Goal: Task Accomplishment & Management: Manage account settings

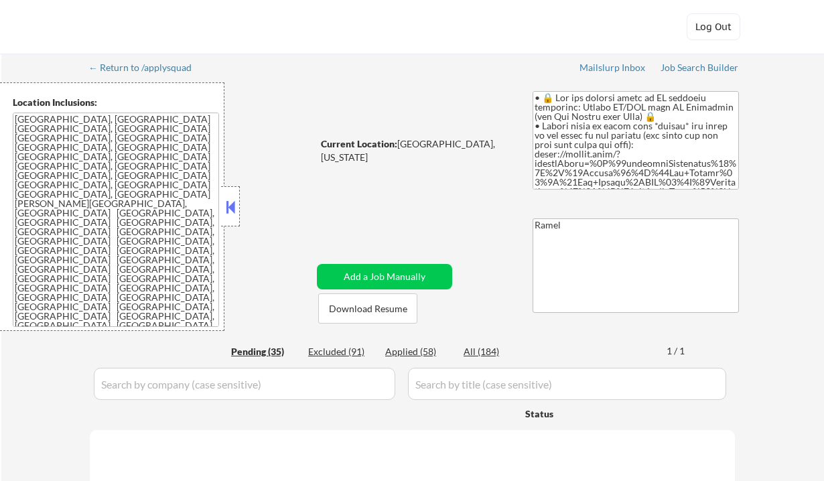
select select ""pending""
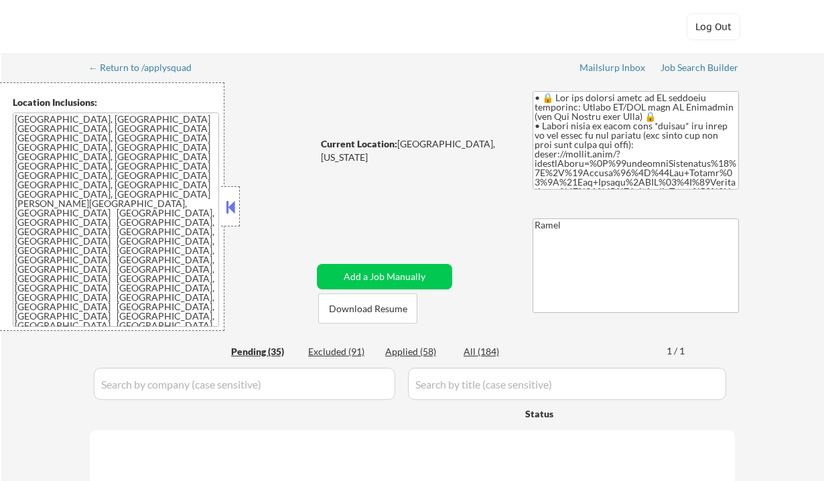
select select ""pending""
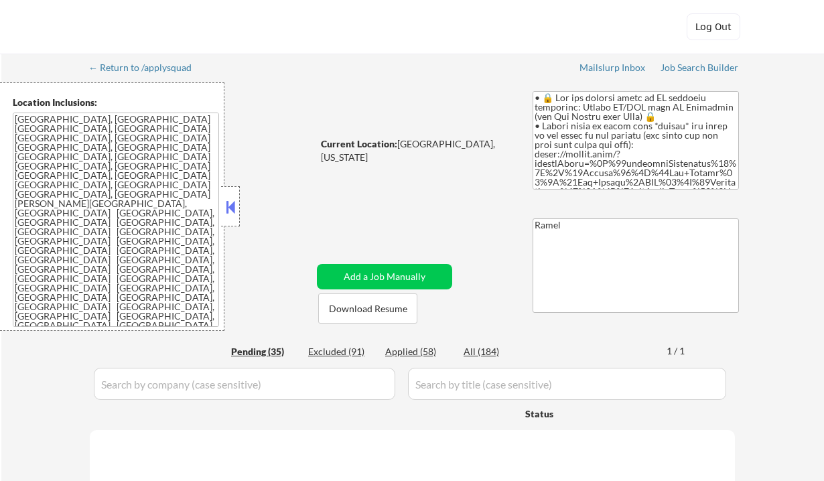
select select ""pending""
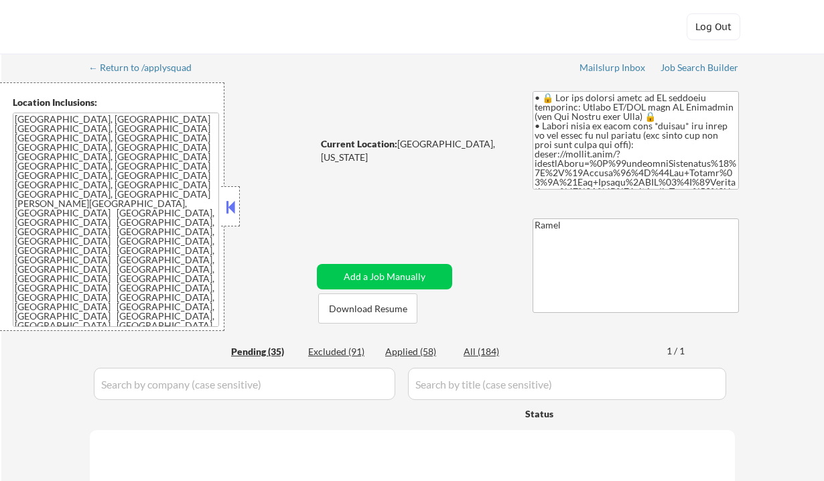
select select ""pending""
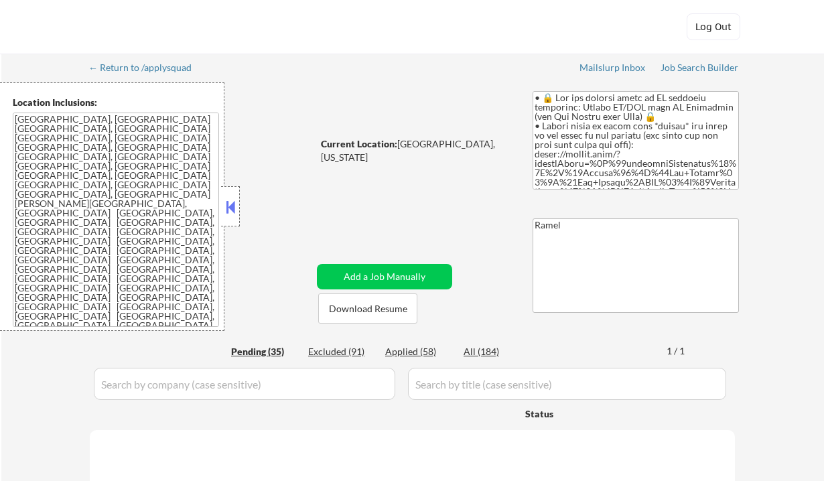
select select ""pending""
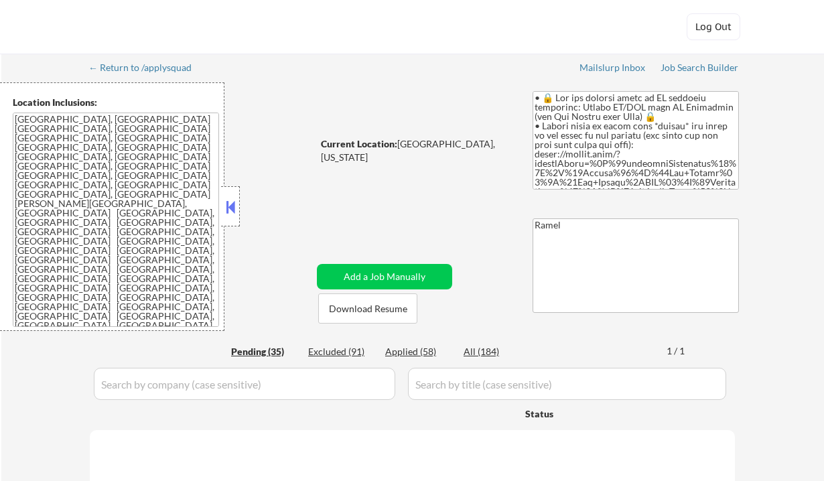
select select ""pending""
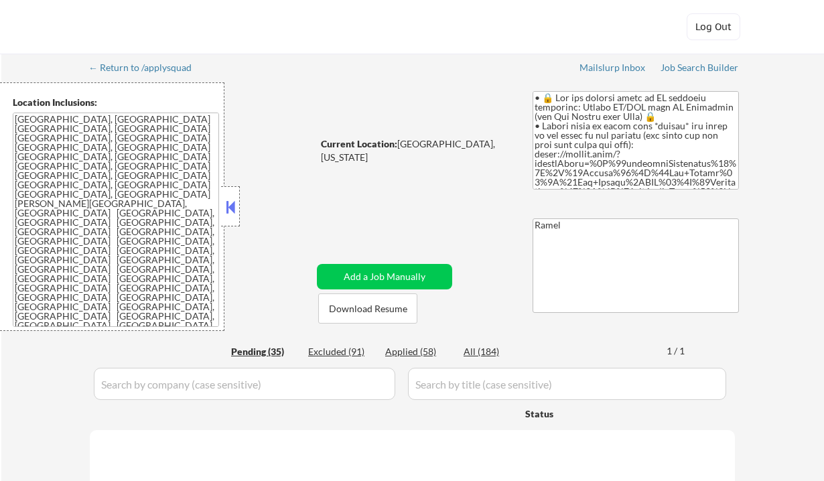
select select ""pending""
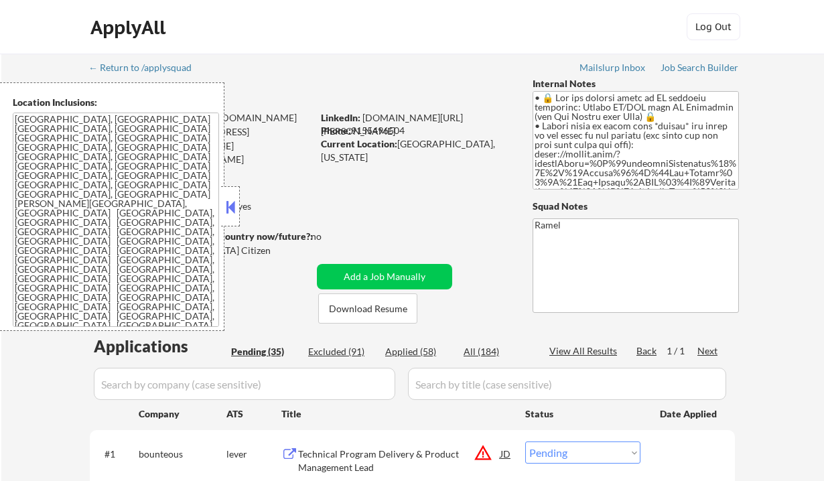
scroll to position [268, 0]
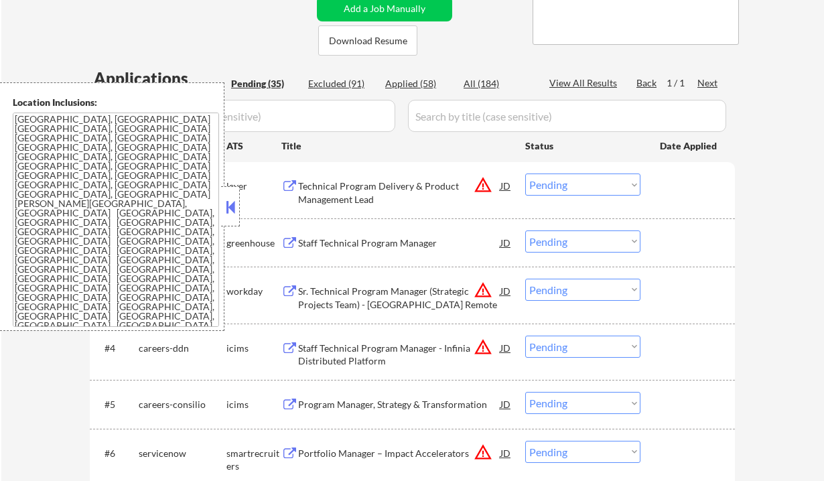
click at [232, 202] on button at bounding box center [230, 207] width 15 height 20
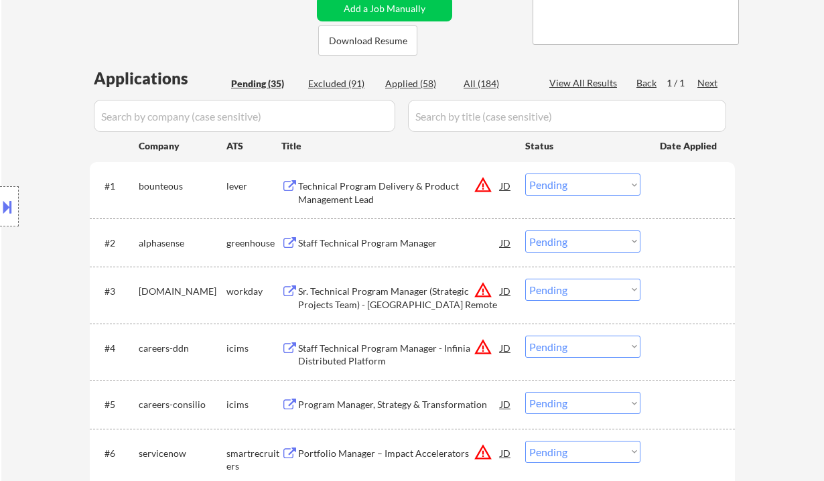
click at [341, 246] on div "Staff Technical Program Manager" at bounding box center [399, 242] width 202 height 13
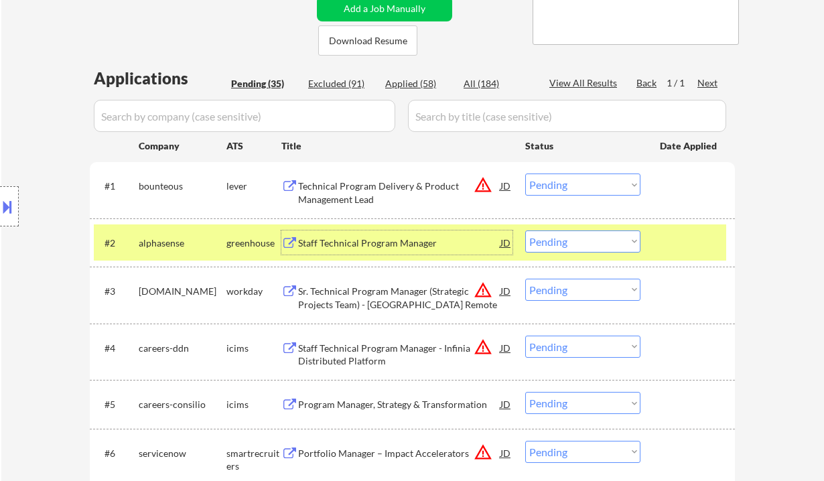
click at [364, 240] on div "Staff Technical Program Manager" at bounding box center [399, 242] width 202 height 13
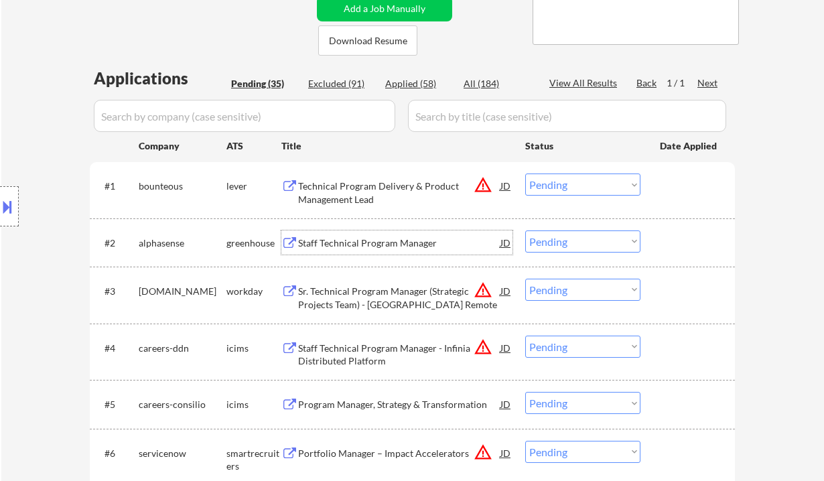
drag, startPoint x: 547, startPoint y: 244, endPoint x: 548, endPoint y: 250, distance: 6.7
click at [547, 244] on select "Choose an option... Pending Applied Excluded (Questions) Excluded (Expired) Exc…" at bounding box center [582, 241] width 115 height 22
click at [525, 230] on select "Choose an option... Pending Applied Excluded (Questions) Excluded (Expired) Exc…" at bounding box center [582, 241] width 115 height 22
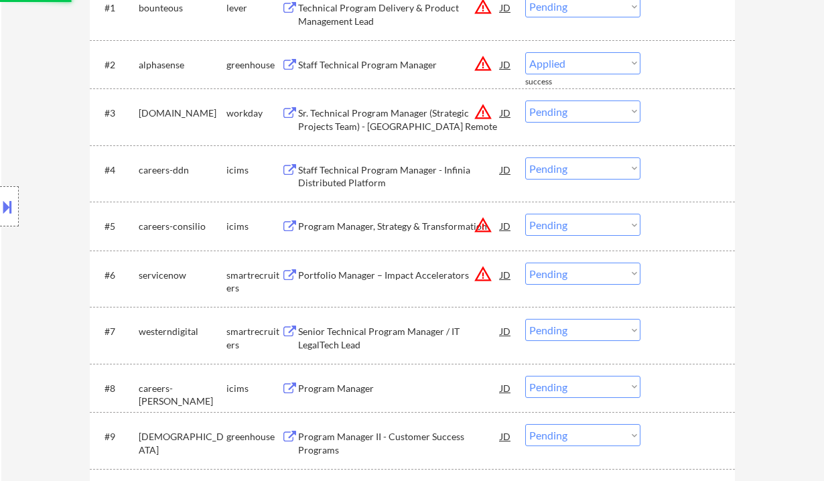
select select ""pending""
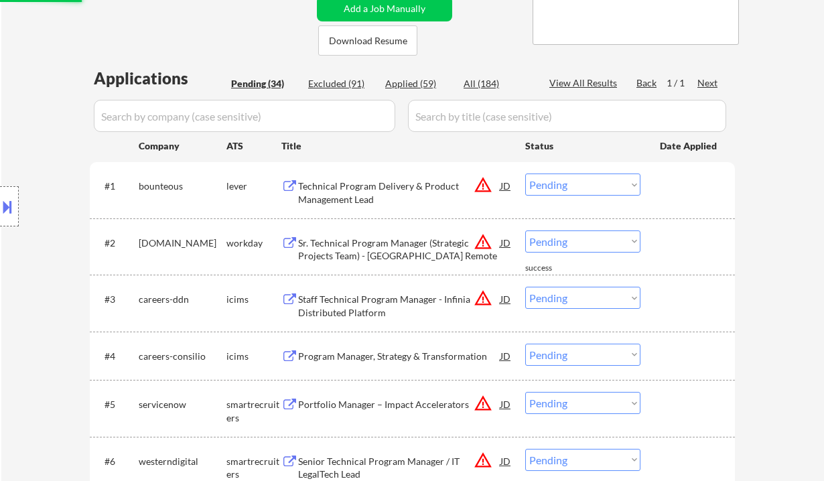
scroll to position [357, 0]
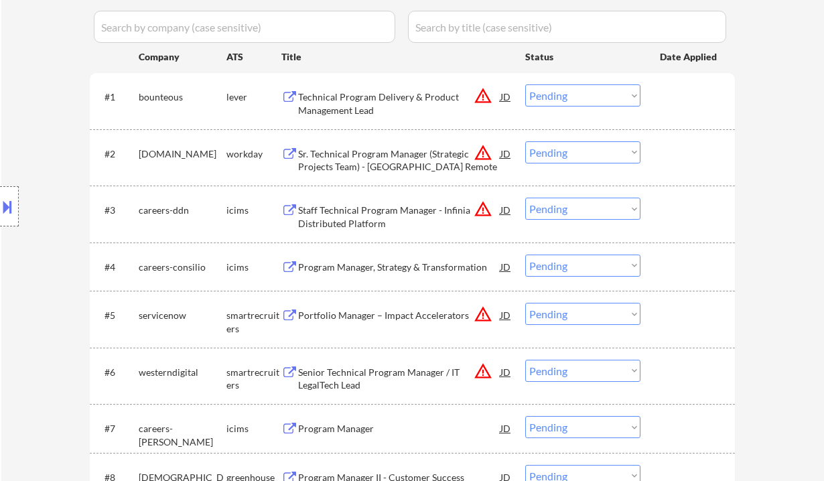
click at [360, 105] on div "Technical Program Delivery & Product Management Lead" at bounding box center [399, 103] width 202 height 26
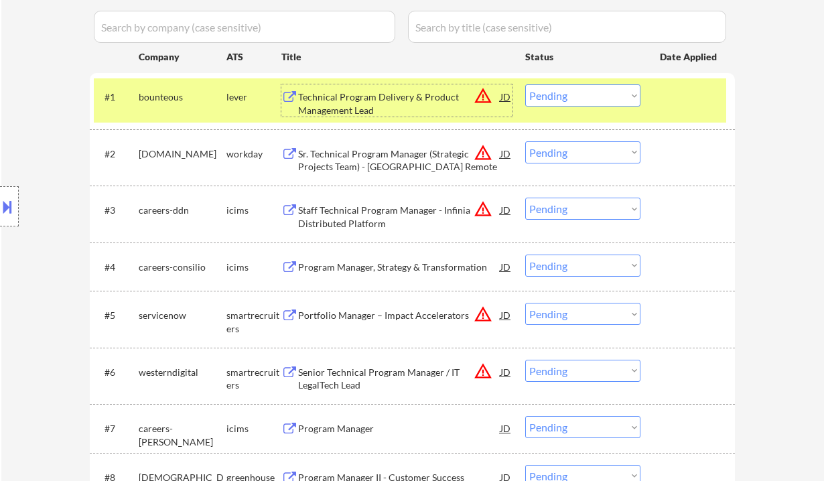
drag, startPoint x: 602, startPoint y: 94, endPoint x: 610, endPoint y: 105, distance: 13.4
click at [602, 94] on select "Choose an option... Pending Applied Excluded (Questions) Excluded (Expired) Exc…" at bounding box center [582, 95] width 115 height 22
click at [525, 84] on select "Choose an option... Pending Applied Excluded (Questions) Excluded (Expired) Exc…" at bounding box center [582, 95] width 115 height 22
select select ""pending""
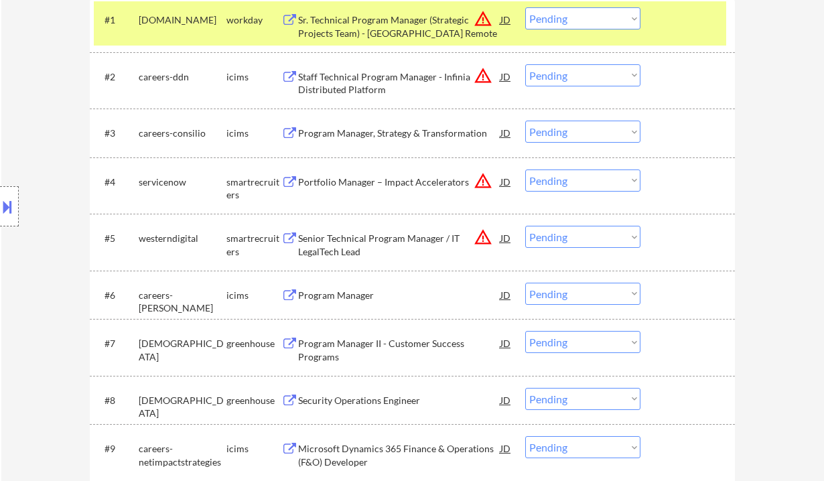
scroll to position [446, 0]
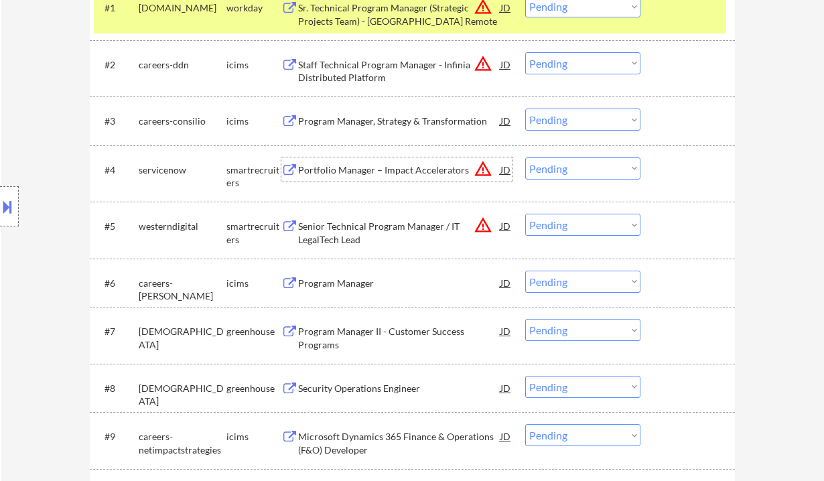
click at [389, 171] on div "Portfolio Manager – Impact Accelerators" at bounding box center [399, 169] width 202 height 13
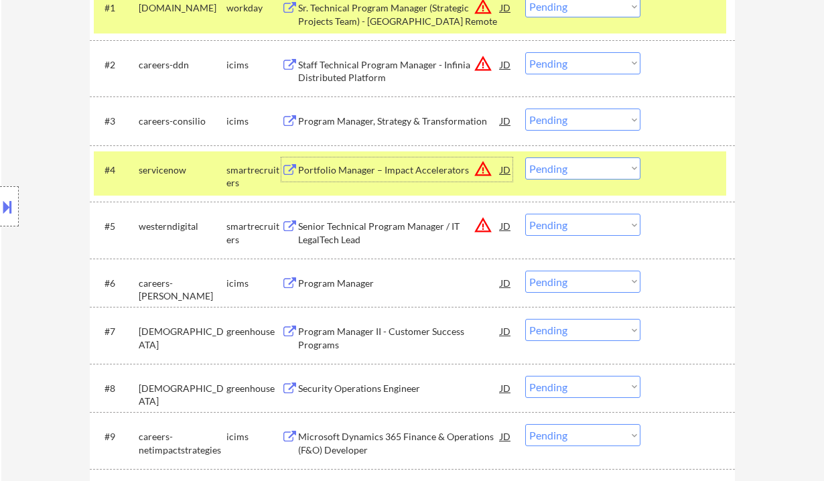
drag, startPoint x: 579, startPoint y: 165, endPoint x: 581, endPoint y: 178, distance: 12.8
click at [579, 165] on select "Choose an option... Pending Applied Excluded (Questions) Excluded (Expired) Exc…" at bounding box center [582, 168] width 115 height 22
click at [525, 157] on select "Choose an option... Pending Applied Excluded (Questions) Excluded (Expired) Exc…" at bounding box center [582, 168] width 115 height 22
click at [338, 228] on div "Senior Technical Program Manager / IT LegalTech Lead" at bounding box center [399, 233] width 202 height 26
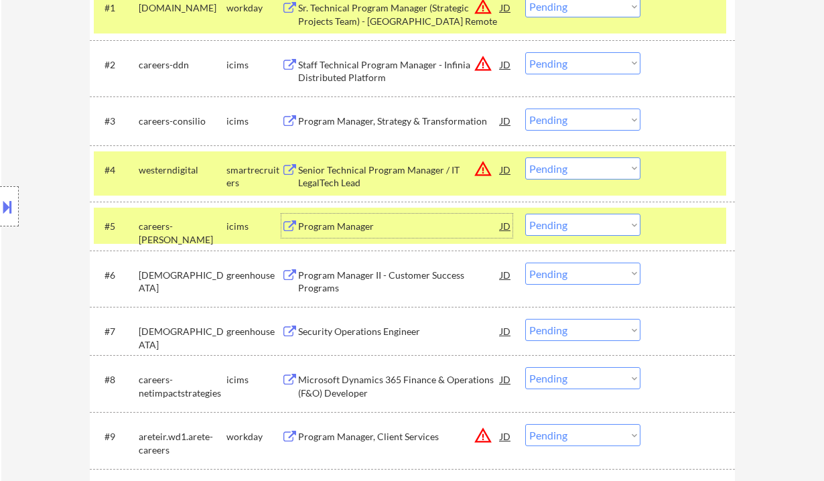
click at [10, 209] on button at bounding box center [7, 207] width 15 height 22
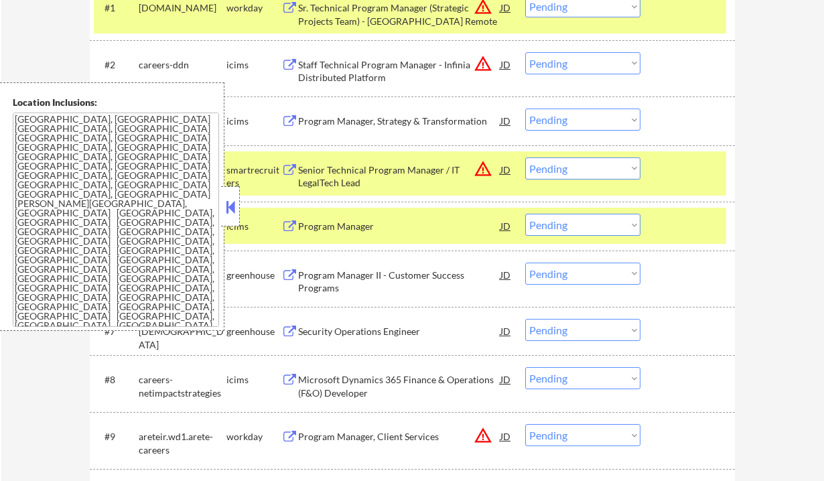
click at [228, 208] on button at bounding box center [230, 207] width 15 height 20
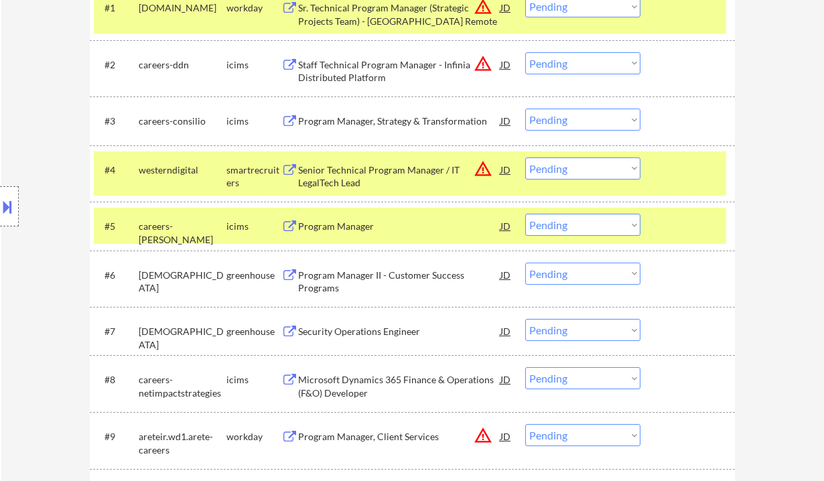
click at [573, 171] on select "Choose an option... Pending Applied Excluded (Questions) Excluded (Expired) Exc…" at bounding box center [582, 168] width 115 height 22
click at [525, 157] on select "Choose an option... Pending Applied Excluded (Questions) Excluded (Expired) Exc…" at bounding box center [582, 168] width 115 height 22
click at [9, 202] on button at bounding box center [7, 207] width 15 height 22
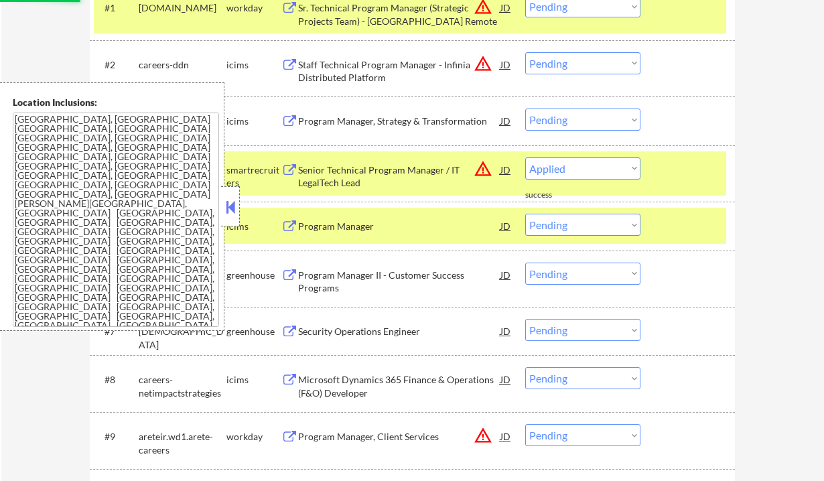
click at [233, 204] on button at bounding box center [230, 207] width 15 height 20
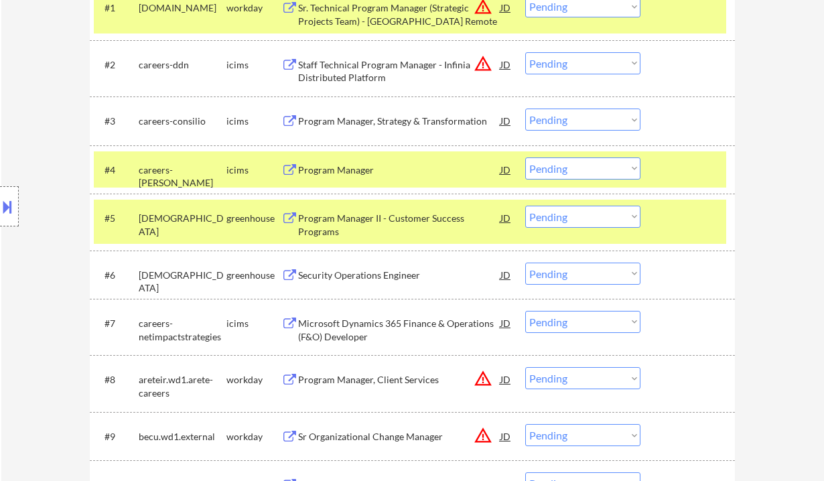
click at [354, 176] on div "Program Manager" at bounding box center [399, 169] width 202 height 24
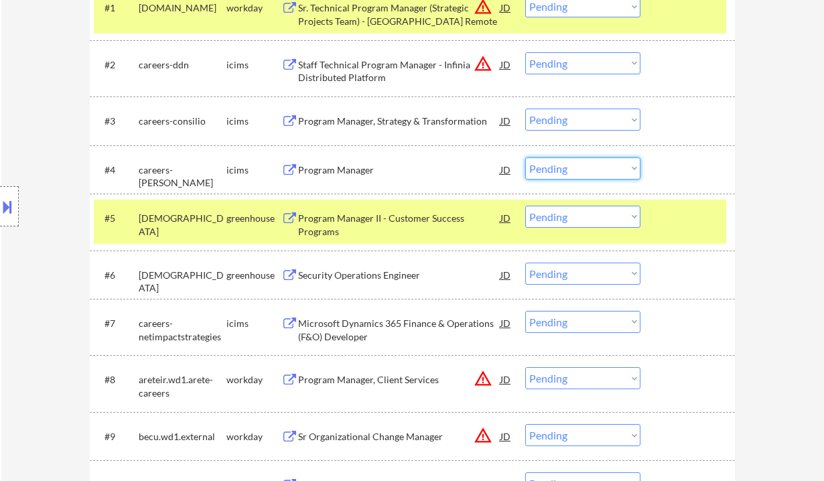
click at [564, 161] on select "Choose an option... Pending Applied Excluded (Questions) Excluded (Expired) Exc…" at bounding box center [582, 168] width 115 height 22
click at [525, 157] on select "Choose an option... Pending Applied Excluded (Questions) Excluded (Expired) Exc…" at bounding box center [582, 168] width 115 height 22
click at [399, 121] on div "Program Manager, Strategy & Transformation" at bounding box center [399, 121] width 202 height 13
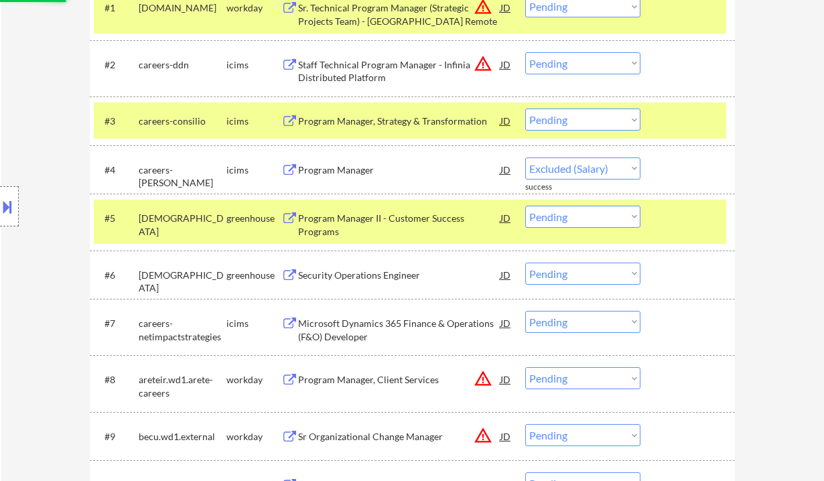
select select ""pending""
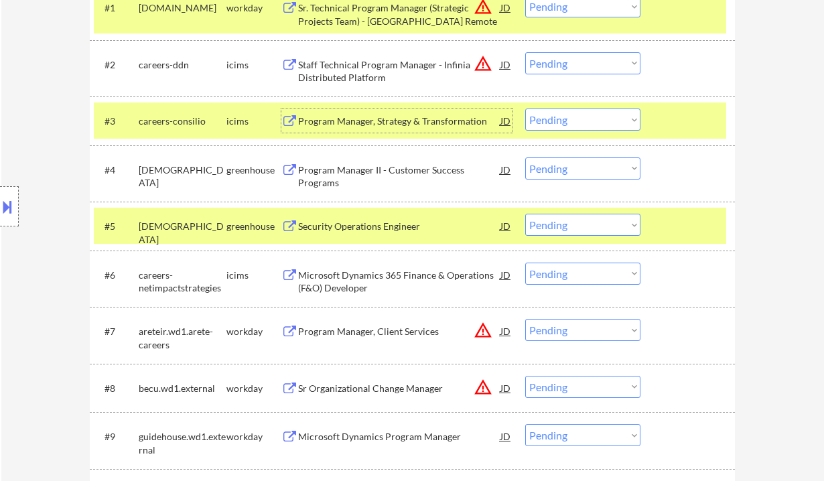
click at [544, 115] on select "Choose an option... Pending Applied Excluded (Questions) Excluded (Expired) Exc…" at bounding box center [582, 119] width 115 height 22
click at [540, 118] on select "Choose an option... Pending Applied Excluded (Questions) Excluded (Expired) Exc…" at bounding box center [582, 119] width 115 height 22
click at [525, 108] on select "Choose an option... Pending Applied Excluded (Questions) Excluded (Expired) Exc…" at bounding box center [582, 119] width 115 height 22
click at [344, 174] on div "Program Manager II - Customer Success Programs" at bounding box center [399, 176] width 202 height 26
select select ""pending""
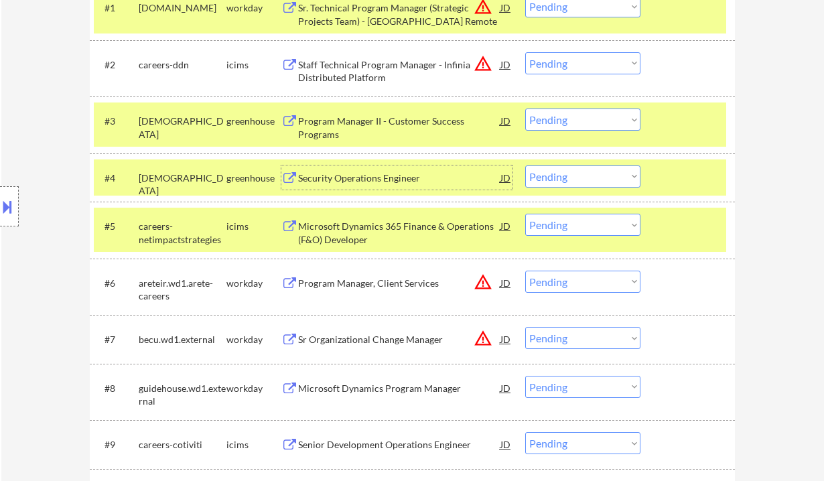
click at [568, 181] on select "Choose an option... Pending Applied Excluded (Questions) Excluded (Expired) Exc…" at bounding box center [582, 176] width 115 height 22
click at [525, 165] on select "Choose an option... Pending Applied Excluded (Questions) Excluded (Expired) Exc…" at bounding box center [582, 176] width 115 height 22
click at [394, 226] on div "Microsoft Dynamics 365 Finance & Operations (F&O) Developer" at bounding box center [399, 233] width 202 height 26
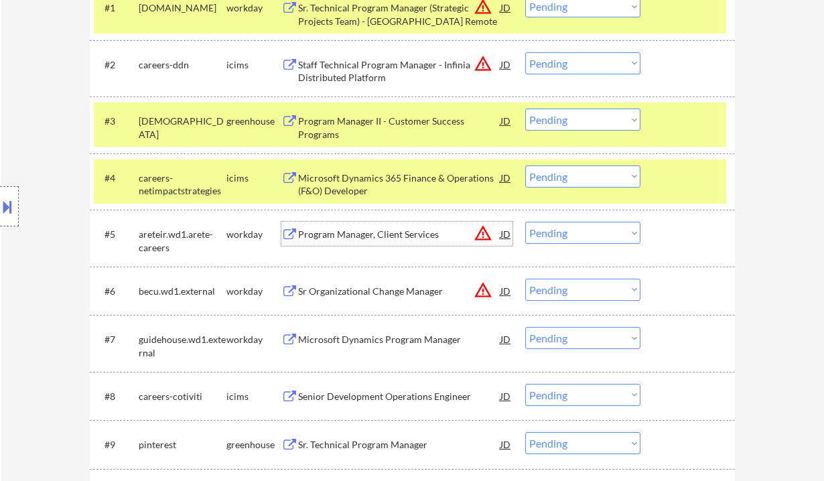
drag, startPoint x: 582, startPoint y: 177, endPoint x: 593, endPoint y: 186, distance: 13.8
click at [582, 177] on select "Choose an option... Pending Applied Excluded (Questions) Excluded (Expired) Exc…" at bounding box center [582, 176] width 115 height 22
click at [525, 165] on select "Choose an option... Pending Applied Excluded (Questions) Excluded (Expired) Exc…" at bounding box center [582, 176] width 115 height 22
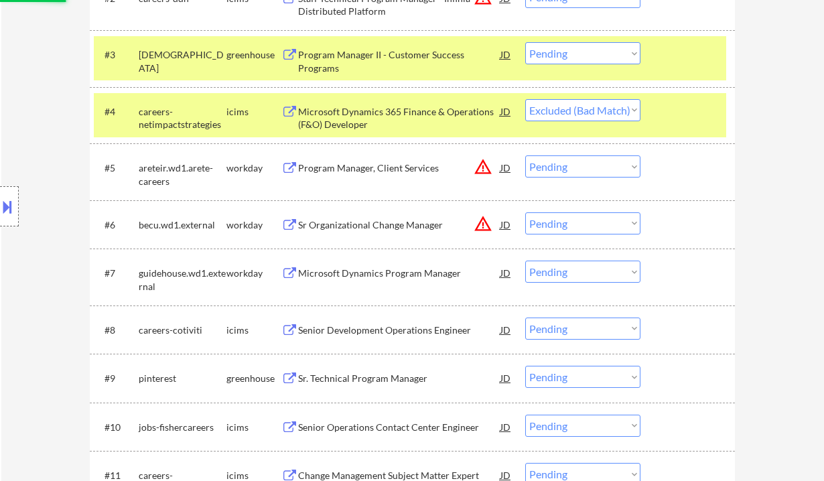
scroll to position [536, 0]
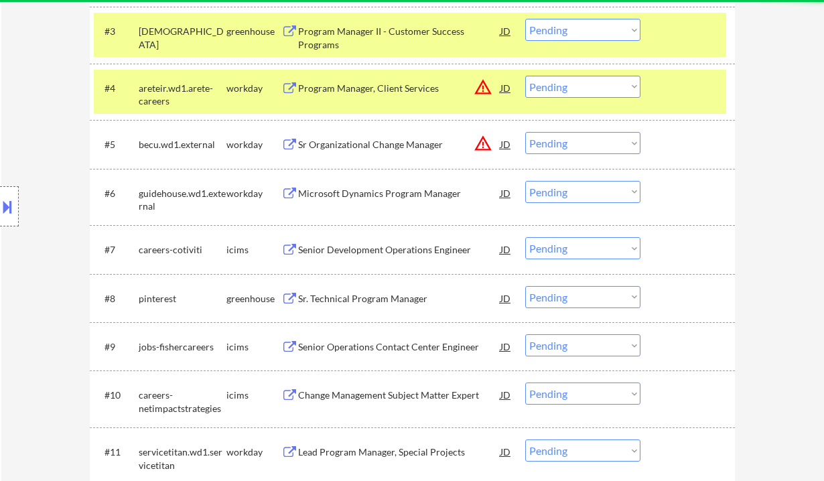
click at [379, 88] on div "Program Manager, Client Services" at bounding box center [399, 88] width 202 height 13
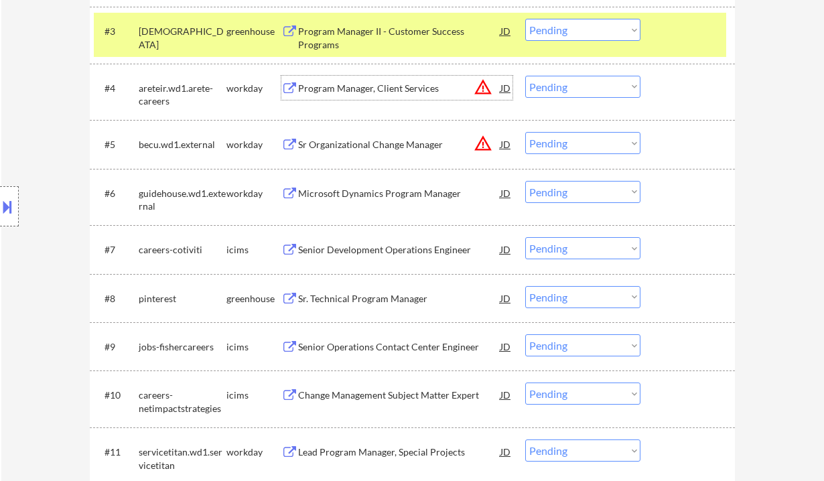
click at [568, 89] on select "Choose an option... Pending Applied Excluded (Questions) Excluded (Expired) Exc…" at bounding box center [582, 87] width 115 height 22
click at [525, 76] on select "Choose an option... Pending Applied Excluded (Questions) Excluded (Expired) Exc…" at bounding box center [582, 87] width 115 height 22
click at [384, 151] on div "Sr Organizational Change Manager" at bounding box center [399, 144] width 202 height 13
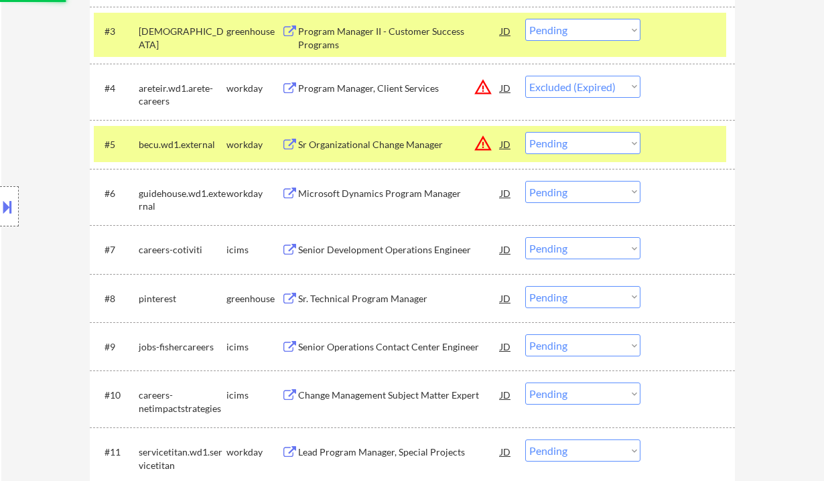
select select ""pending""
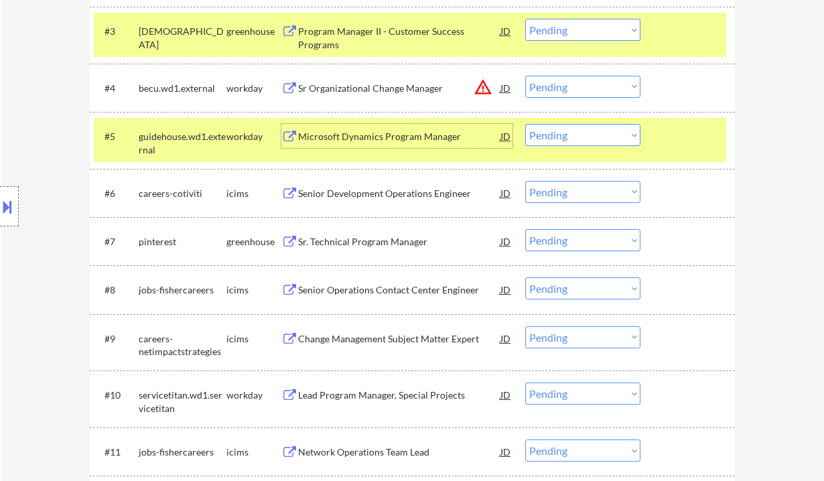
click at [548, 132] on select "Choose an option... Pending Applied Excluded (Questions) Excluded (Expired) Exc…" at bounding box center [582, 135] width 115 height 22
click at [525, 124] on select "Choose an option... Pending Applied Excluded (Questions) Excluded (Expired) Exc…" at bounding box center [582, 135] width 115 height 22
click at [399, 195] on div "Senior Development Operations Engineer" at bounding box center [399, 193] width 202 height 13
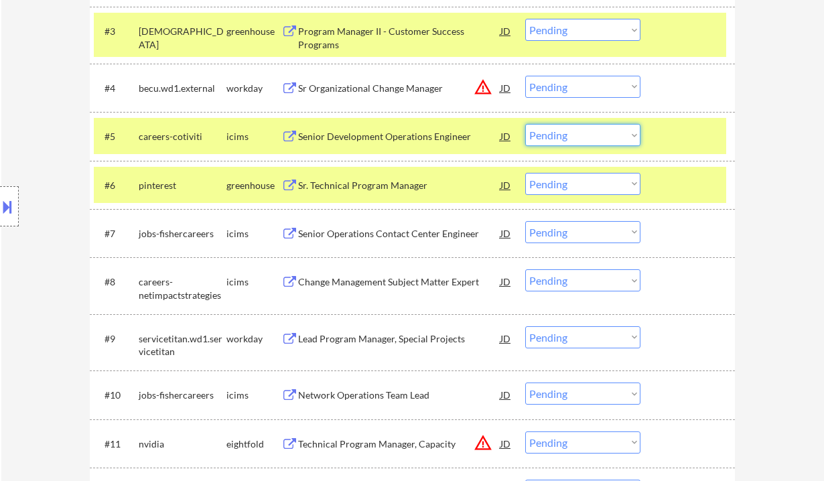
click at [619, 142] on select "Choose an option... Pending Applied Excluded (Questions) Excluded (Expired) Exc…" at bounding box center [582, 135] width 115 height 22
click at [525, 124] on select "Choose an option... Pending Applied Excluded (Questions) Excluded (Expired) Exc…" at bounding box center [582, 135] width 115 height 22
click at [360, 183] on div "Sr. Technical Program Manager" at bounding box center [399, 185] width 202 height 13
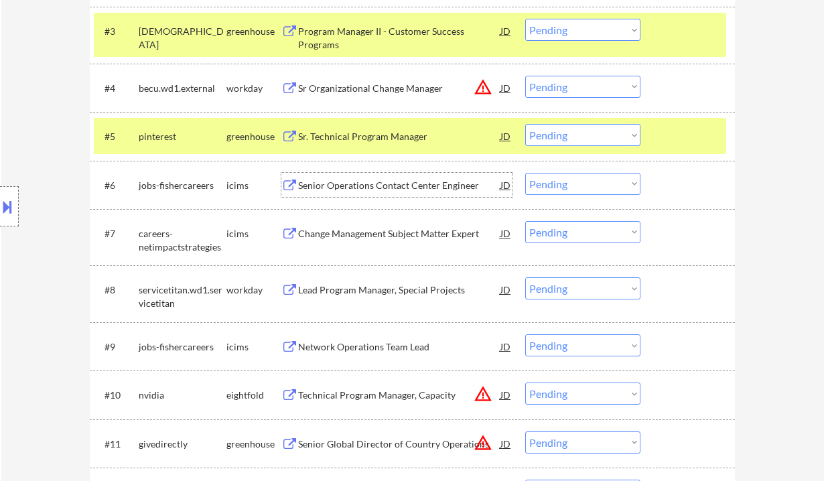
click at [587, 142] on select "Choose an option... Pending Applied Excluded (Questions) Excluded (Expired) Exc…" at bounding box center [582, 135] width 115 height 22
click at [525, 124] on select "Choose an option... Pending Applied Excluded (Questions) Excluded (Expired) Exc…" at bounding box center [582, 135] width 115 height 22
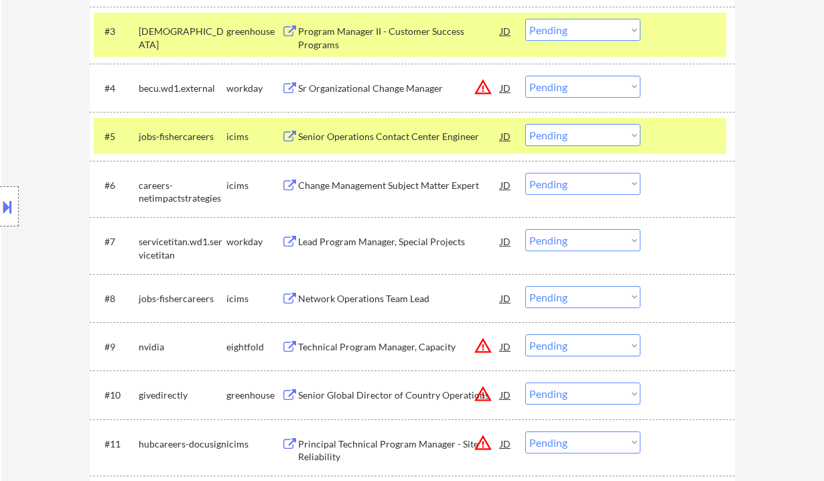
click at [352, 146] on div "Senior Operations Contact Center Engineer" at bounding box center [399, 136] width 202 height 24
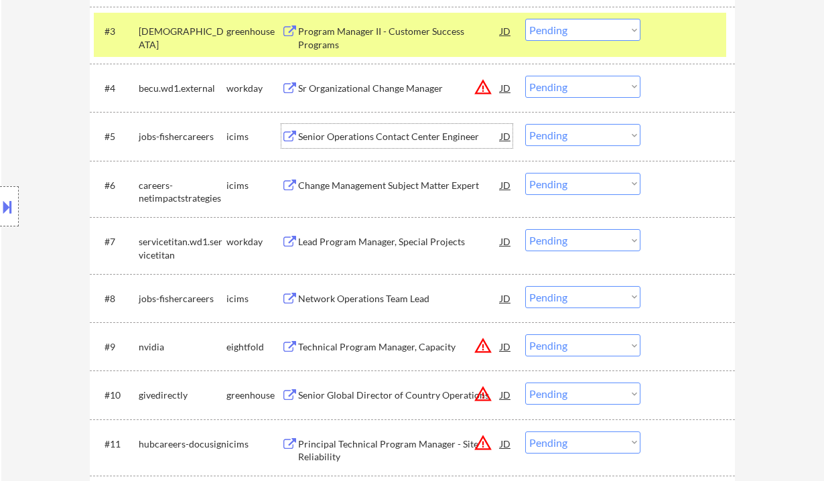
click at [560, 139] on select "Choose an option... Pending Applied Excluded (Questions) Excluded (Expired) Exc…" at bounding box center [582, 135] width 115 height 22
click at [525, 124] on select "Choose an option... Pending Applied Excluded (Questions) Excluded (Expired) Exc…" at bounding box center [582, 135] width 115 height 22
click at [408, 193] on div "Change Management Subject Matter Expert" at bounding box center [399, 185] width 202 height 24
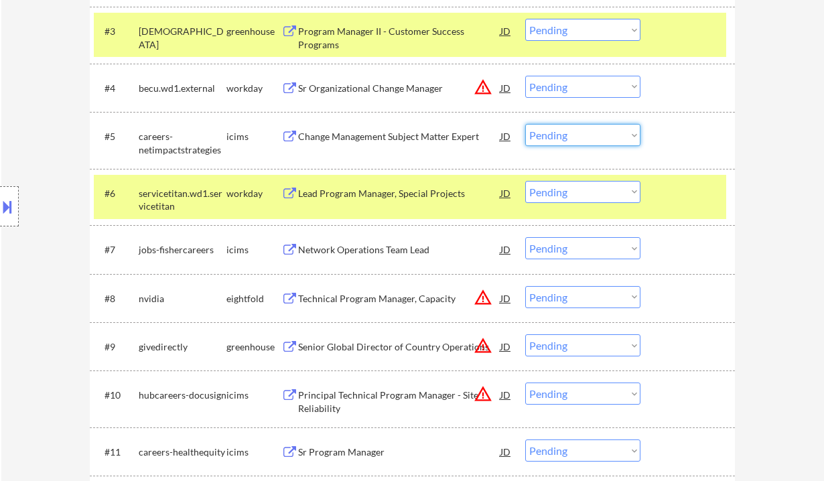
click at [559, 137] on select "Choose an option... Pending Applied Excluded (Questions) Excluded (Expired) Exc…" at bounding box center [582, 135] width 115 height 22
click at [525, 124] on select "Choose an option... Pending Applied Excluded (Questions) Excluded (Expired) Exc…" at bounding box center [582, 135] width 115 height 22
click at [416, 194] on div "Lead Program Manager, Special Projects" at bounding box center [399, 193] width 202 height 13
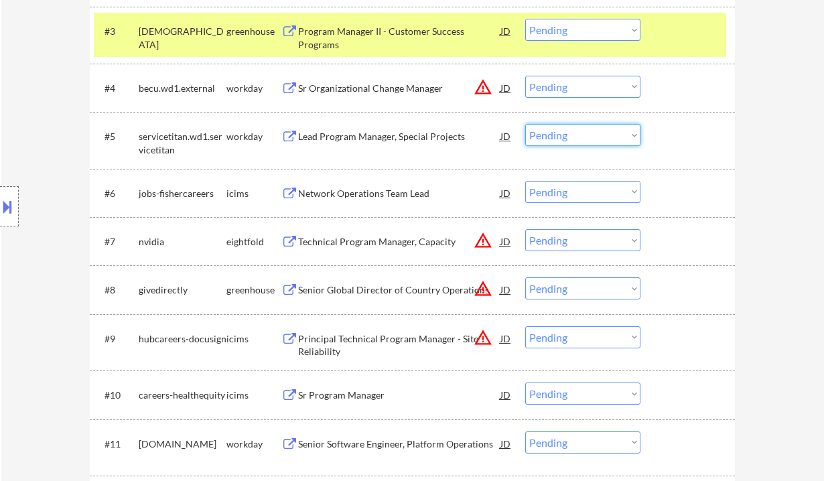
drag, startPoint x: 567, startPoint y: 132, endPoint x: 575, endPoint y: 144, distance: 14.5
click at [567, 132] on select "Choose an option... Pending Applied Excluded (Questions) Excluded (Expired) Exc…" at bounding box center [582, 135] width 115 height 22
click at [525, 124] on select "Choose an option... Pending Applied Excluded (Questions) Excluded (Expired) Exc…" at bounding box center [582, 135] width 115 height 22
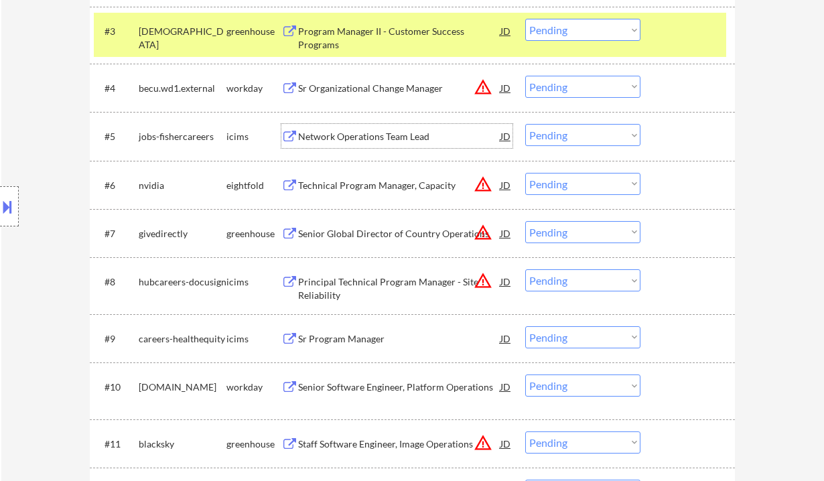
click at [378, 134] on div "Network Operations Team Lead" at bounding box center [399, 136] width 202 height 13
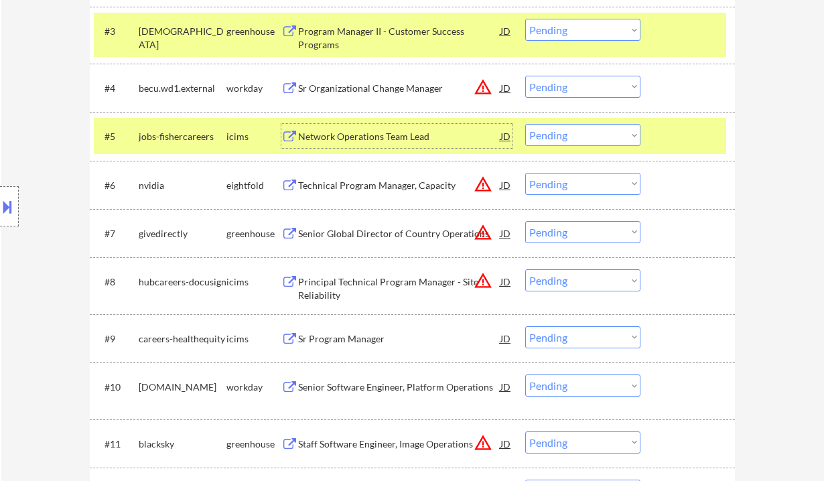
click at [556, 137] on select "Choose an option... Pending Applied Excluded (Questions) Excluded (Expired) Exc…" at bounding box center [582, 135] width 115 height 22
click at [525, 124] on select "Choose an option... Pending Applied Excluded (Questions) Excluded (Expired) Exc…" at bounding box center [582, 135] width 115 height 22
select select ""pending""
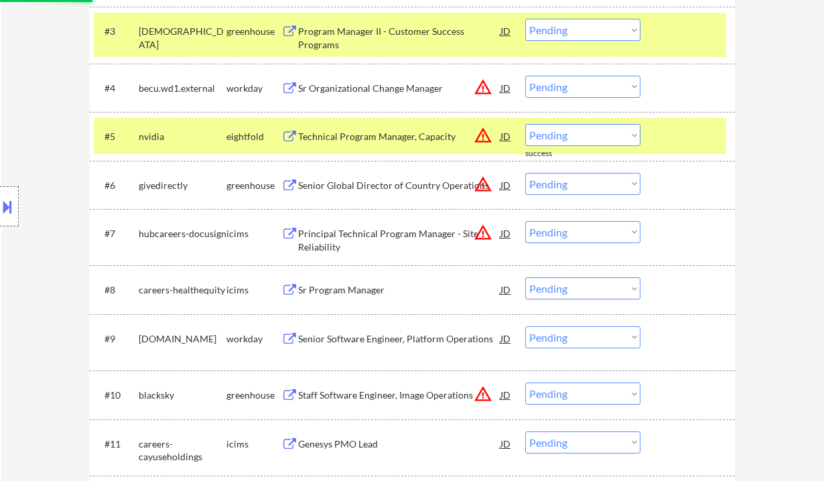
click at [349, 284] on div "Sr Program Manager" at bounding box center [399, 289] width 202 height 13
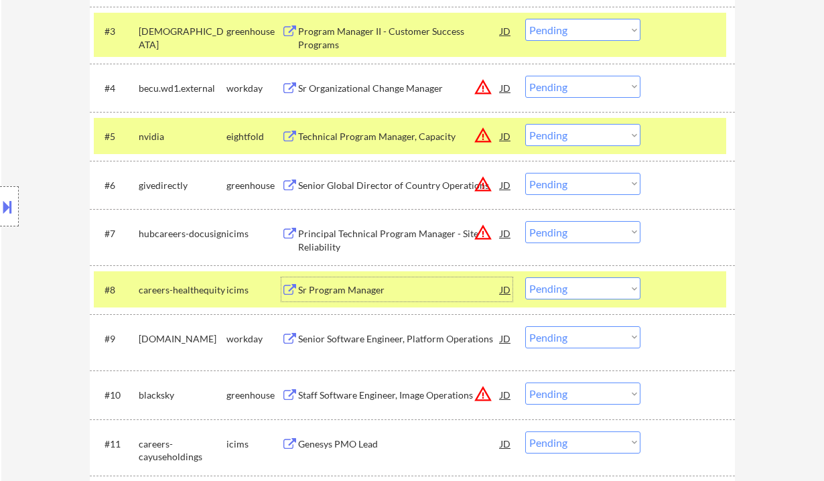
click at [603, 293] on select "Choose an option... Pending Applied Excluded (Questions) Excluded (Expired) Exc…" at bounding box center [582, 288] width 115 height 22
click at [525, 277] on select "Choose an option... Pending Applied Excluded (Questions) Excluded (Expired) Exc…" at bounding box center [582, 288] width 115 height 22
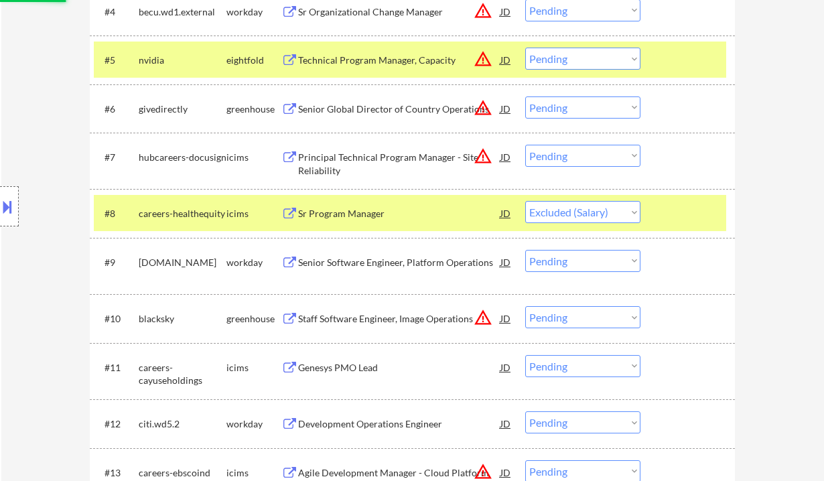
scroll to position [625, 0]
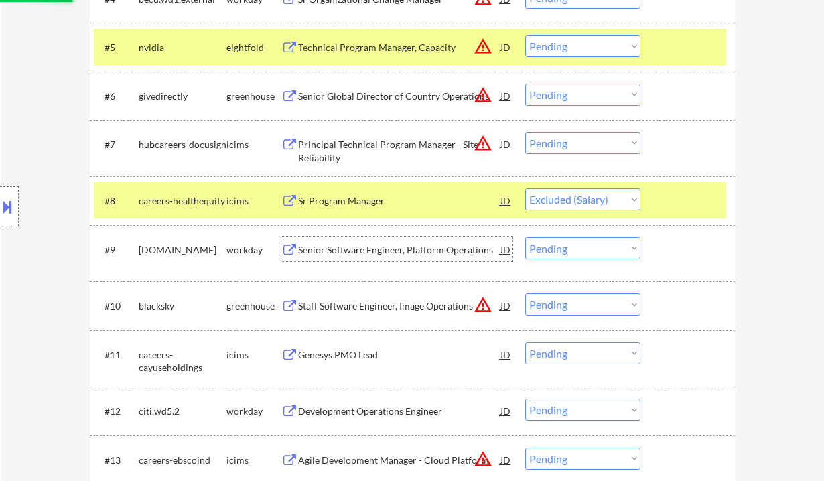
click at [416, 252] on div "Senior Software Engineer, Platform Operations" at bounding box center [399, 249] width 202 height 13
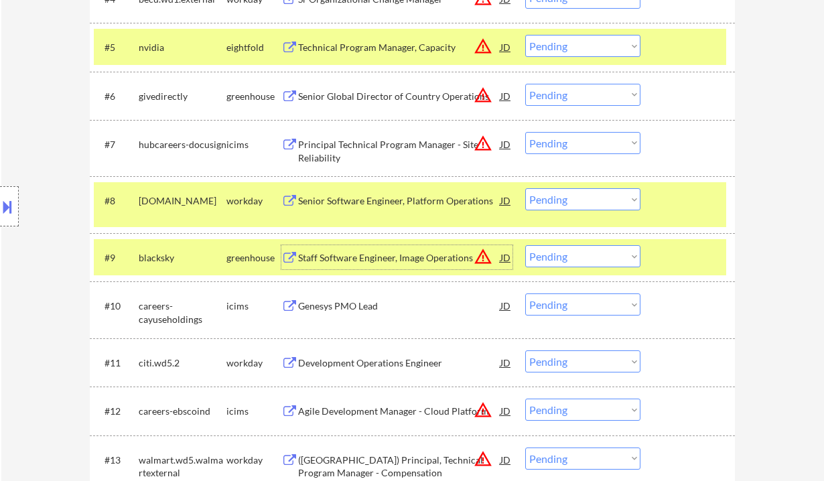
click at [573, 206] on select "Choose an option... Pending Applied Excluded (Questions) Excluded (Expired) Exc…" at bounding box center [582, 199] width 115 height 22
click at [525, 188] on select "Choose an option... Pending Applied Excluded (Questions) Excluded (Expired) Exc…" at bounding box center [582, 199] width 115 height 22
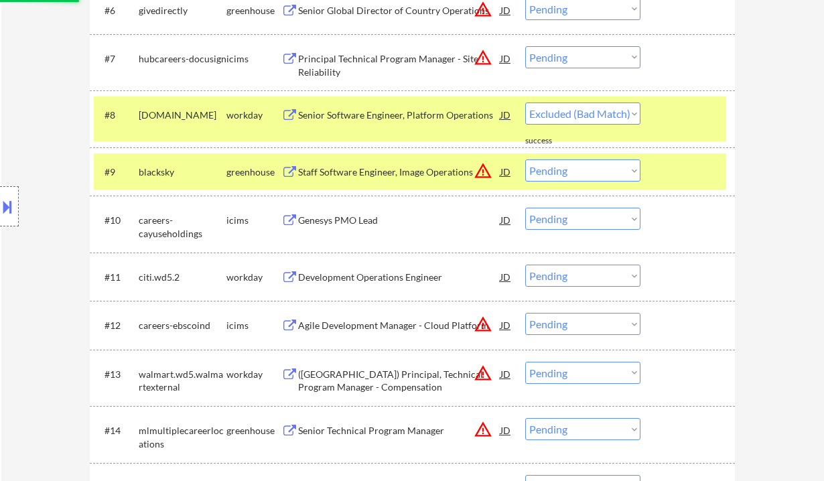
scroll to position [714, 0]
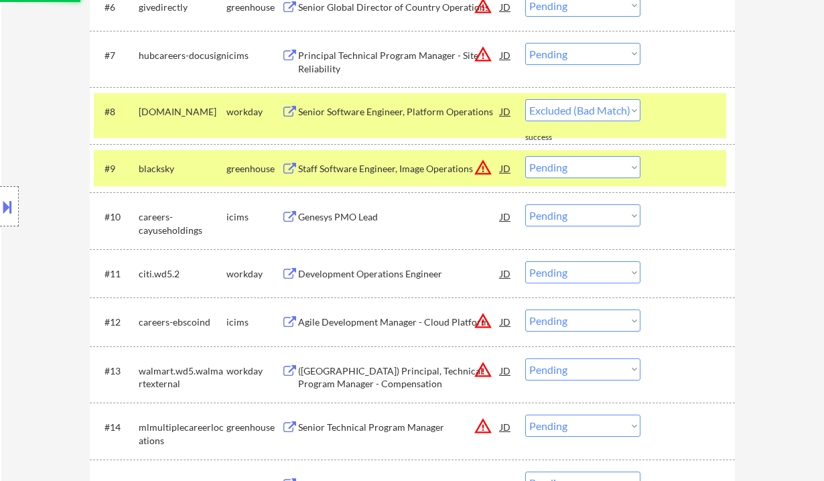
click at [380, 221] on div "Genesys PMO Lead" at bounding box center [399, 216] width 202 height 13
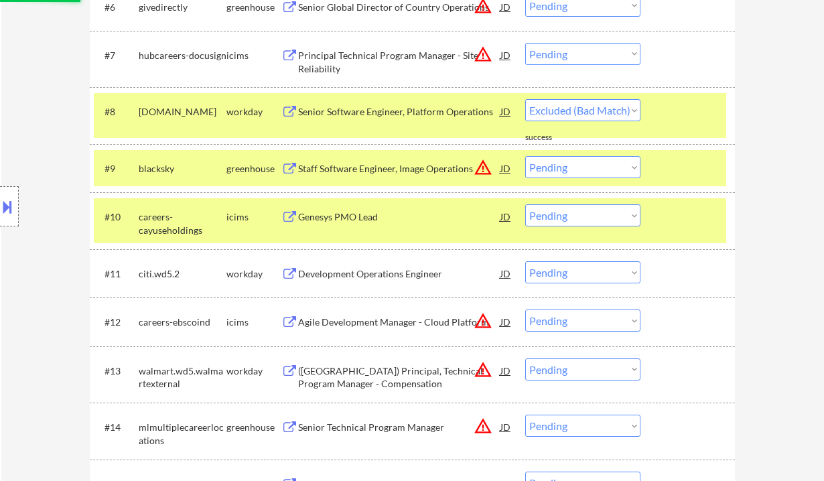
select select ""pending""
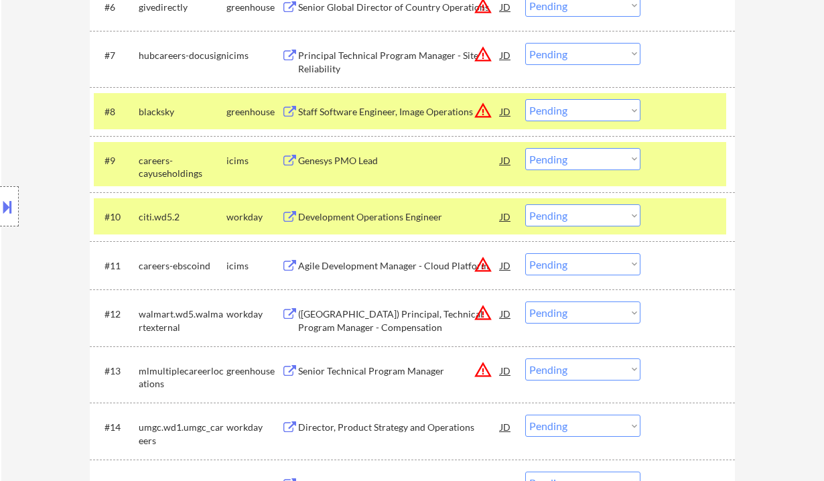
drag, startPoint x: 576, startPoint y: 151, endPoint x: 580, endPoint y: 169, distance: 17.9
click at [576, 152] on select "Choose an option... Pending Applied Excluded (Questions) Excluded (Expired) Exc…" at bounding box center [582, 159] width 115 height 22
click at [525, 148] on select "Choose an option... Pending Applied Excluded (Questions) Excluded (Expired) Exc…" at bounding box center [582, 159] width 115 height 22
click at [370, 219] on div "Development Operations Engineer" at bounding box center [399, 216] width 202 height 13
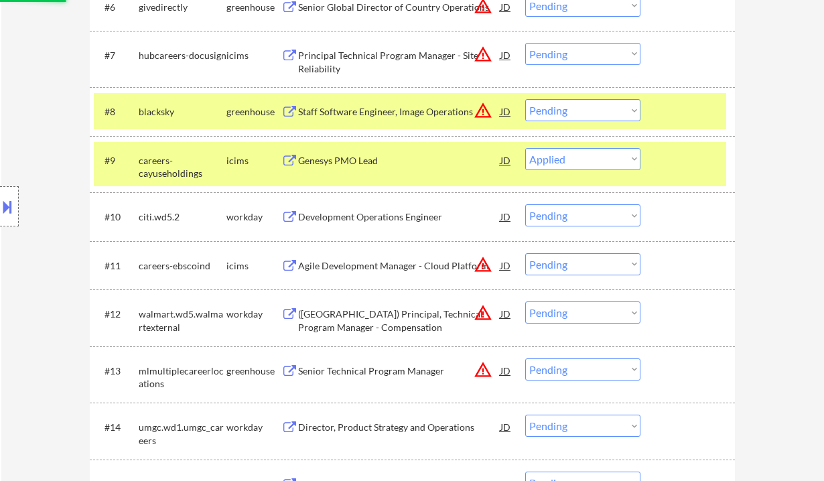
select select ""pending""
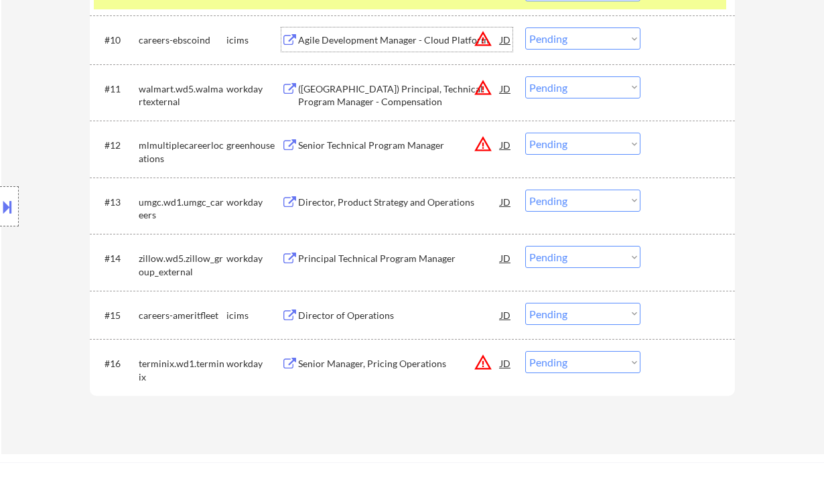
scroll to position [893, 0]
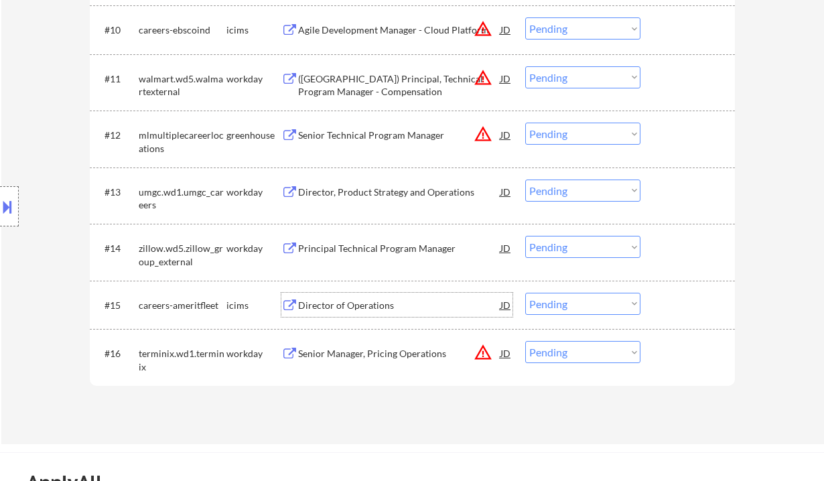
click at [366, 305] on div "Director of Operations" at bounding box center [399, 305] width 202 height 13
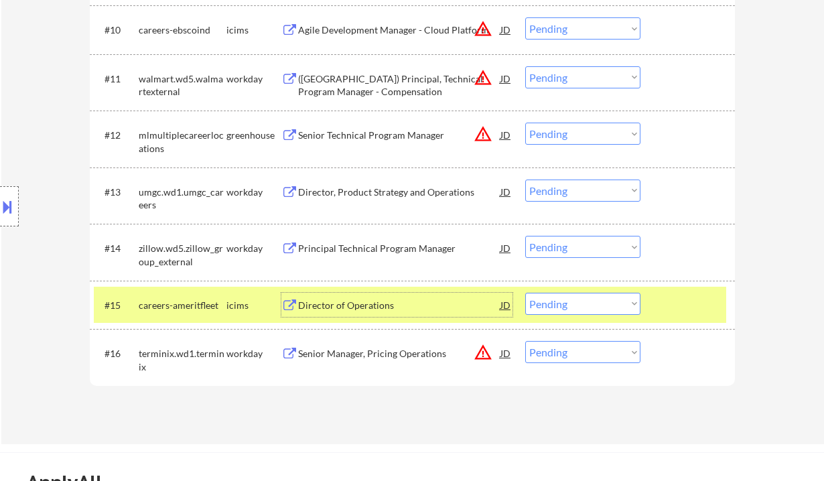
click at [557, 308] on select "Choose an option... Pending Applied Excluded (Questions) Excluded (Expired) Exc…" at bounding box center [582, 304] width 115 height 22
click at [525, 293] on select "Choose an option... Pending Applied Excluded (Questions) Excluded (Expired) Exc…" at bounding box center [582, 304] width 115 height 22
click at [372, 252] on div "Principal Technical Program Manager" at bounding box center [399, 248] width 202 height 13
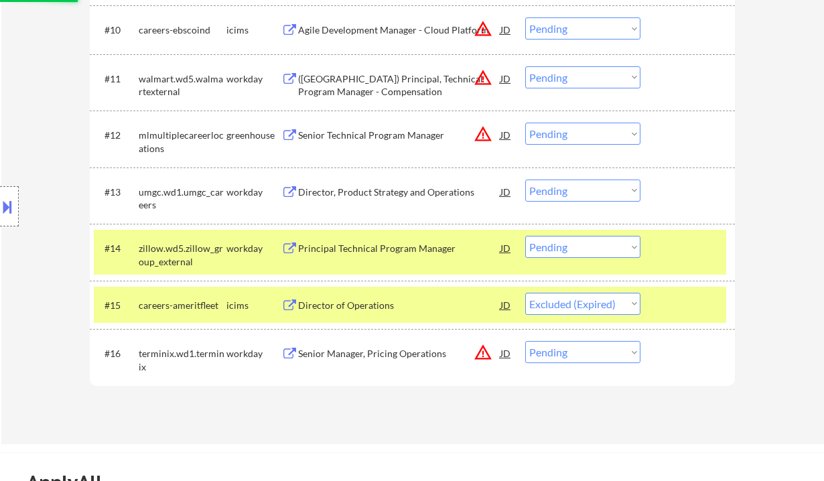
select select ""pending""
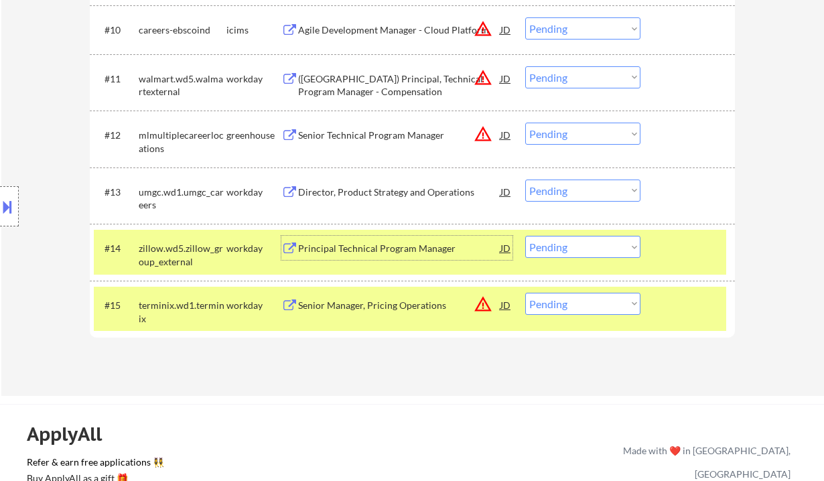
click at [560, 246] on select "Choose an option... Pending Applied Excluded (Questions) Excluded (Expired) Exc…" at bounding box center [582, 247] width 115 height 22
click at [525, 236] on select "Choose an option... Pending Applied Excluded (Questions) Excluded (Expired) Exc…" at bounding box center [582, 247] width 115 height 22
select select ""pending""
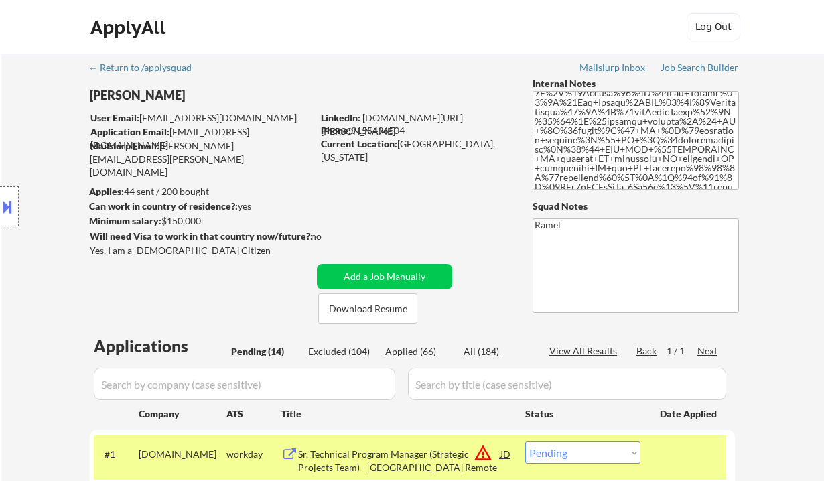
scroll to position [178, 0]
drag, startPoint x: 27, startPoint y: 89, endPoint x: 128, endPoint y: 1, distance: 134.3
click at [32, 87] on div "Location Inclusions: Tampa, FL St. Petersburg, FL Clearwater, FL Brandon, FL Ri…" at bounding box center [120, 206] width 240 height 248
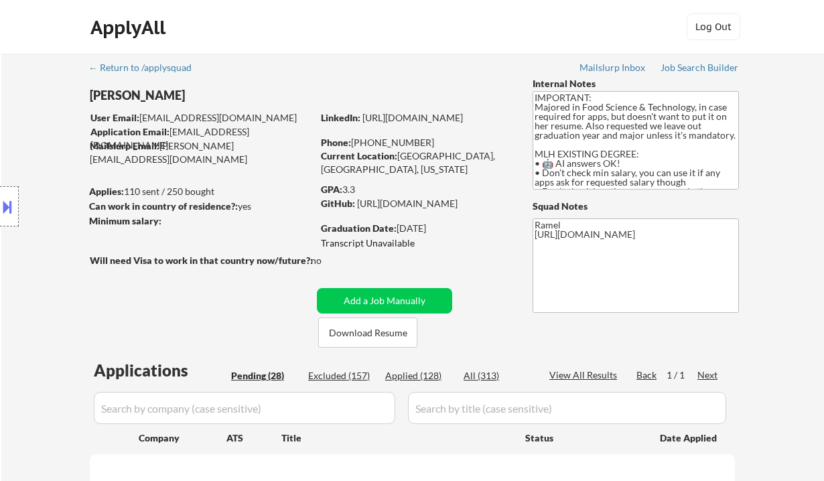
select select ""pending""
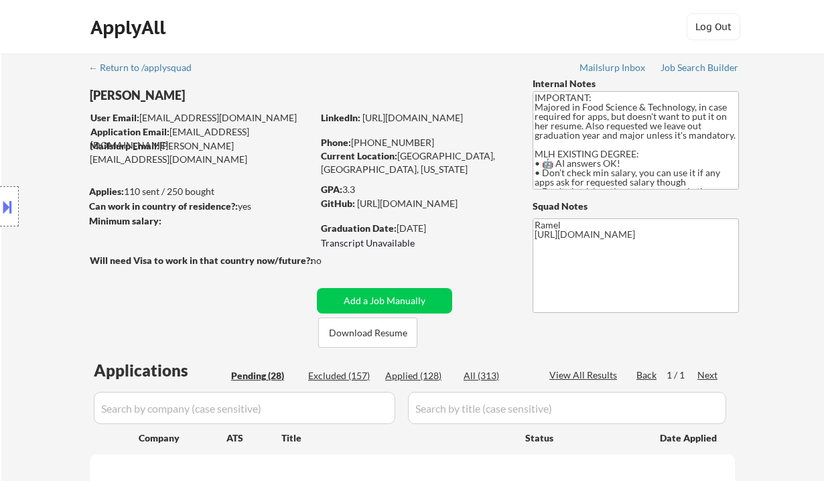
select select ""pending""
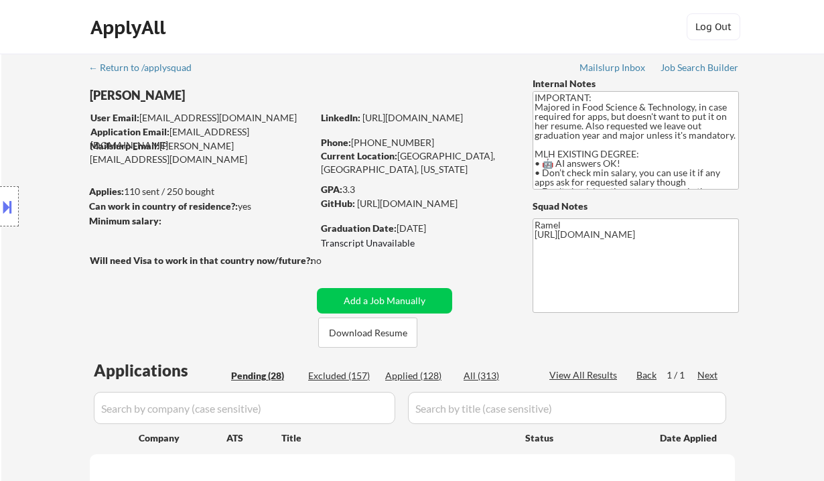
select select ""pending""
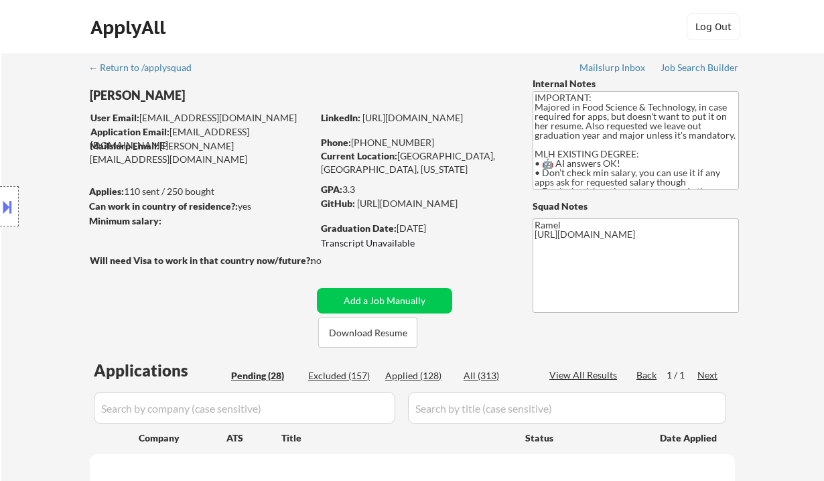
select select ""pending""
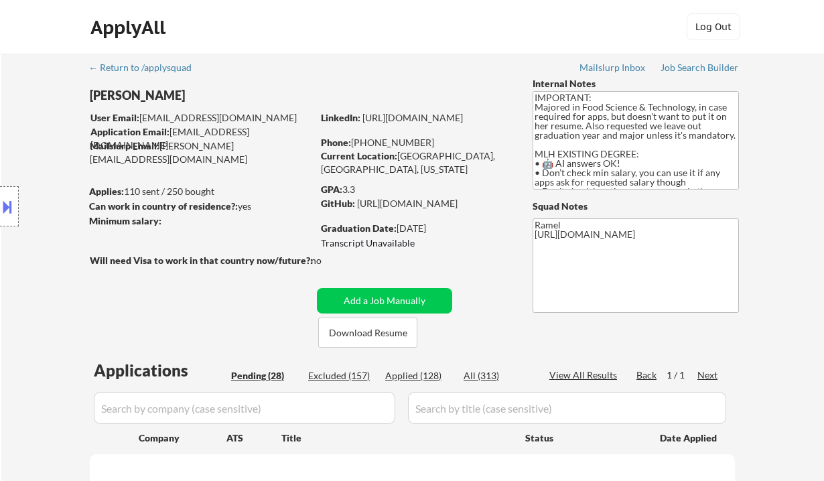
select select ""pending""
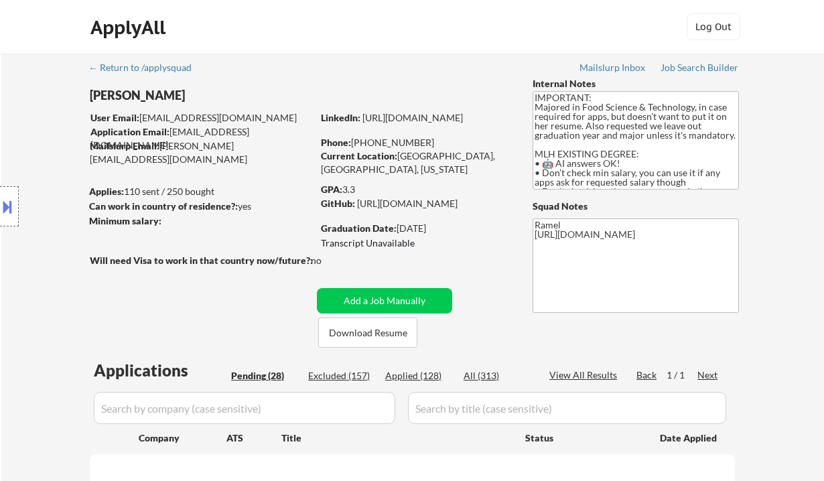
select select ""pending""
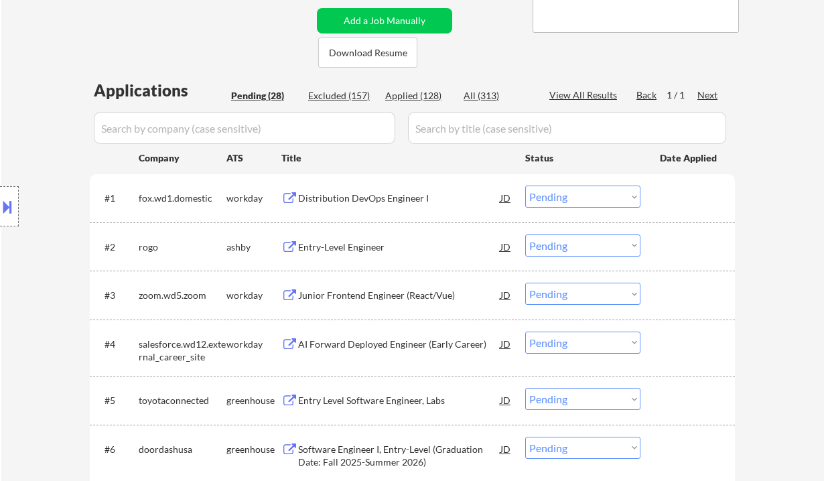
scroll to position [268, 0]
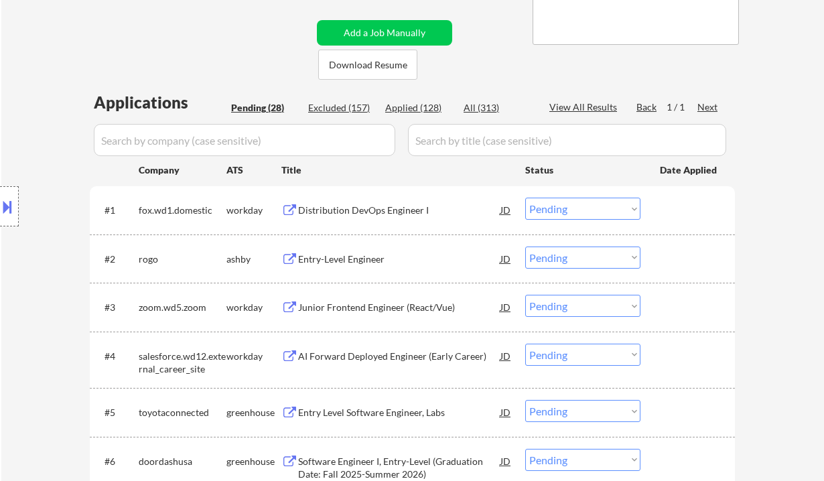
click at [350, 260] on div "Entry-Level Engineer" at bounding box center [399, 258] width 202 height 13
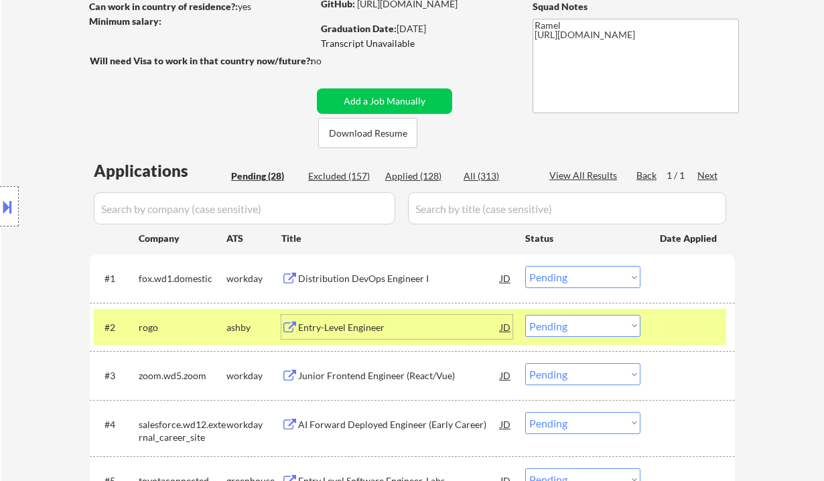
scroll to position [178, 0]
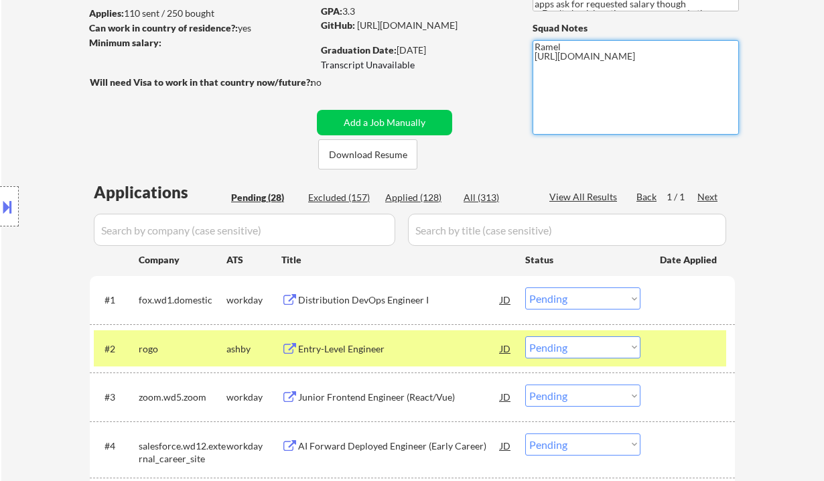
drag, startPoint x: 535, startPoint y: 60, endPoint x: 650, endPoint y: 74, distance: 115.4
click at [650, 74] on textarea "Ramel https://docs.google.com/spreadsheets/d/1GipjTCCT6uDY8KbYOnpK2GBADgBMtqif2…" at bounding box center [635, 87] width 206 height 94
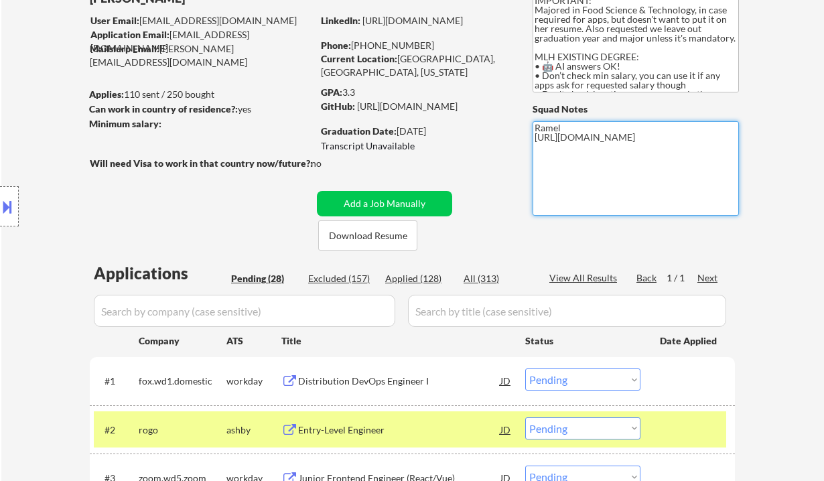
scroll to position [89, 0]
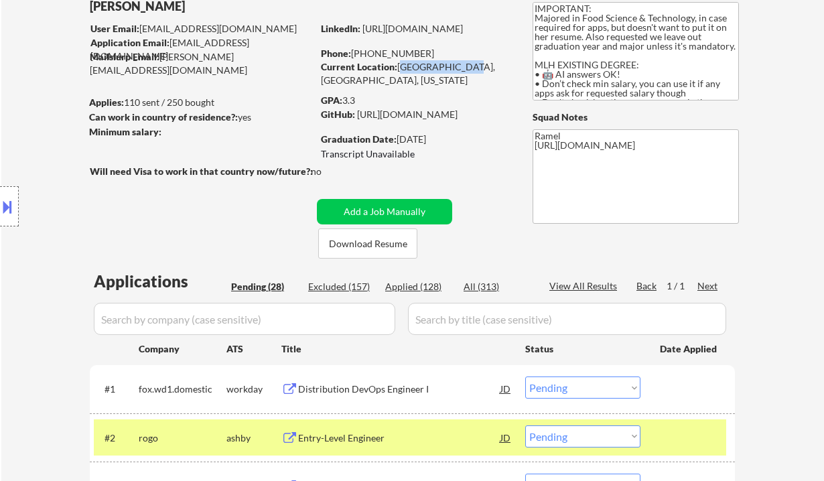
drag, startPoint x: 399, startPoint y: 65, endPoint x: 461, endPoint y: 67, distance: 62.3
click at [461, 67] on div "Current Location: Sacramento, CA, California" at bounding box center [415, 73] width 189 height 26
copy div "Sacramento, CA"
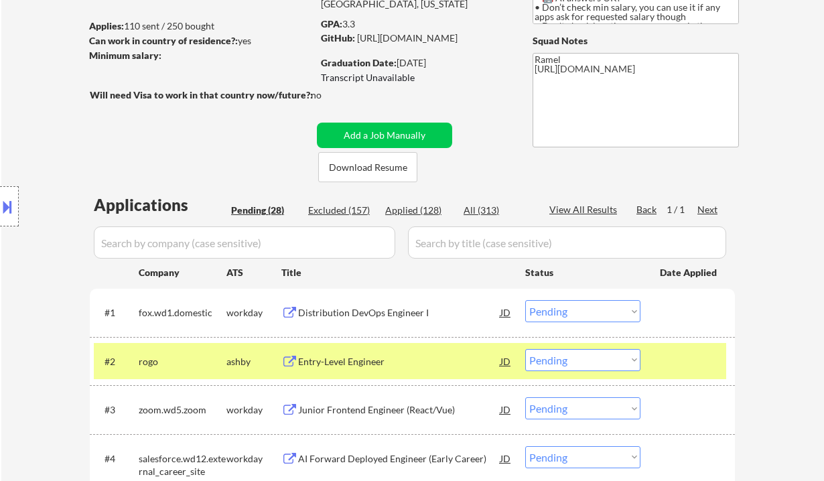
scroll to position [178, 0]
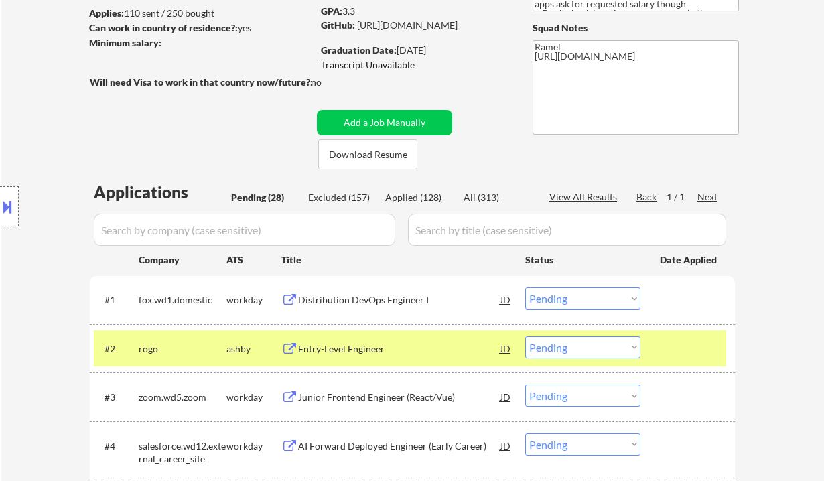
click at [560, 350] on select "Choose an option... Pending Applied Excluded (Questions) Excluded (Expired) Exc…" at bounding box center [582, 347] width 115 height 22
click at [525, 336] on select "Choose an option... Pending Applied Excluded (Questions) Excluded (Expired) Exc…" at bounding box center [582, 347] width 115 height 22
select select ""pending""
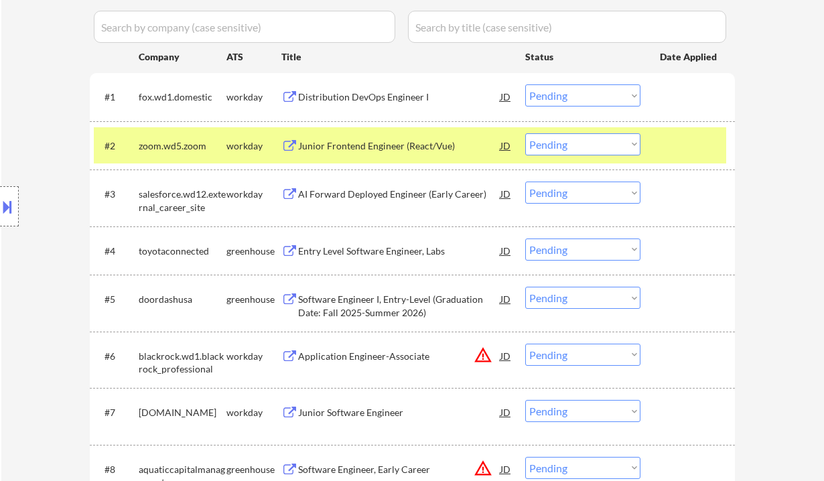
scroll to position [446, 0]
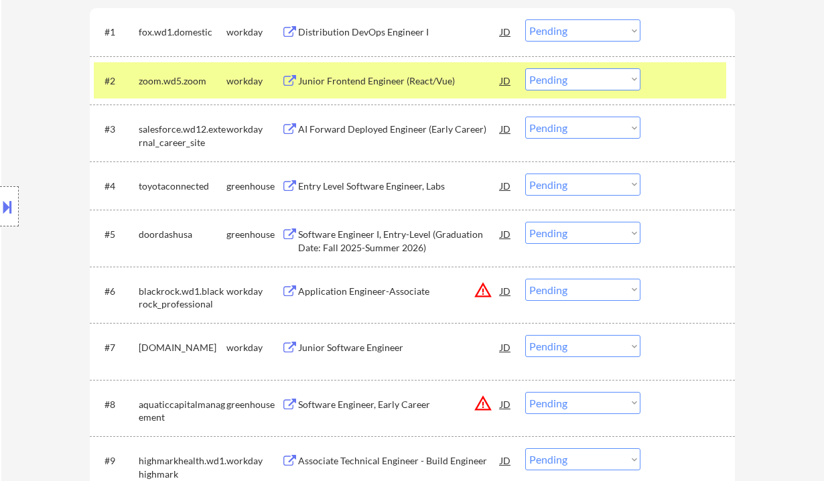
click at [353, 188] on div "Entry Level Software Engineer, Labs" at bounding box center [399, 185] width 202 height 13
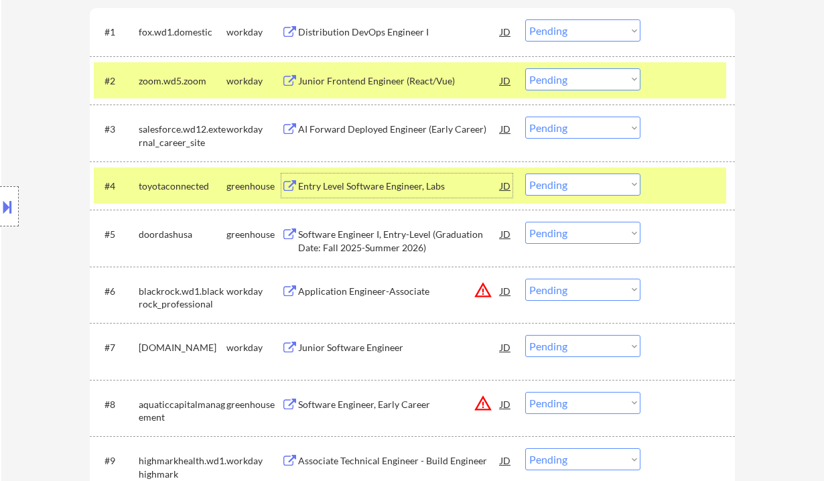
drag, startPoint x: 570, startPoint y: 184, endPoint x: 576, endPoint y: 194, distance: 11.7
click at [570, 184] on select "Choose an option... Pending Applied Excluded (Questions) Excluded (Expired) Exc…" at bounding box center [582, 184] width 115 height 22
click at [525, 173] on select "Choose an option... Pending Applied Excluded (Questions) Excluded (Expired) Exc…" at bounding box center [582, 184] width 115 height 22
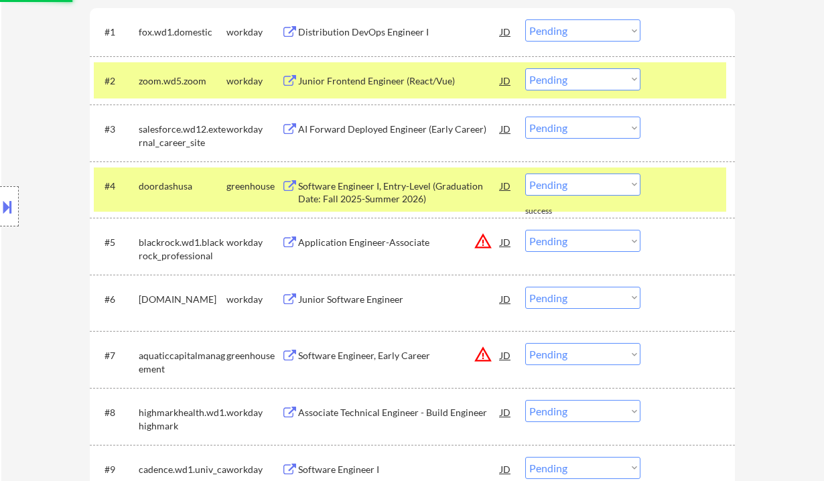
click at [400, 198] on div "Software Engineer I, Entry-Level (Graduation Date: Fall 2025-Summer 2026)" at bounding box center [399, 192] width 202 height 26
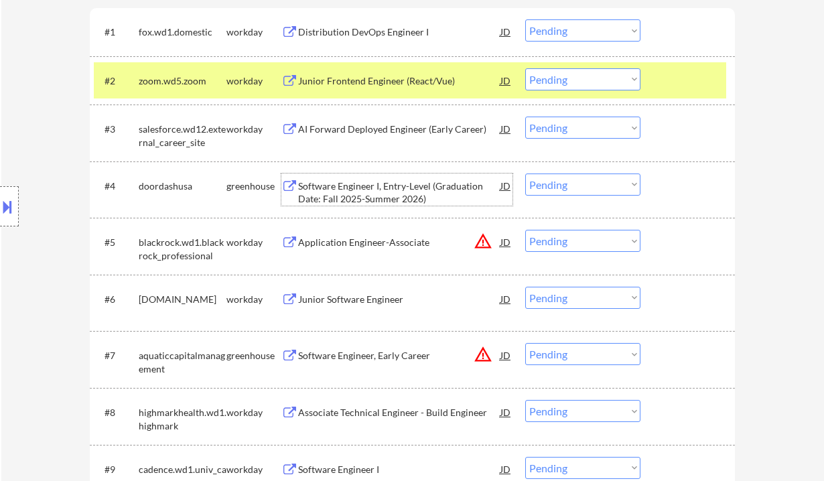
drag, startPoint x: 580, startPoint y: 179, endPoint x: 586, endPoint y: 194, distance: 15.3
click at [580, 179] on select "Choose an option... Pending Applied Excluded (Questions) Excluded (Expired) Exc…" at bounding box center [582, 184] width 115 height 22
click at [525, 173] on select "Choose an option... Pending Applied Excluded (Questions) Excluded (Expired) Exc…" at bounding box center [582, 184] width 115 height 22
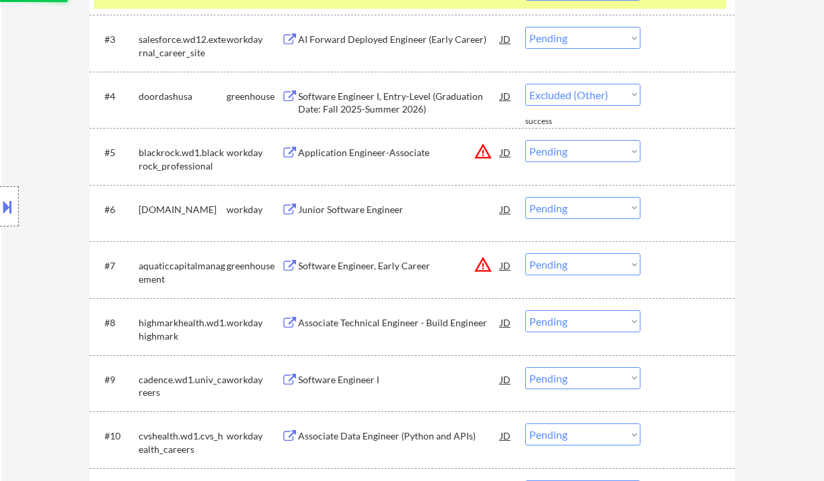
select select ""pending""
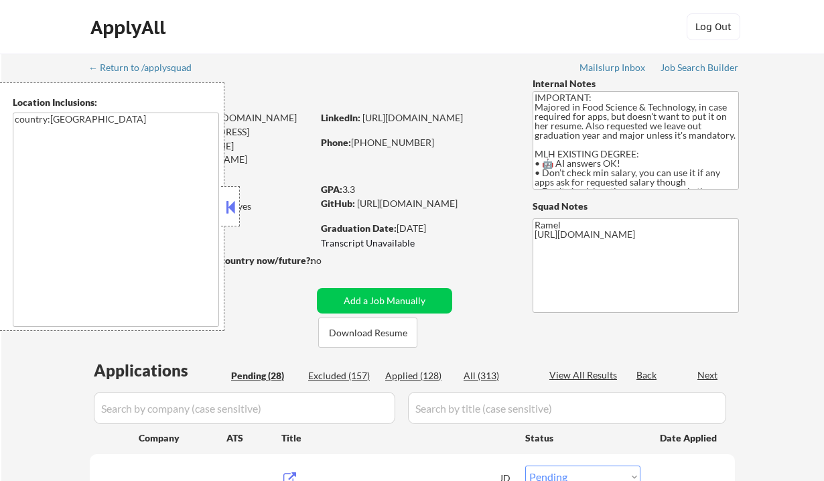
select select ""pending""
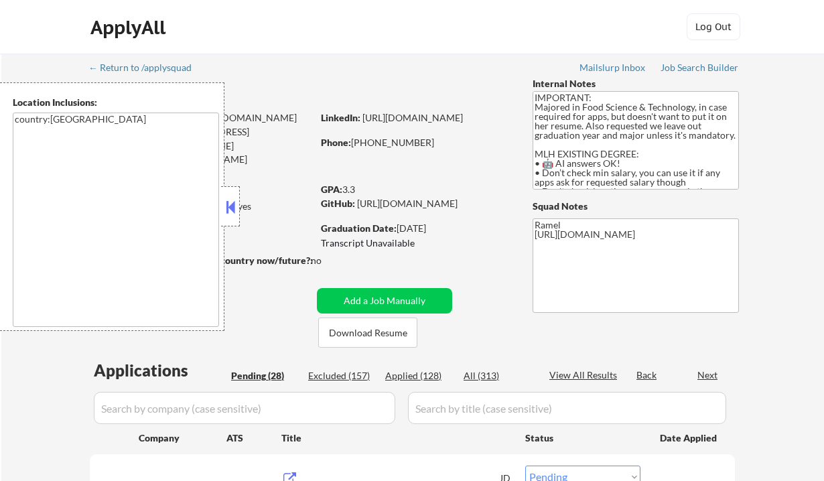
select select ""pending""
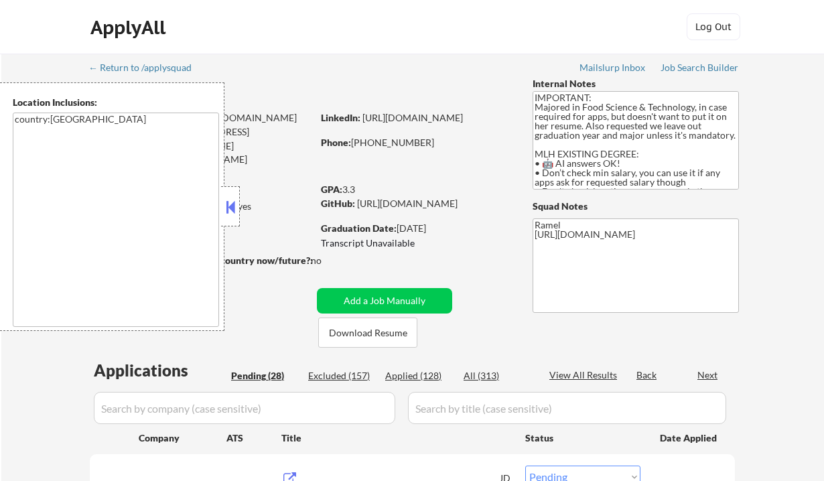
select select ""pending""
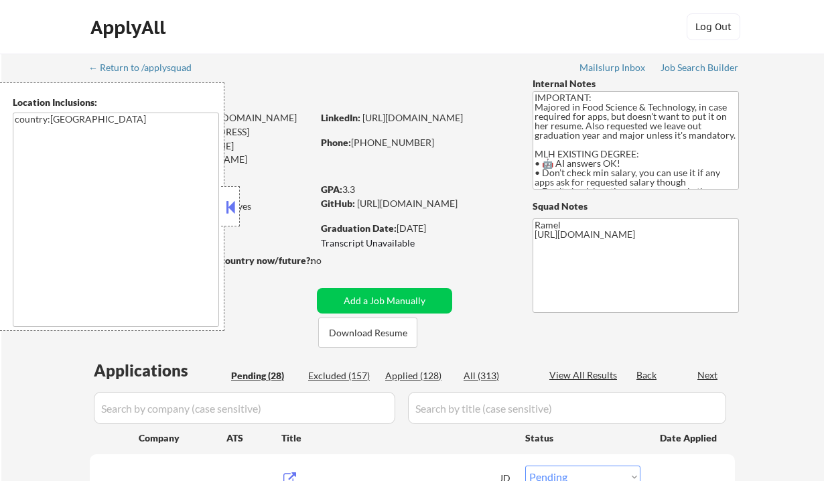
select select ""pending""
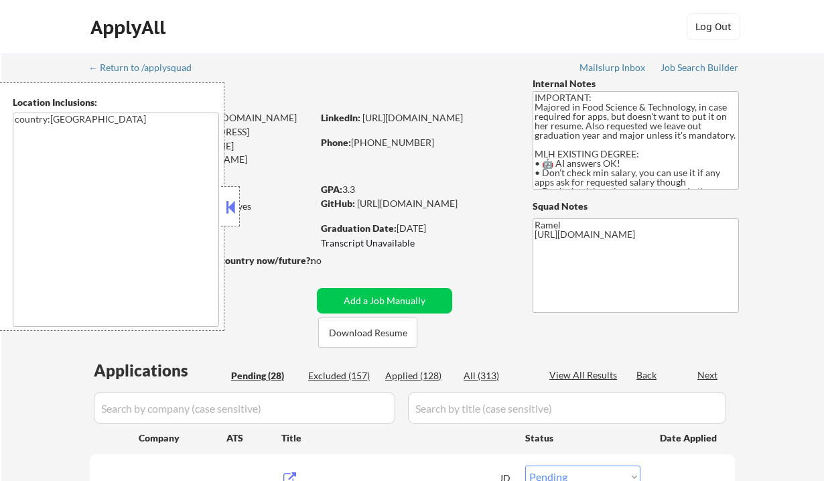
select select ""pending""
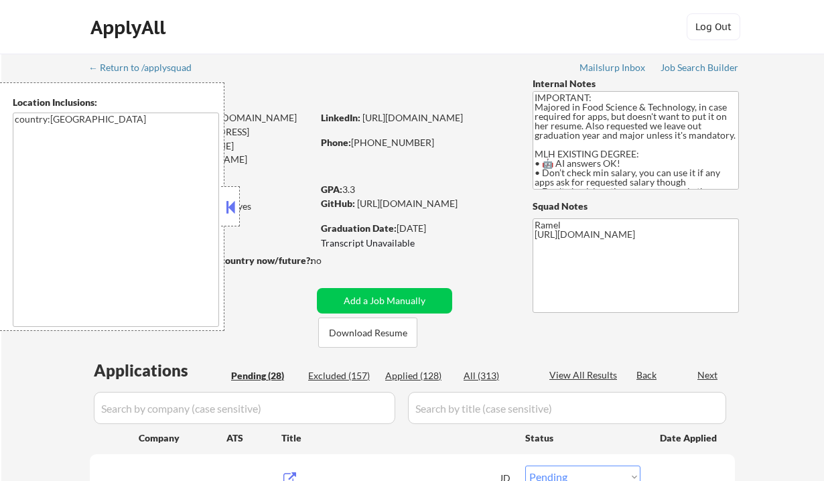
select select ""pending""
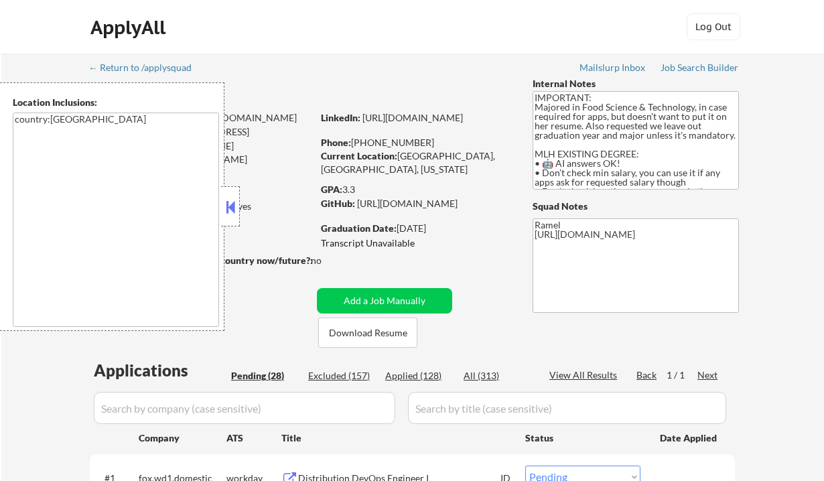
click at [233, 204] on button at bounding box center [230, 207] width 15 height 20
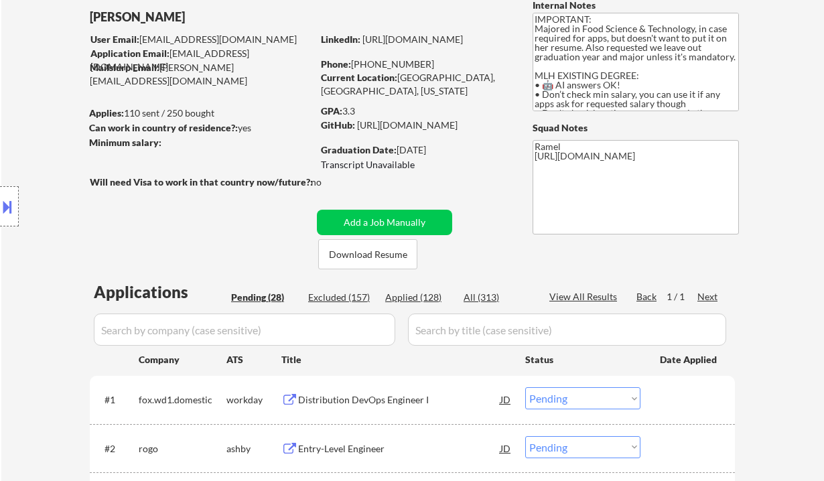
scroll to position [89, 0]
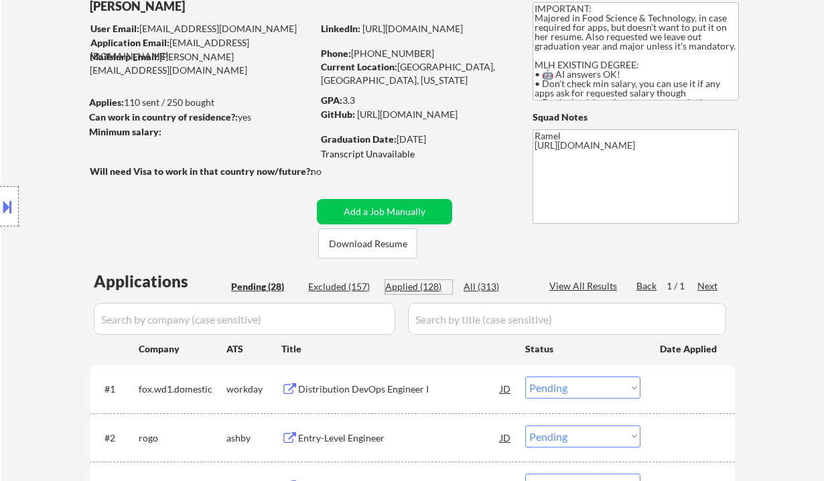
click at [417, 282] on div "Applied (128)" at bounding box center [418, 286] width 67 height 13
select select ""applied""
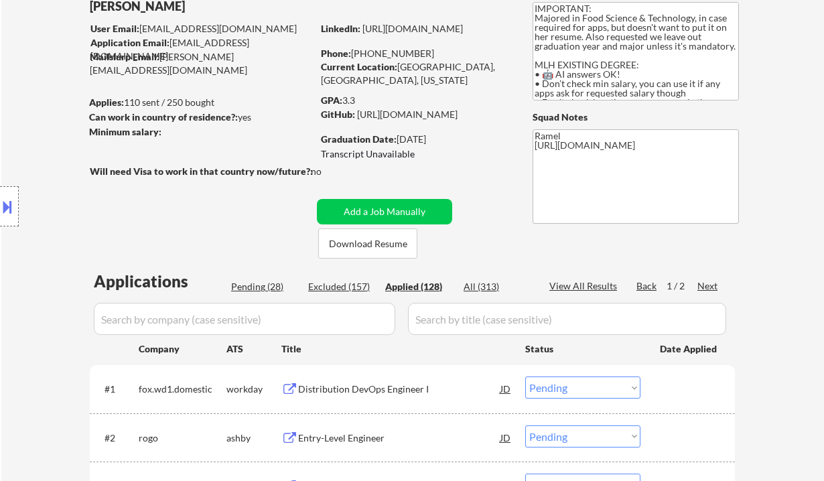
select select ""applied""
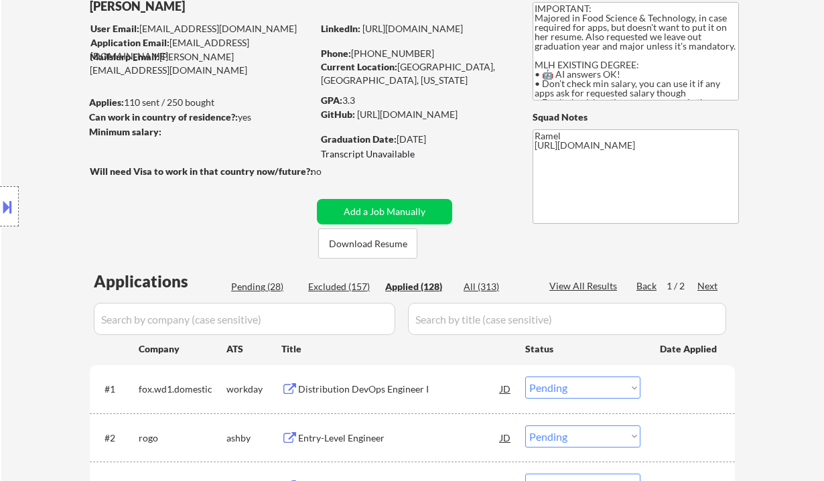
select select ""applied""
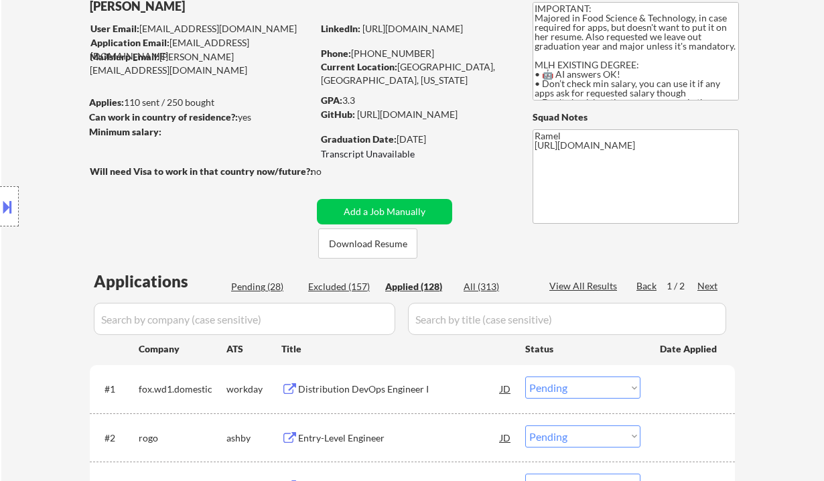
select select ""applied""
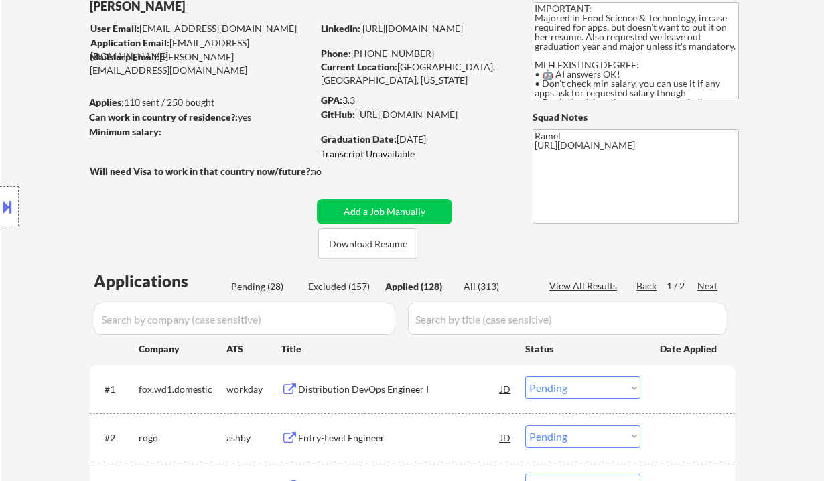
select select ""applied""
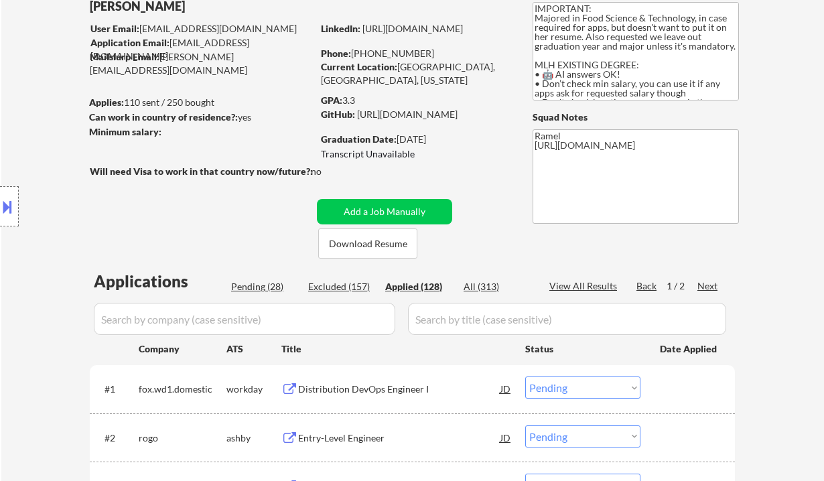
select select ""applied""
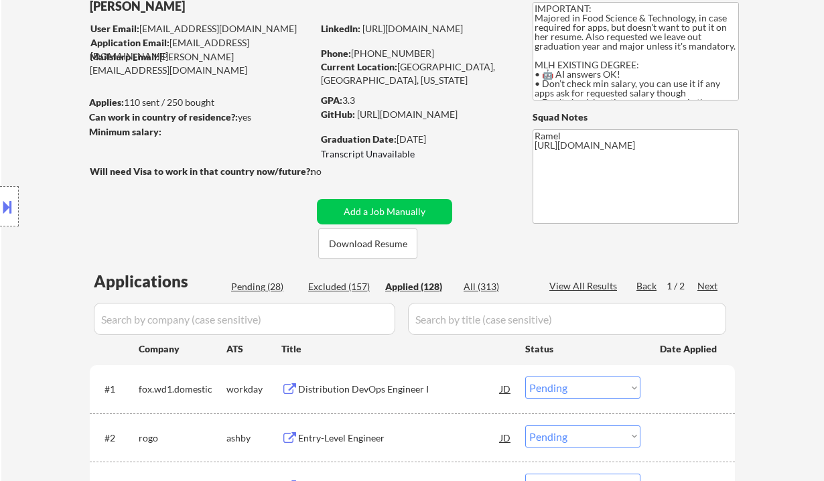
select select ""applied""
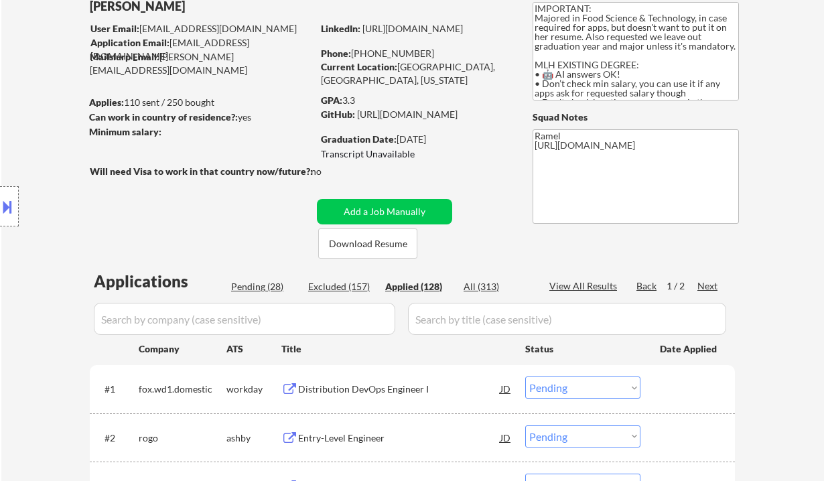
select select ""applied""
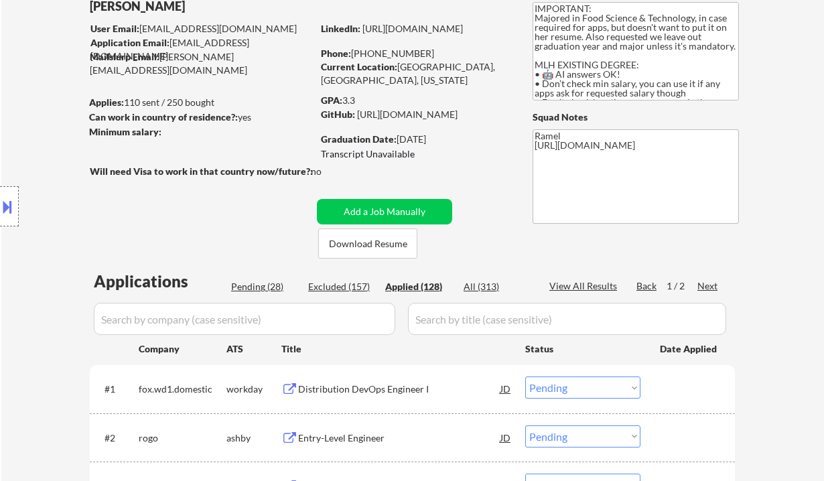
select select ""applied""
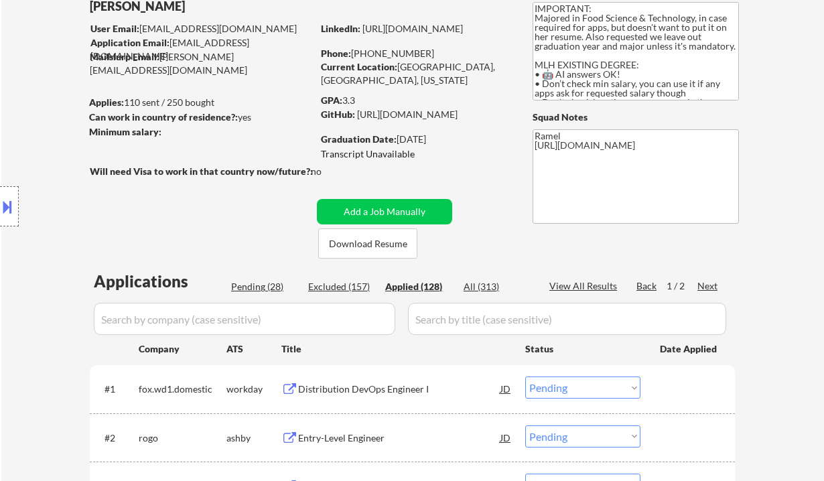
select select ""applied""
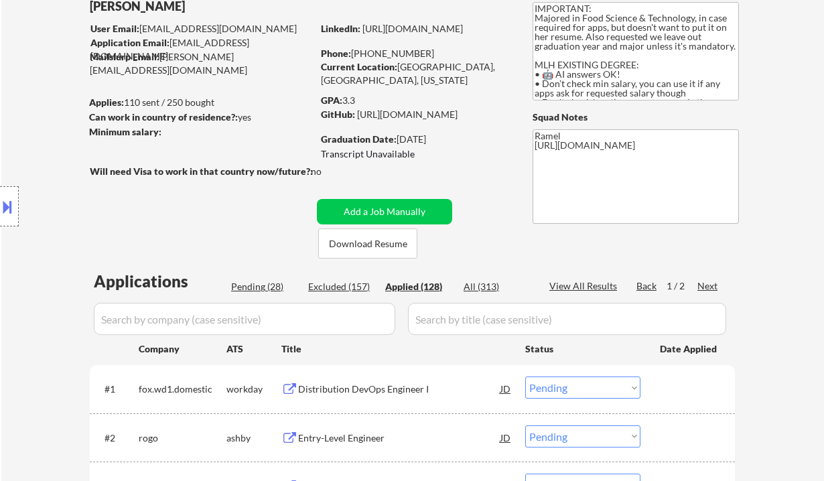
select select ""applied""
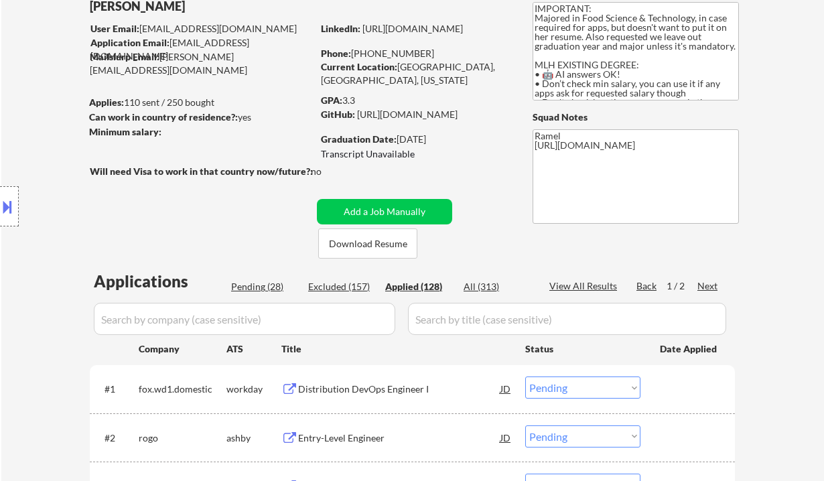
select select ""applied""
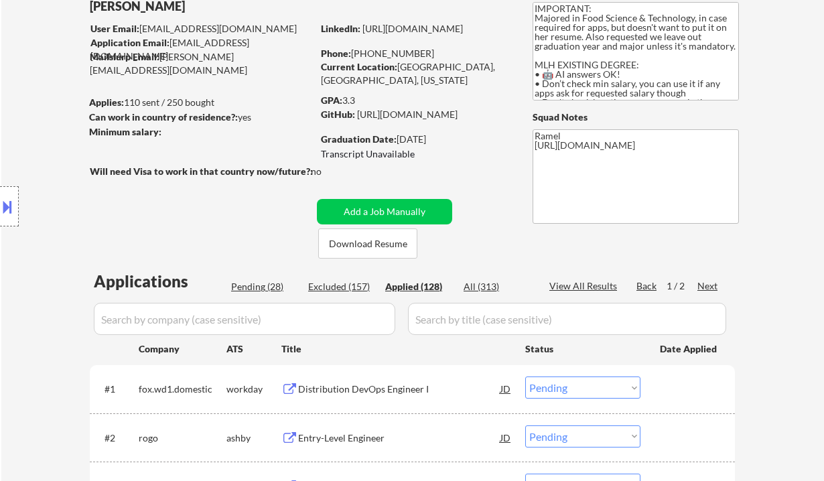
select select ""applied""
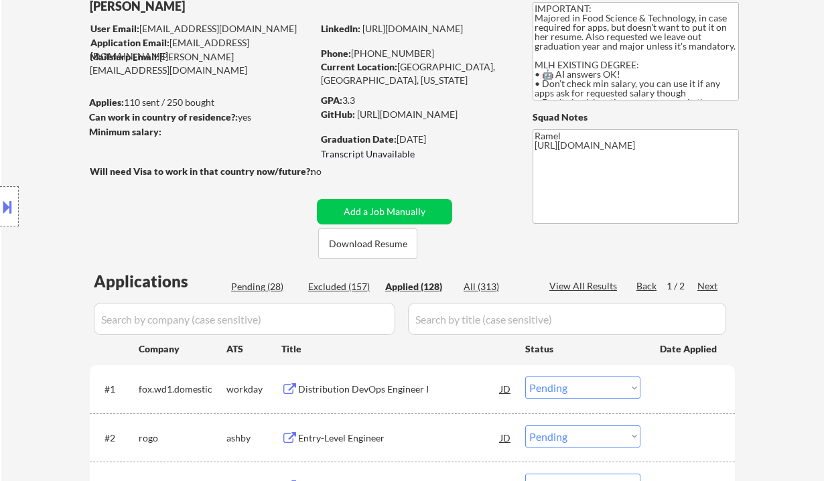
select select ""applied""
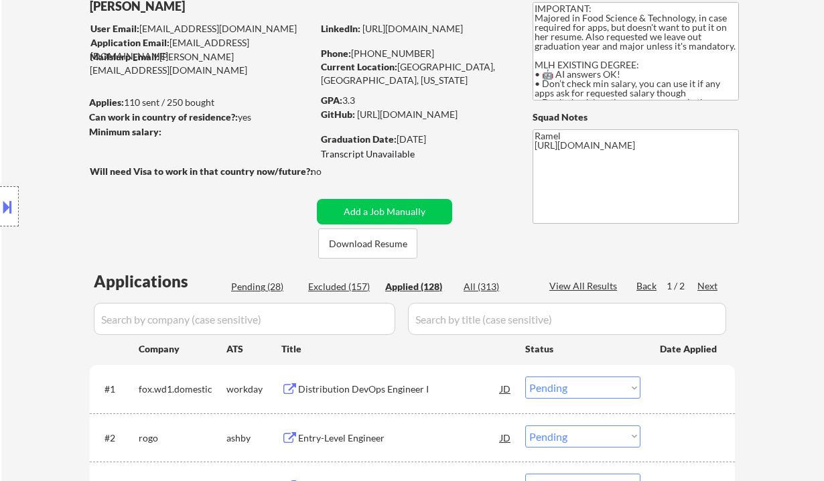
select select ""applied""
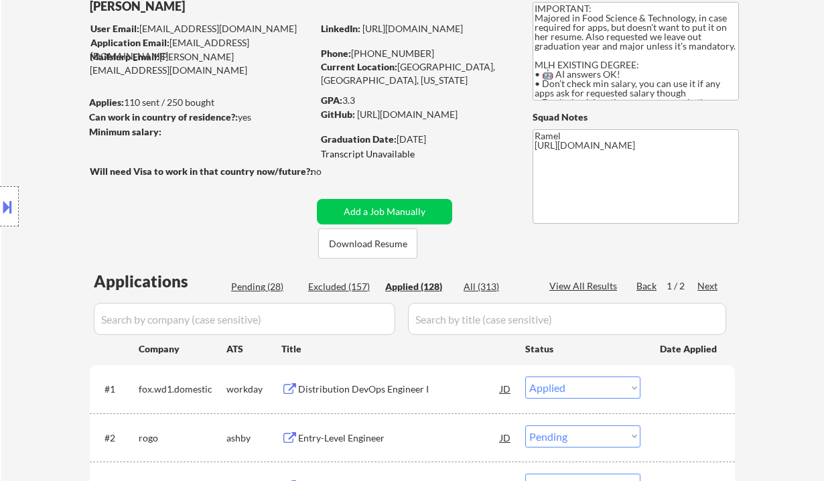
select select ""applied""
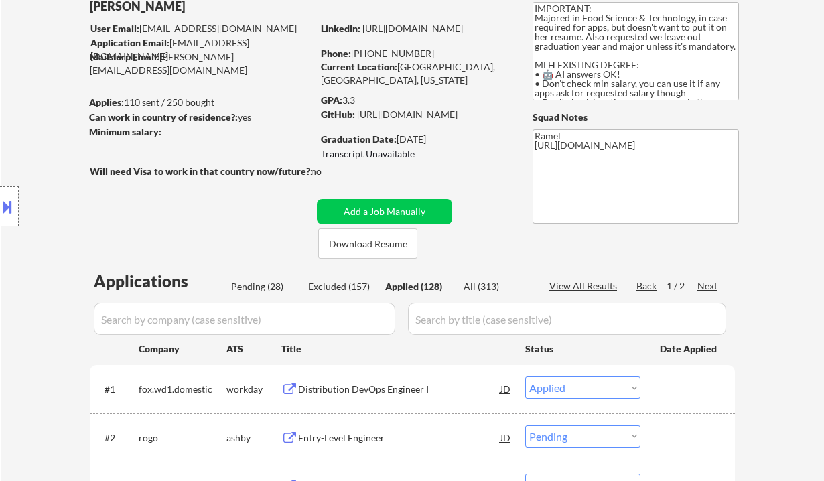
select select ""applied""
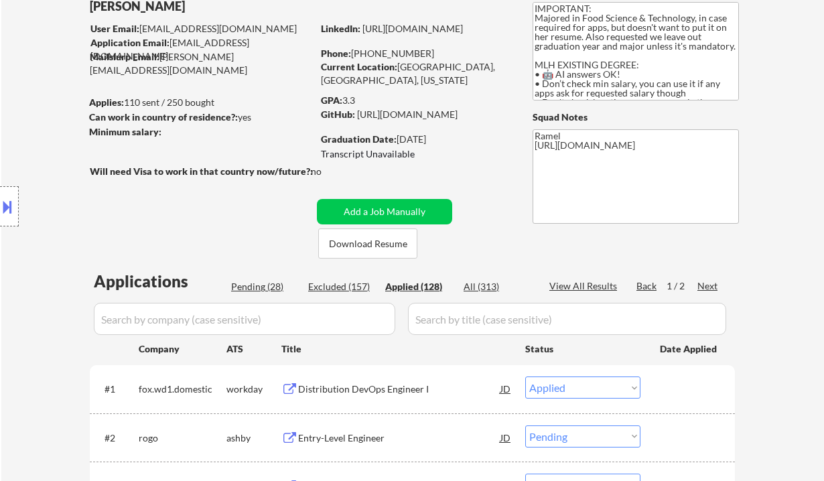
select select ""applied""
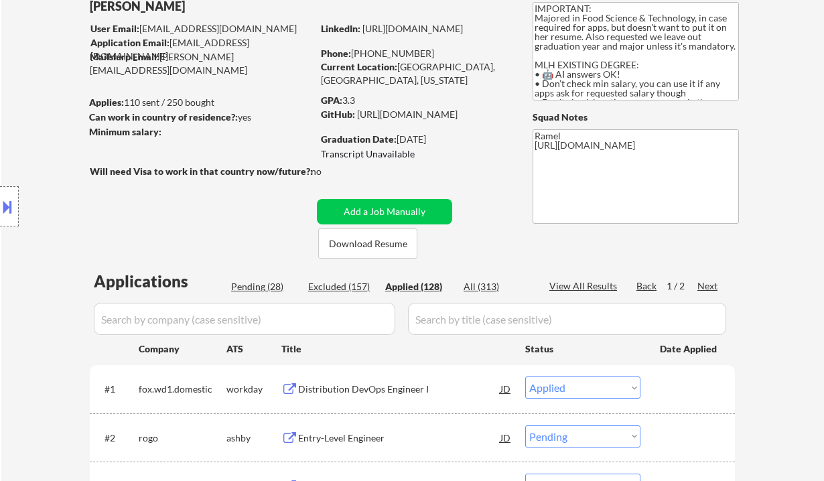
select select ""applied""
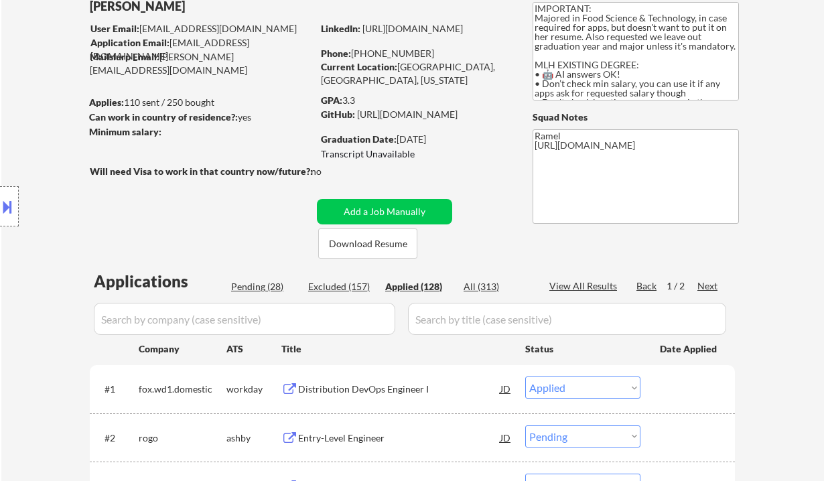
select select ""applied""
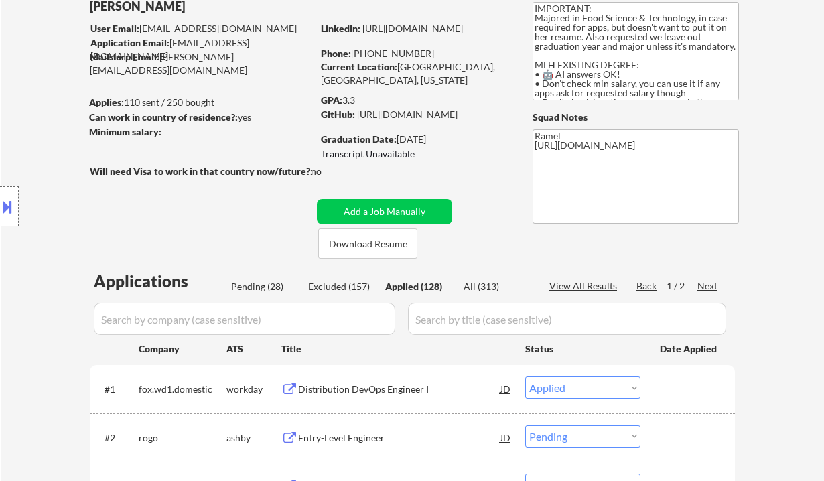
select select ""applied""
click at [595, 285] on div "View All Results" at bounding box center [585, 285] width 72 height 13
select select ""applied""
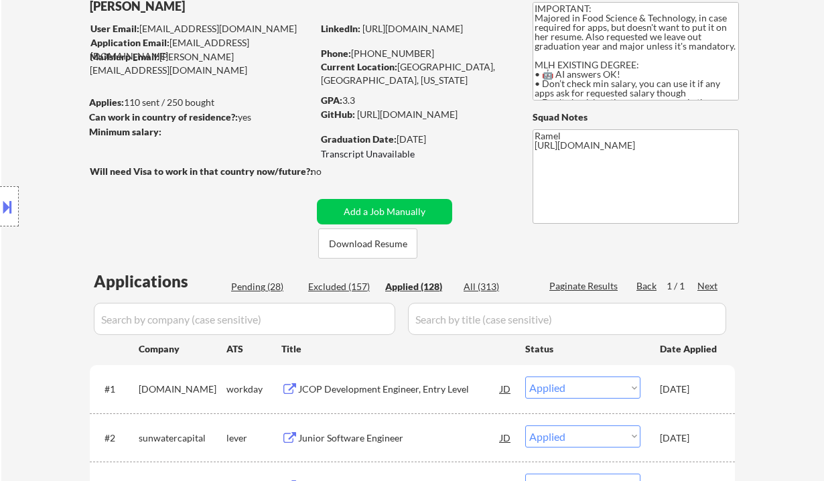
select select ""applied""
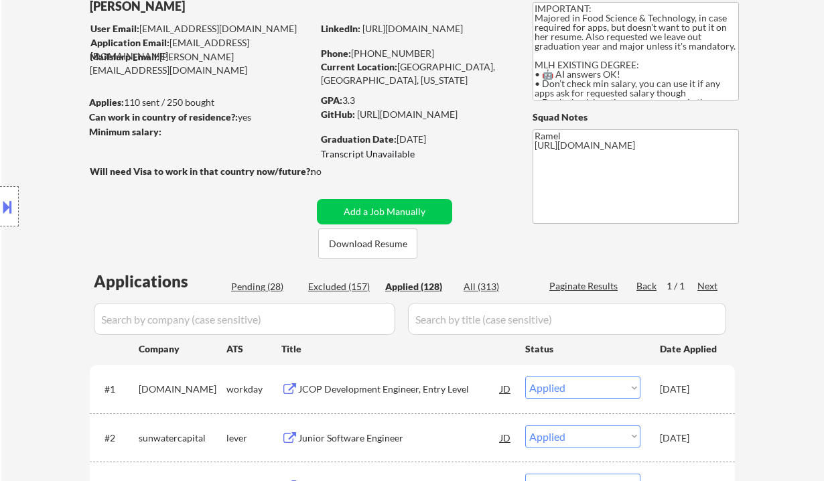
select select ""applied""
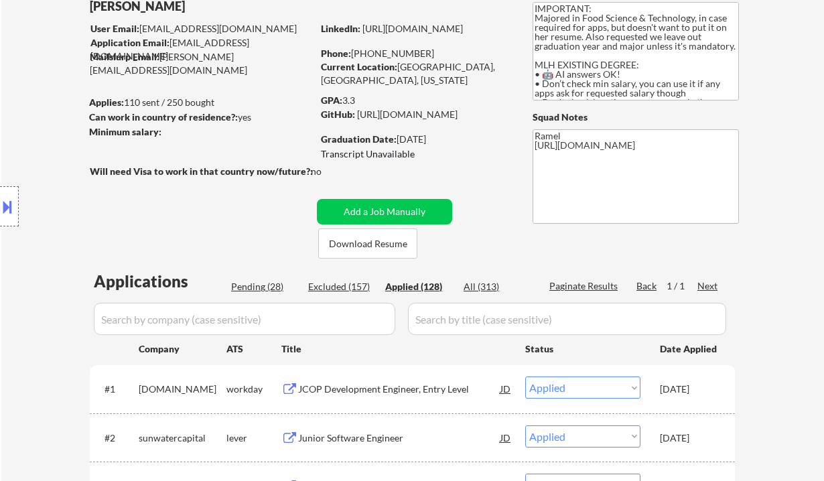
select select ""applied""
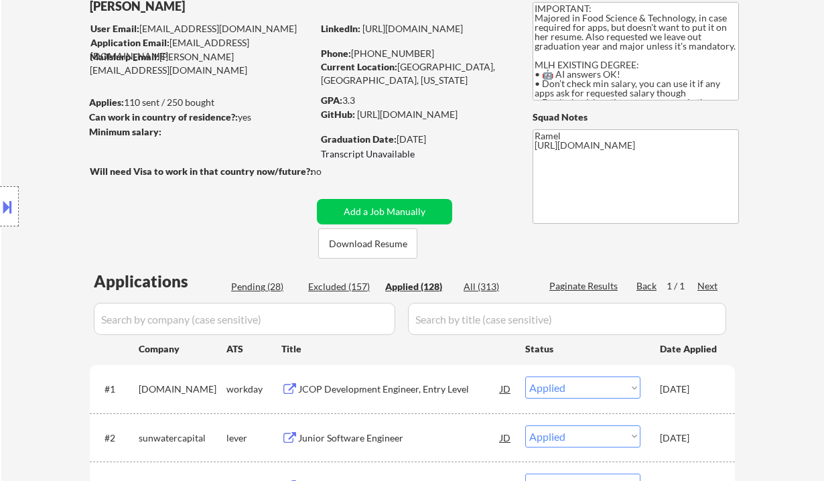
select select ""applied""
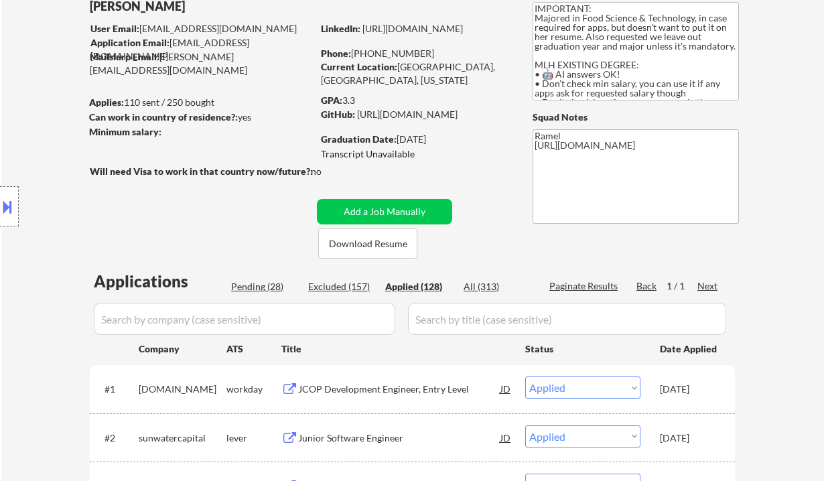
select select ""applied""
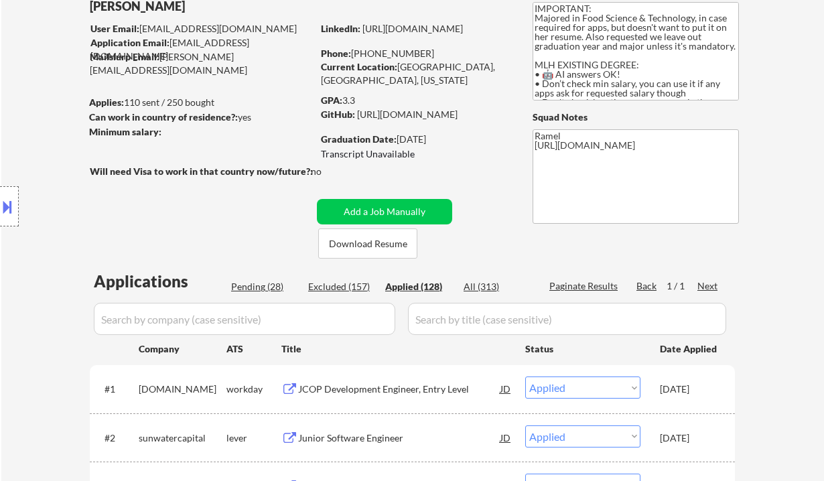
drag, startPoint x: 52, startPoint y: 159, endPoint x: 100, endPoint y: 162, distance: 48.3
click at [52, 159] on div "Location Inclusions: country:[GEOGRAPHIC_DATA]" at bounding box center [120, 206] width 240 height 248
select select ""applied""
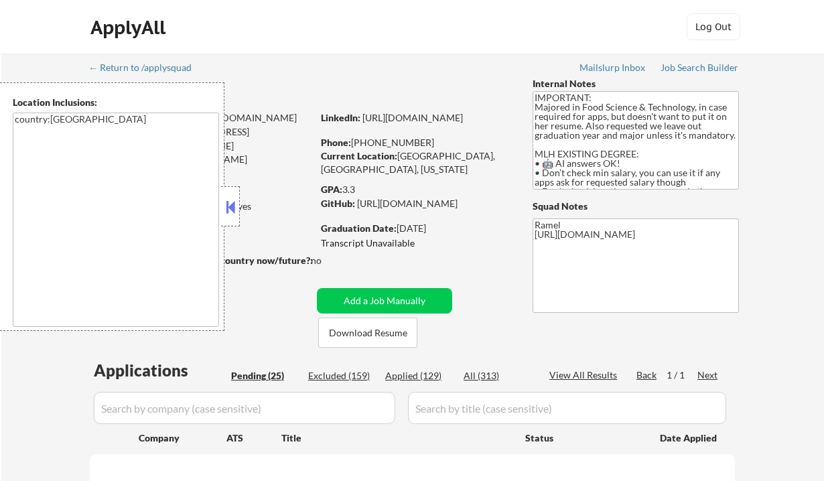
select select ""pending""
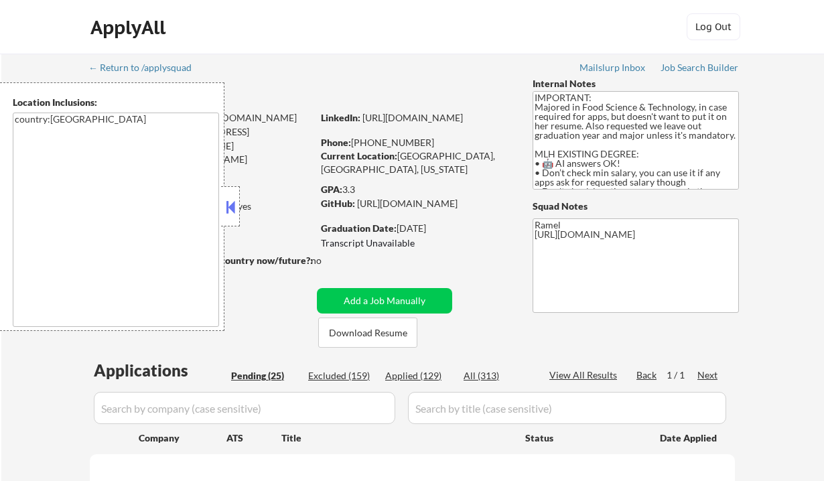
select select ""pending""
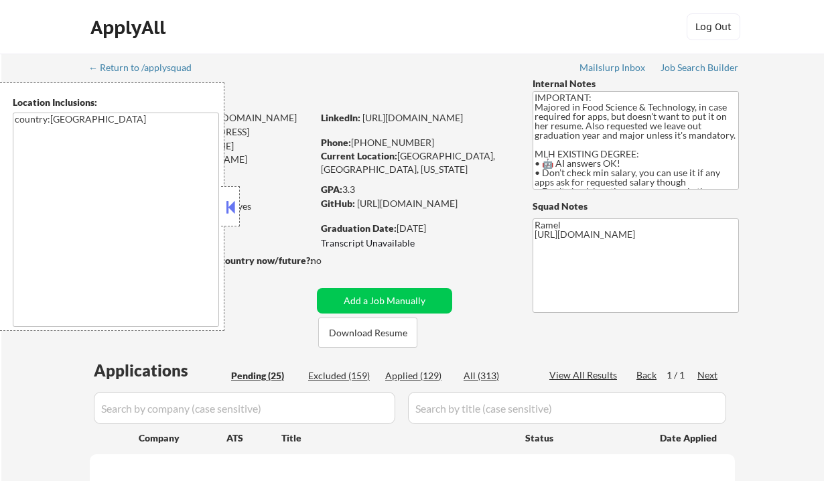
select select ""pending""
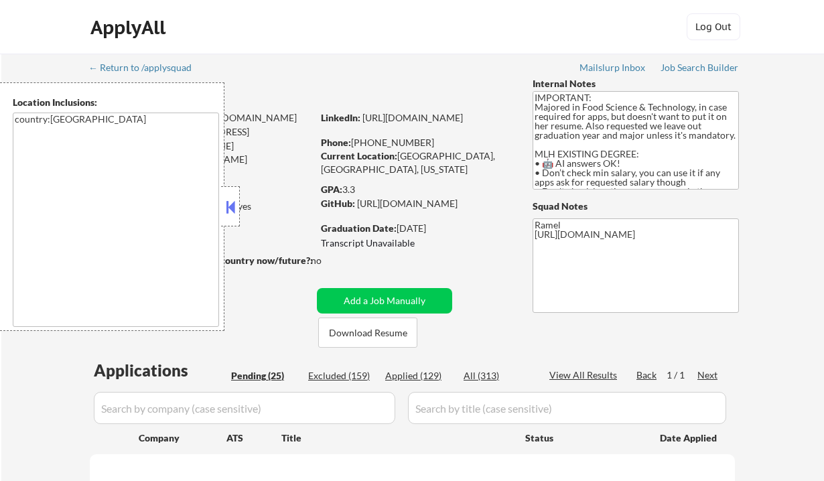
select select ""pending""
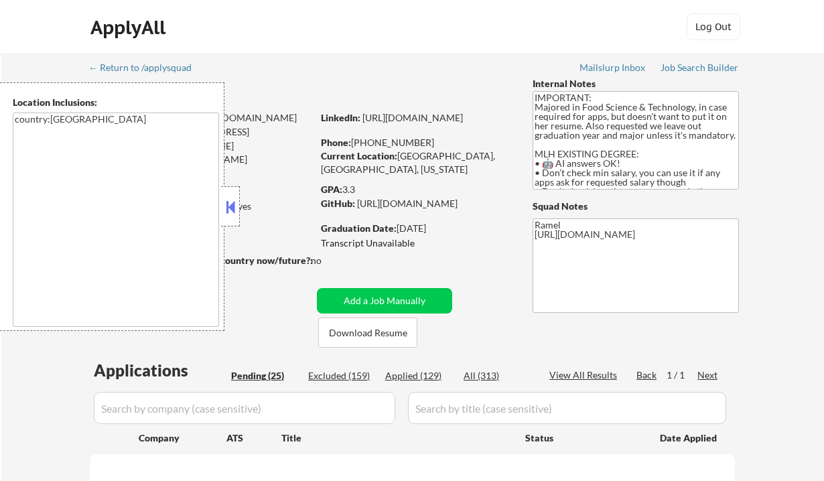
select select ""pending""
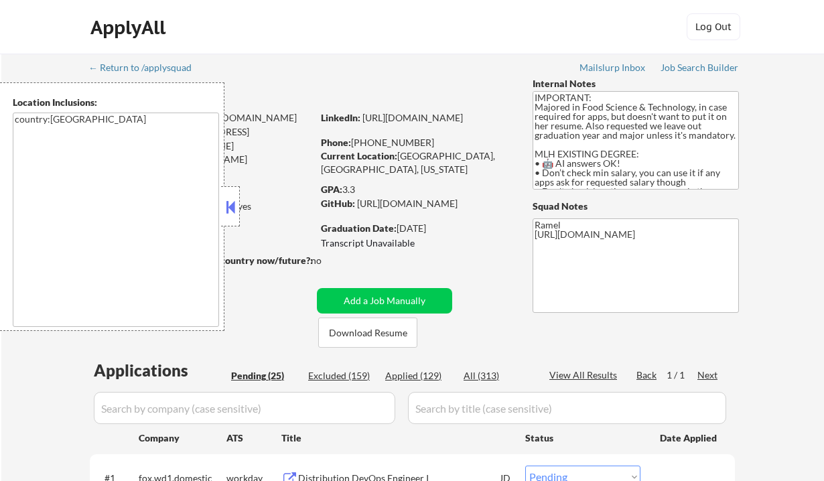
click at [236, 198] on button at bounding box center [230, 207] width 15 height 20
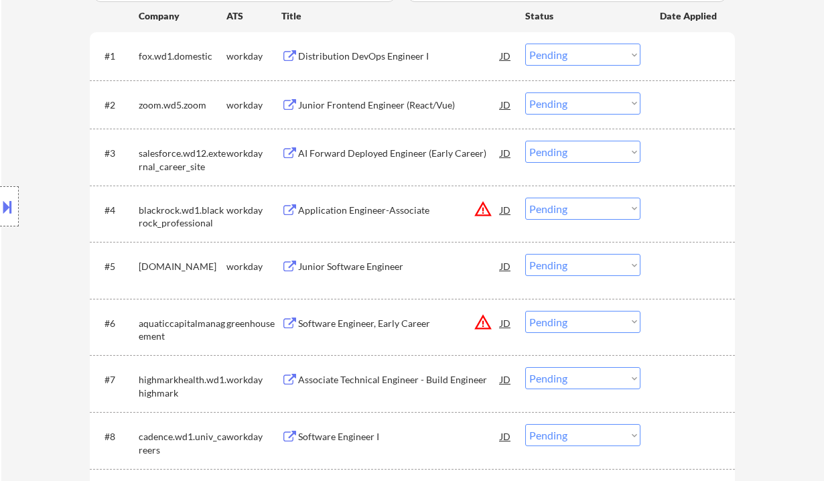
scroll to position [446, 0]
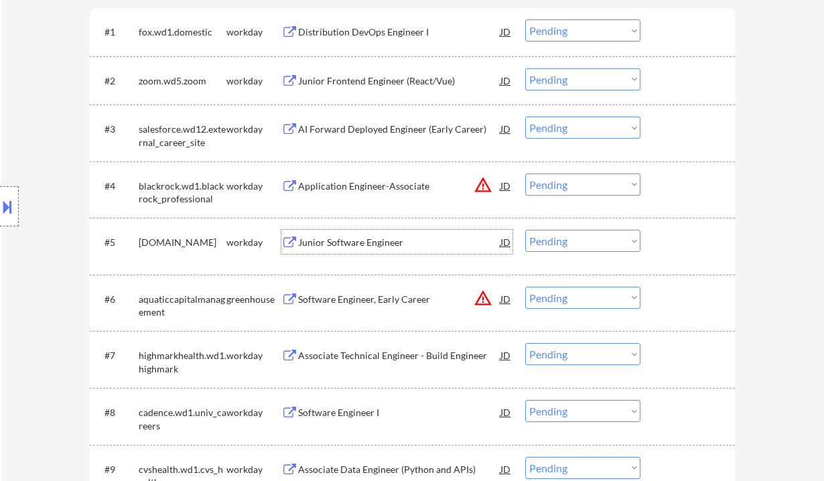
click at [333, 238] on div "Junior Software Engineer" at bounding box center [399, 242] width 202 height 13
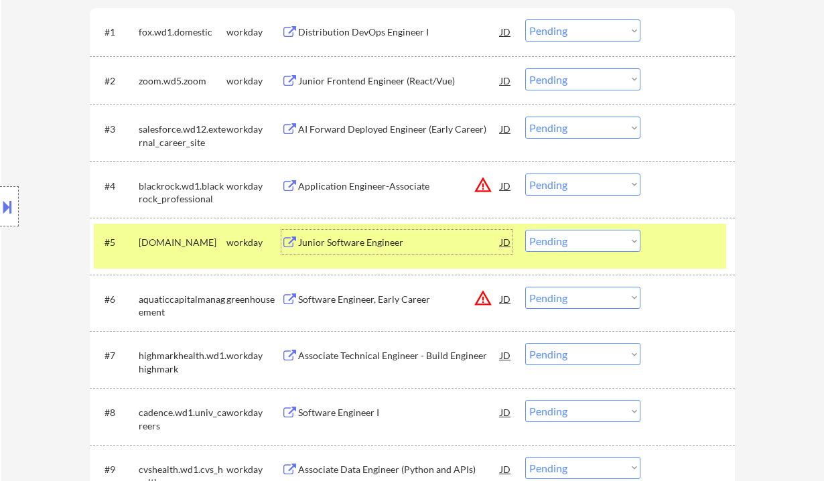
drag, startPoint x: 545, startPoint y: 237, endPoint x: 574, endPoint y: 251, distance: 32.0
click at [545, 237] on select "Choose an option... Pending Applied Excluded (Questions) Excluded (Expired) Exc…" at bounding box center [582, 241] width 115 height 22
click at [525, 230] on select "Choose an option... Pending Applied Excluded (Questions) Excluded (Expired) Exc…" at bounding box center [582, 241] width 115 height 22
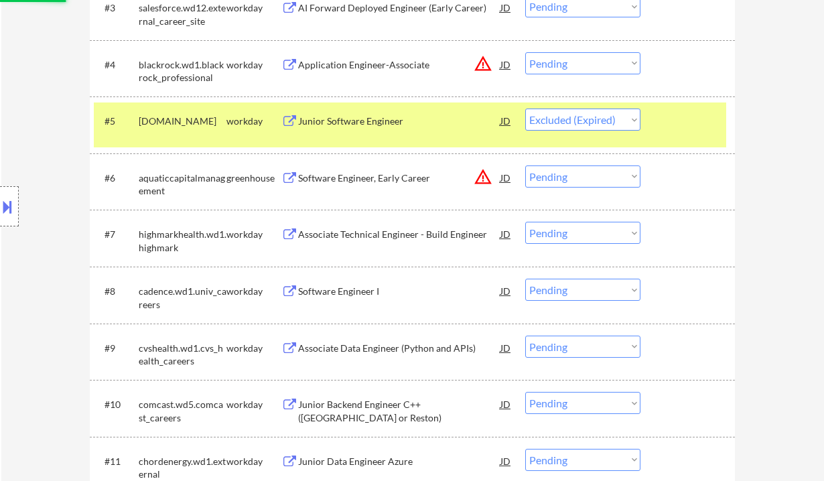
scroll to position [625, 0]
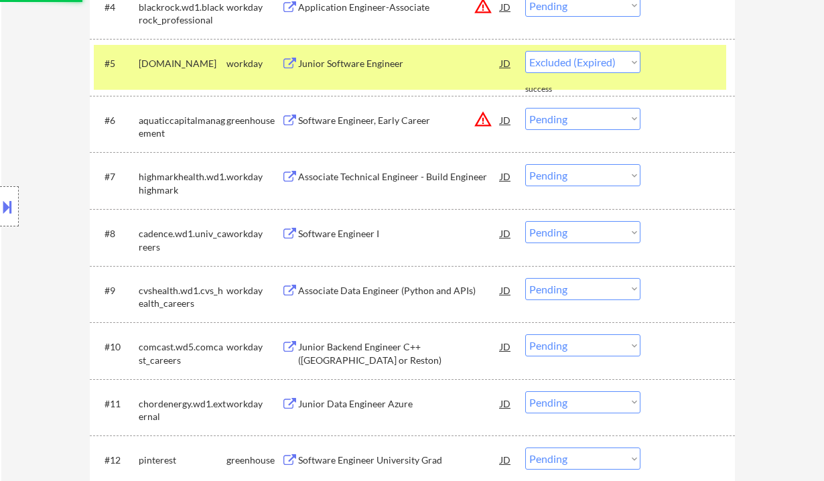
select select ""pending""
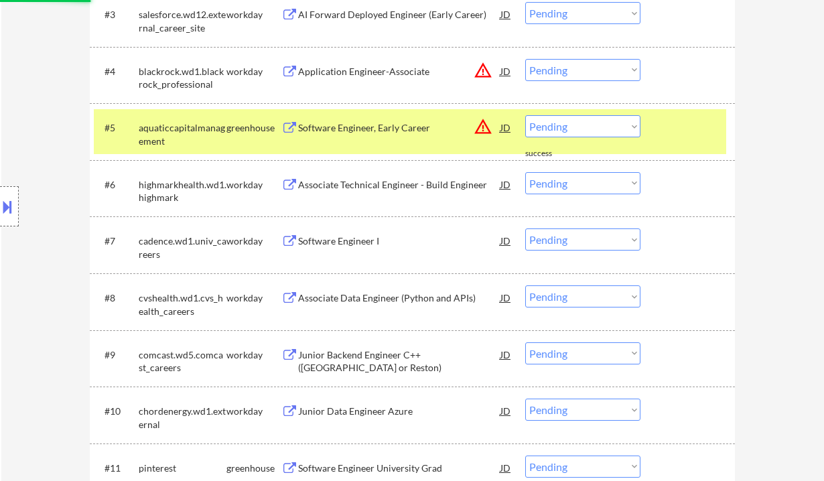
scroll to position [536, 0]
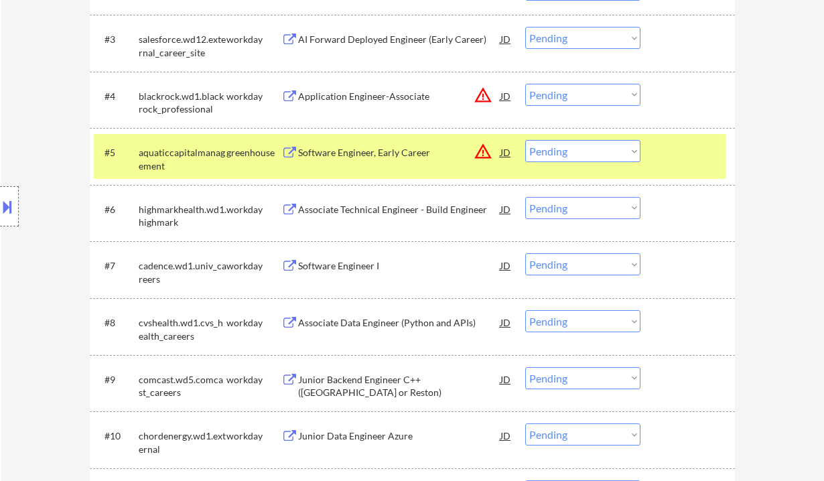
click at [342, 265] on div "Software Engineer I" at bounding box center [399, 265] width 202 height 13
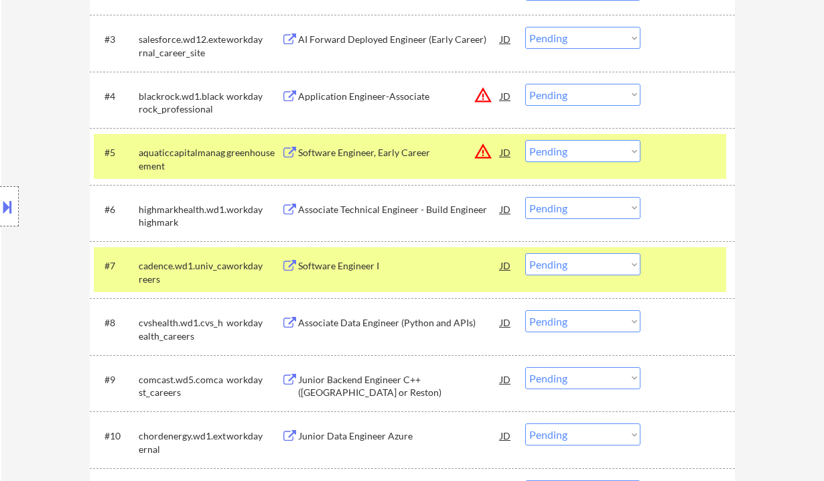
click at [548, 261] on select "Choose an option... Pending Applied Excluded (Questions) Excluded (Expired) Exc…" at bounding box center [582, 264] width 115 height 22
click at [525, 253] on select "Choose an option... Pending Applied Excluded (Questions) Excluded (Expired) Exc…" at bounding box center [582, 264] width 115 height 22
click at [404, 215] on div "Associate Technical Engineer - Build Engineer" at bounding box center [399, 209] width 202 height 13
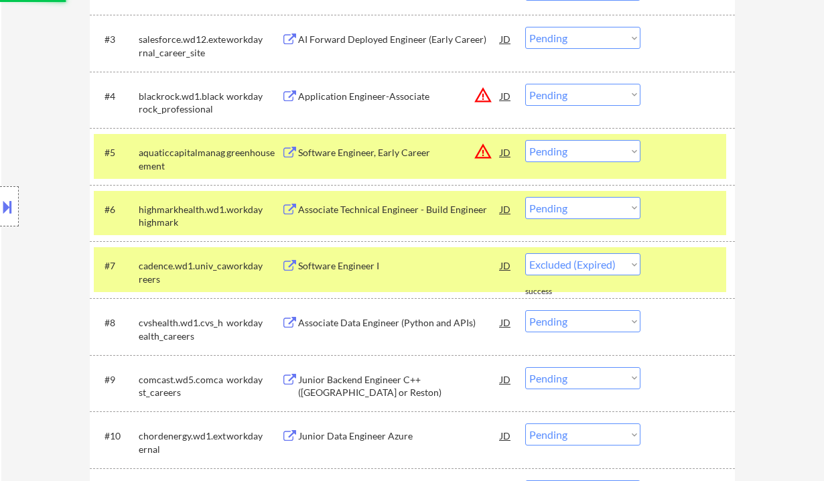
select select ""pending""
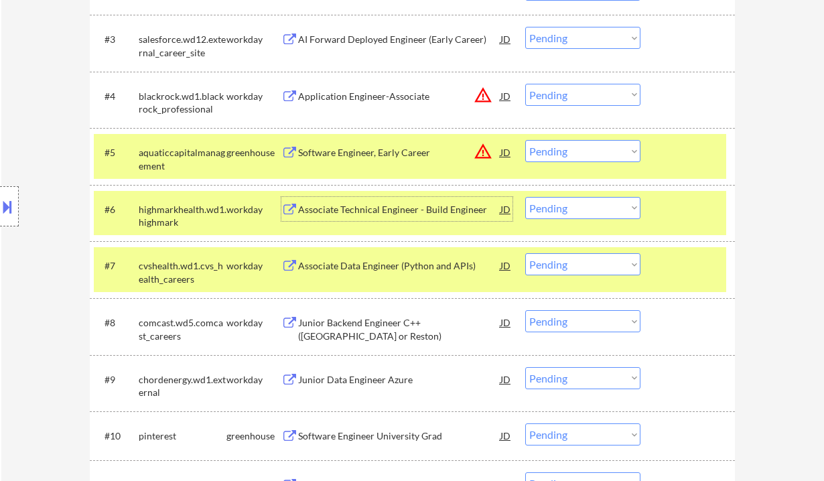
click at [558, 206] on select "Choose an option... Pending Applied Excluded (Questions) Excluded (Expired) Exc…" at bounding box center [582, 208] width 115 height 22
click at [525, 197] on select "Choose an option... Pending Applied Excluded (Questions) Excluded (Expired) Exc…" at bounding box center [582, 208] width 115 height 22
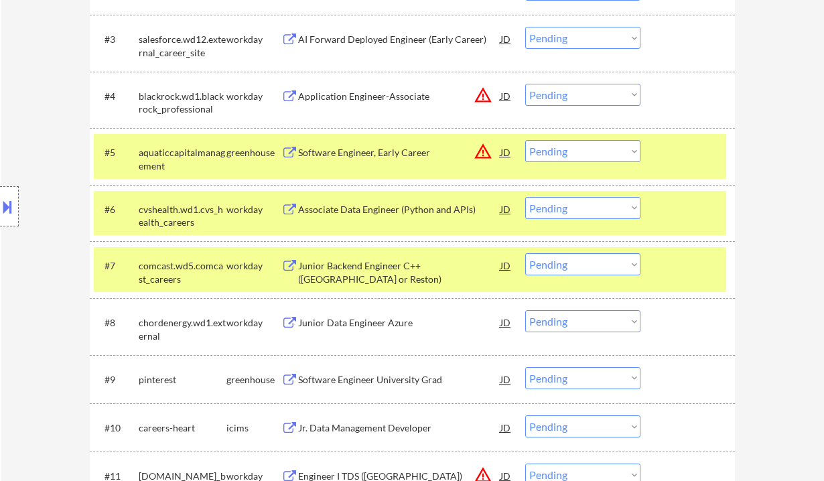
click at [350, 208] on div "Associate Data Engineer (Python and APIs)" at bounding box center [399, 209] width 202 height 13
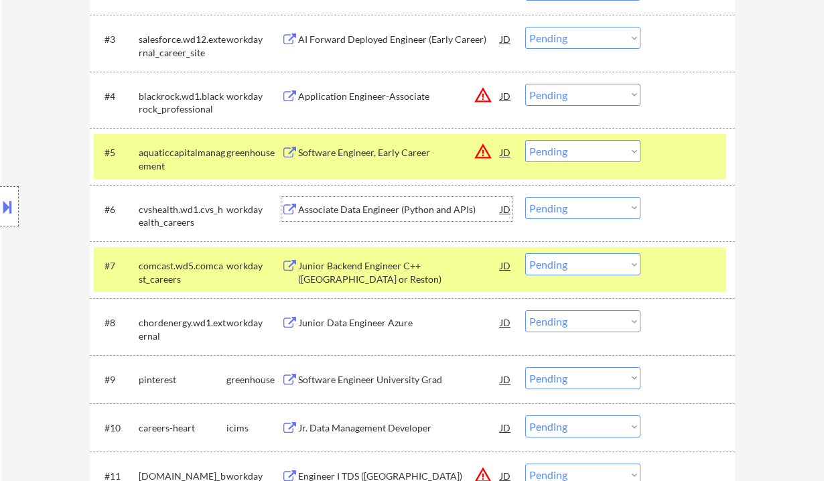
click at [356, 209] on div "Associate Data Engineer (Python and APIs)" at bounding box center [399, 209] width 202 height 13
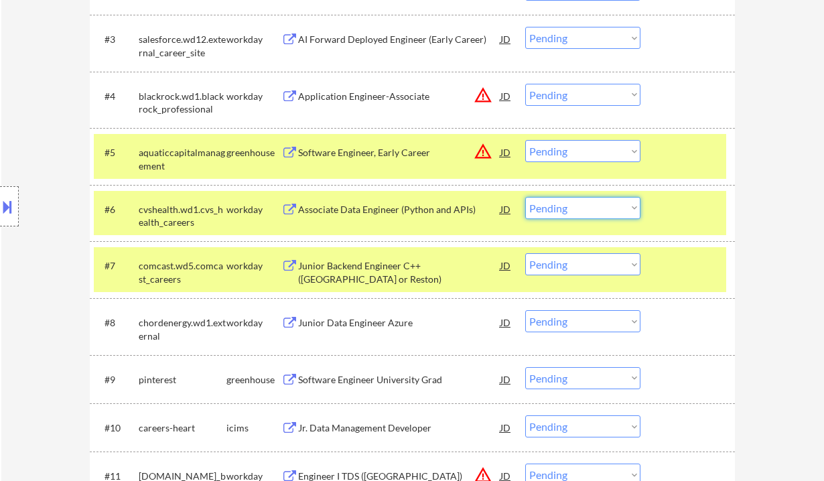
click at [573, 213] on select "Choose an option... Pending Applied Excluded (Questions) Excluded (Expired) Exc…" at bounding box center [582, 208] width 115 height 22
click at [525, 197] on select "Choose an option... Pending Applied Excluded (Questions) Excluded (Expired) Exc…" at bounding box center [582, 208] width 115 height 22
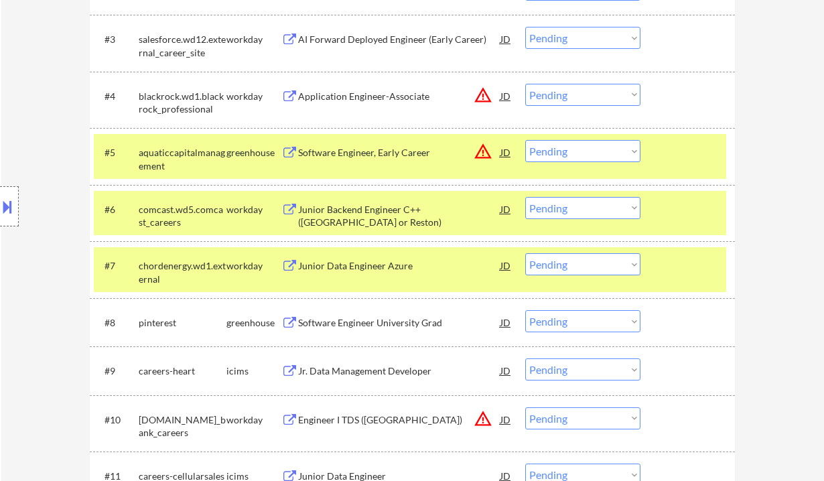
click at [389, 212] on div "Junior Backend Engineer C++ (Chicago or Reston)" at bounding box center [399, 216] width 202 height 26
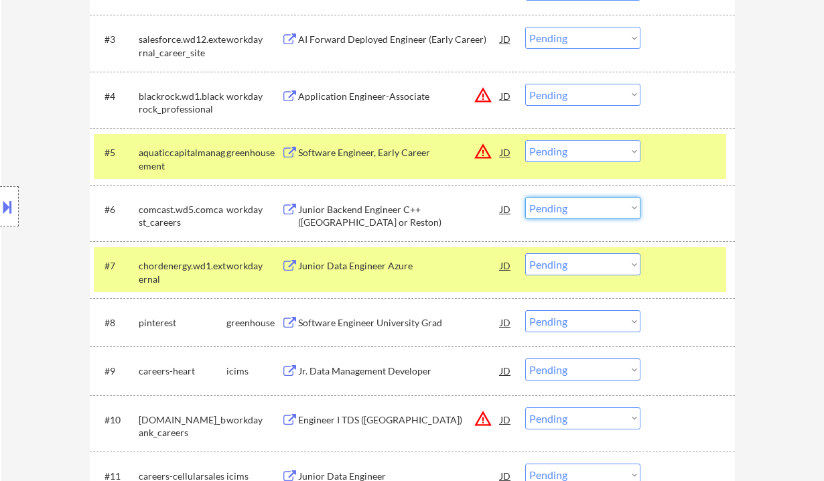
drag, startPoint x: 548, startPoint y: 205, endPoint x: 573, endPoint y: 218, distance: 27.3
click at [548, 205] on select "Choose an option... Pending Applied Excluded (Questions) Excluded (Expired) Exc…" at bounding box center [582, 208] width 115 height 22
click at [525, 197] on select "Choose an option... Pending Applied Excluded (Questions) Excluded (Expired) Exc…" at bounding box center [582, 208] width 115 height 22
click at [380, 270] on div "Junior Data Engineer Azure" at bounding box center [399, 265] width 202 height 13
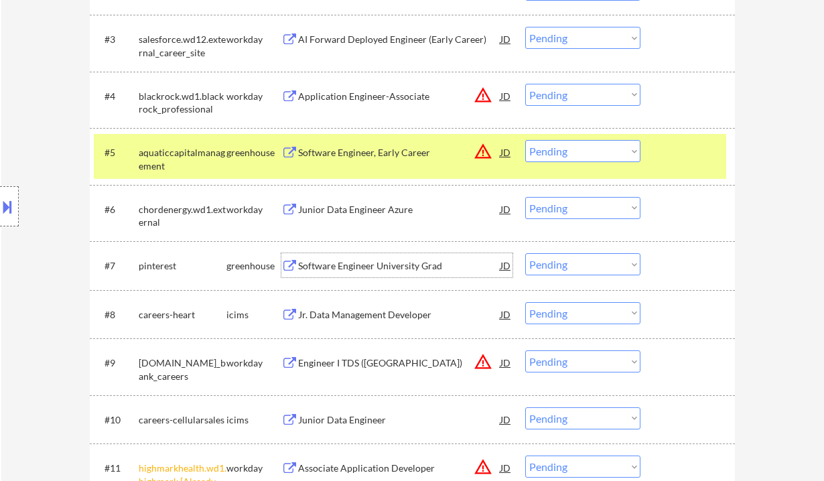
click at [366, 215] on div "Junior Data Engineer Azure" at bounding box center [399, 209] width 202 height 13
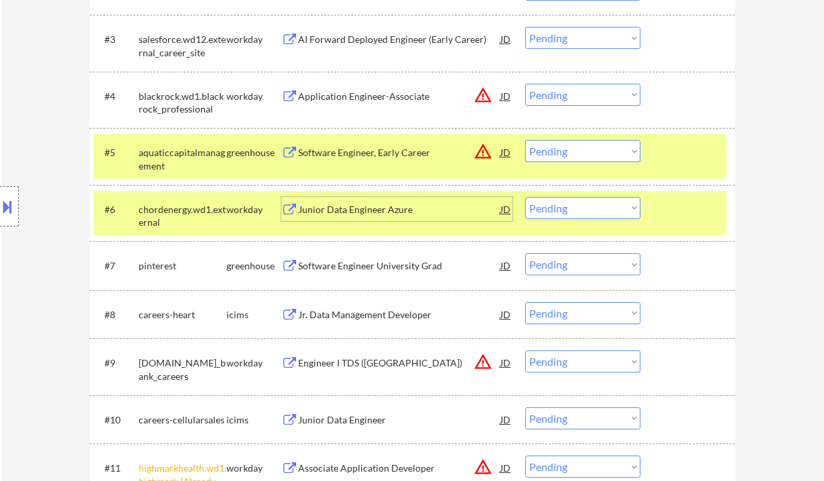
drag, startPoint x: 568, startPoint y: 209, endPoint x: 567, endPoint y: 218, distance: 9.4
click at [568, 208] on select "Choose an option... Pending Applied Excluded (Questions) Excluded (Expired) Exc…" at bounding box center [582, 208] width 115 height 22
click at [525, 197] on select "Choose an option... Pending Applied Excluded (Questions) Excluded (Expired) Exc…" at bounding box center [582, 208] width 115 height 22
select select ""pending""
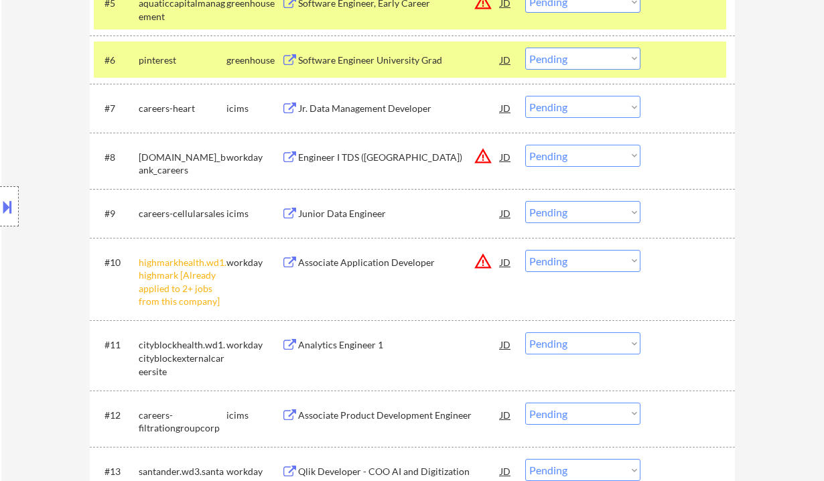
scroll to position [714, 0]
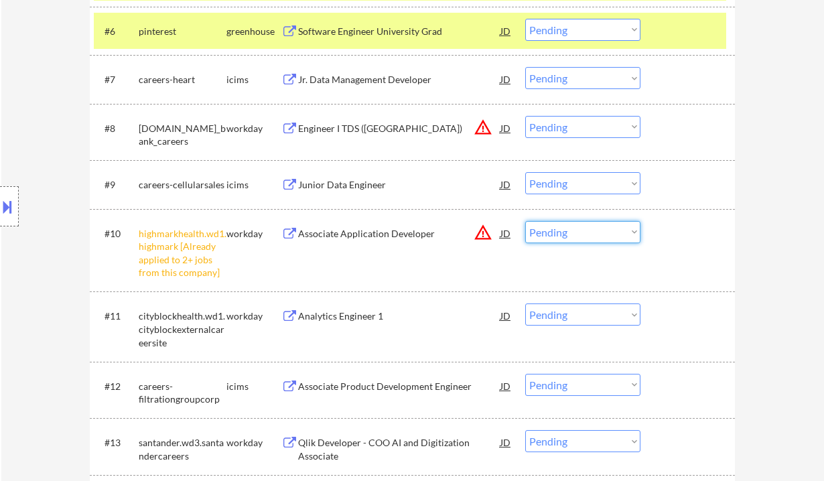
drag, startPoint x: 574, startPoint y: 230, endPoint x: 577, endPoint y: 242, distance: 12.3
click at [574, 230] on select "Choose an option... Pending Applied Excluded (Questions) Excluded (Expired) Exc…" at bounding box center [582, 232] width 115 height 22
click at [525, 221] on select "Choose an option... Pending Applied Excluded (Questions) Excluded (Expired) Exc…" at bounding box center [582, 232] width 115 height 22
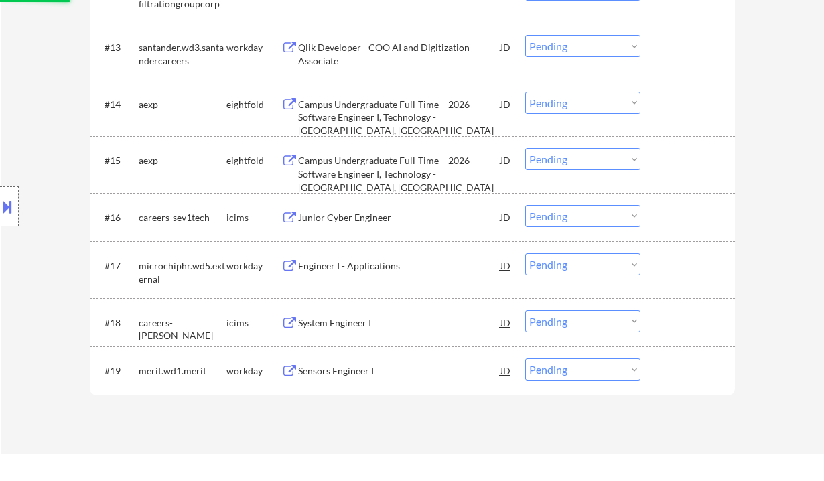
scroll to position [1249, 0]
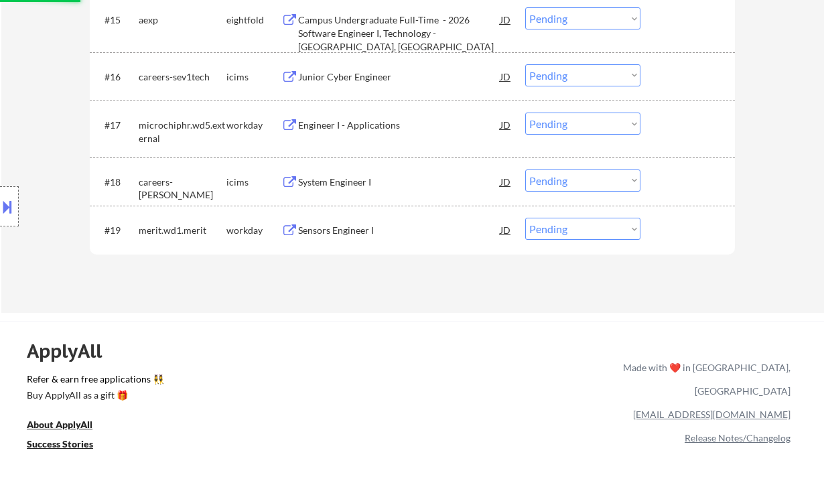
select select ""pending""
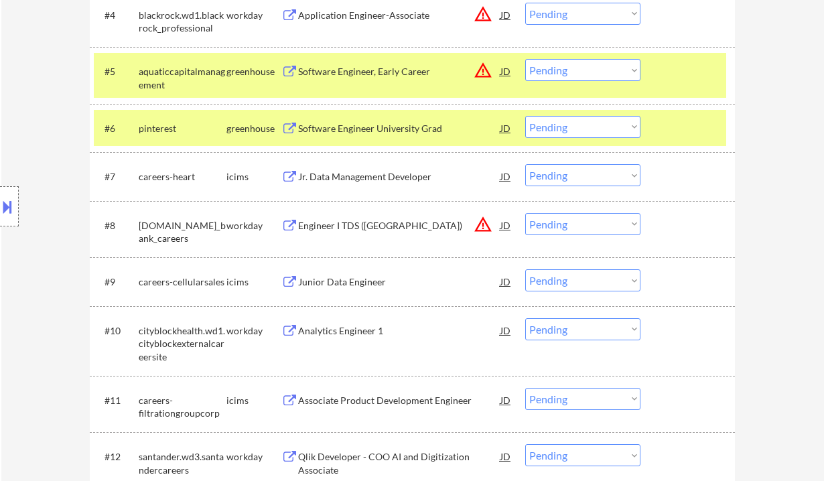
scroll to position [625, 0]
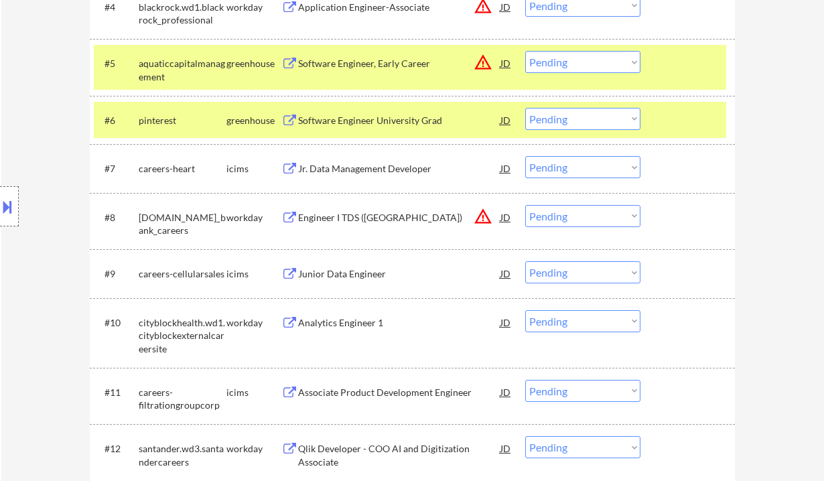
click at [369, 278] on div "Junior Data Engineer" at bounding box center [399, 273] width 202 height 13
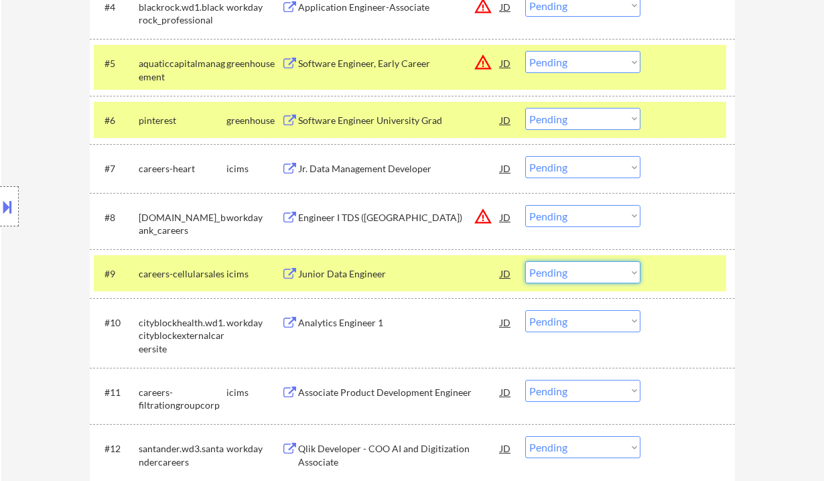
click at [573, 276] on select "Choose an option... Pending Applied Excluded (Questions) Excluded (Expired) Exc…" at bounding box center [582, 272] width 115 height 22
click at [525, 261] on select "Choose an option... Pending Applied Excluded (Questions) Excluded (Expired) Exc…" at bounding box center [582, 272] width 115 height 22
select select ""pending""
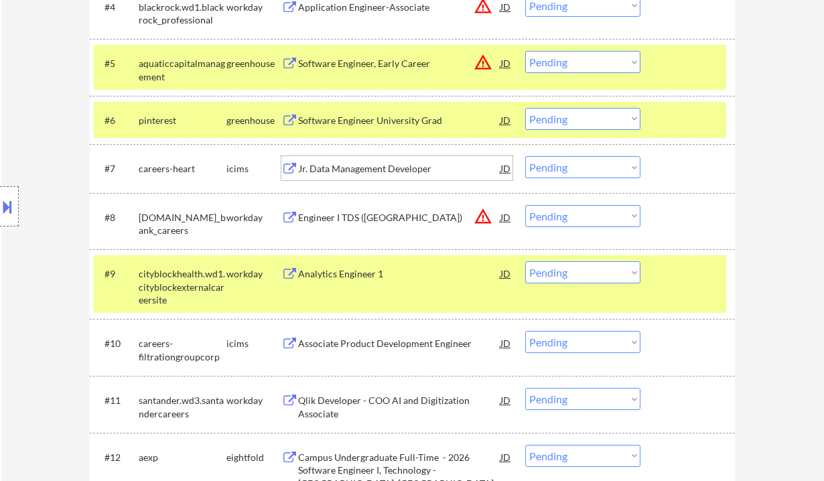
click at [371, 171] on div "Jr. Data Management Developer" at bounding box center [399, 168] width 202 height 13
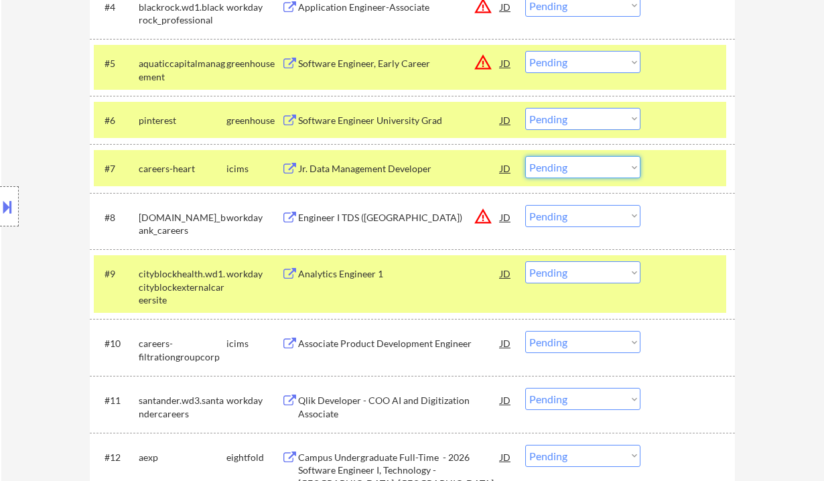
click at [586, 174] on select "Choose an option... Pending Applied Excluded (Questions) Excluded (Expired) Exc…" at bounding box center [582, 167] width 115 height 22
click at [525, 156] on select "Choose an option... Pending Applied Excluded (Questions) Excluded (Expired) Exc…" at bounding box center [582, 167] width 115 height 22
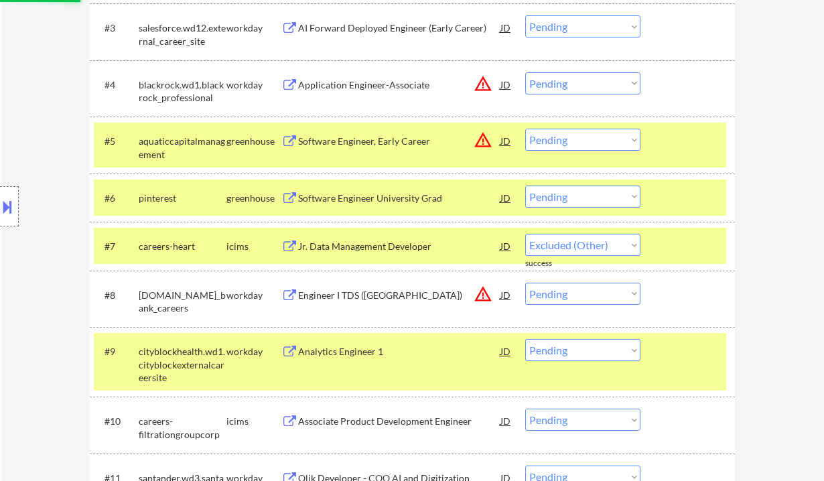
select select ""pending""
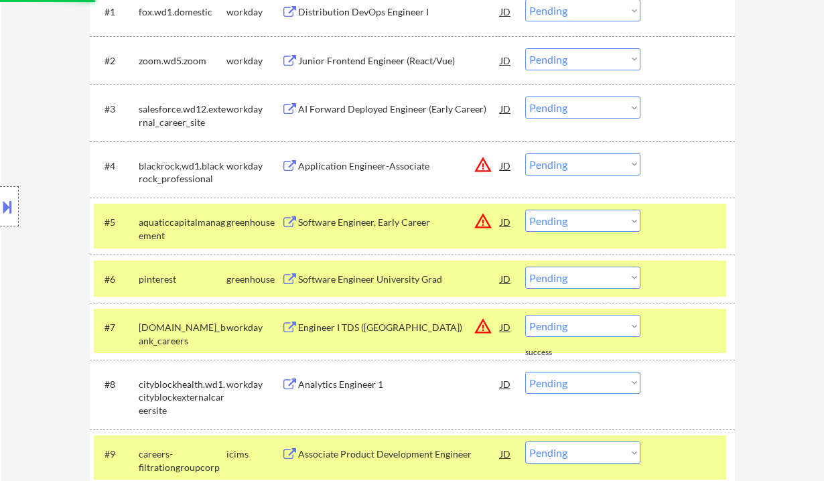
scroll to position [446, 0]
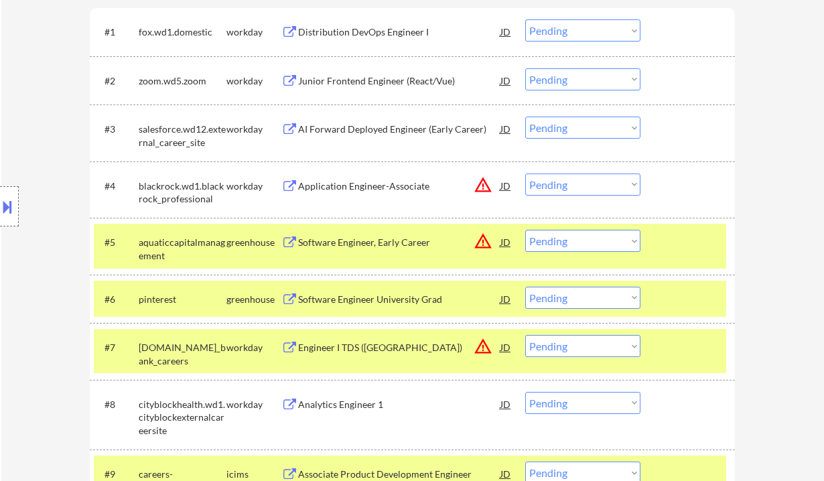
click at [362, 125] on div "AI Forward Deployed Engineer (Early Career)" at bounding box center [399, 129] width 202 height 13
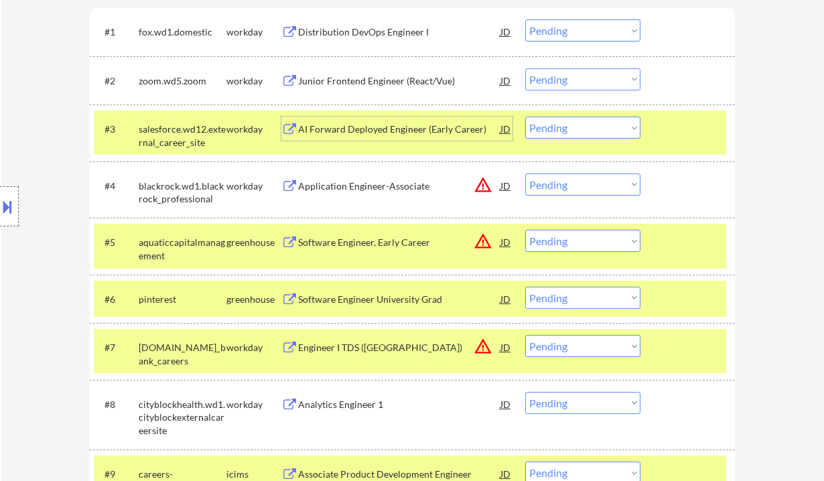
click at [554, 117] on select "Choose an option... Pending Applied Excluded (Questions) Excluded (Expired) Exc…" at bounding box center [582, 128] width 115 height 22
click at [525, 117] on select "Choose an option... Pending Applied Excluded (Questions) Excluded (Expired) Exc…" at bounding box center [582, 128] width 115 height 22
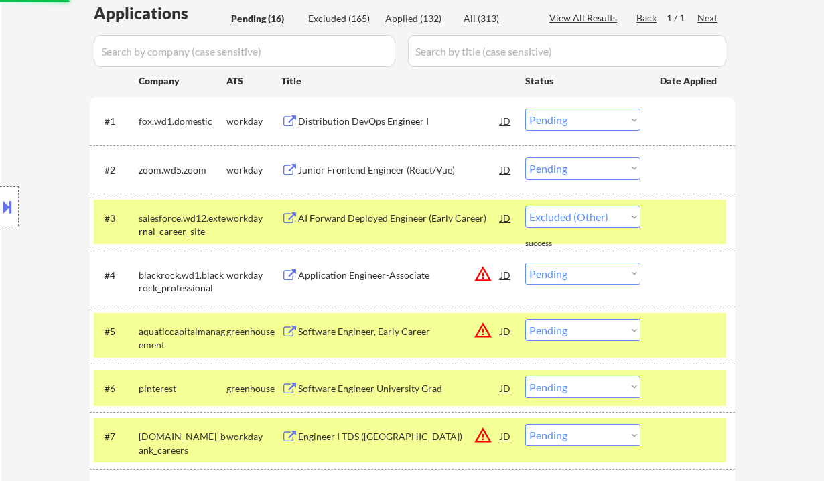
select select ""pending""
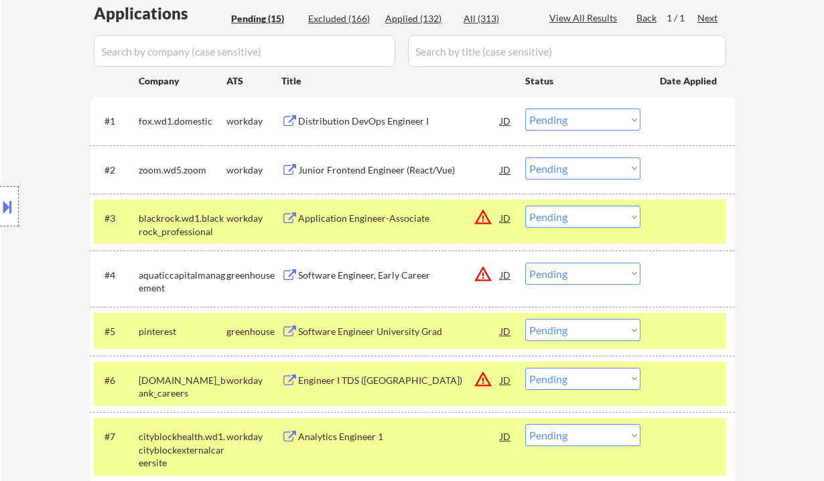
click at [378, 117] on div "Distribution DevOps Engineer I" at bounding box center [399, 121] width 202 height 13
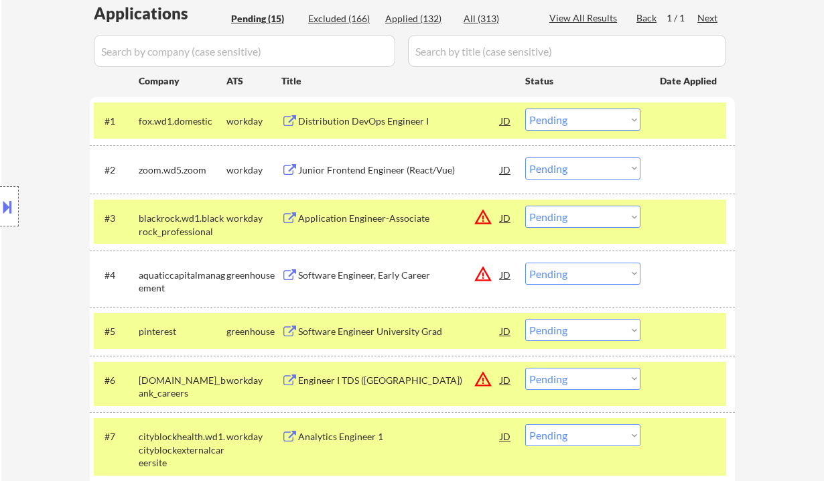
drag, startPoint x: 3, startPoint y: 211, endPoint x: 20, endPoint y: 215, distance: 17.9
click at [8, 212] on button at bounding box center [7, 207] width 15 height 22
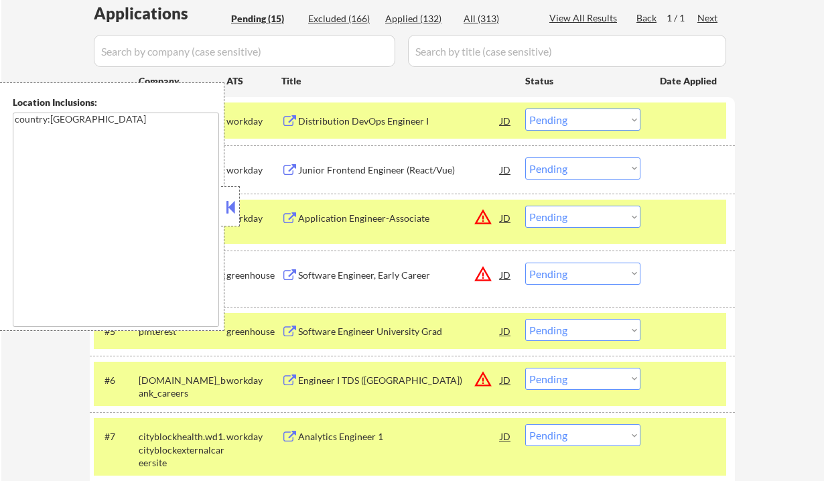
click at [237, 214] on button at bounding box center [230, 207] width 15 height 20
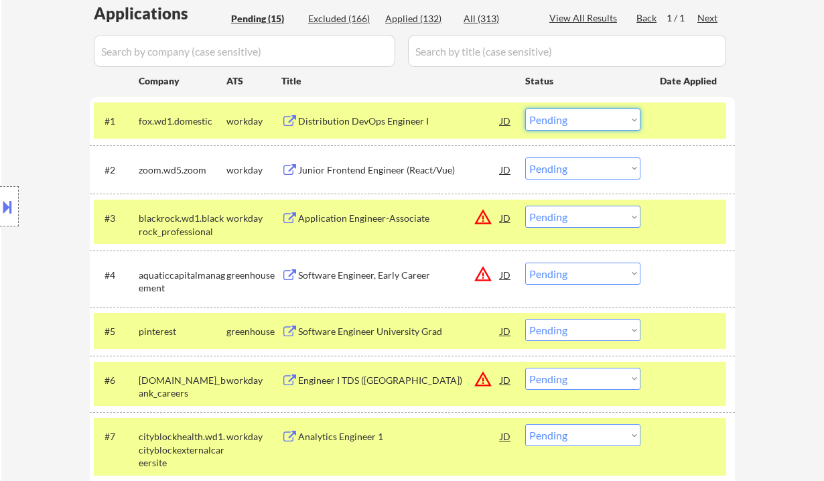
drag, startPoint x: 566, startPoint y: 119, endPoint x: 570, endPoint y: 130, distance: 11.4
click at [566, 119] on select "Choose an option... Pending Applied Excluded (Questions) Excluded (Expired) Exc…" at bounding box center [582, 119] width 115 height 22
click at [525, 108] on select "Choose an option... Pending Applied Excluded (Questions) Excluded (Expired) Exc…" at bounding box center [582, 119] width 115 height 22
click at [368, 176] on div "Junior Frontend Engineer (React/Vue)" at bounding box center [399, 169] width 202 height 24
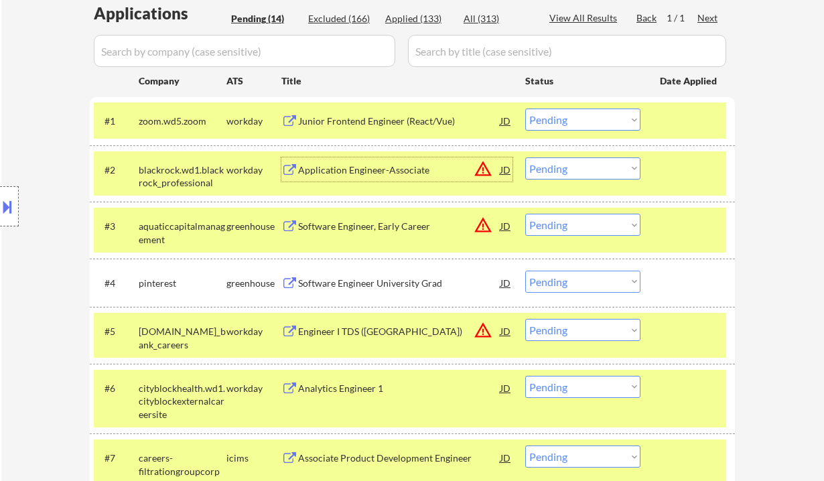
click at [590, 118] on select "Choose an option... Pending Applied Excluded (Questions) Excluded (Expired) Exc…" at bounding box center [582, 119] width 115 height 22
click at [525, 108] on select "Choose an option... Pending Applied Excluded (Questions) Excluded (Expired) Exc…" at bounding box center [582, 119] width 115 height 22
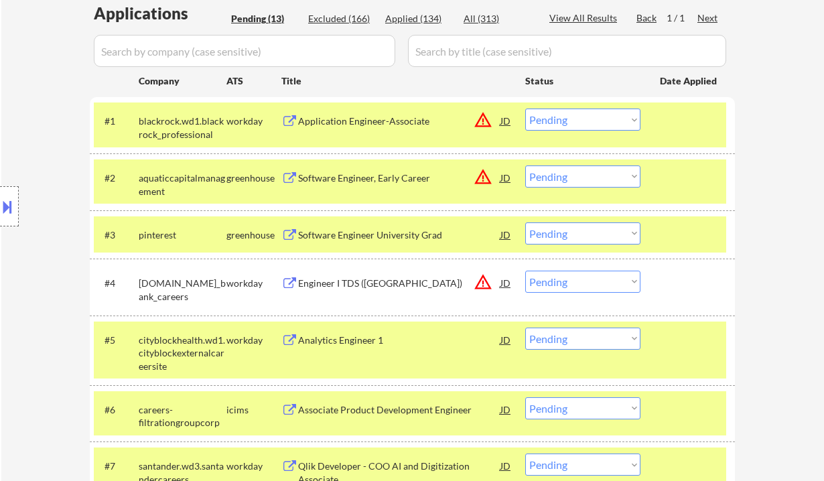
click at [376, 123] on div "Application Engineer-Associate" at bounding box center [399, 121] width 202 height 13
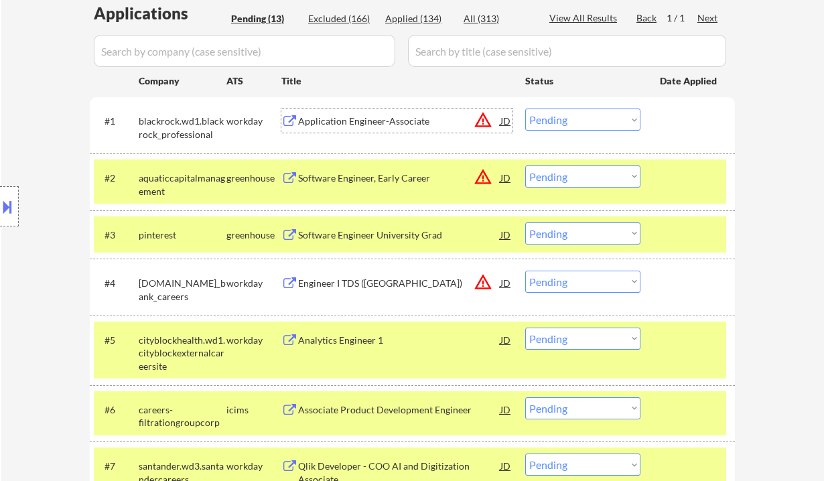
drag, startPoint x: 564, startPoint y: 113, endPoint x: 582, endPoint y: 129, distance: 23.7
click at [564, 113] on select "Choose an option... Pending Applied Excluded (Questions) Excluded (Expired) Exc…" at bounding box center [582, 119] width 115 height 22
click at [525, 108] on select "Choose an option... Pending Applied Excluded (Questions) Excluded (Expired) Exc…" at bounding box center [582, 119] width 115 height 22
click at [358, 186] on div "Software Engineer, Early Career" at bounding box center [399, 177] width 202 height 24
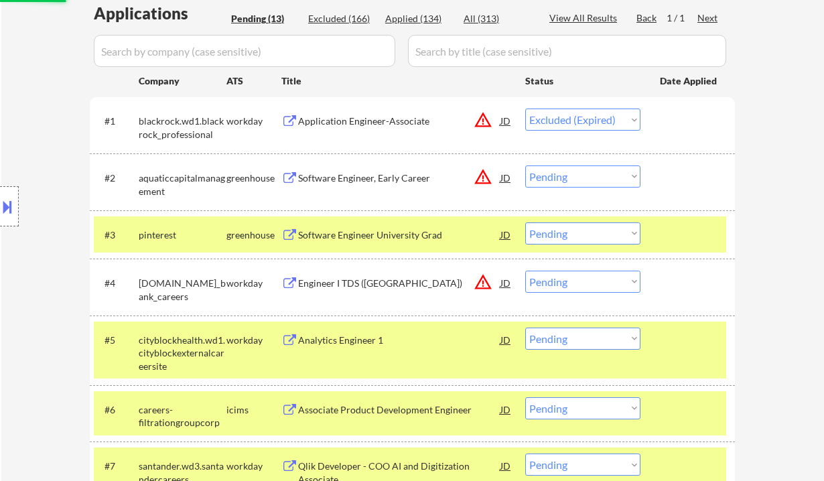
select select ""pending""
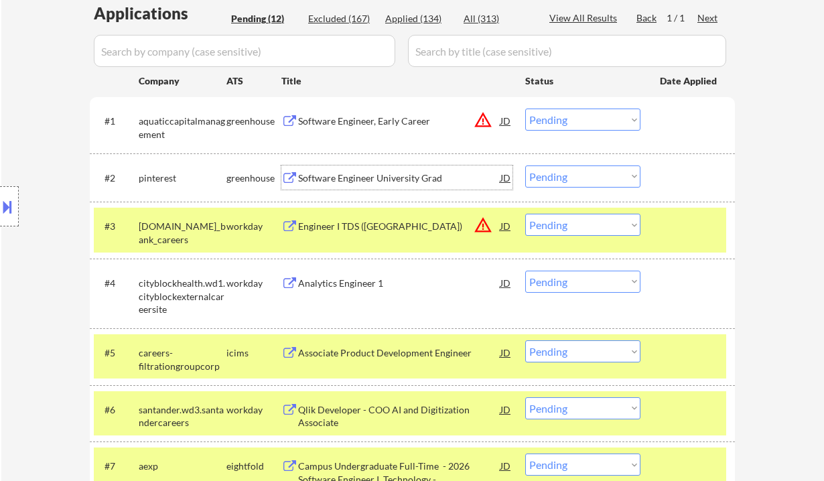
click at [17, 204] on div at bounding box center [9, 206] width 19 height 40
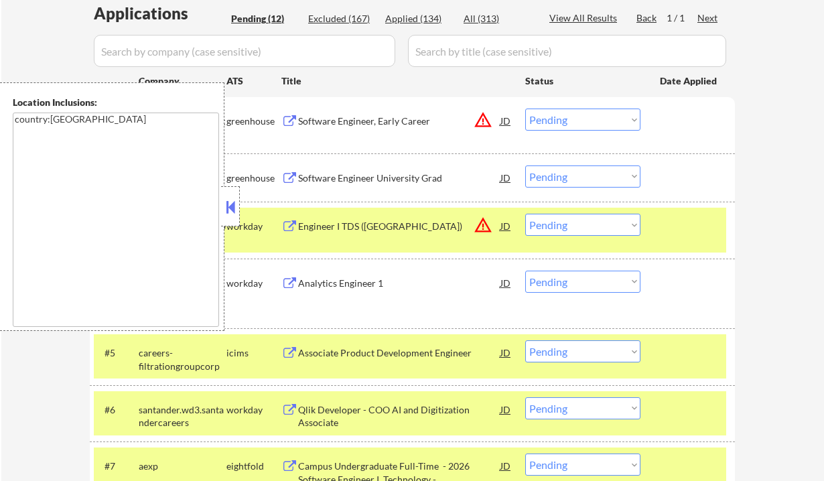
click at [231, 210] on button at bounding box center [230, 207] width 15 height 20
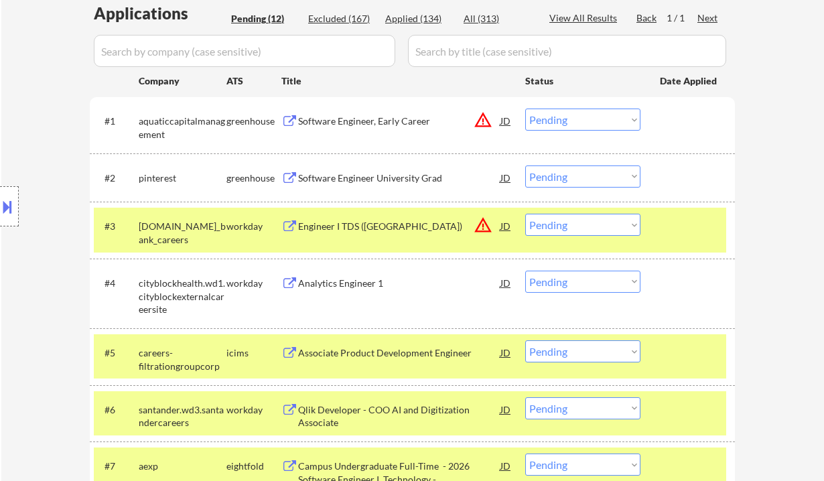
click at [355, 233] on div "Engineer I TDS (US)" at bounding box center [399, 226] width 202 height 24
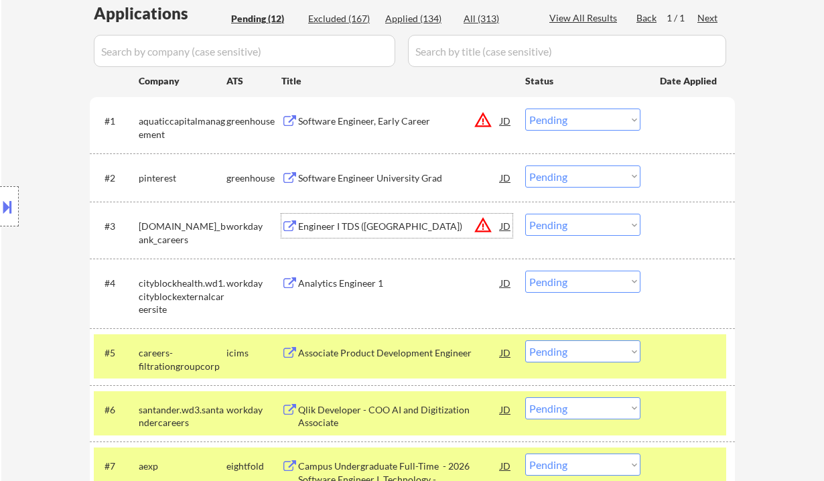
scroll to position [446, 0]
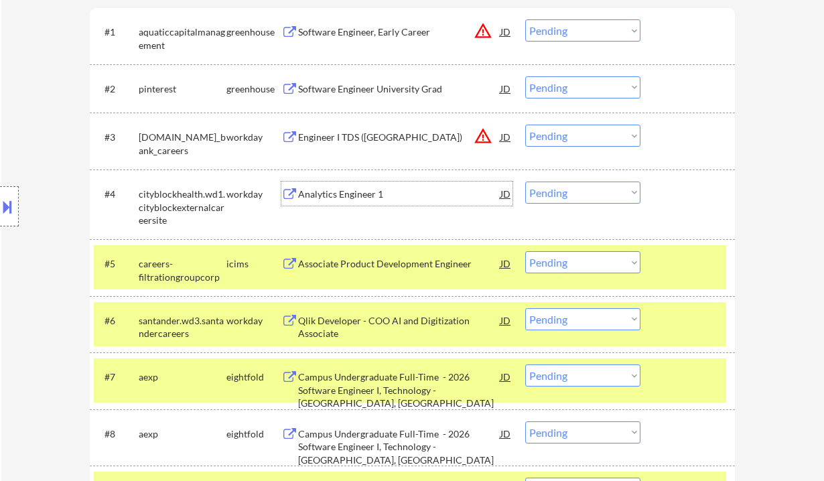
click at [348, 196] on div "Analytics Engineer 1" at bounding box center [399, 193] width 202 height 13
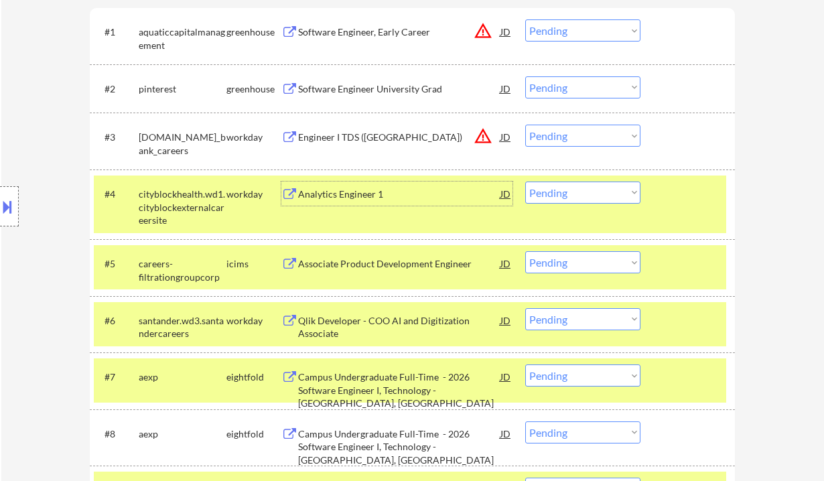
click at [566, 196] on select "Choose an option... Pending Applied Excluded (Questions) Excluded (Expired) Exc…" at bounding box center [582, 192] width 115 height 22
click at [525, 181] on select "Choose an option... Pending Applied Excluded (Questions) Excluded (Expired) Exc…" at bounding box center [582, 192] width 115 height 22
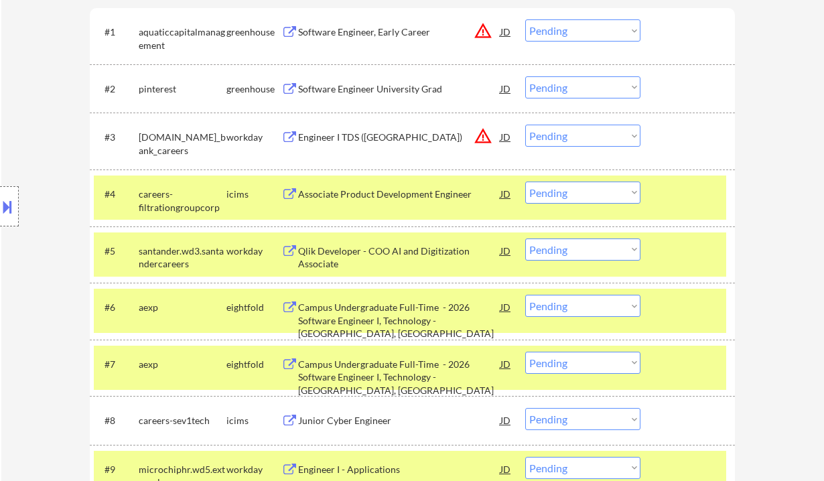
click at [358, 196] on div "Associate Product Development Engineer" at bounding box center [399, 193] width 202 height 13
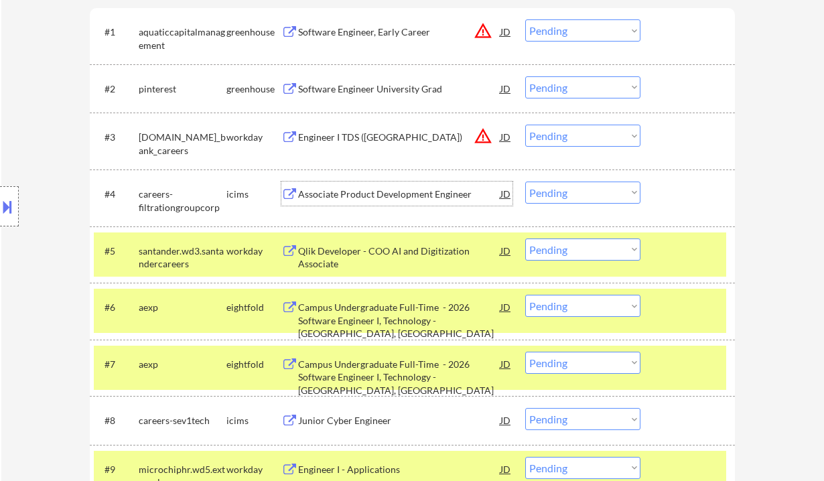
click at [590, 192] on select "Choose an option... Pending Applied Excluded (Questions) Excluded (Expired) Exc…" at bounding box center [582, 192] width 115 height 22
click at [525, 181] on select "Choose an option... Pending Applied Excluded (Questions) Excluded (Expired) Exc…" at bounding box center [582, 192] width 115 height 22
click at [398, 247] on div "Qlik Developer - COO AI and Digitization Associate" at bounding box center [399, 257] width 202 height 26
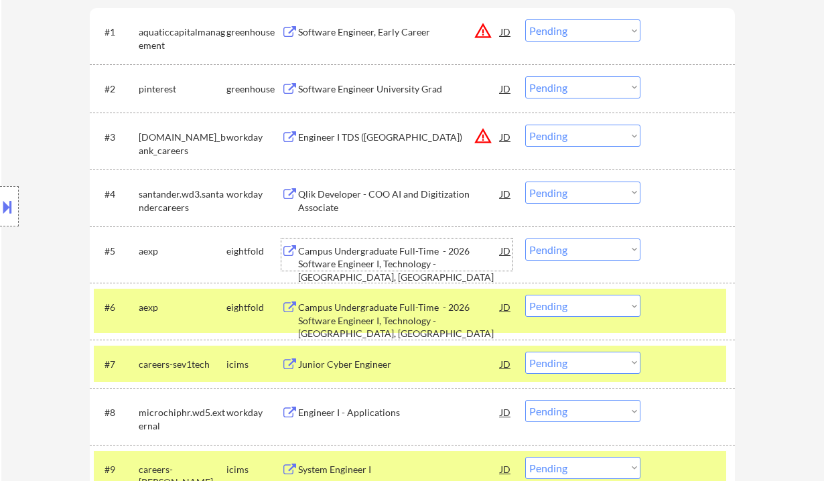
drag, startPoint x: 564, startPoint y: 189, endPoint x: 559, endPoint y: 202, distance: 13.2
click at [564, 189] on select "Choose an option... Pending Applied Excluded (Questions) Excluded (Expired) Exc…" at bounding box center [582, 192] width 115 height 22
click at [525, 181] on select "Choose an option... Pending Applied Excluded (Questions) Excluded (Expired) Exc…" at bounding box center [582, 192] width 115 height 22
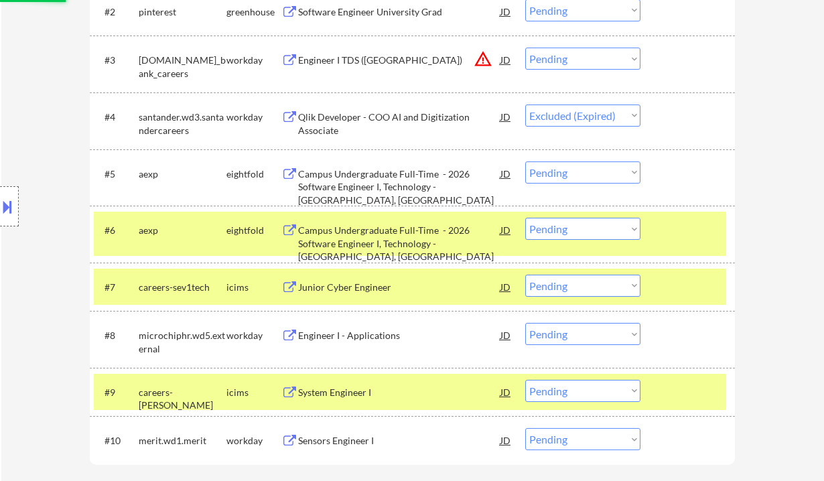
scroll to position [536, 0]
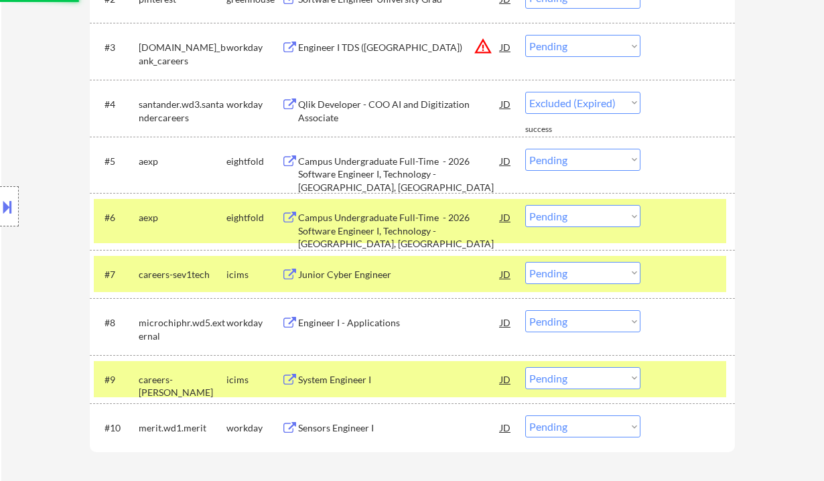
select select ""pending""
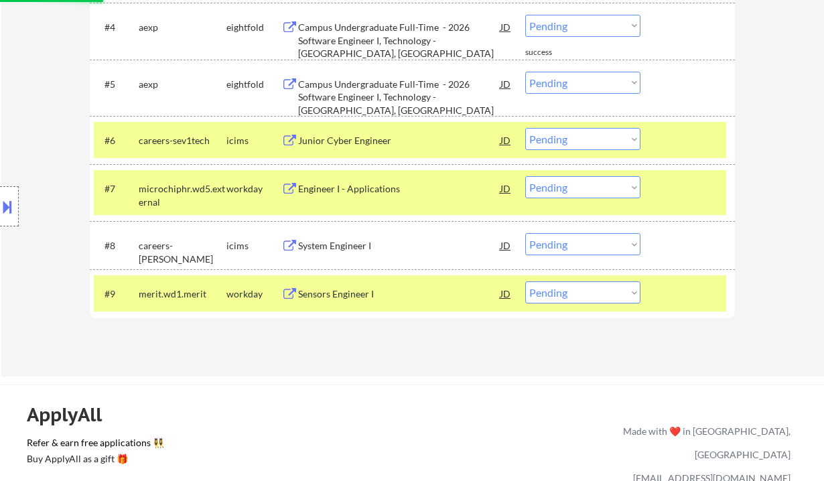
scroll to position [625, 0]
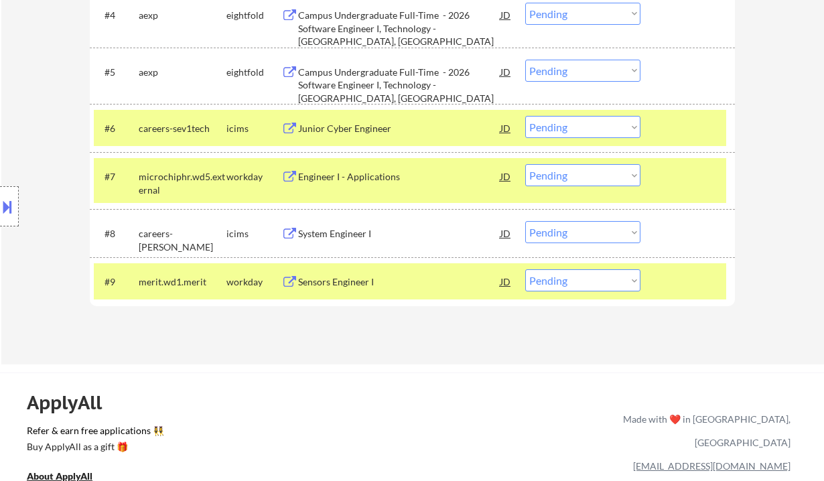
click at [346, 282] on div "Sensors Engineer I" at bounding box center [399, 281] width 202 height 13
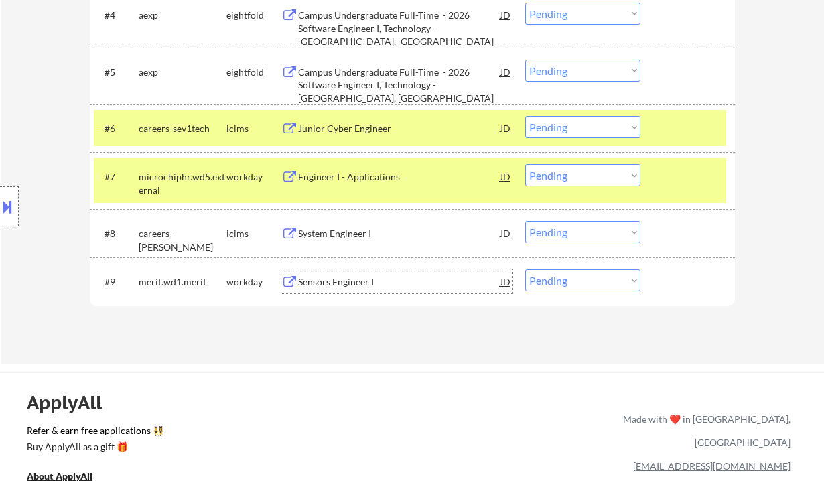
click at [339, 287] on div "Sensors Engineer I" at bounding box center [399, 281] width 202 height 13
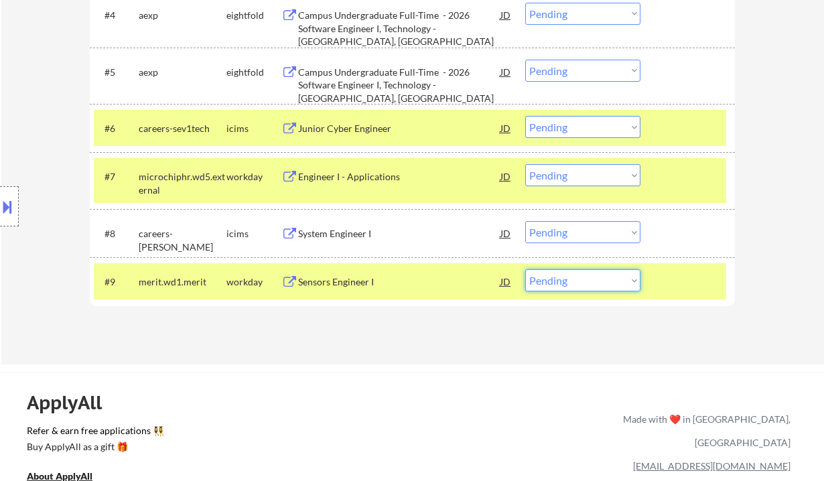
click at [550, 285] on select "Choose an option... Pending Applied Excluded (Questions) Excluded (Expired) Exc…" at bounding box center [582, 280] width 115 height 22
select select ""applied""
click at [525, 269] on select "Choose an option... Pending Applied Excluded (Questions) Excluded (Expired) Exc…" at bounding box center [582, 280] width 115 height 22
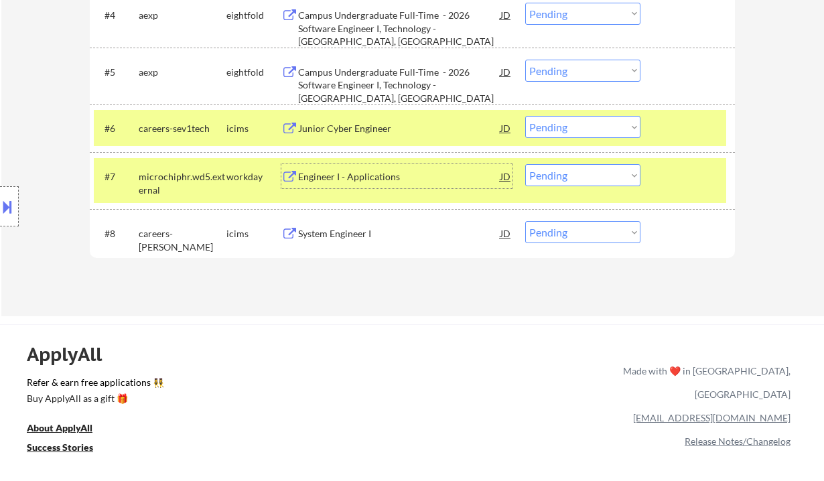
click at [350, 184] on div "Engineer I - Applications" at bounding box center [399, 176] width 202 height 24
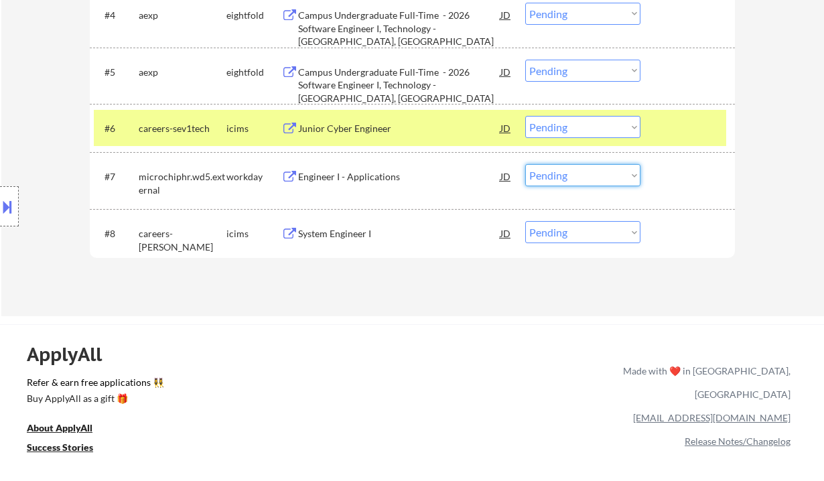
click at [577, 184] on select "Choose an option... Pending Applied Excluded (Questions) Excluded (Expired) Exc…" at bounding box center [582, 175] width 115 height 22
click at [525, 164] on select "Choose an option... Pending Applied Excluded (Questions) Excluded (Expired) Exc…" at bounding box center [582, 175] width 115 height 22
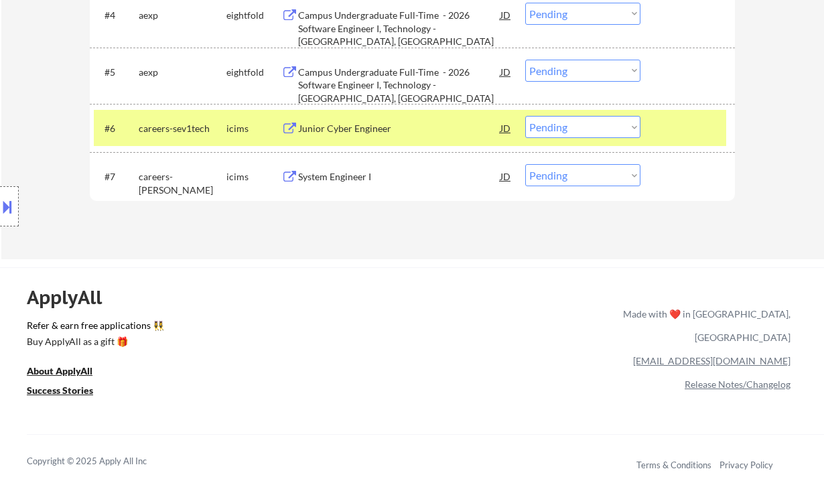
click at [345, 185] on div "System Engineer I" at bounding box center [399, 176] width 202 height 24
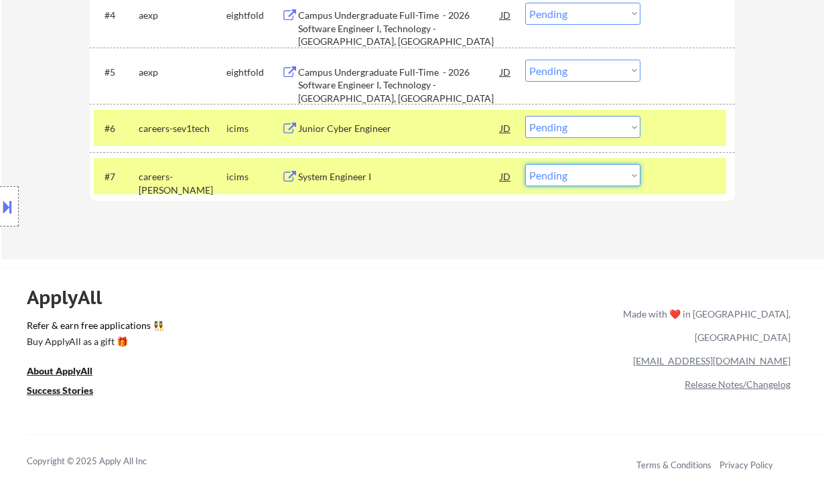
drag, startPoint x: 582, startPoint y: 174, endPoint x: 583, endPoint y: 185, distance: 11.4
click at [582, 174] on select "Choose an option... Pending Applied Excluded (Questions) Excluded (Expired) Exc…" at bounding box center [582, 175] width 115 height 22
select select ""applied""
click at [525, 164] on select "Choose an option... Pending Applied Excluded (Questions) Excluded (Expired) Exc…" at bounding box center [582, 175] width 115 height 22
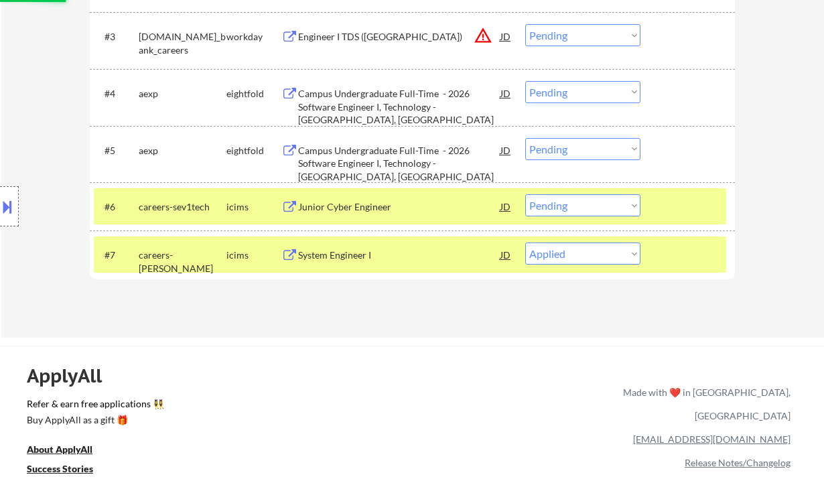
scroll to position [536, 0]
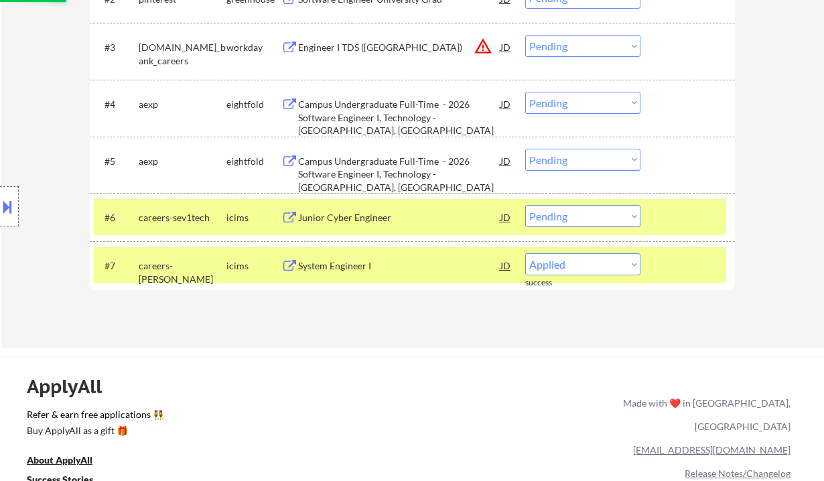
click at [356, 218] on div "Junior Cyber Engineer" at bounding box center [399, 217] width 202 height 13
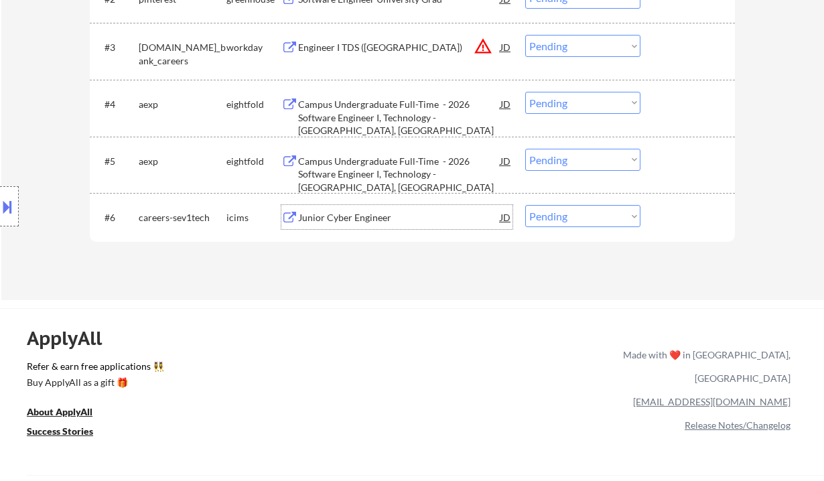
drag, startPoint x: 566, startPoint y: 211, endPoint x: 570, endPoint y: 218, distance: 8.7
click at [566, 211] on select "Choose an option... Pending Applied Excluded (Questions) Excluded (Expired) Exc…" at bounding box center [582, 216] width 115 height 22
select select ""excluded__expired_""
click at [525, 205] on select "Choose an option... Pending Applied Excluded (Questions) Excluded (Expired) Exc…" at bounding box center [582, 216] width 115 height 22
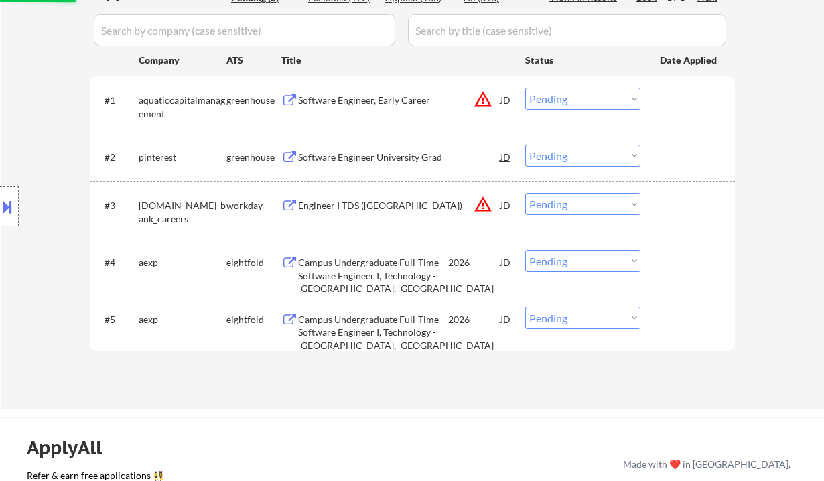
scroll to position [357, 0]
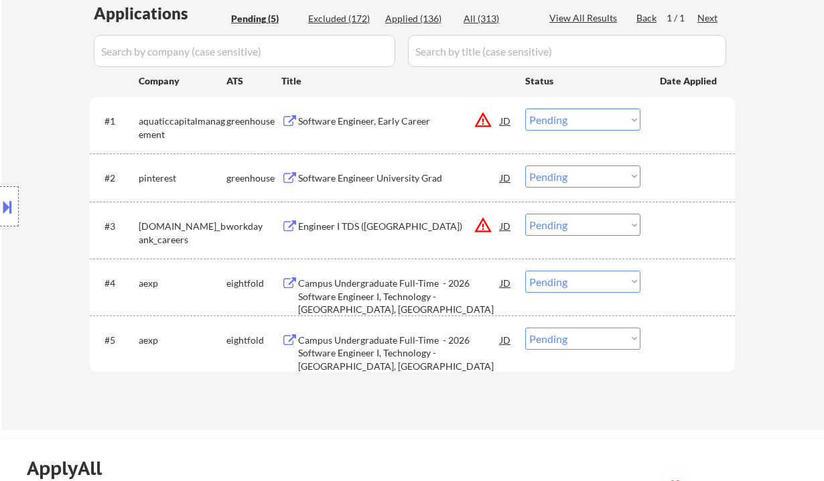
click at [392, 348] on div "Campus Undergraduate Full-Time - 2026 Software Engineer I, Technology - Phoenix…" at bounding box center [399, 353] width 202 height 40
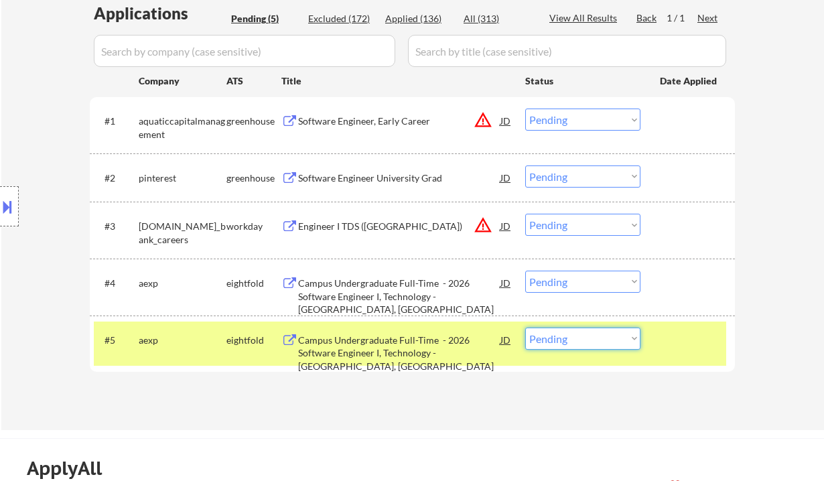
click at [580, 344] on select "Choose an option... Pending Applied Excluded (Questions) Excluded (Expired) Exc…" at bounding box center [582, 338] width 115 height 22
select select ""excluded__other_""
click at [525, 327] on select "Choose an option... Pending Applied Excluded (Questions) Excluded (Expired) Exc…" at bounding box center [582, 338] width 115 height 22
click at [585, 285] on select "Choose an option... Pending Applied Excluded (Questions) Excluded (Expired) Exc…" at bounding box center [582, 282] width 115 height 22
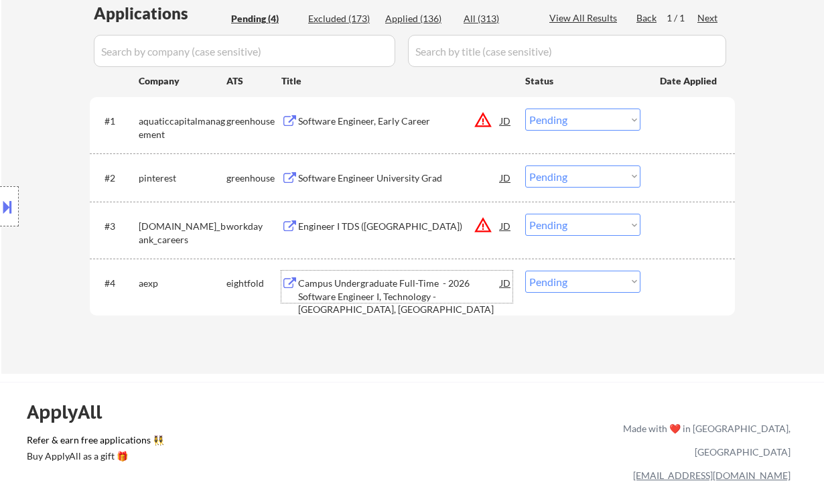
click at [379, 291] on div "Campus Undergraduate Full-Time - 2026 Software Engineer I, Technology - Sunrise…" at bounding box center [399, 297] width 202 height 40
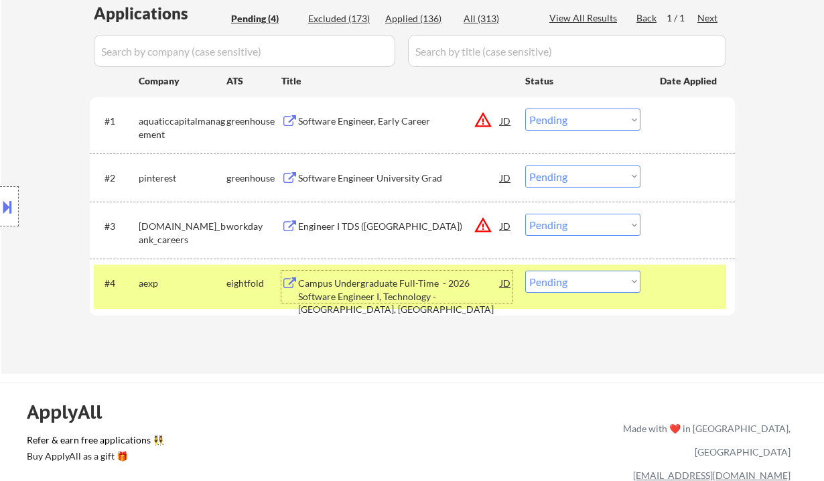
click at [583, 287] on select "Choose an option... Pending Applied Excluded (Questions) Excluded (Expired) Exc…" at bounding box center [582, 282] width 115 height 22
click at [525, 271] on select "Choose an option... Pending Applied Excluded (Questions) Excluded (Expired) Exc…" at bounding box center [582, 282] width 115 height 22
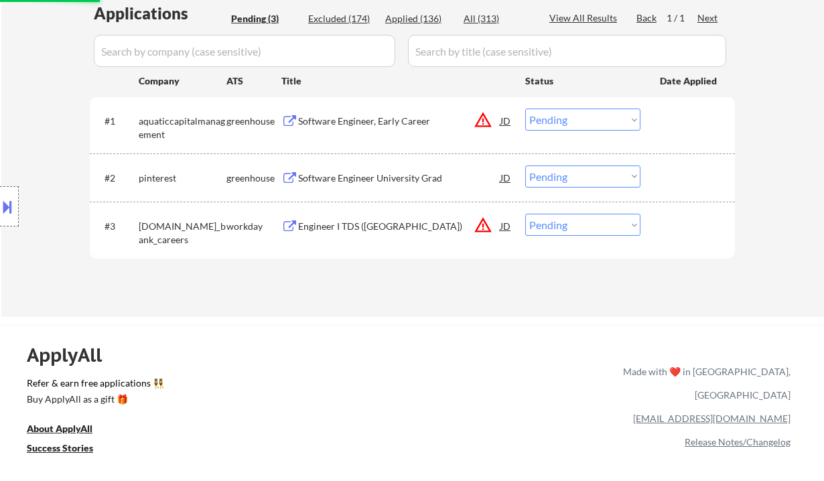
click at [365, 230] on div "Engineer I TDS (US)" at bounding box center [399, 226] width 202 height 13
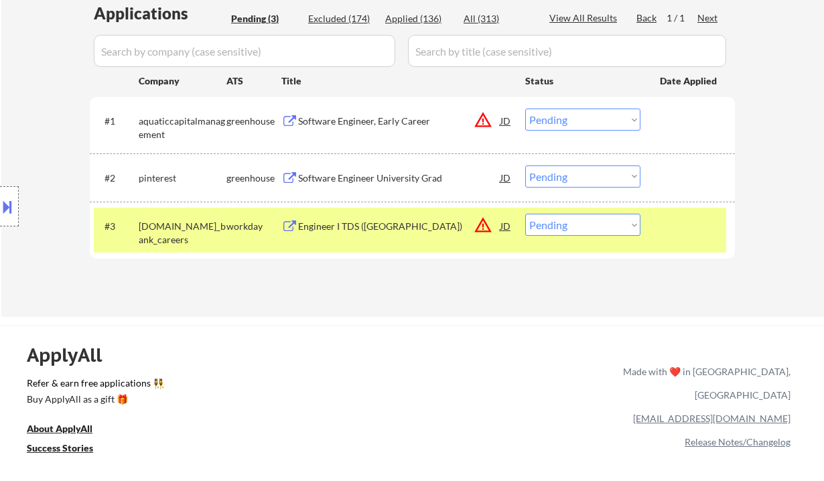
select select ""pending""
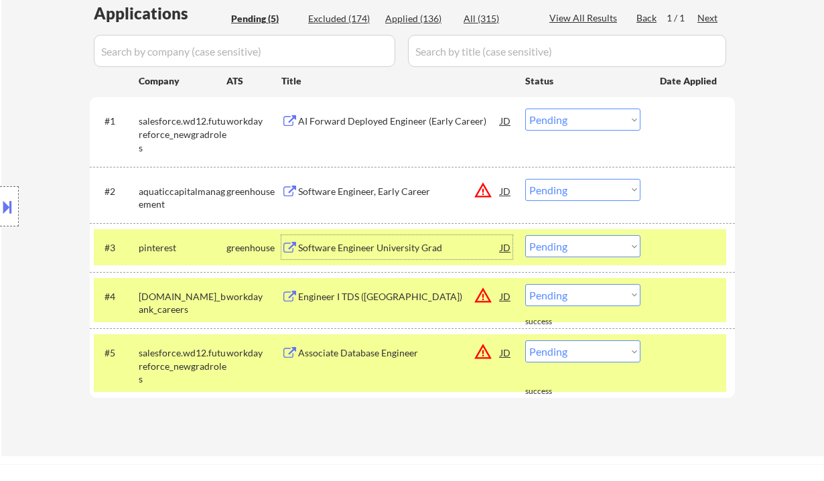
drag, startPoint x: 558, startPoint y: 291, endPoint x: 568, endPoint y: 305, distance: 16.9
click at [558, 291] on select "Choose an option... Pending Applied Excluded (Questions) Excluded (Expired) Exc…" at bounding box center [582, 295] width 115 height 22
click at [525, 284] on select "Choose an option... Pending Applied Excluded (Questions) Excluded (Expired) Exc…" at bounding box center [582, 295] width 115 height 22
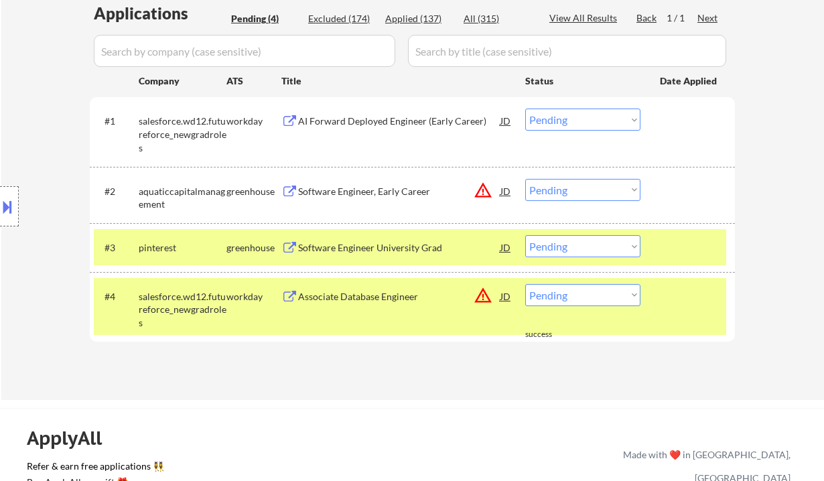
click at [348, 298] on div "Associate Database Engineer" at bounding box center [399, 296] width 202 height 13
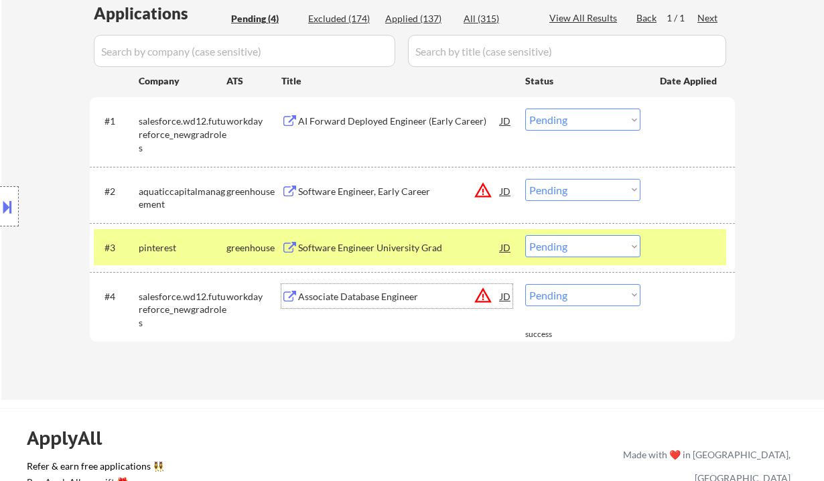
drag, startPoint x: 570, startPoint y: 297, endPoint x: 575, endPoint y: 305, distance: 8.4
click at [570, 297] on select "Choose an option... Pending Applied Excluded (Questions) Excluded (Expired) Exc…" at bounding box center [582, 295] width 115 height 22
select select ""excluded__expired_""
click at [525, 284] on select "Choose an option... Pending Applied Excluded (Questions) Excluded (Expired) Exc…" at bounding box center [582, 295] width 115 height 22
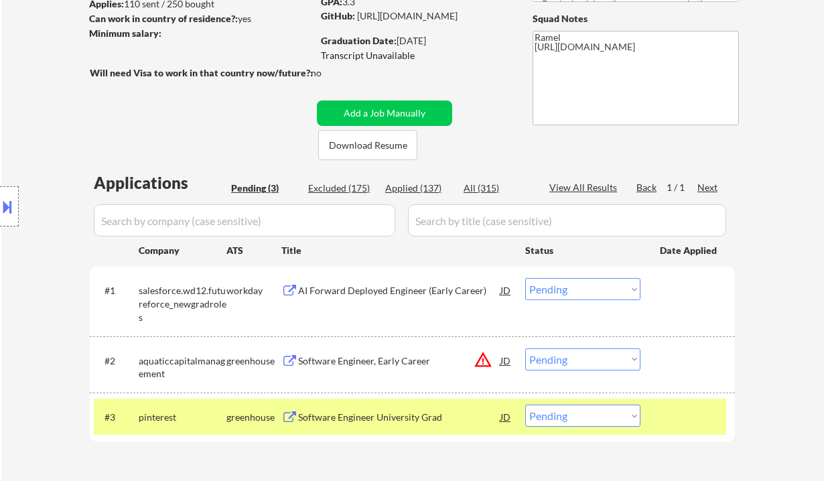
scroll to position [178, 0]
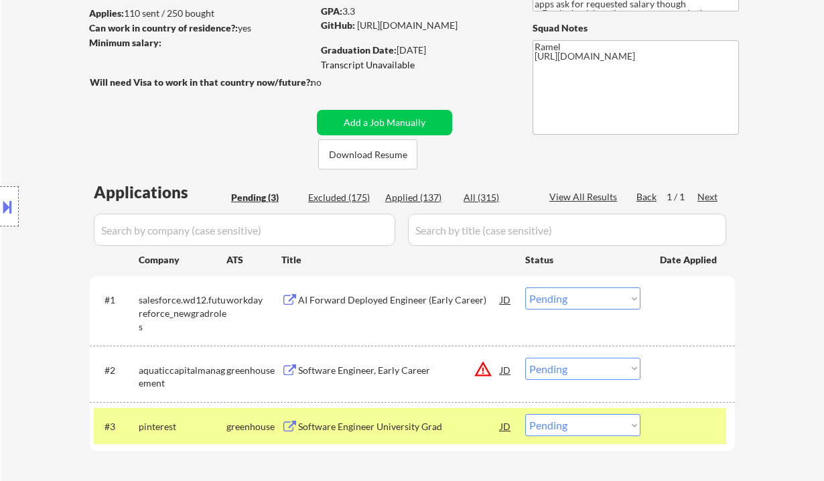
drag, startPoint x: 39, startPoint y: 83, endPoint x: 75, endPoint y: 19, distance: 73.2
click at [39, 83] on div "Location Inclusions: country:US" at bounding box center [120, 206] width 240 height 248
drag, startPoint x: 32, startPoint y: 25, endPoint x: 57, endPoint y: 18, distance: 25.7
click at [33, 25] on div "← Return to /applysquad Mailslurp Inbox Job Search Builder Stephany Ho User Ema…" at bounding box center [412, 191] width 822 height 633
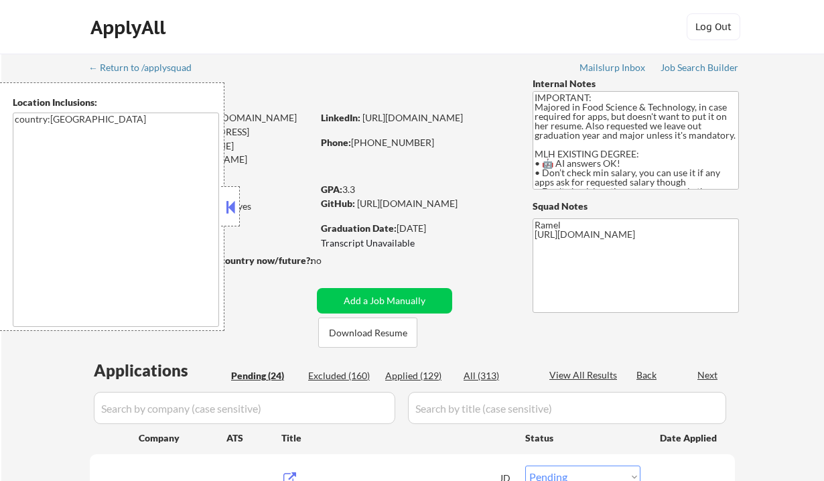
select select ""pending""
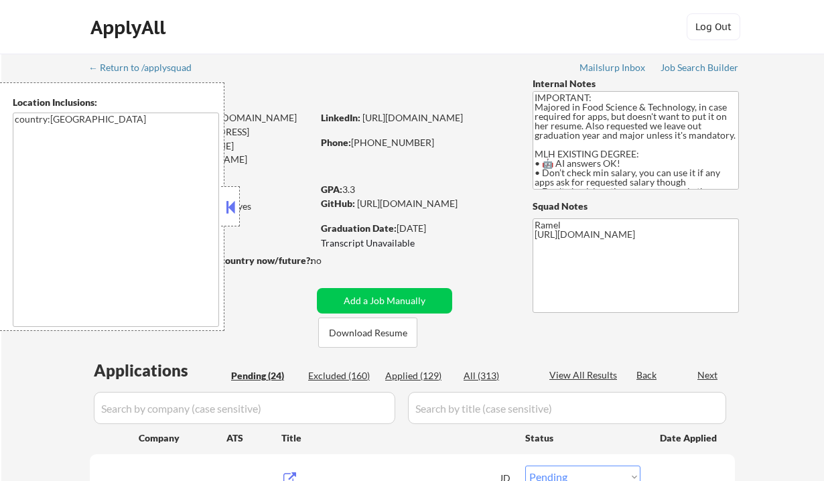
select select ""pending""
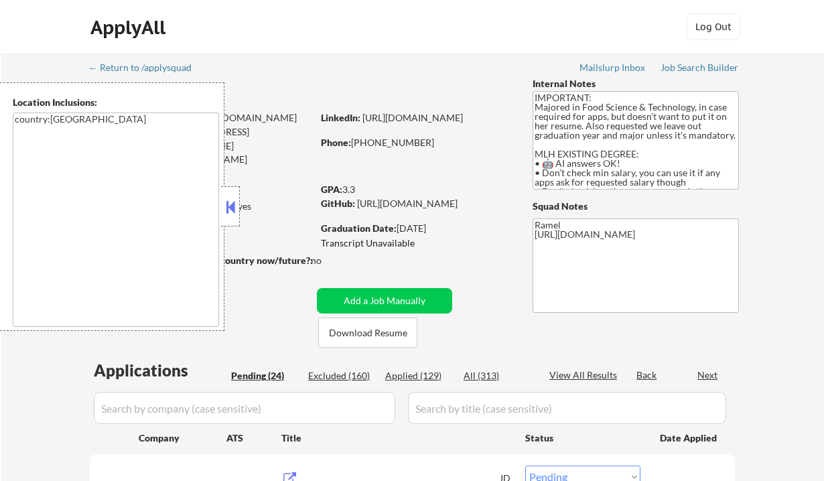
select select ""pending""
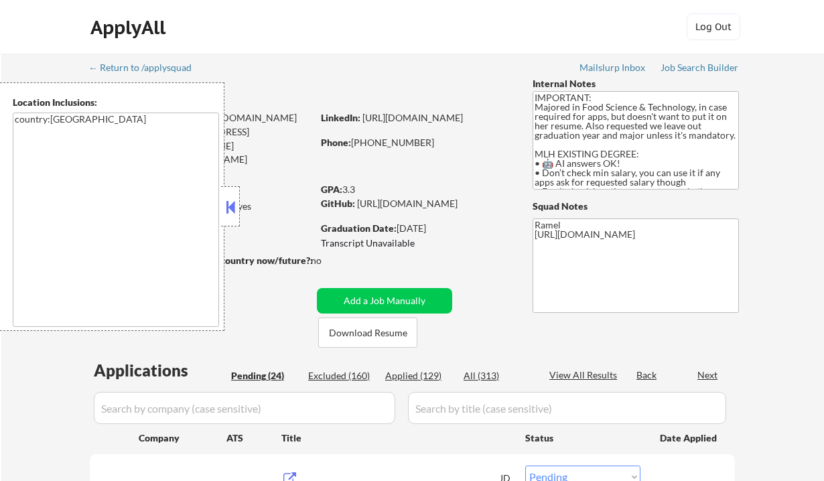
select select ""pending""
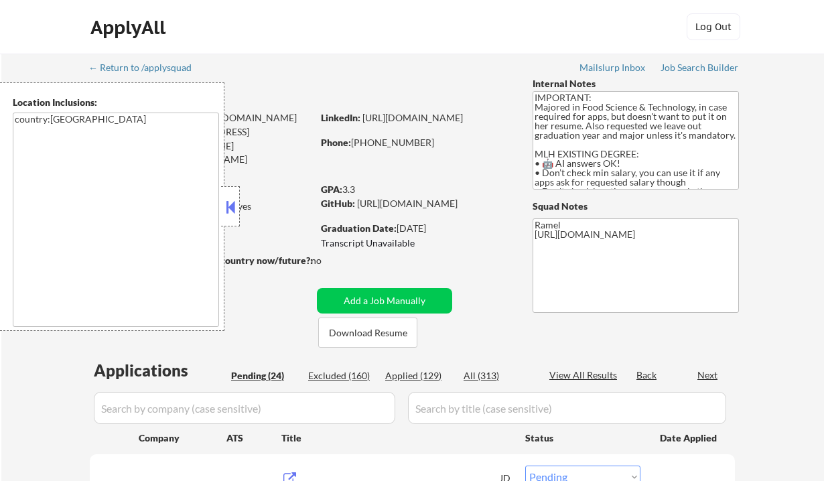
select select ""pending""
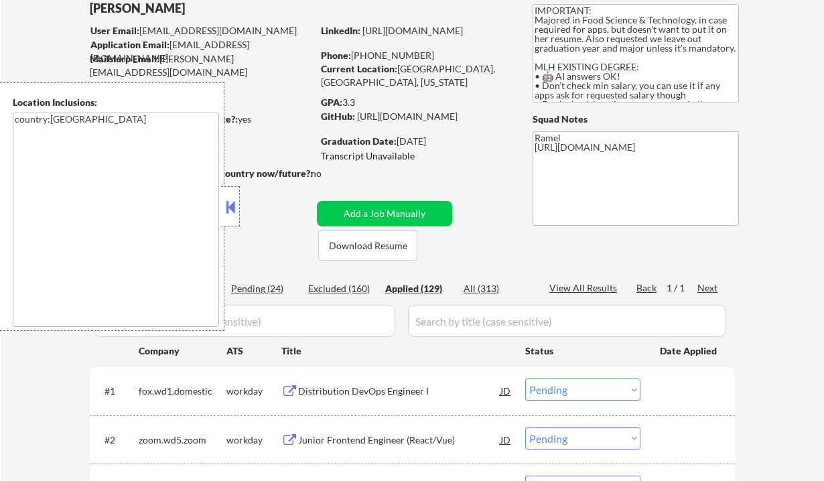
scroll to position [89, 0]
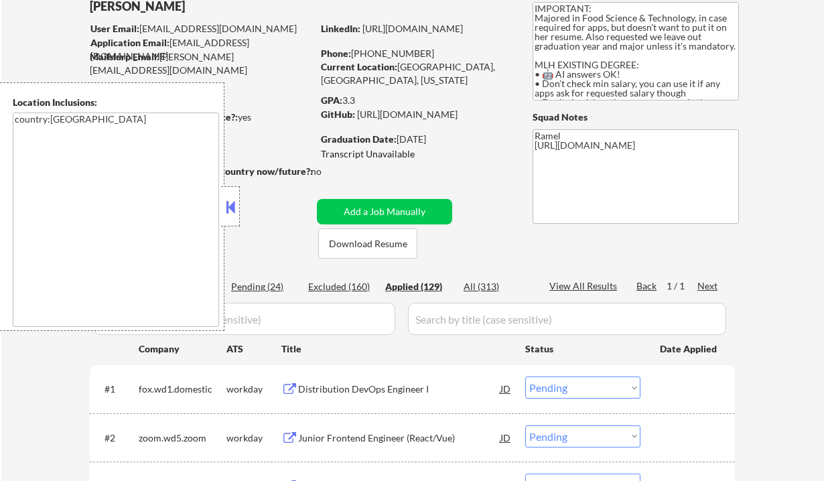
click at [231, 212] on button at bounding box center [230, 207] width 15 height 20
click at [425, 288] on div "Applied (129)" at bounding box center [418, 286] width 67 height 13
click at [230, 213] on button at bounding box center [230, 207] width 15 height 20
select select ""applied""
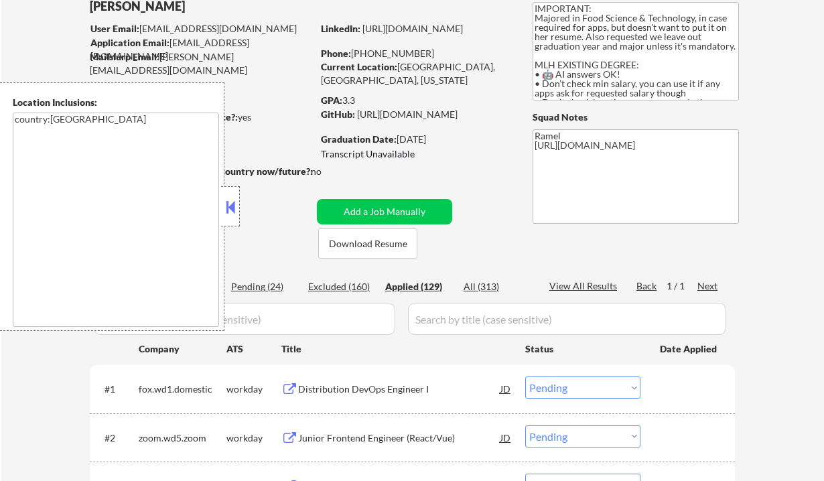
select select ""applied""
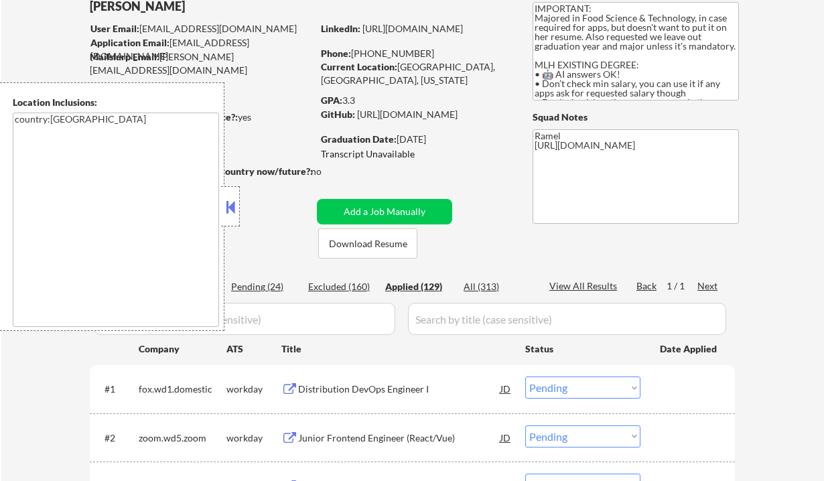
select select ""applied""
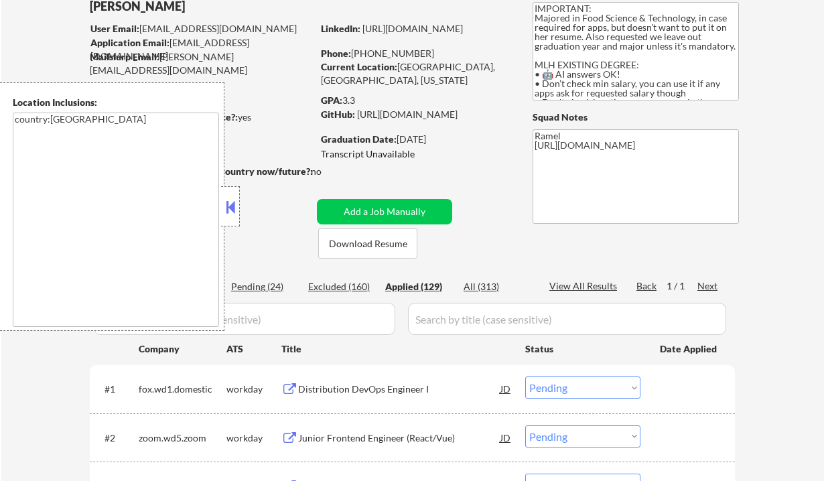
select select ""applied""
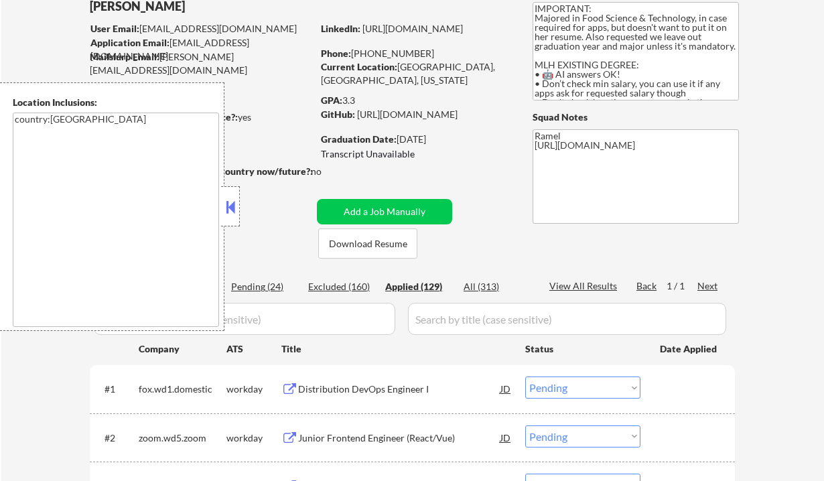
select select ""applied""
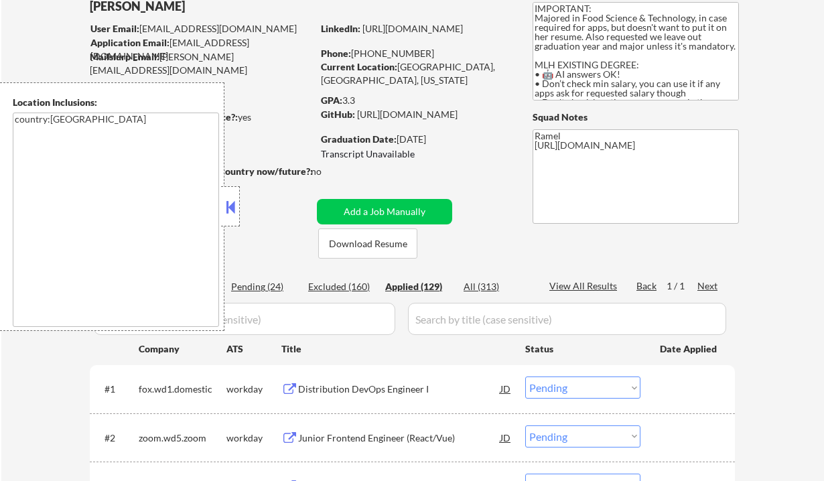
select select ""applied""
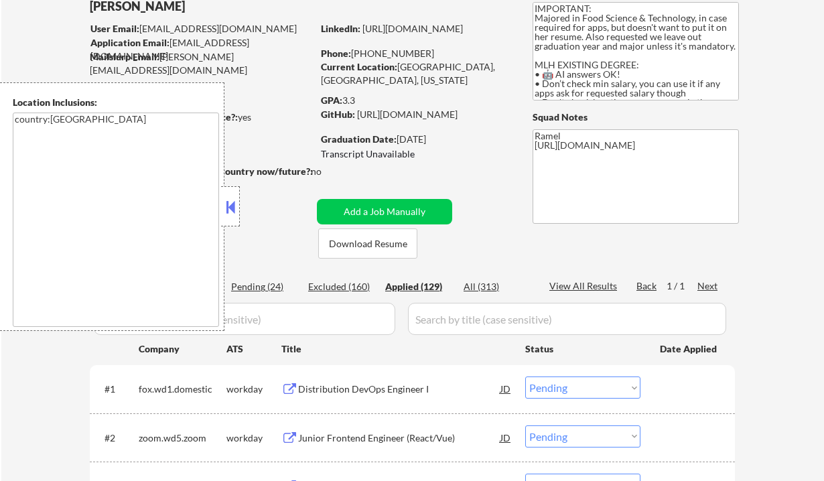
select select ""applied""
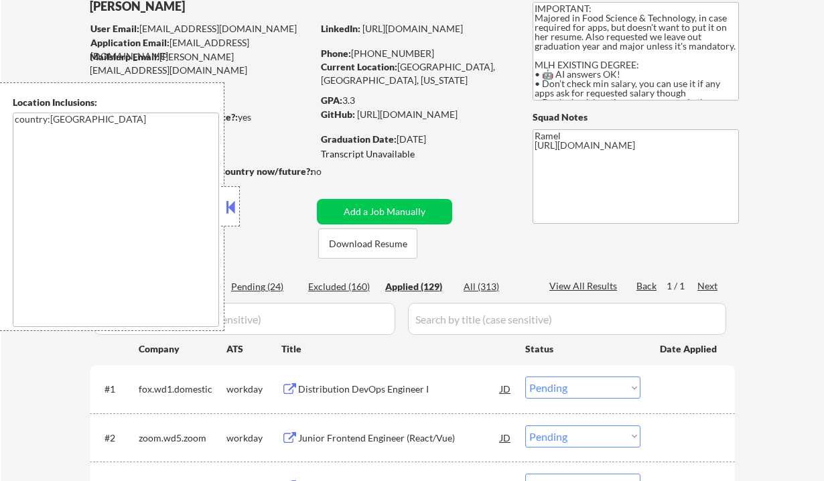
select select ""applied""
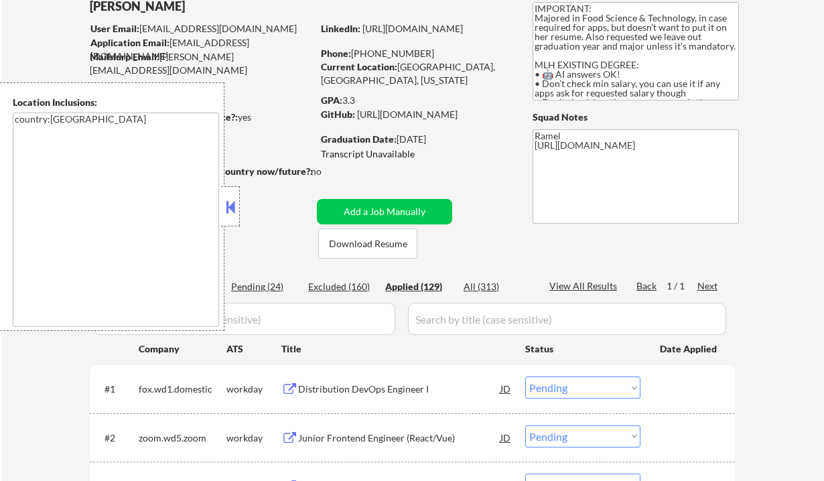
select select ""applied""
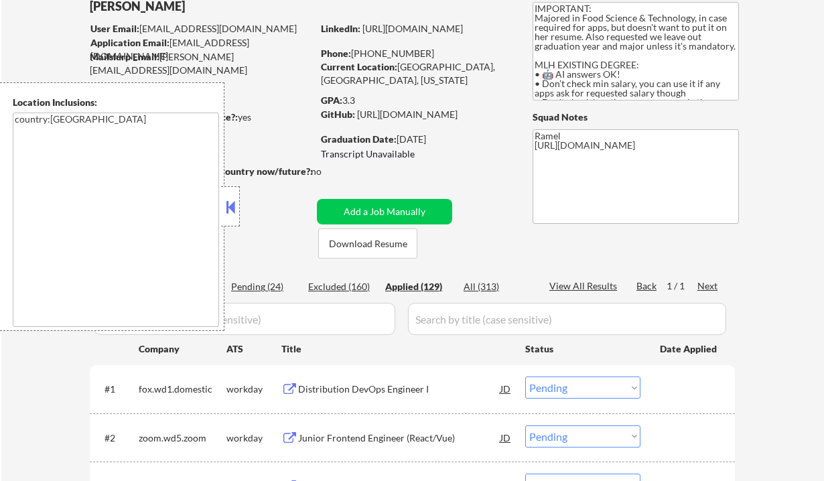
select select ""applied""
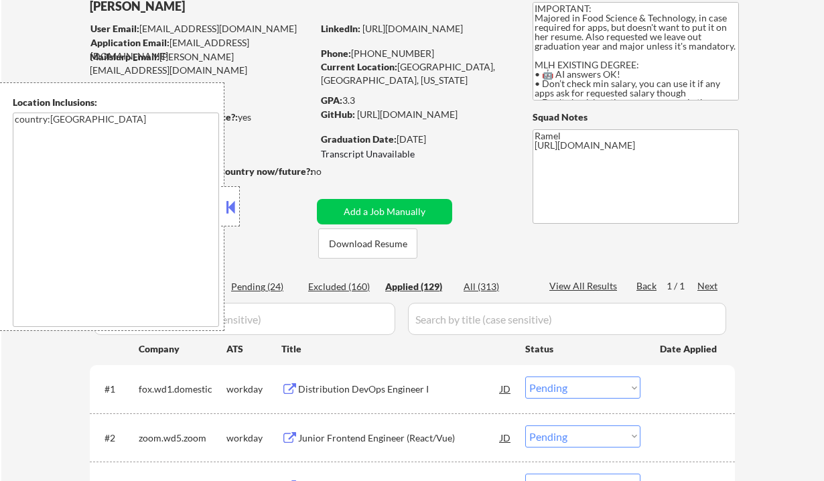
select select ""applied""
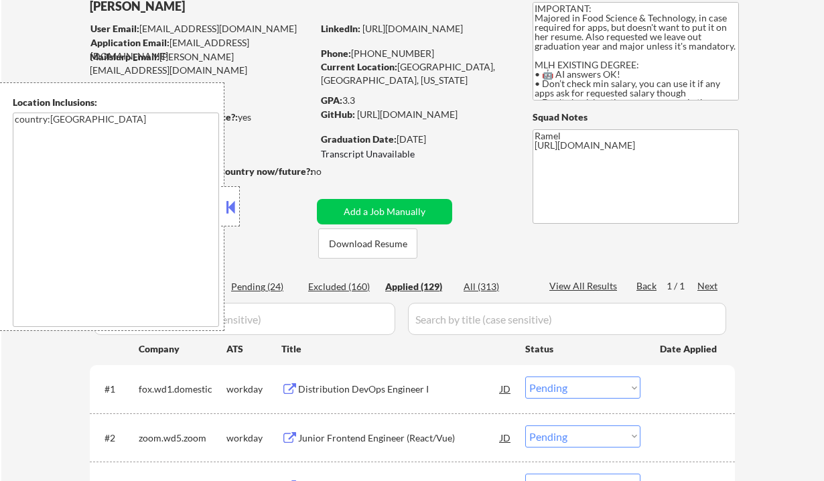
select select ""applied""
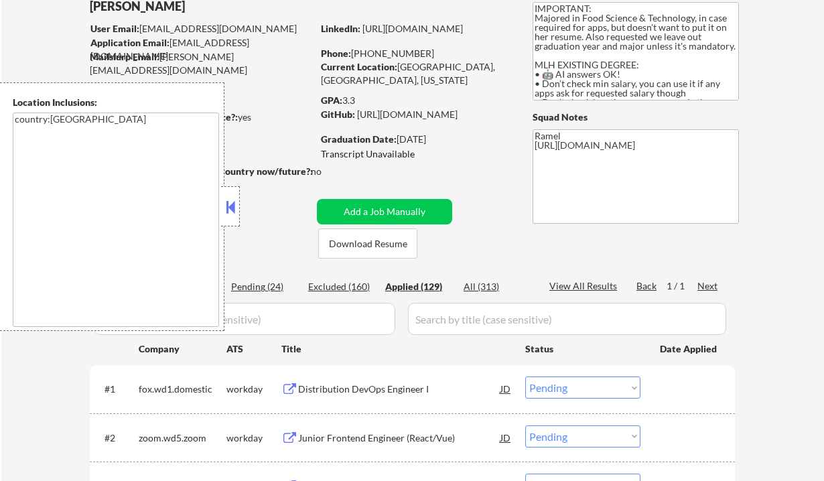
select select ""applied""
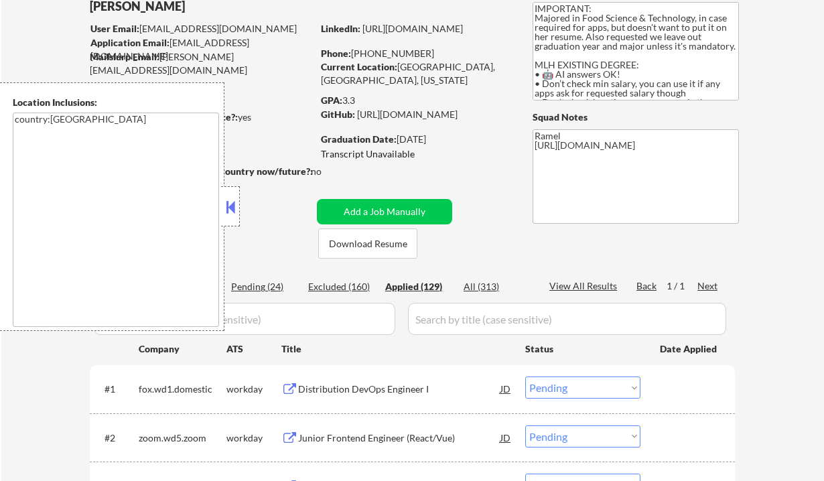
select select ""applied""
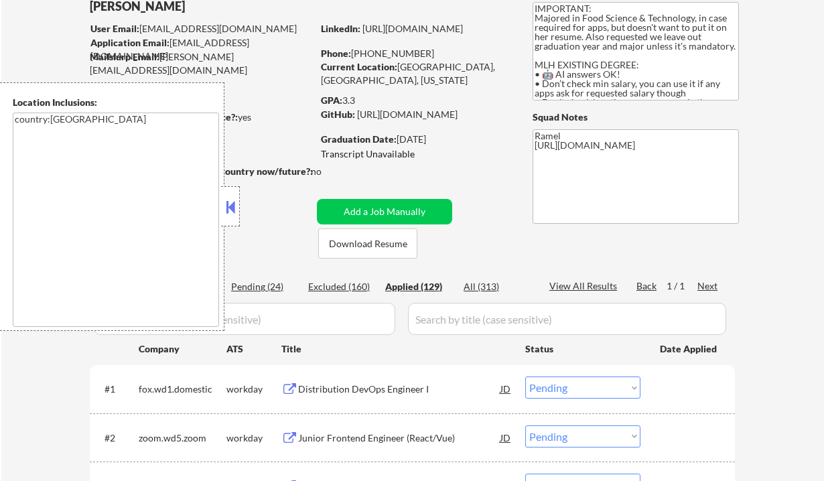
select select ""applied""
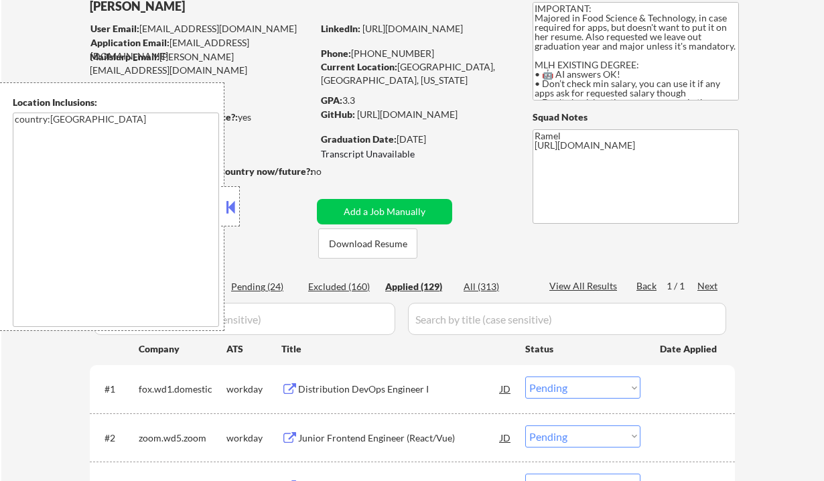
select select ""applied""
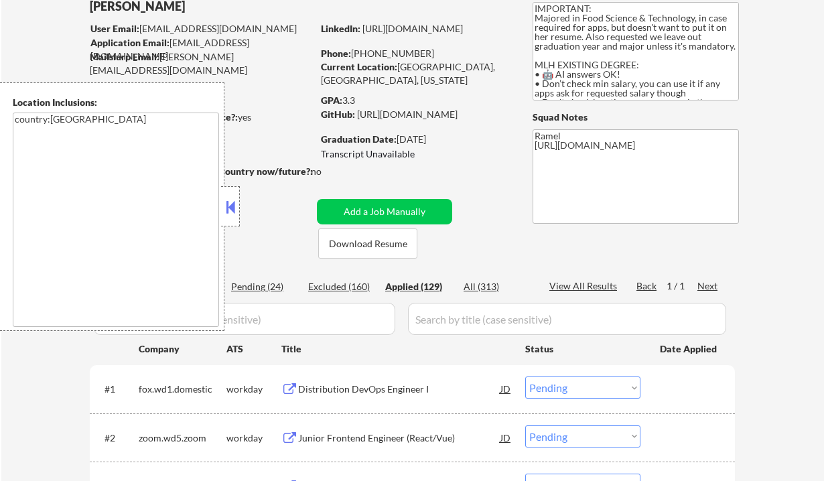
select select ""applied""
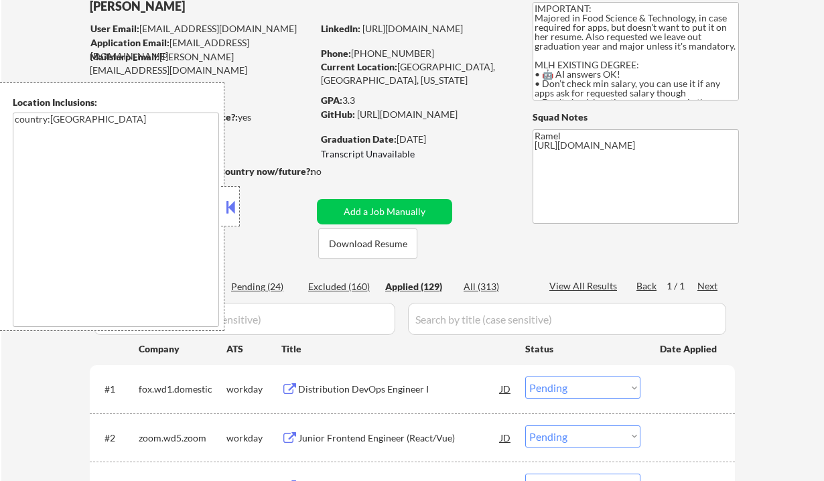
select select ""applied""
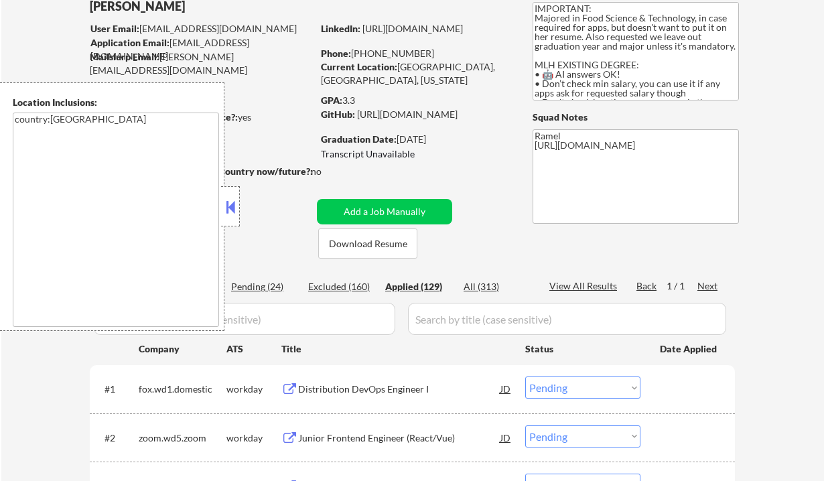
select select ""applied""
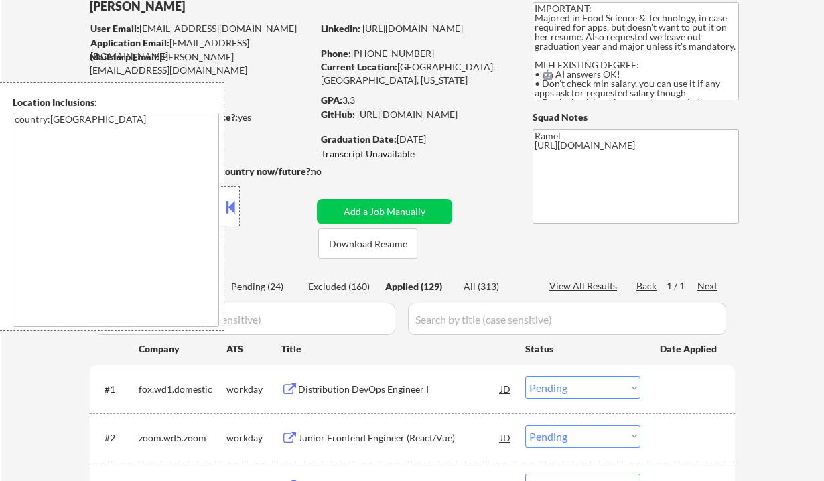
select select ""applied""
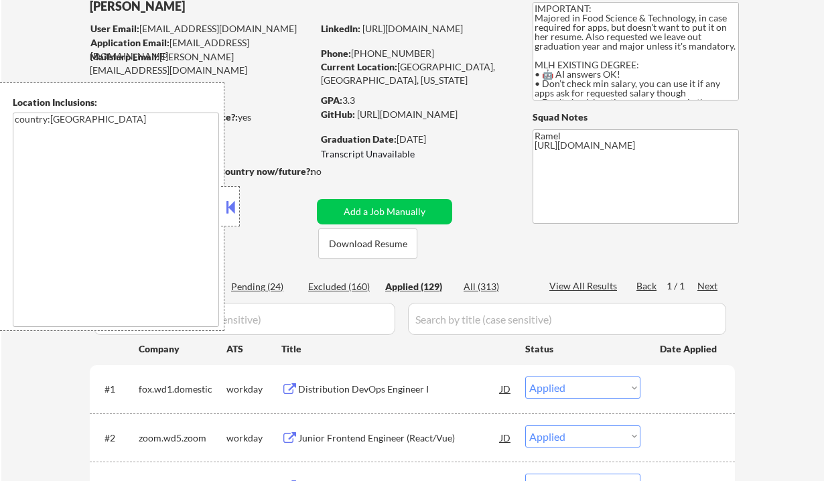
select select ""applied""
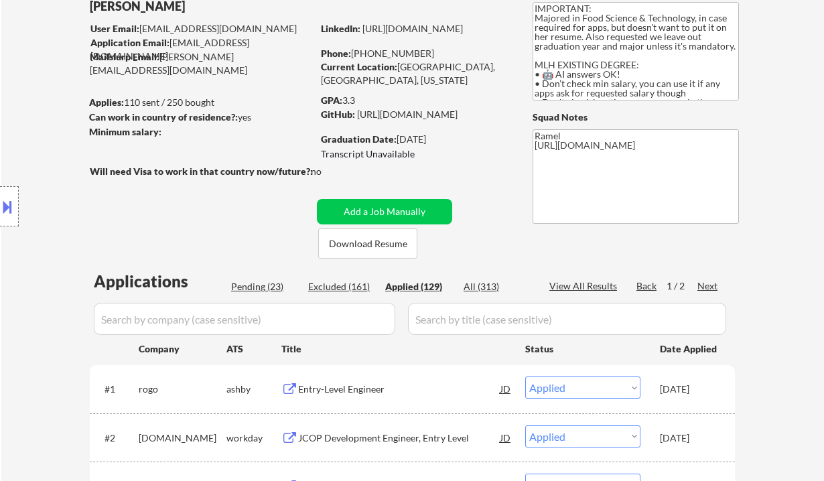
click at [587, 286] on div "View All Results" at bounding box center [585, 285] width 72 height 13
select select ""applied""
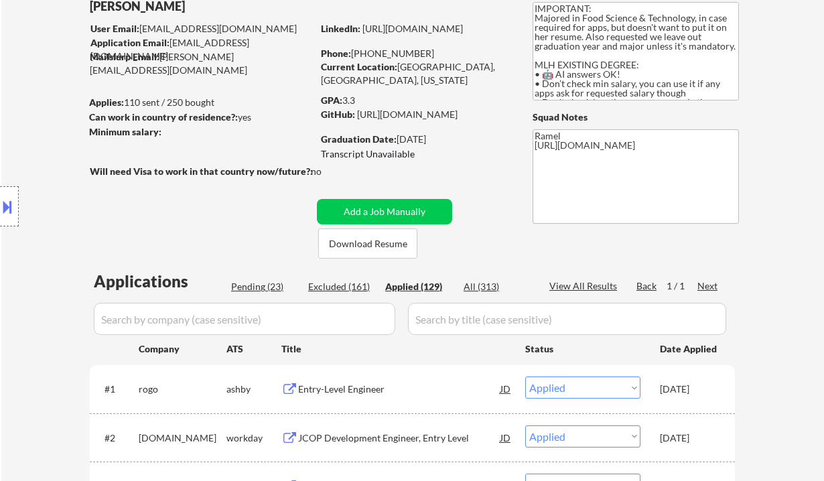
select select ""applied""
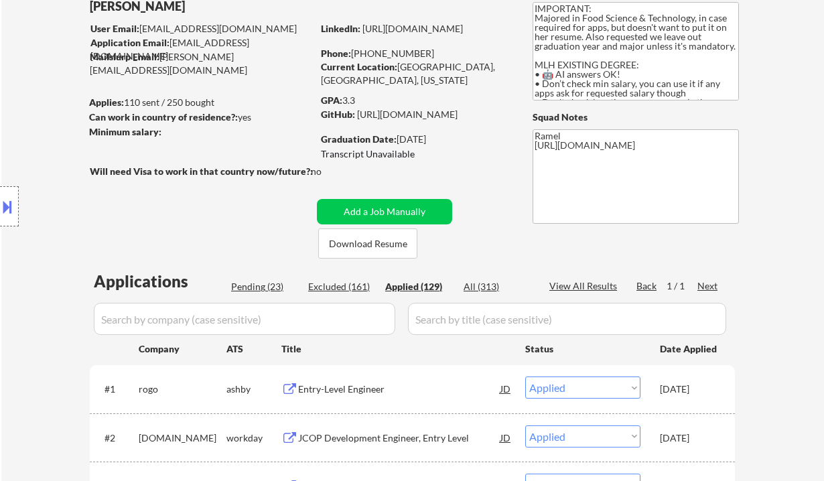
select select ""applied""
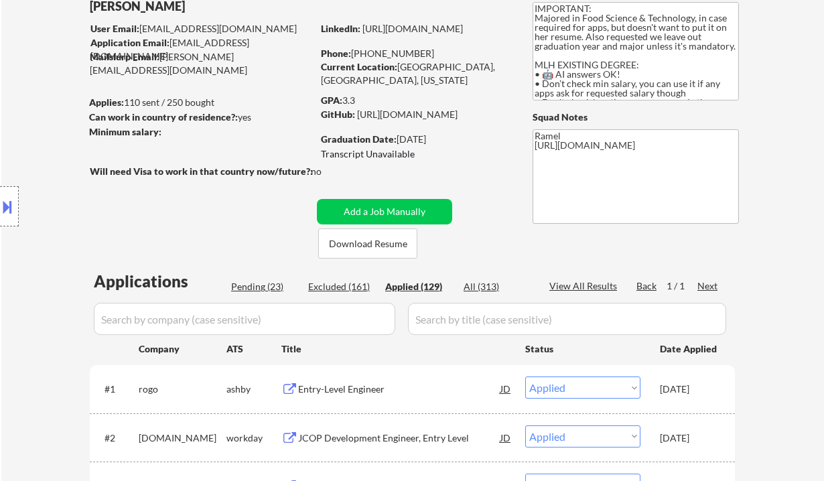
select select ""applied""
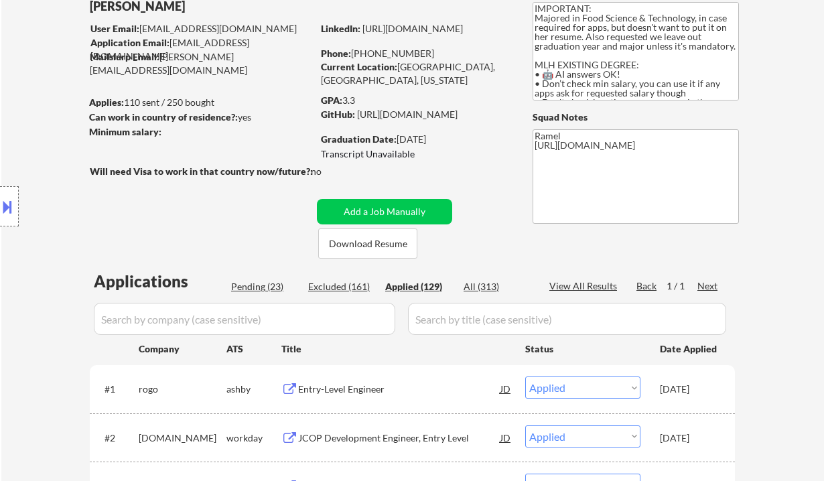
select select ""applied""
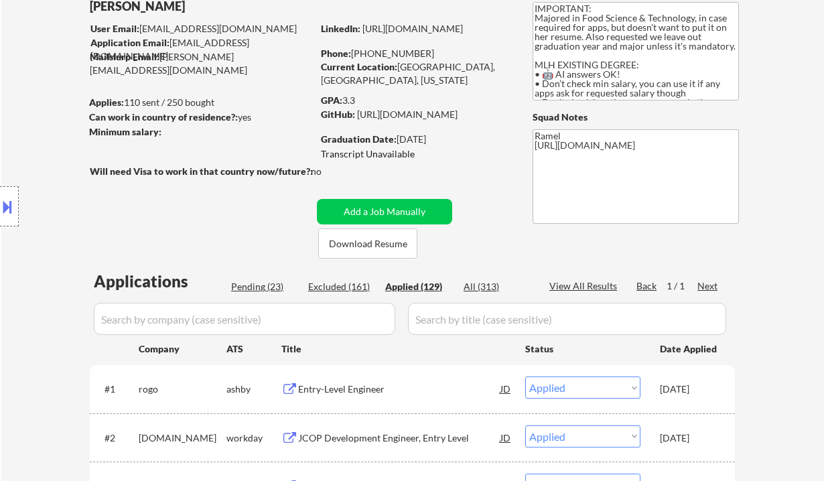
select select ""applied""
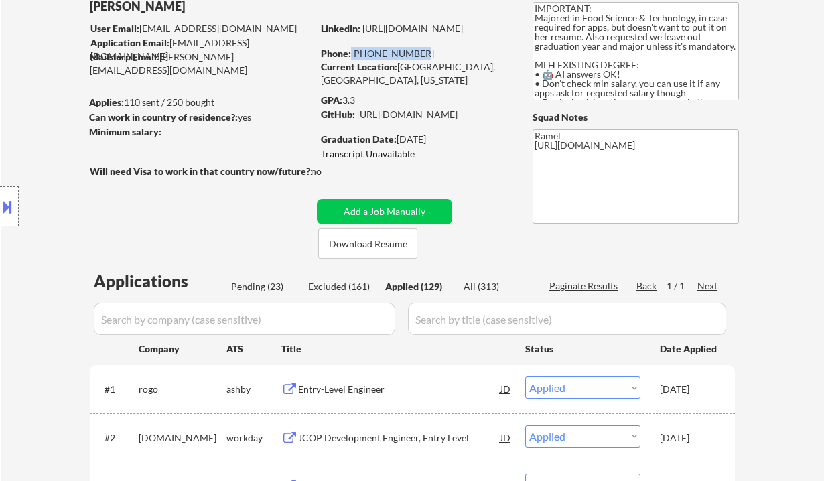
drag, startPoint x: 418, startPoint y: 52, endPoint x: 350, endPoint y: 47, distance: 67.8
click at [350, 47] on div "Phone: 279-759-3060" at bounding box center [415, 53] width 189 height 13
copy div "279-759-3060"
select select ""applied""
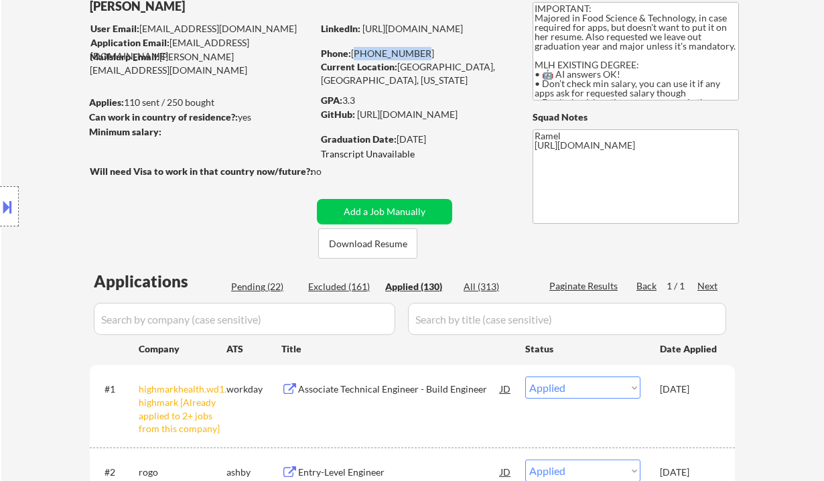
drag, startPoint x: 412, startPoint y: 53, endPoint x: 352, endPoint y: 48, distance: 60.5
click at [352, 48] on div "Phone: 279-759-3060" at bounding box center [415, 53] width 189 height 13
copy div "279-759-3060"
select select ""applied""
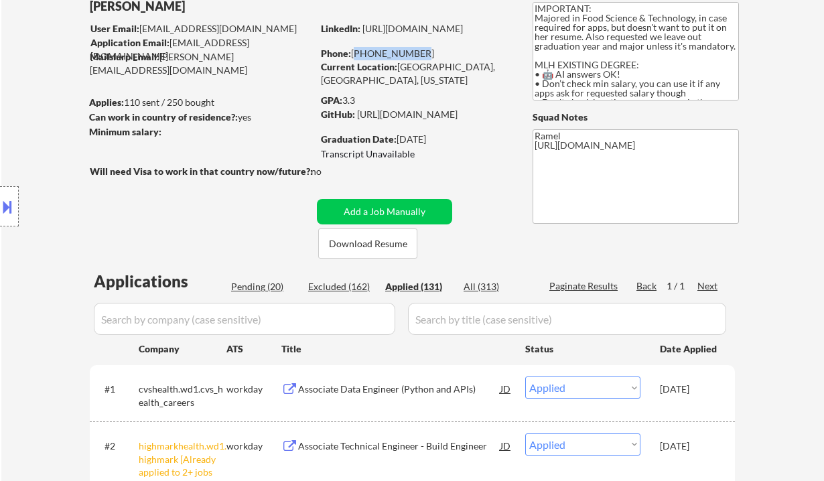
drag, startPoint x: 425, startPoint y: 57, endPoint x: 354, endPoint y: 52, distance: 71.8
click at [354, 52] on div "Phone: 279-759-3060" at bounding box center [415, 53] width 189 height 13
copy div "279-759-3060"
drag, startPoint x: 397, startPoint y: 66, endPoint x: 462, endPoint y: 67, distance: 65.0
click at [462, 67] on div "Current Location: Sacramento, CA, California" at bounding box center [415, 73] width 189 height 26
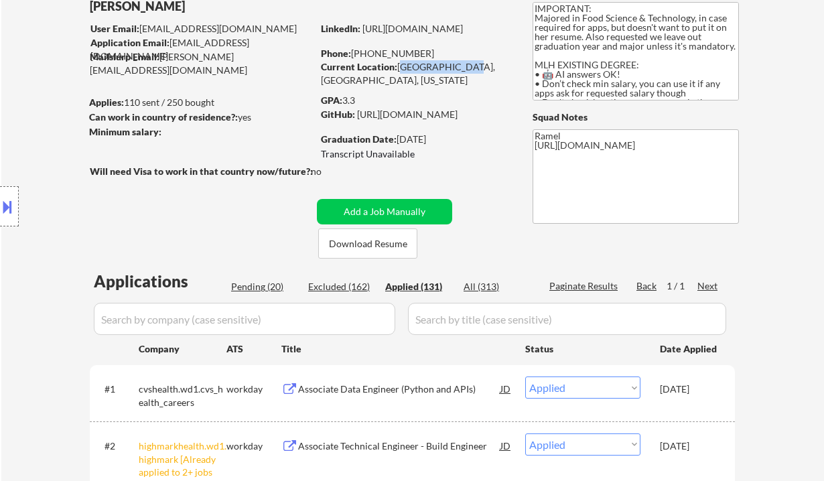
copy div "Sacramento, CA"
click at [29, 149] on div "Location Inclusions: country:US" at bounding box center [120, 206] width 240 height 248
select select ""applied""
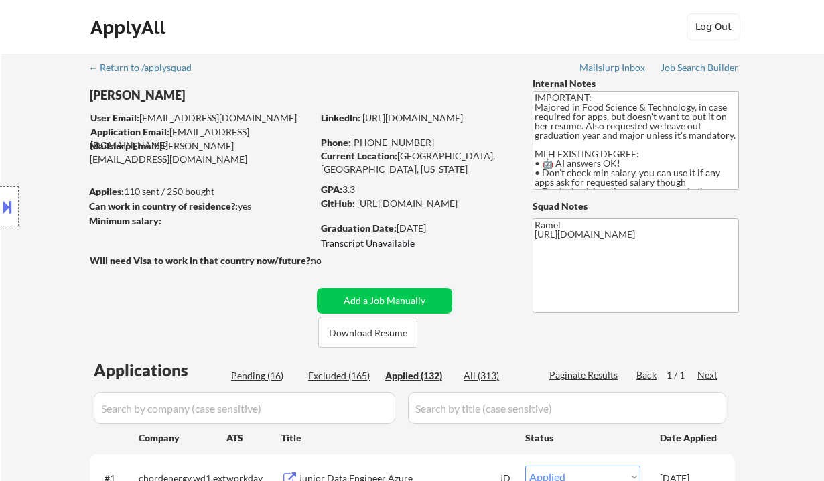
scroll to position [178, 0]
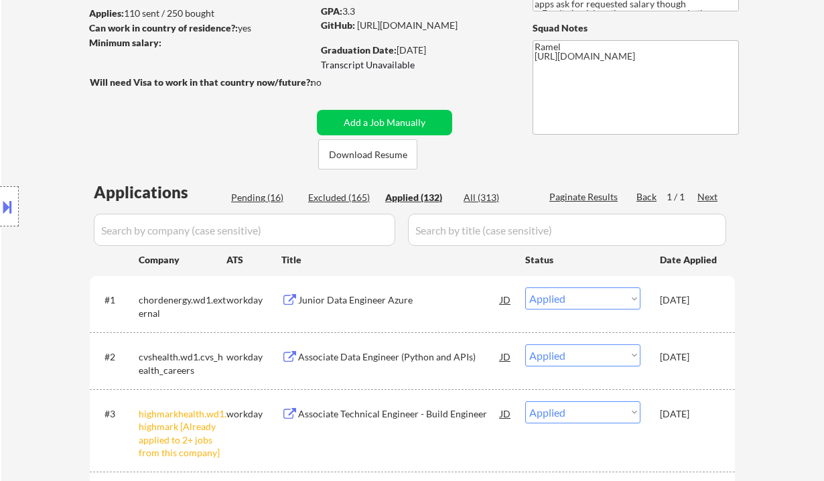
drag, startPoint x: 19, startPoint y: 139, endPoint x: 43, endPoint y: 147, distance: 24.8
click at [19, 139] on div "Location Inclusions: country:US" at bounding box center [120, 206] width 240 height 248
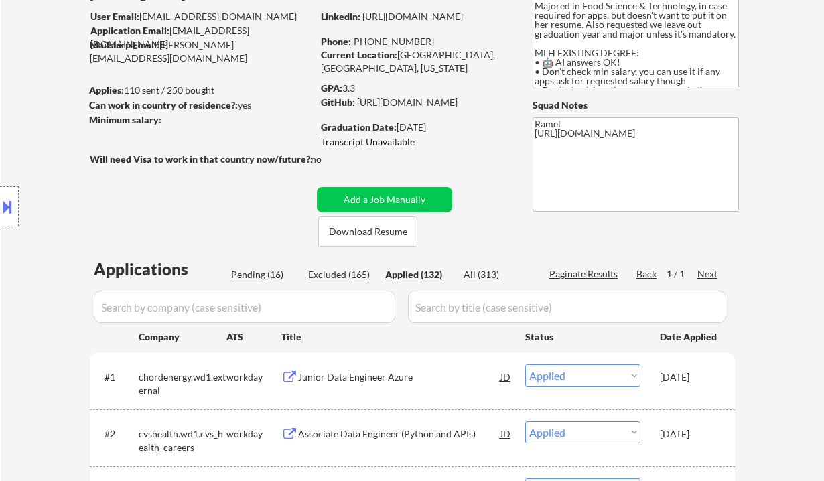
scroll to position [89, 0]
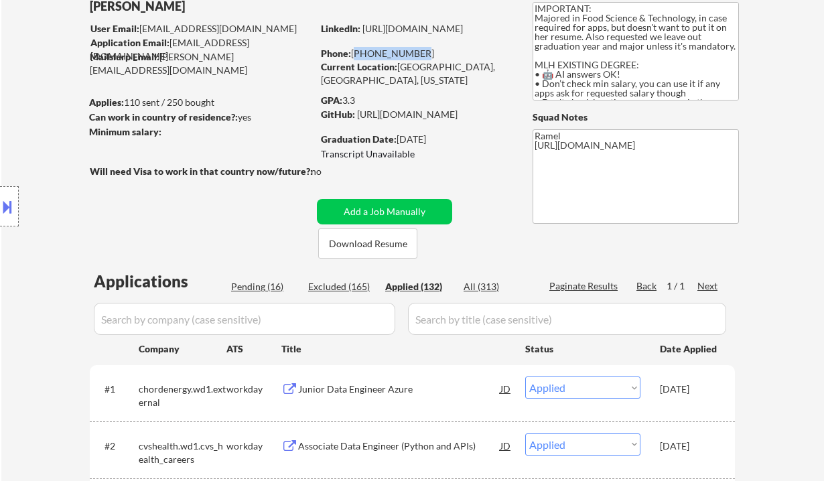
drag, startPoint x: 411, startPoint y: 56, endPoint x: 354, endPoint y: 51, distance: 57.1
click at [354, 51] on div "Phone: 279-759-3060" at bounding box center [415, 53] width 189 height 13
copy div "279-759-3060"
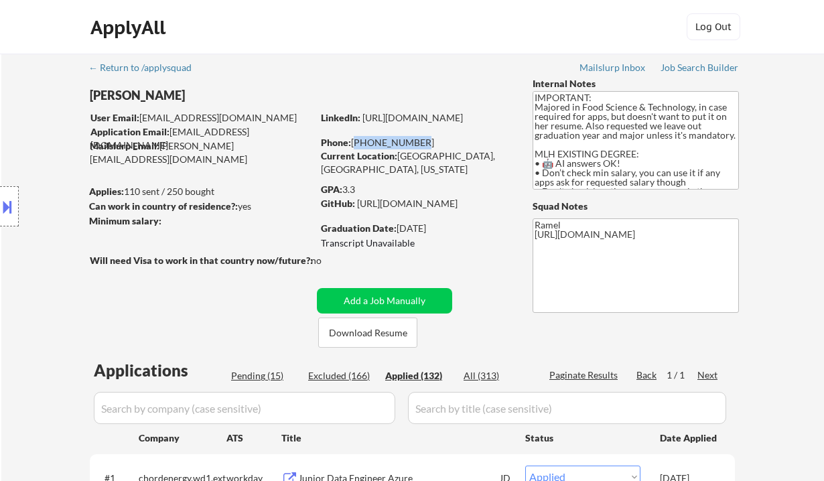
drag, startPoint x: 416, startPoint y: 143, endPoint x: 352, endPoint y: 141, distance: 64.3
click at [352, 141] on div "Phone: 279-759-3060" at bounding box center [415, 142] width 189 height 13
copy div "279-759-3060"
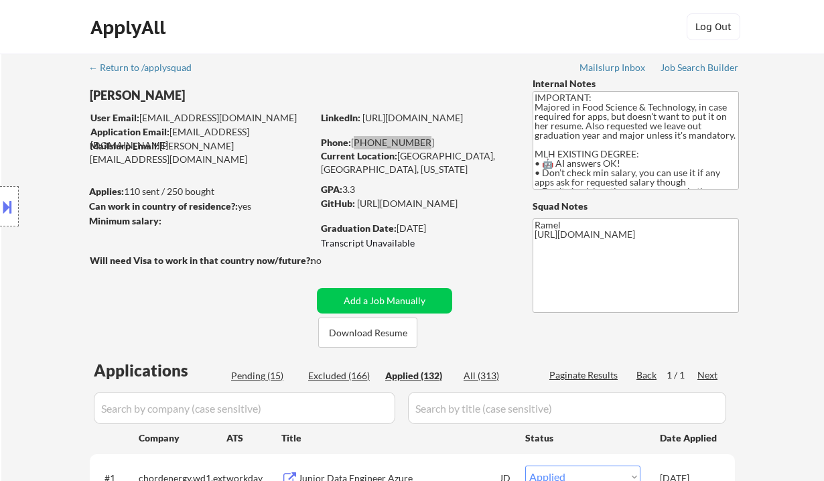
select select ""applied""
copy div "279-759-3060"
select select ""applied""
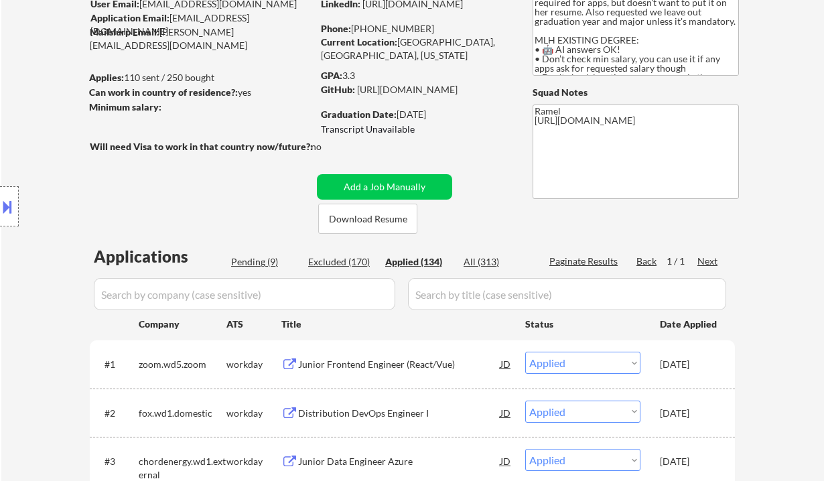
scroll to position [106, 0]
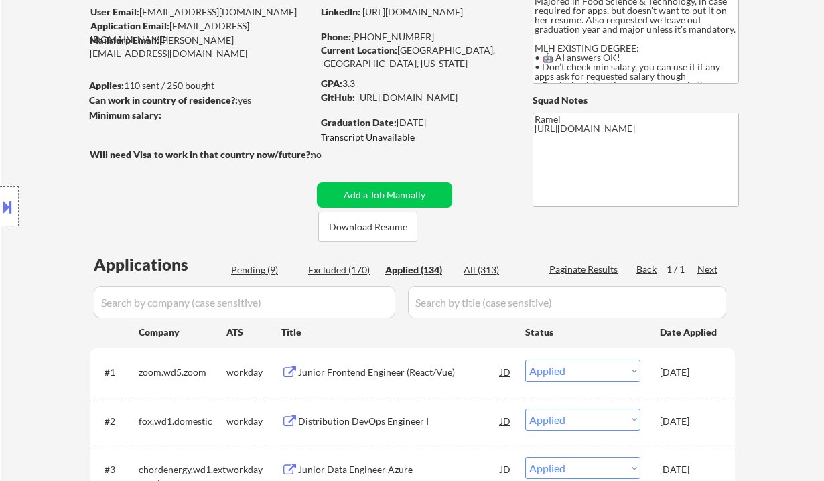
click at [410, 35] on div "Phone: 279-759-3060" at bounding box center [415, 36] width 189 height 13
drag, startPoint x: 415, startPoint y: 35, endPoint x: 353, endPoint y: 35, distance: 62.3
click at [353, 35] on div "Phone: 279-759-3060" at bounding box center [415, 36] width 189 height 13
copy div "279-759-3060"
select select ""applied""
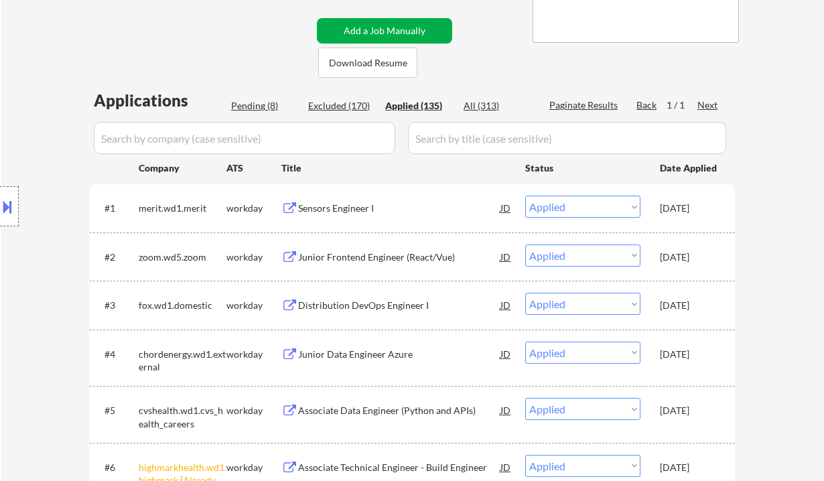
scroll to position [285, 0]
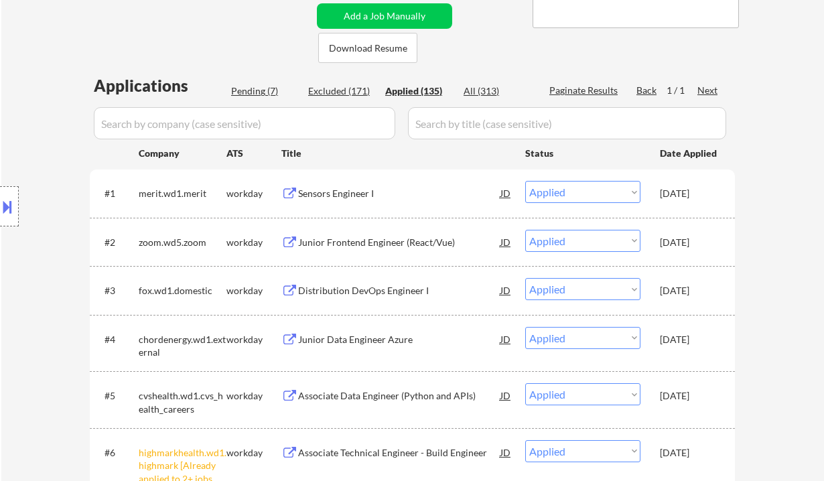
select select ""applied""
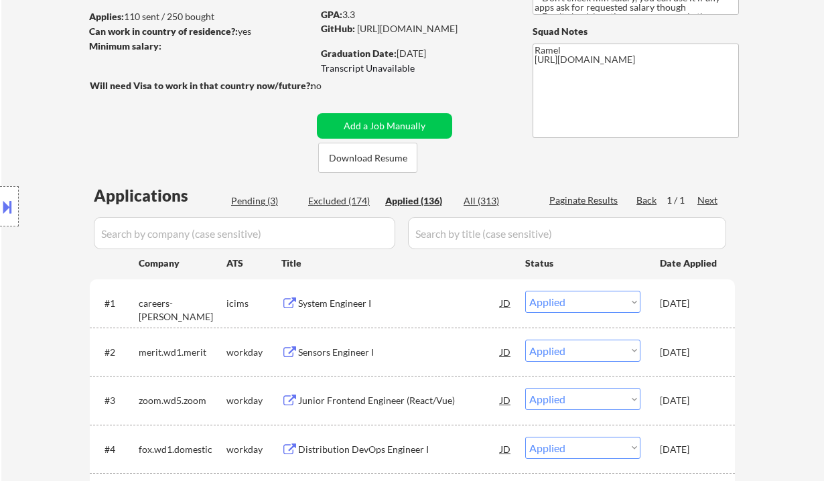
scroll to position [5, 0]
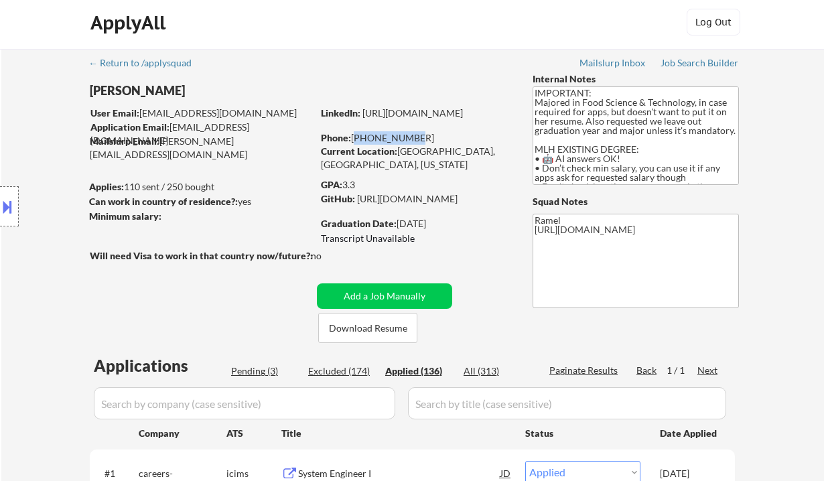
drag, startPoint x: 410, startPoint y: 137, endPoint x: 395, endPoint y: 135, distance: 15.0
click at [354, 135] on div "Phone: 279-759-3060" at bounding box center [415, 137] width 189 height 13
drag, startPoint x: 416, startPoint y: 137, endPoint x: 354, endPoint y: 136, distance: 62.9
click at [354, 136] on div "Phone: 279-759-3060" at bounding box center [415, 137] width 189 height 13
select select ""applied""
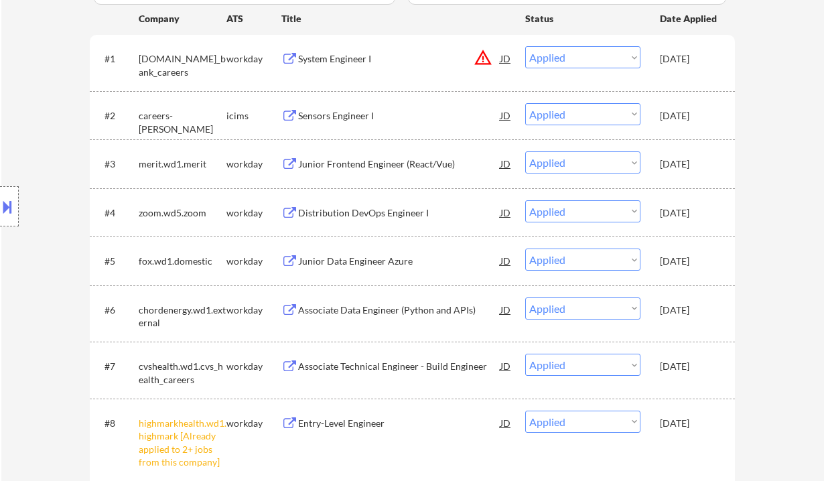
scroll to position [630, 0]
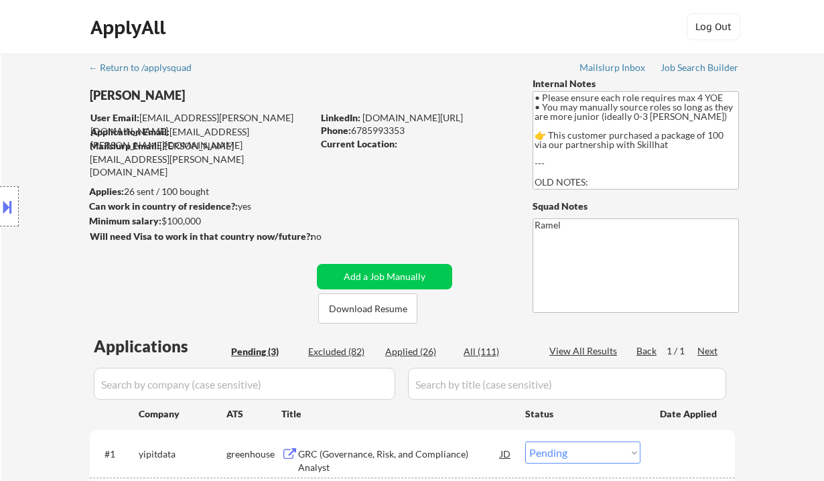
select select ""pending""
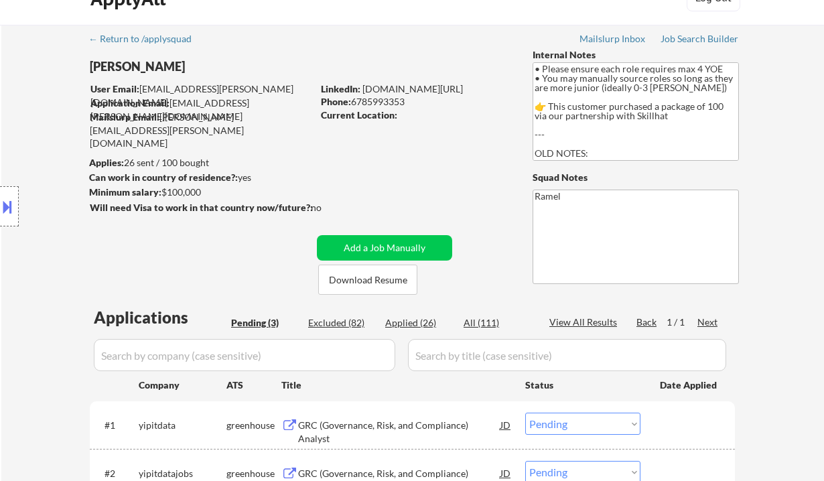
scroll to position [268, 0]
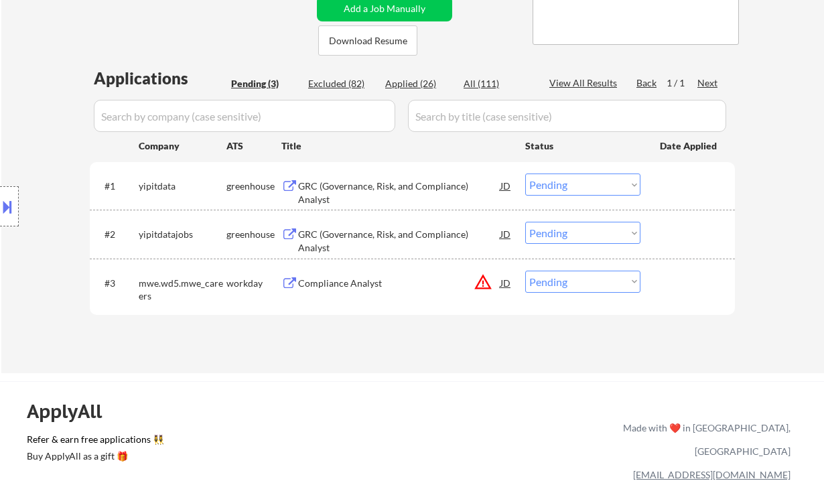
click at [359, 181] on div "GRC (Governance, Risk, and Compliance) Analyst" at bounding box center [399, 192] width 202 height 26
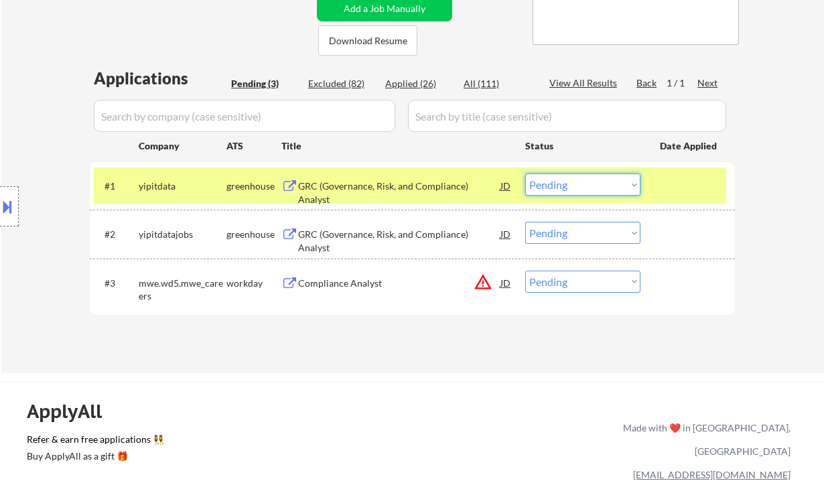
drag, startPoint x: 587, startPoint y: 181, endPoint x: 595, endPoint y: 185, distance: 8.7
click at [587, 181] on select "Choose an option... Pending Applied Excluded (Questions) Excluded (Expired) Exc…" at bounding box center [582, 184] width 115 height 22
click at [525, 173] on select "Choose an option... Pending Applied Excluded (Questions) Excluded (Expired) Exc…" at bounding box center [582, 184] width 115 height 22
click at [447, 234] on div "GRC (Governance, Risk, and Compliance) Analyst" at bounding box center [399, 241] width 202 height 26
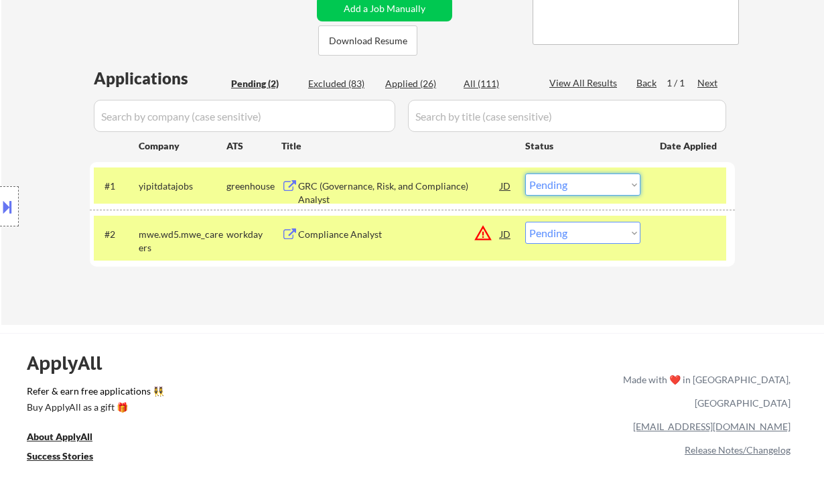
drag, startPoint x: 552, startPoint y: 177, endPoint x: 585, endPoint y: 195, distance: 37.7
click at [552, 177] on select "Choose an option... Pending Applied Excluded (Questions) Excluded (Expired) Exc…" at bounding box center [582, 184] width 115 height 22
click at [525, 173] on select "Choose an option... Pending Applied Excluded (Questions) Excluded (Expired) Exc…" at bounding box center [582, 184] width 115 height 22
click at [392, 242] on div "Compliance Analyst" at bounding box center [399, 234] width 202 height 24
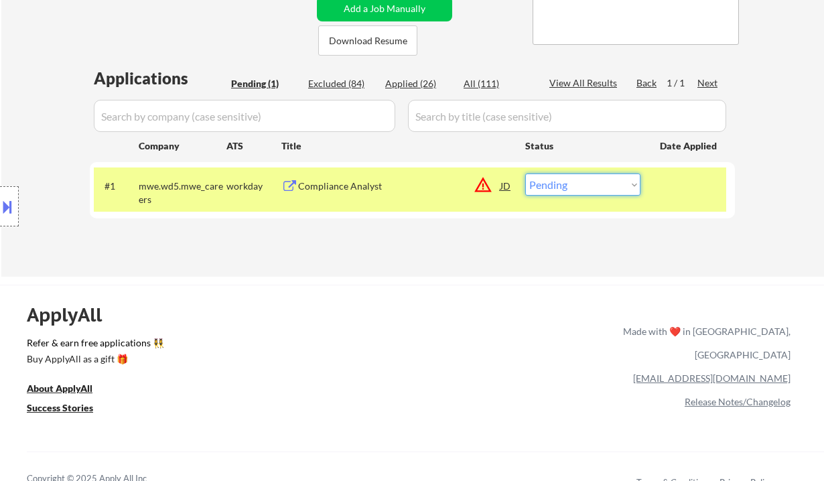
click at [586, 187] on select "Choose an option... Pending Applied Excluded (Questions) Excluded (Expired) Exc…" at bounding box center [582, 184] width 115 height 22
select select ""excluded__location_""
click at [525, 173] on select "Choose an option... Pending Applied Excluded (Questions) Excluded (Expired) Exc…" at bounding box center [582, 184] width 115 height 22
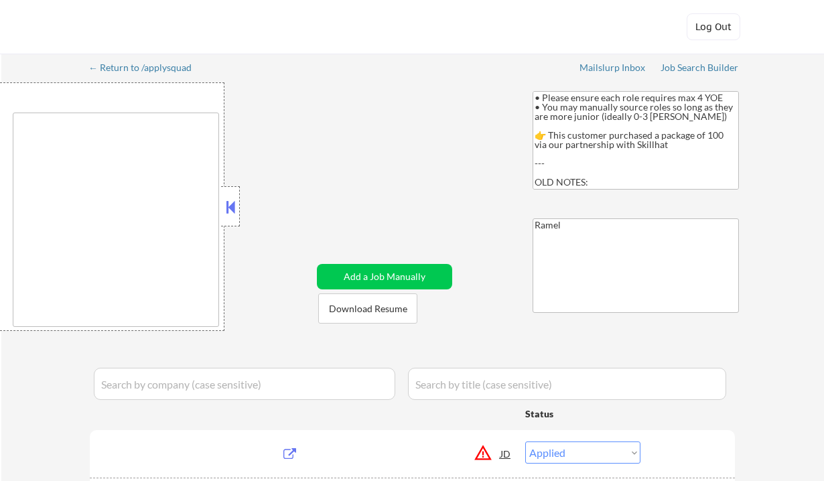
select select ""applied""
select select ""excluded__location_""
type textarea "[GEOGRAPHIC_DATA], [GEOGRAPHIC_DATA] [GEOGRAPHIC_DATA], [GEOGRAPHIC_DATA] [GEOG…"
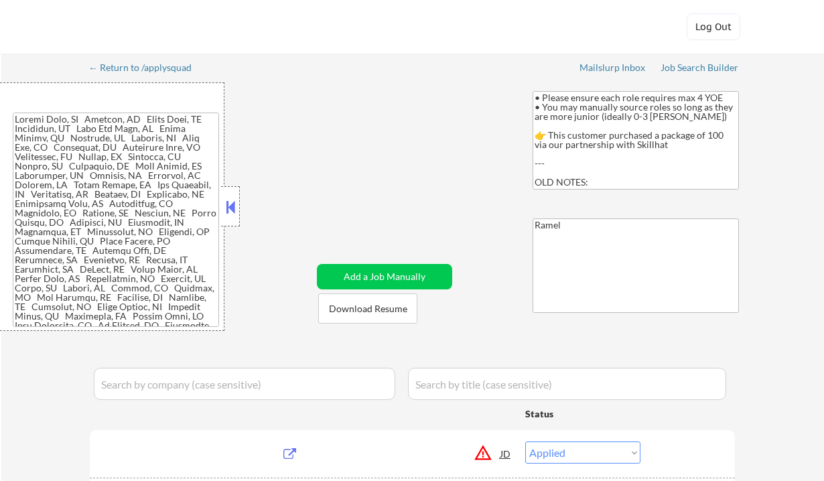
select select ""pending""
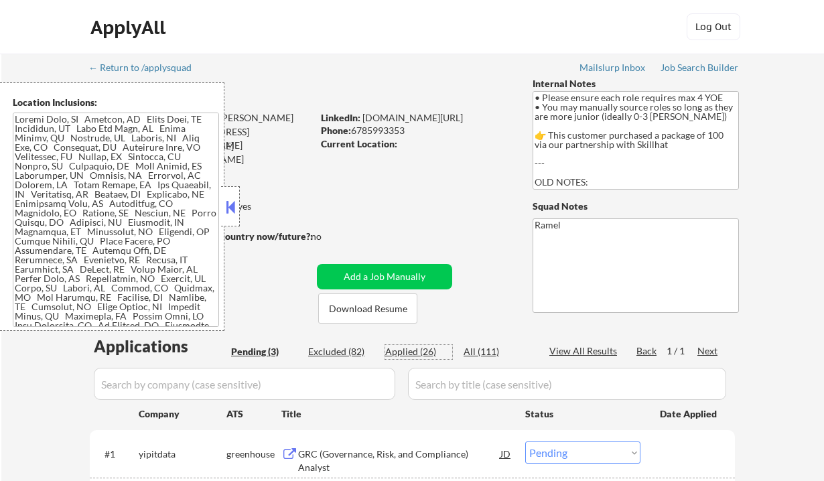
click at [413, 350] on div "Applied (26)" at bounding box center [418, 351] width 67 height 13
select select ""applied""
click at [226, 208] on button at bounding box center [230, 207] width 15 height 20
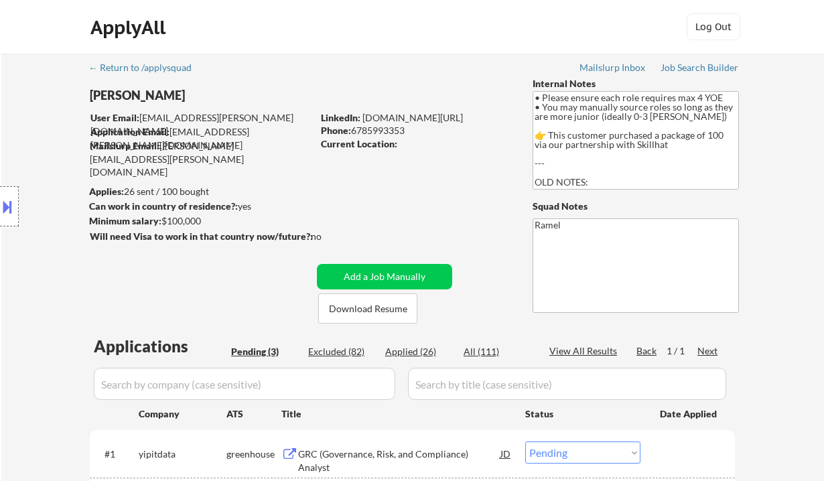
select select ""pending""
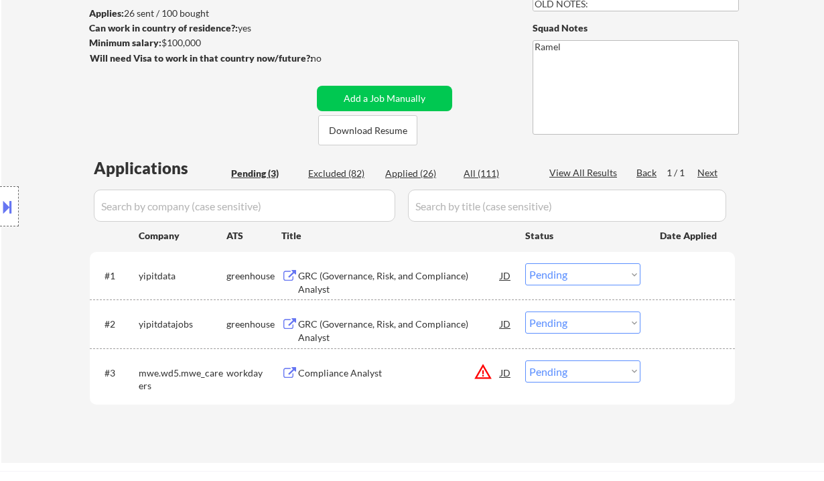
drag, startPoint x: 65, startPoint y: 117, endPoint x: 119, endPoint y: 32, distance: 100.5
click at [65, 115] on div "Location Inclusions:" at bounding box center [120, 206] width 240 height 248
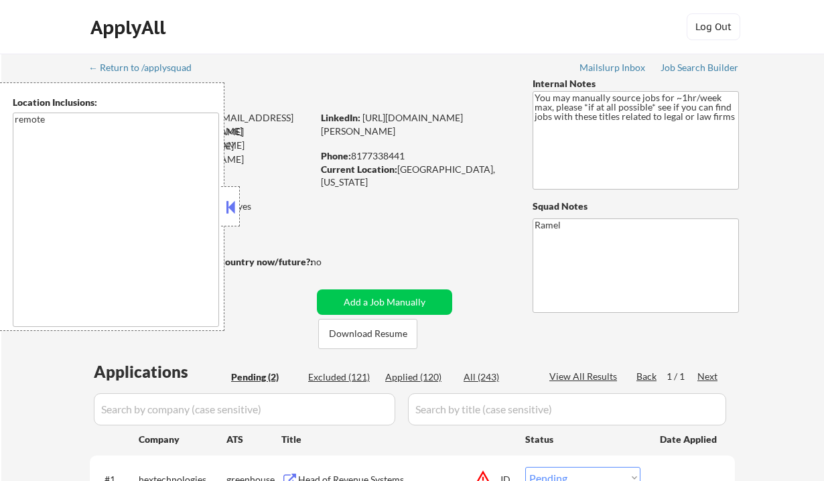
select select ""pending""
click at [230, 202] on button at bounding box center [230, 207] width 15 height 20
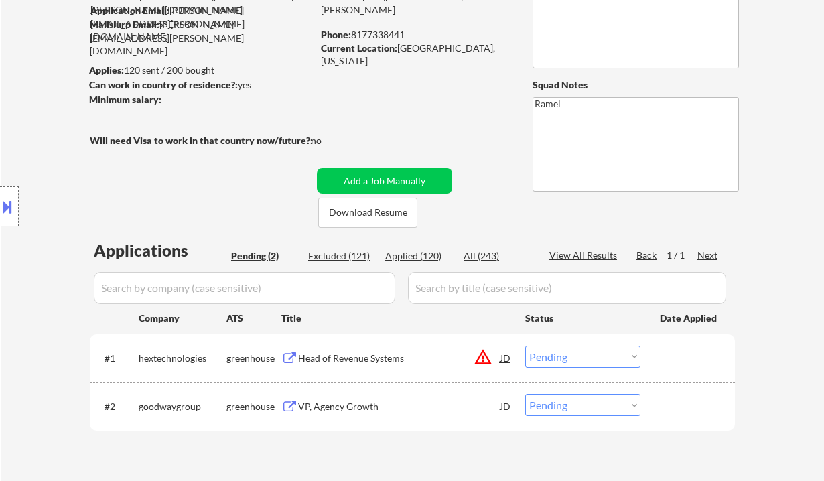
scroll to position [178, 0]
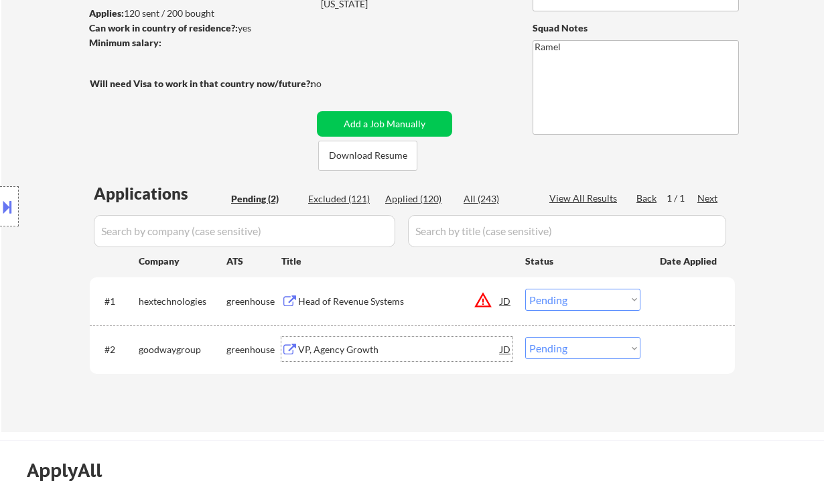
click at [345, 349] on div "VP, Agency Growth" at bounding box center [399, 349] width 202 height 13
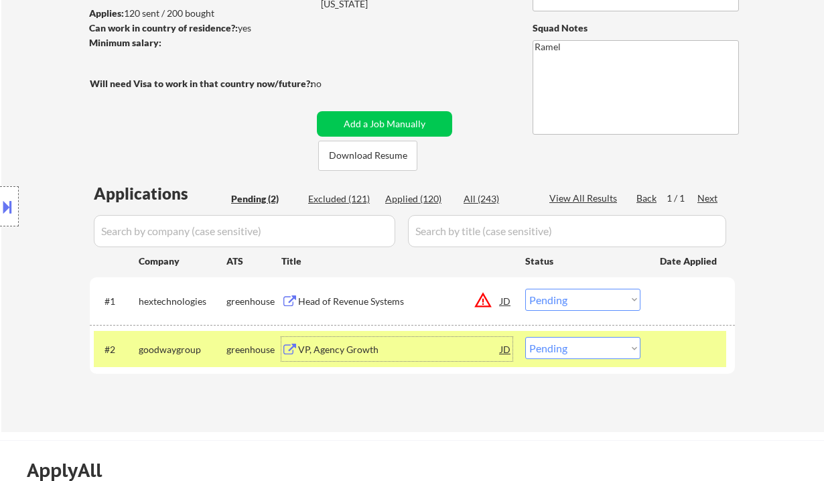
click at [560, 350] on select "Choose an option... Pending Applied Excluded (Questions) Excluded (Expired) Exc…" at bounding box center [582, 348] width 115 height 22
select select ""applied""
click at [525, 337] on select "Choose an option... Pending Applied Excluded (Questions) Excluded (Expired) Exc…" at bounding box center [582, 348] width 115 height 22
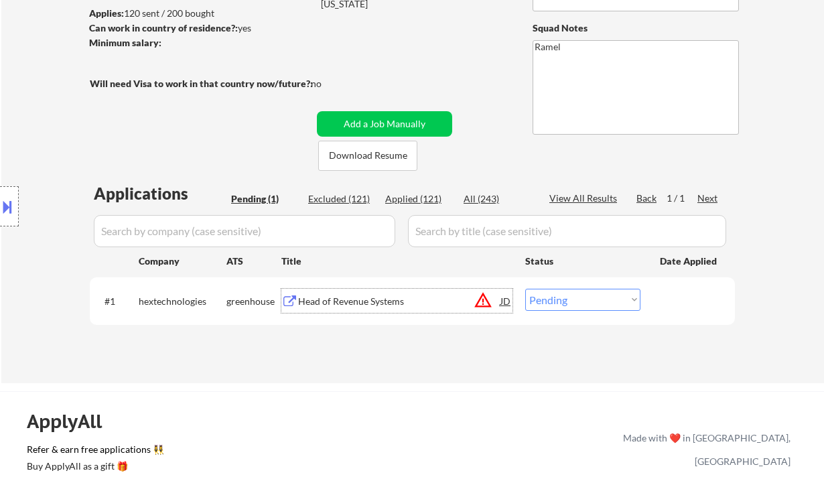
click at [327, 302] on div "Head of Revenue Systems" at bounding box center [399, 301] width 202 height 13
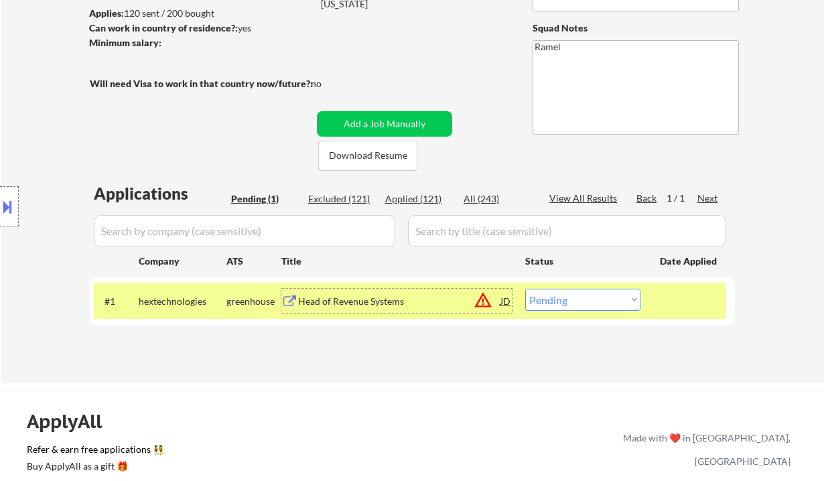
drag, startPoint x: 583, startPoint y: 295, endPoint x: 594, endPoint y: 305, distance: 15.2
click at [583, 295] on select "Choose an option... Pending Applied Excluded (Questions) Excluded (Expired) Exc…" at bounding box center [582, 300] width 115 height 22
select select ""excluded__expired_""
click at [525, 289] on select "Choose an option... Pending Applied Excluded (Questions) Excluded (Expired) Exc…" at bounding box center [582, 300] width 115 height 22
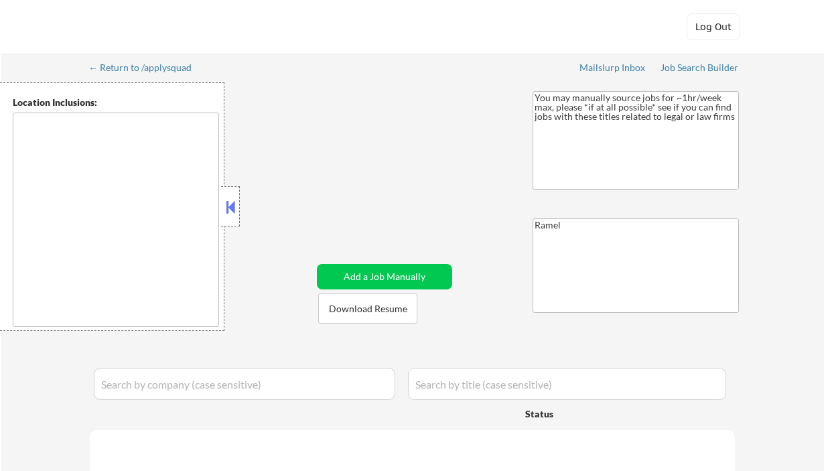
type textarea "remote"
select select ""pending""
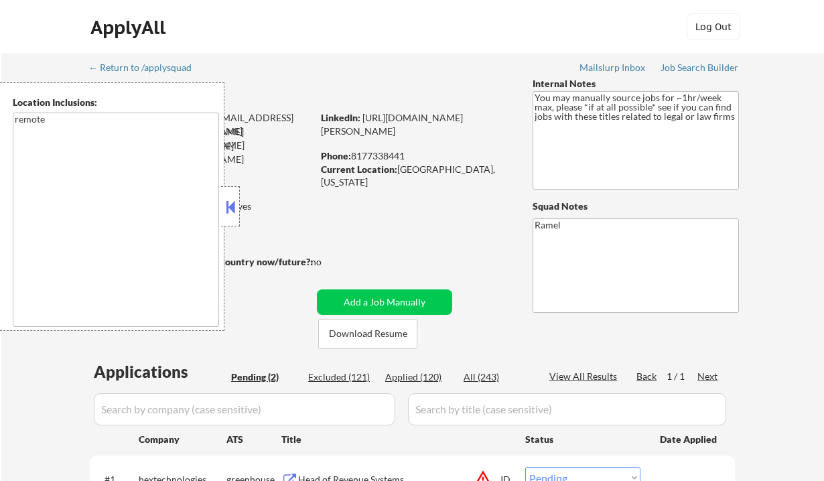
scroll to position [287, 0]
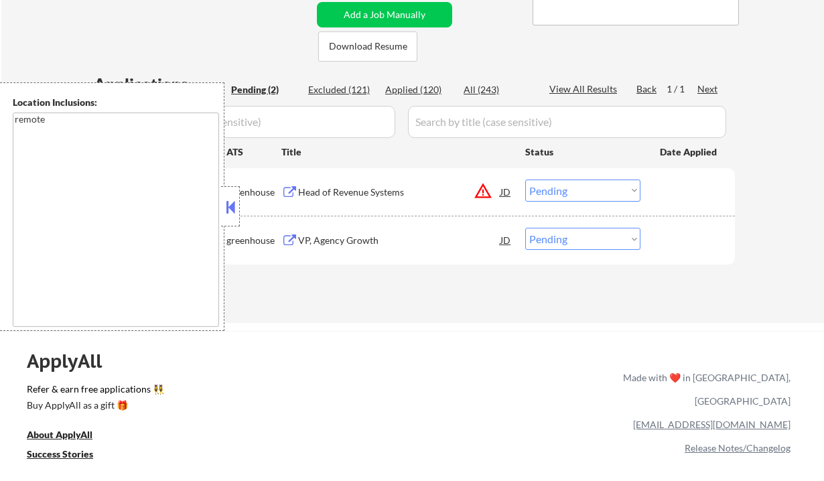
click at [236, 208] on div at bounding box center [230, 206] width 19 height 40
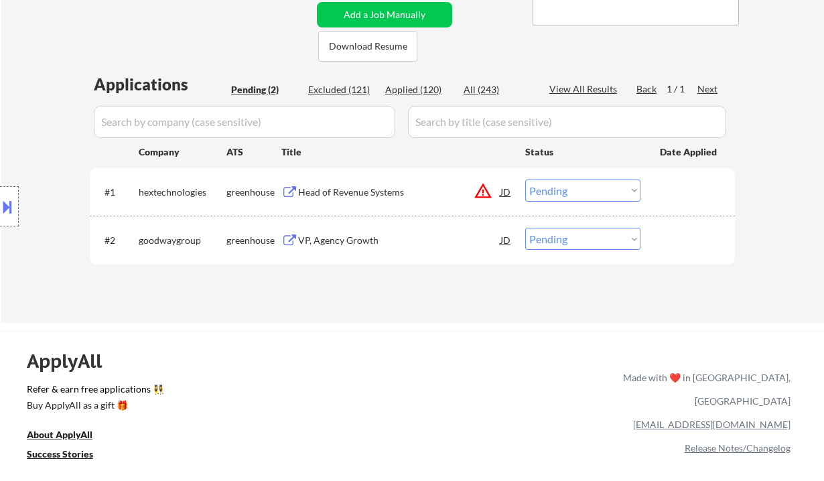
click at [425, 92] on div "Applied (120)" at bounding box center [418, 89] width 67 height 13
click at [429, 89] on div "Applied (120)" at bounding box center [418, 89] width 67 height 13
select select ""applied""
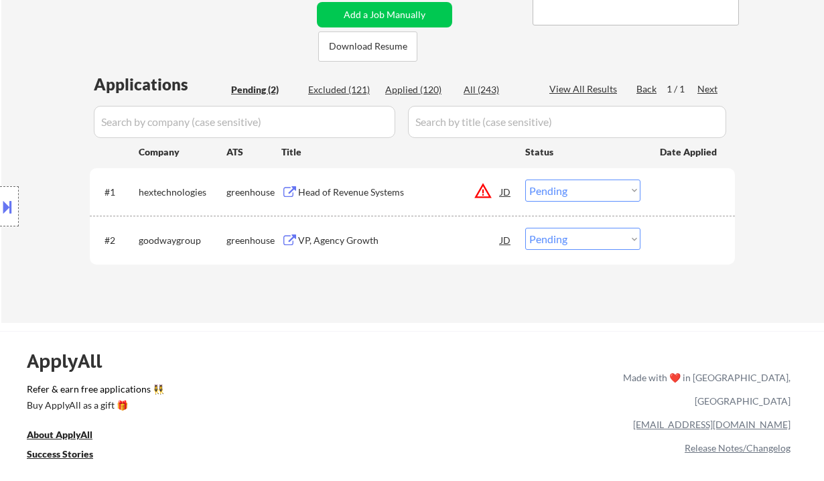
select select ""applied""
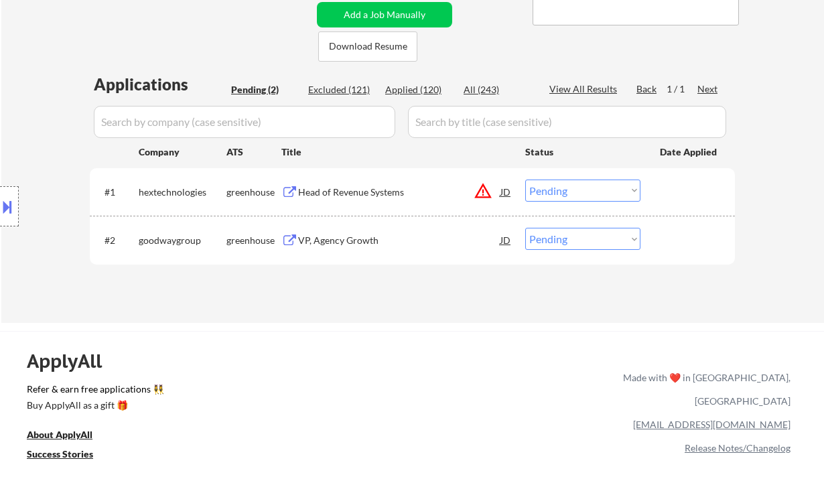
select select ""applied""
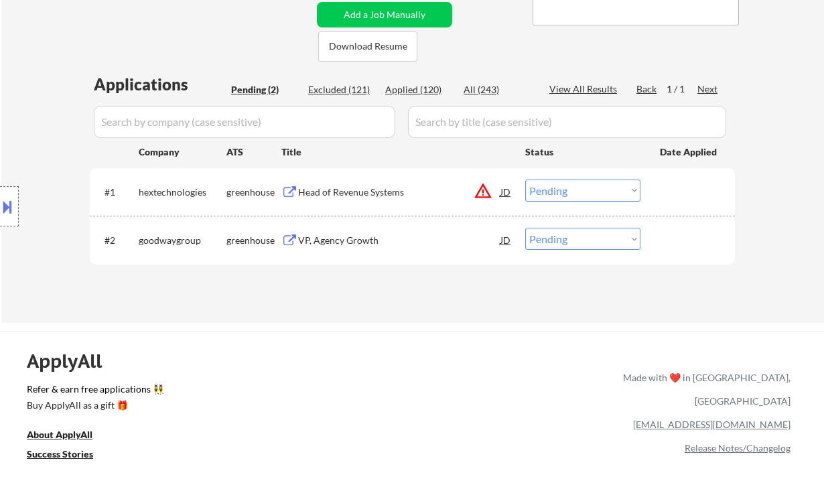
select select ""applied""
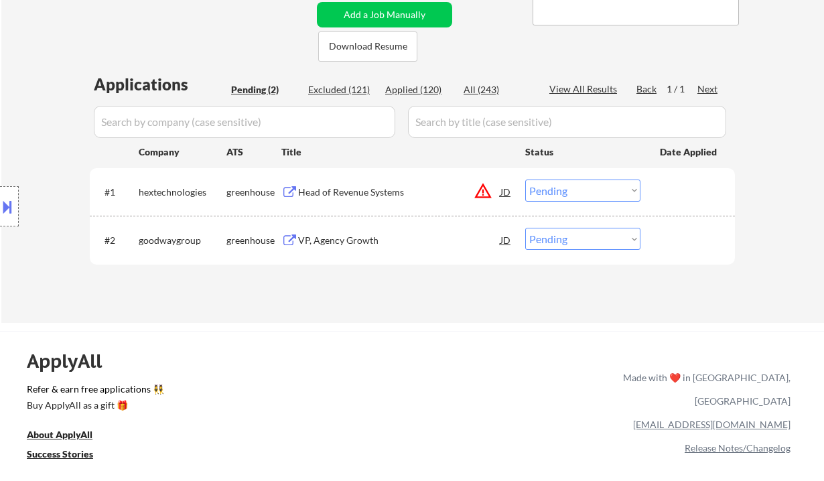
select select ""applied""
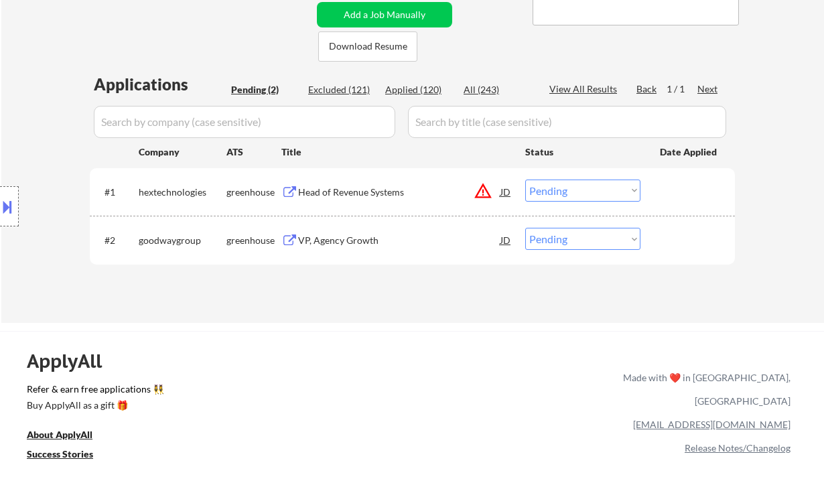
select select ""applied""
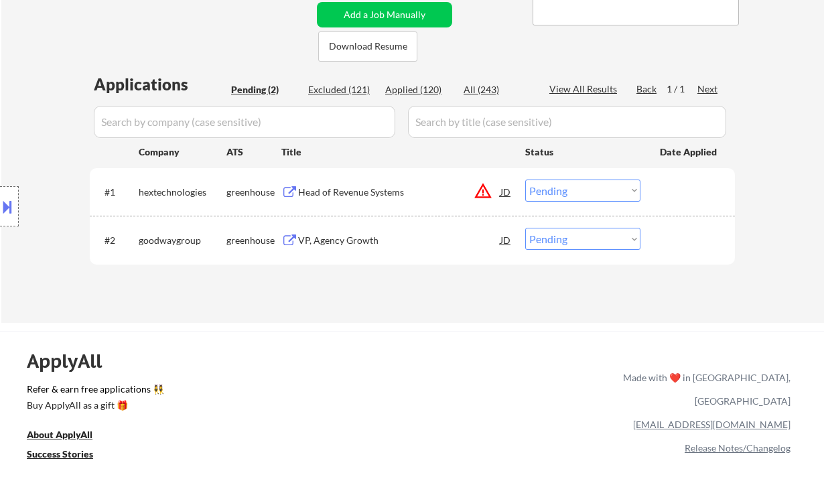
select select ""applied""
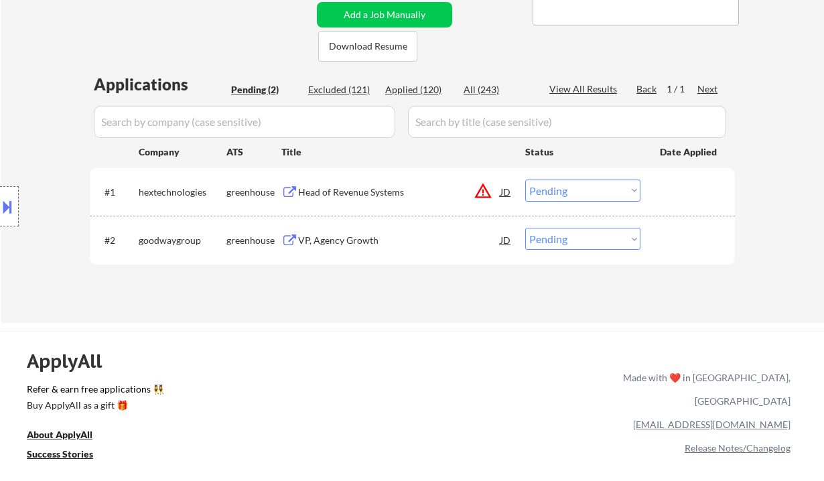
select select ""applied""
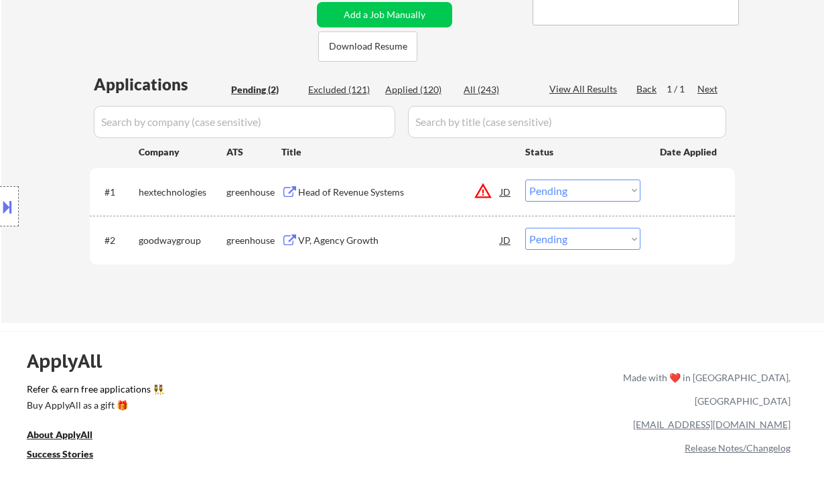
select select ""applied""
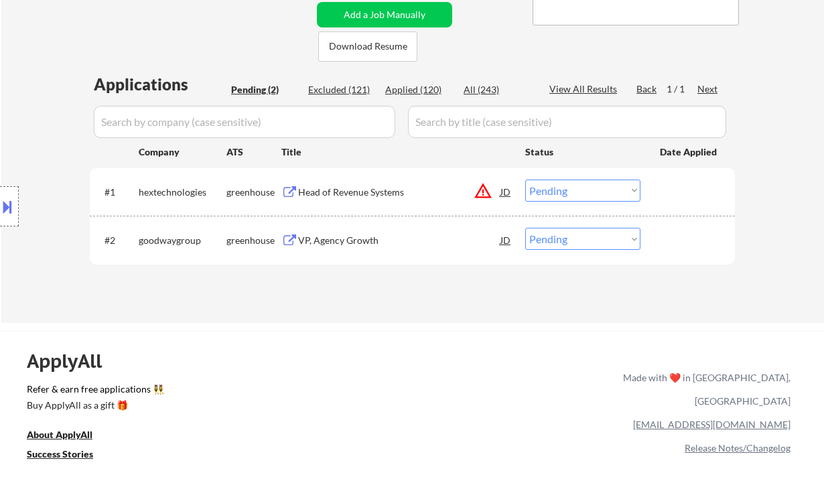
select select ""applied""
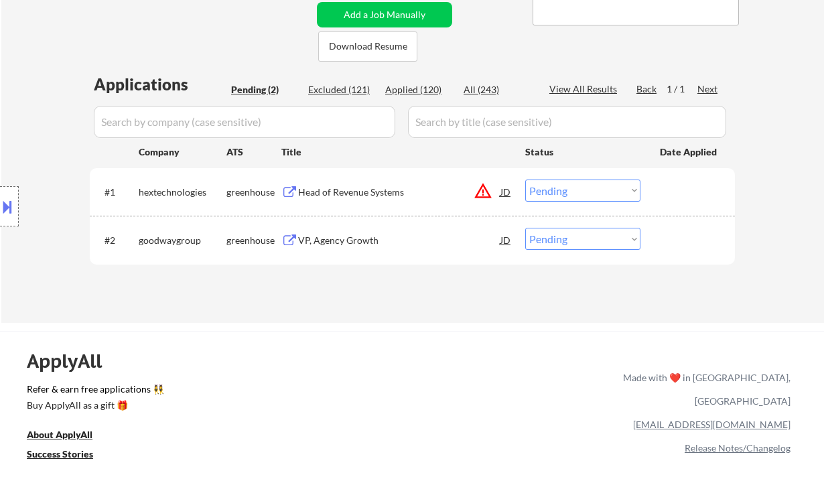
select select ""applied""
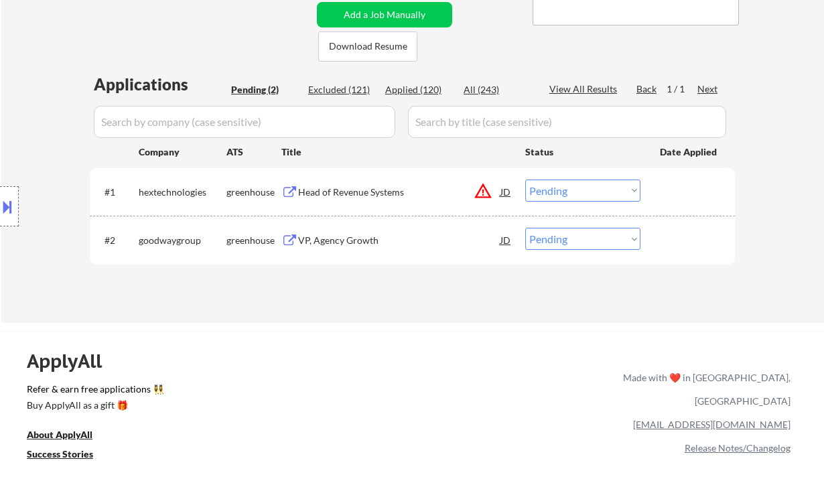
select select ""applied""
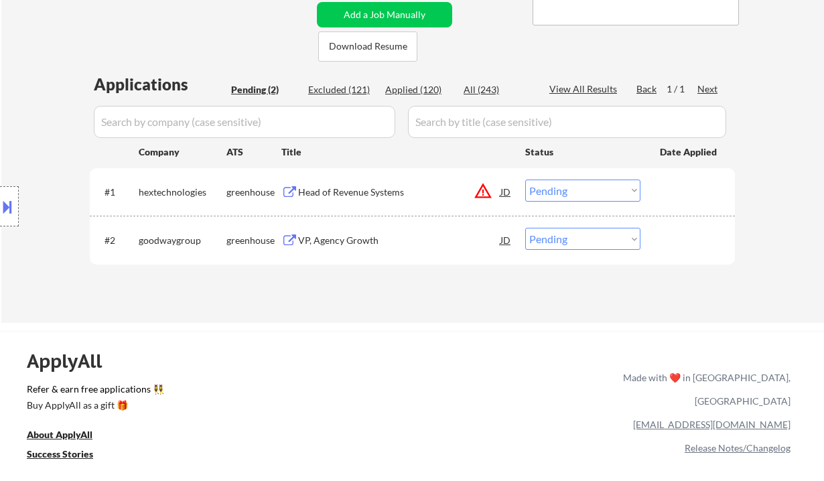
select select ""applied""
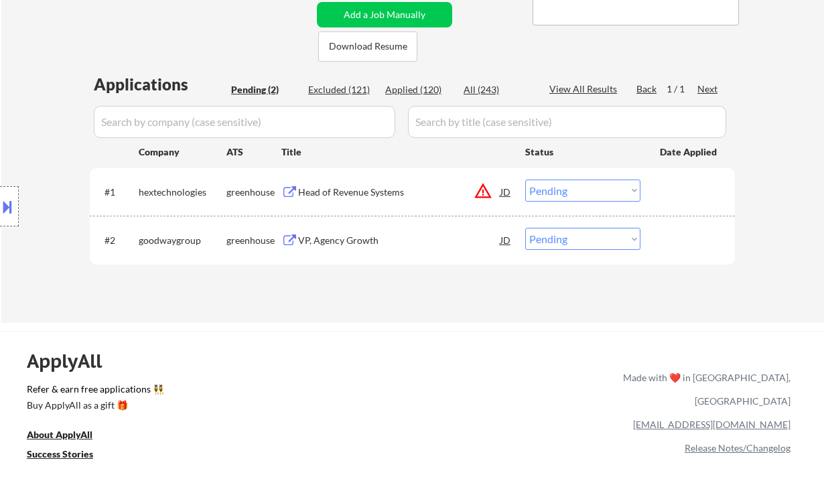
select select ""applied""
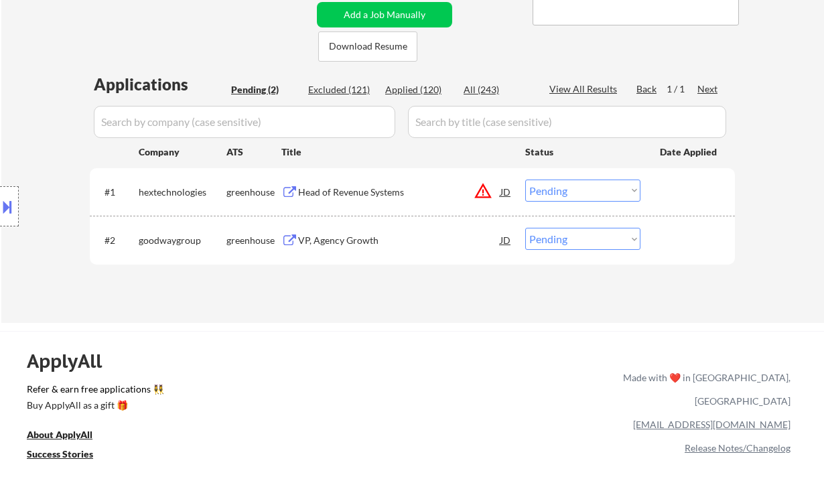
select select ""applied""
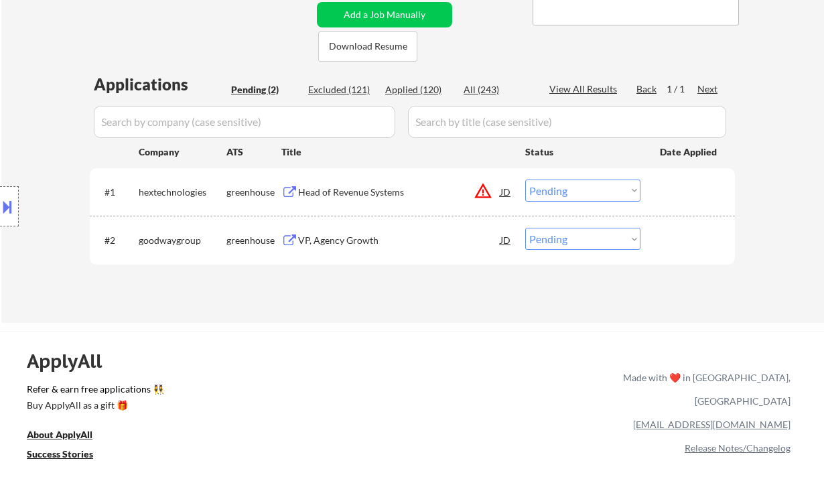
select select ""applied""
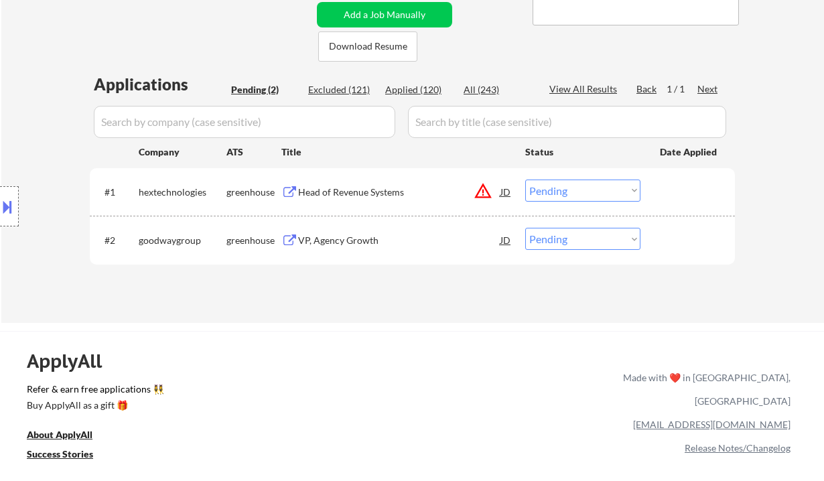
select select ""applied""
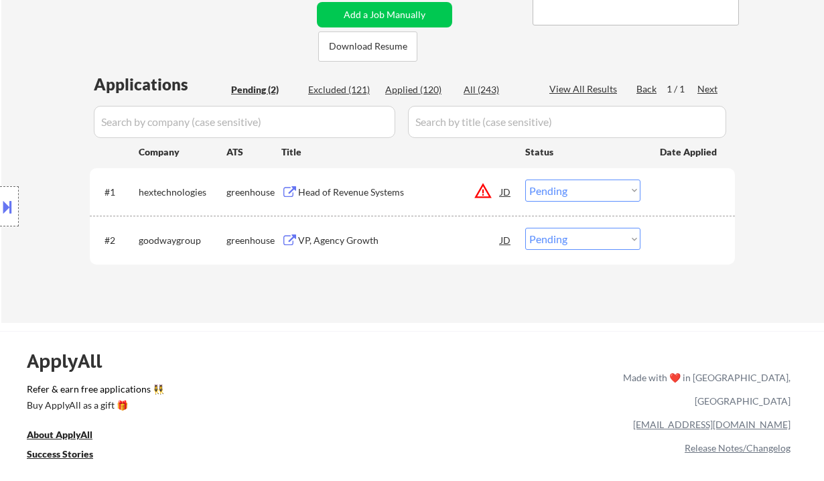
select select ""applied""
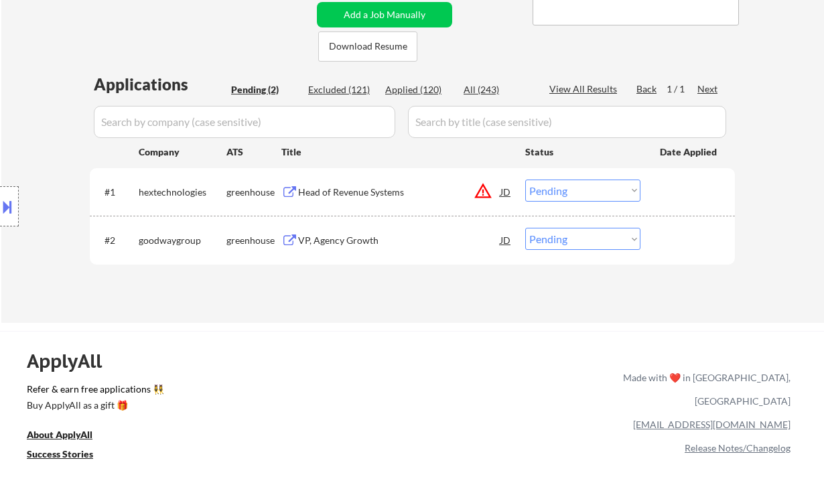
select select ""applied""
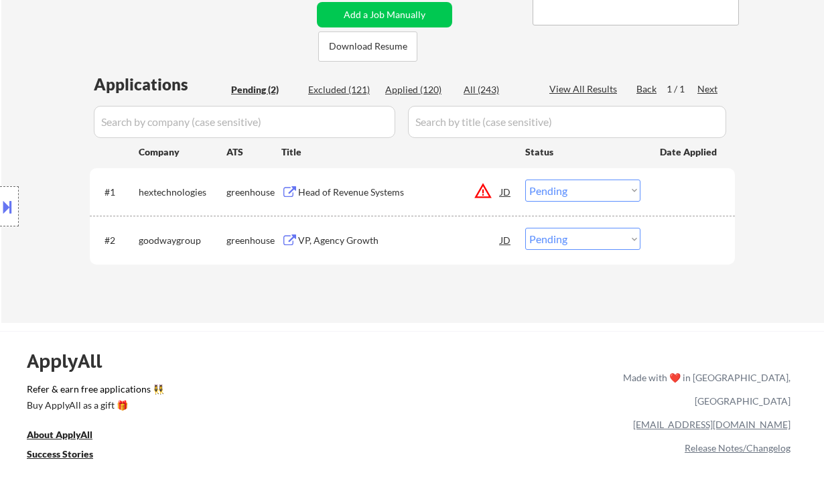
select select ""applied""
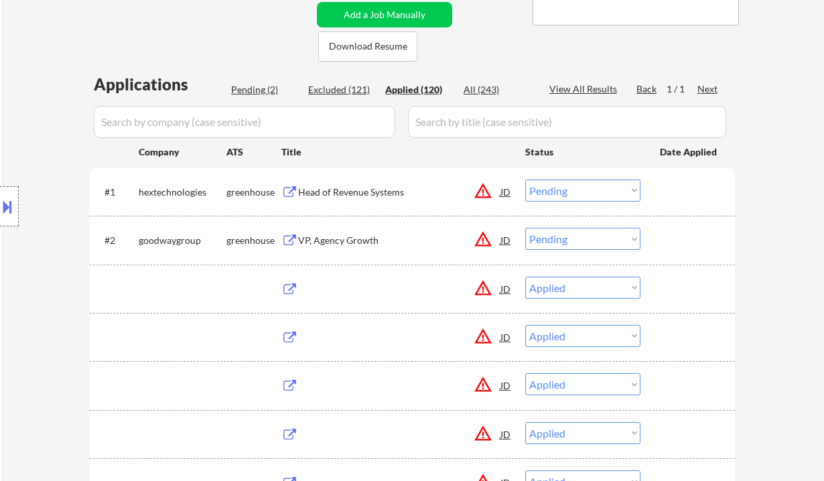
select select ""applied""
click at [412, 86] on div "Applied (120)" at bounding box center [418, 89] width 67 height 13
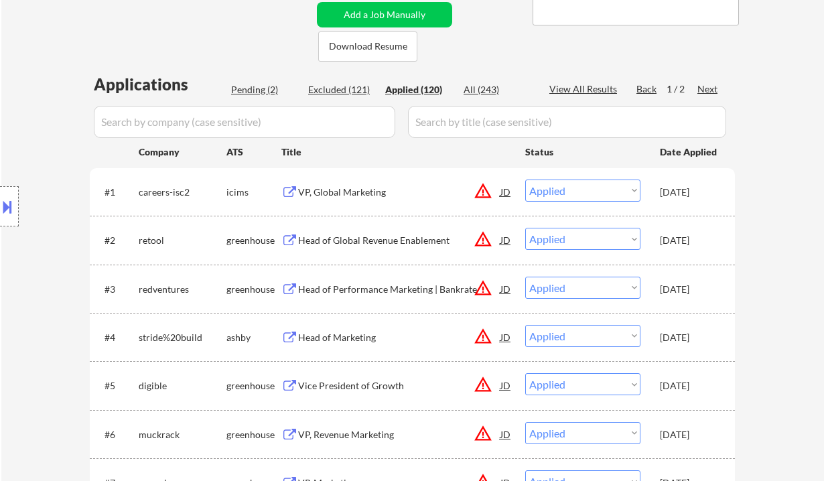
click at [568, 90] on div "View All Results" at bounding box center [585, 88] width 72 height 13
select select ""applied""
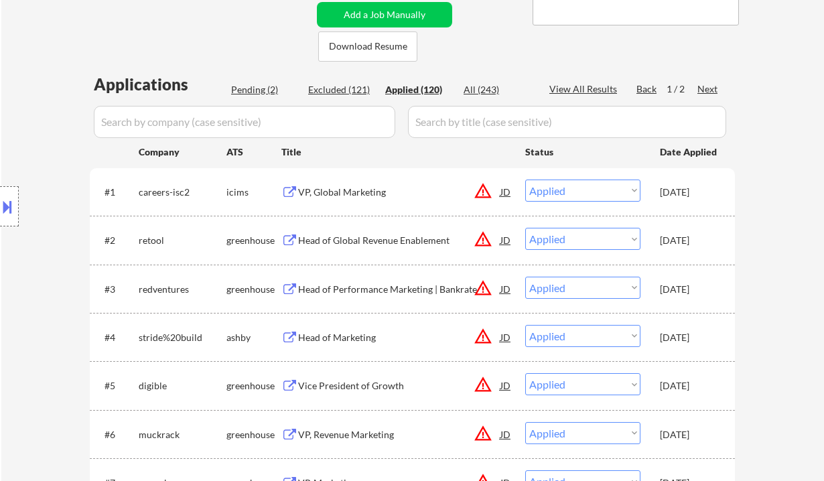
select select ""applied""
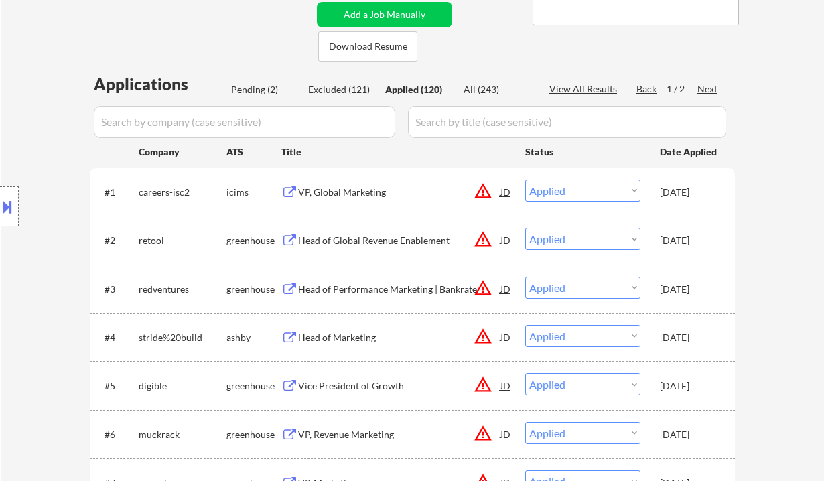
select select ""applied""
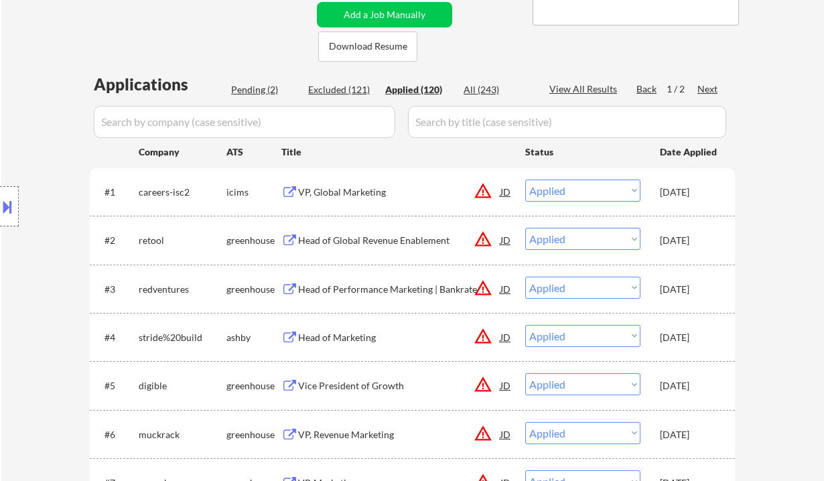
select select ""applied""
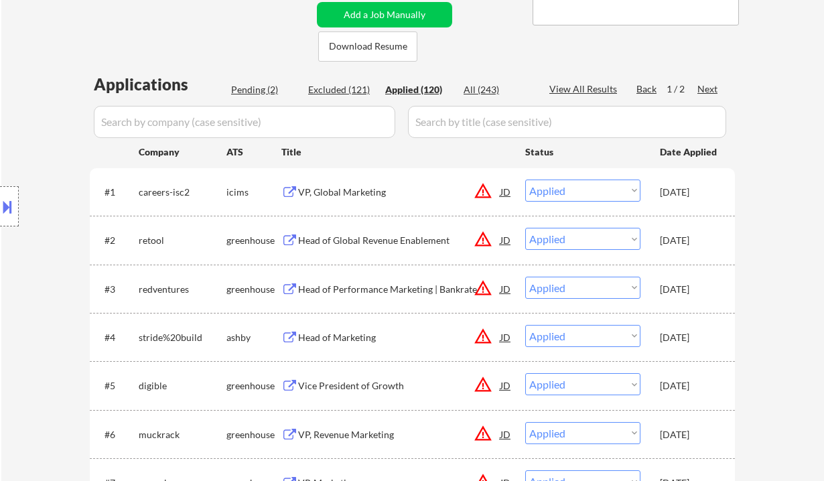
select select ""applied""
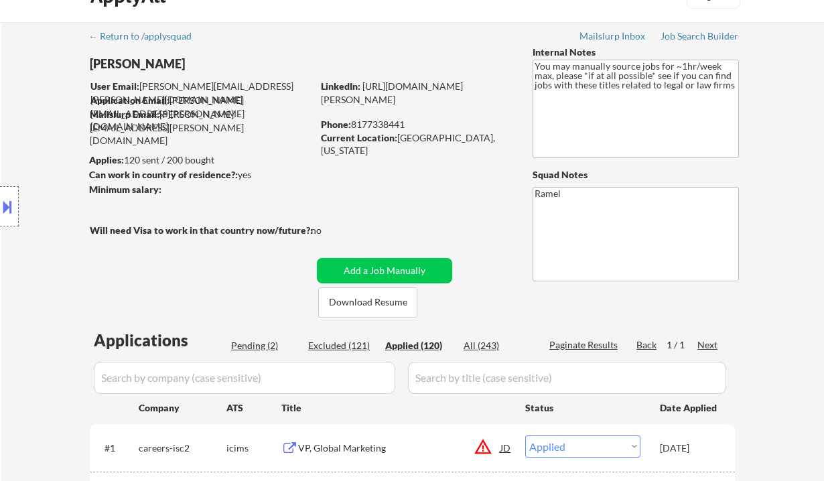
scroll to position [19, 0]
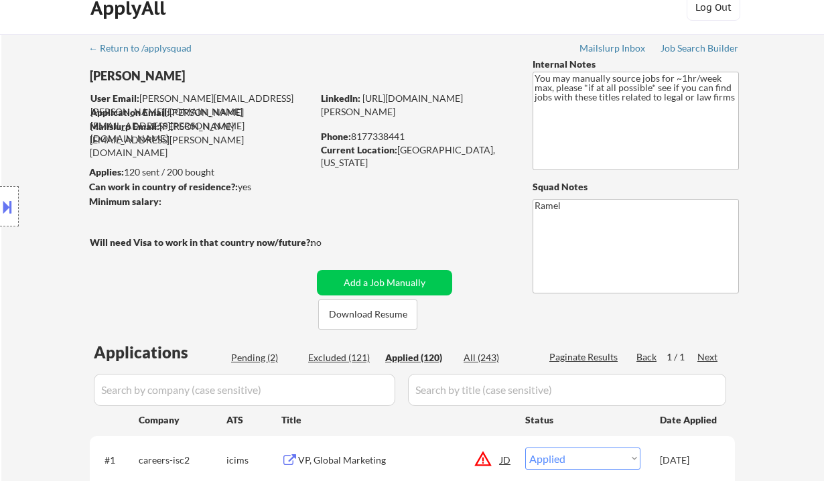
select select ""applied""
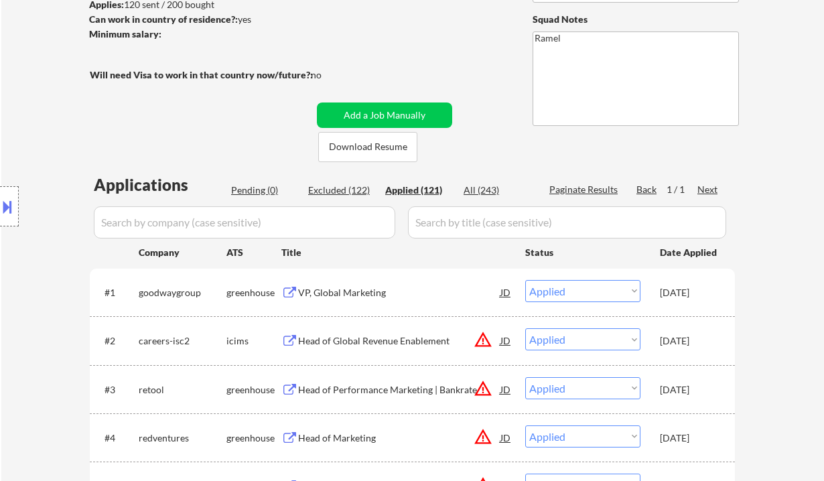
scroll to position [198, 0]
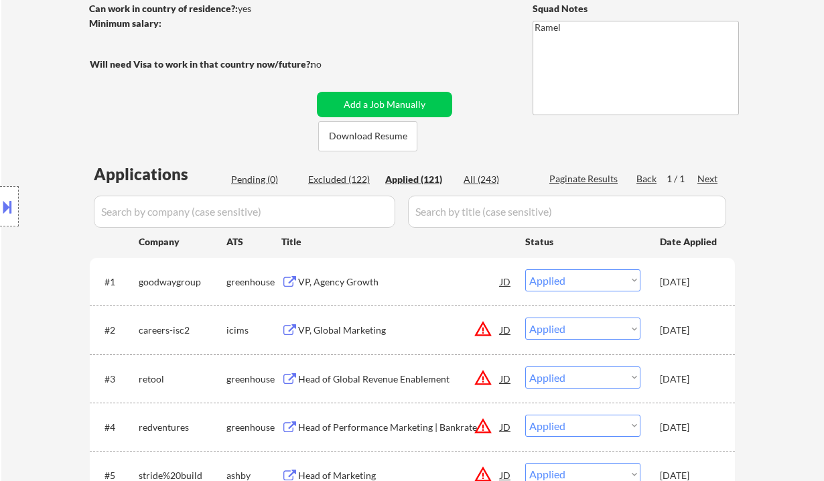
click at [47, 134] on div "Location Inclusions: remote" at bounding box center [120, 206] width 240 height 248
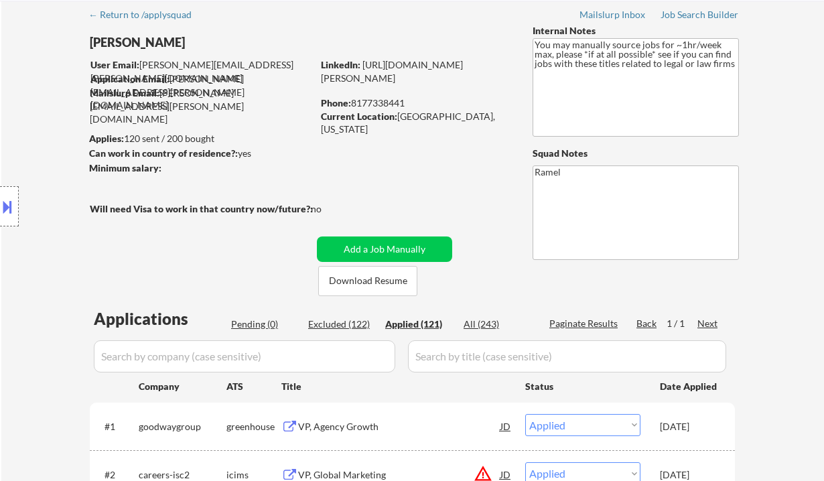
scroll to position [19, 0]
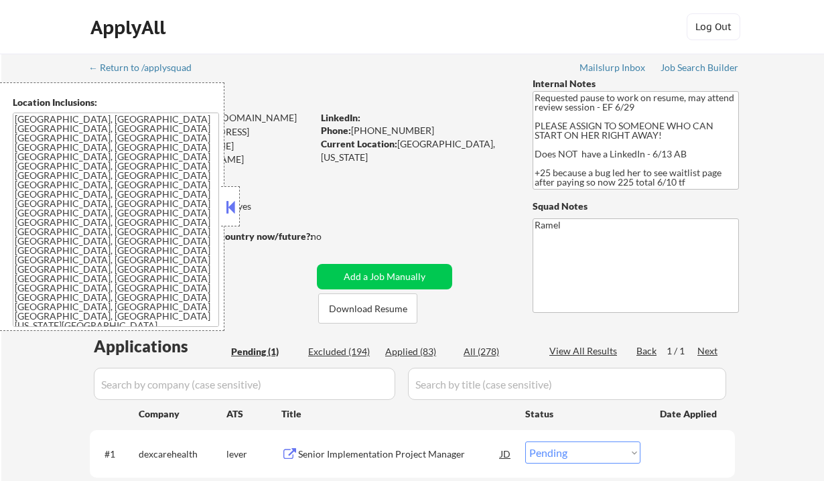
click at [230, 211] on button at bounding box center [230, 207] width 15 height 20
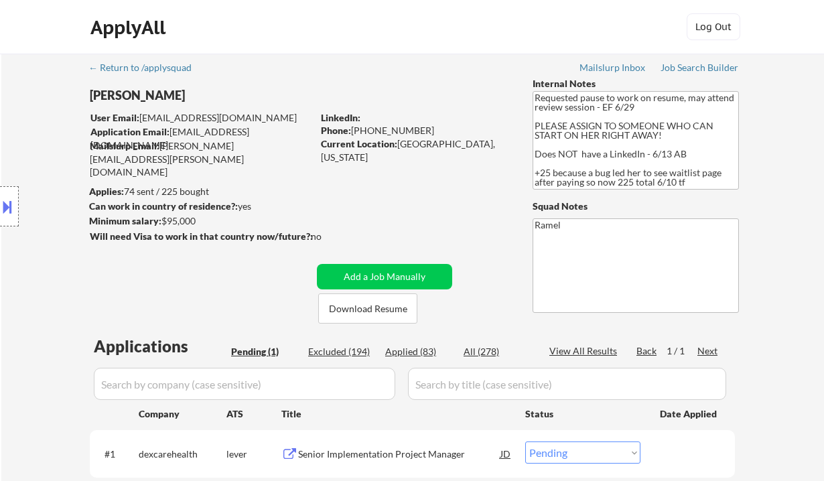
scroll to position [268, 0]
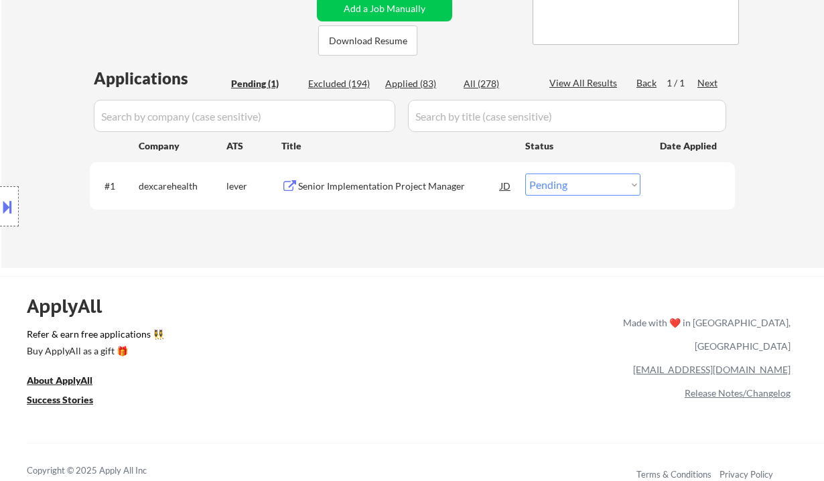
click at [370, 194] on div "Senior Implementation Project Manager" at bounding box center [399, 185] width 202 height 24
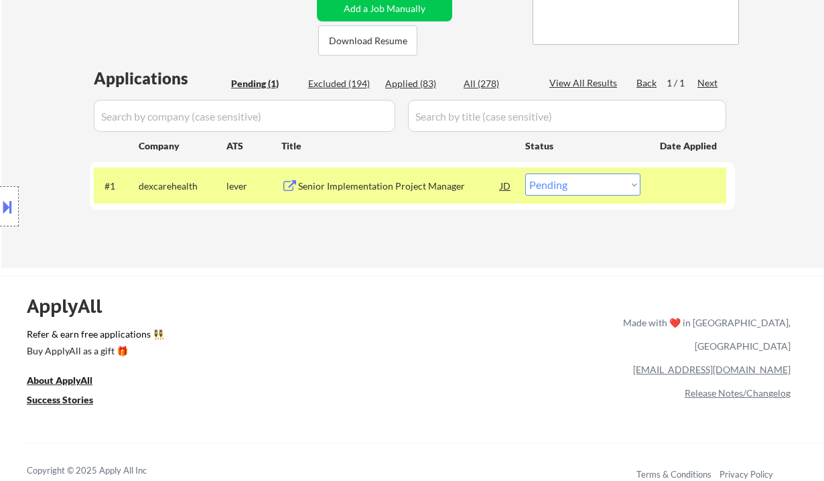
drag, startPoint x: 566, startPoint y: 182, endPoint x: 575, endPoint y: 195, distance: 15.4
click at [566, 182] on select "Choose an option... Pending Applied Excluded (Questions) Excluded (Expired) Exc…" at bounding box center [582, 184] width 115 height 22
select select ""applied""
click at [525, 173] on select "Choose an option... Pending Applied Excluded (Questions) Excluded (Expired) Exc…" at bounding box center [582, 184] width 115 height 22
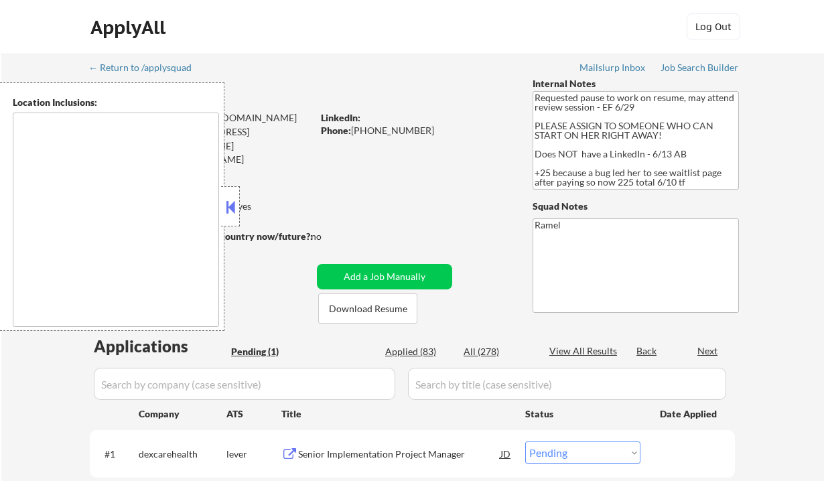
select select ""pending""
type textarea "[GEOGRAPHIC_DATA], [GEOGRAPHIC_DATA] [GEOGRAPHIC_DATA], [GEOGRAPHIC_DATA] [GEOG…"
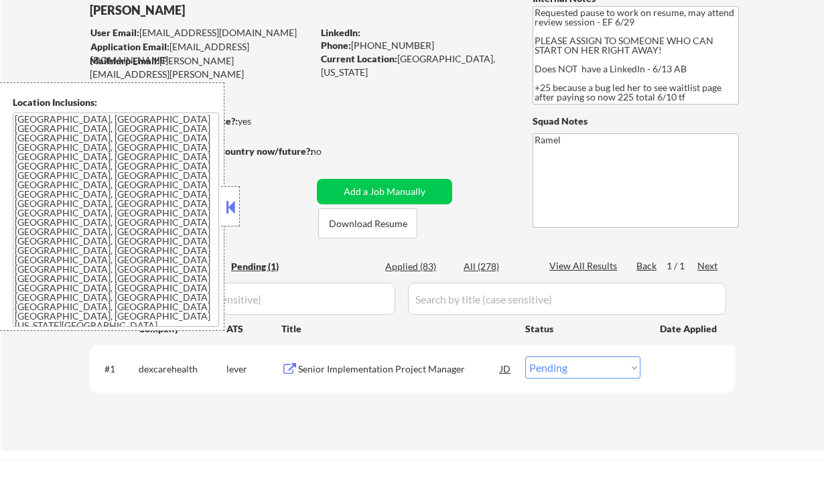
scroll to position [89, 0]
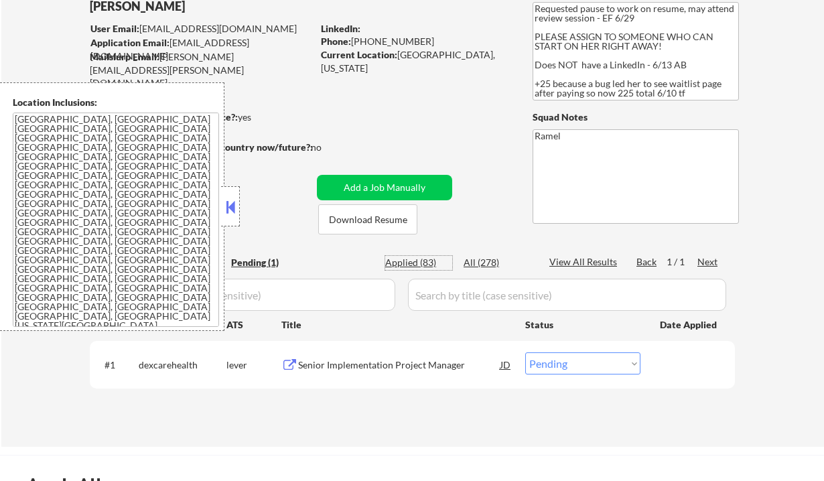
click at [423, 262] on div "Applied (83)" at bounding box center [418, 262] width 67 height 13
select select ""applied""
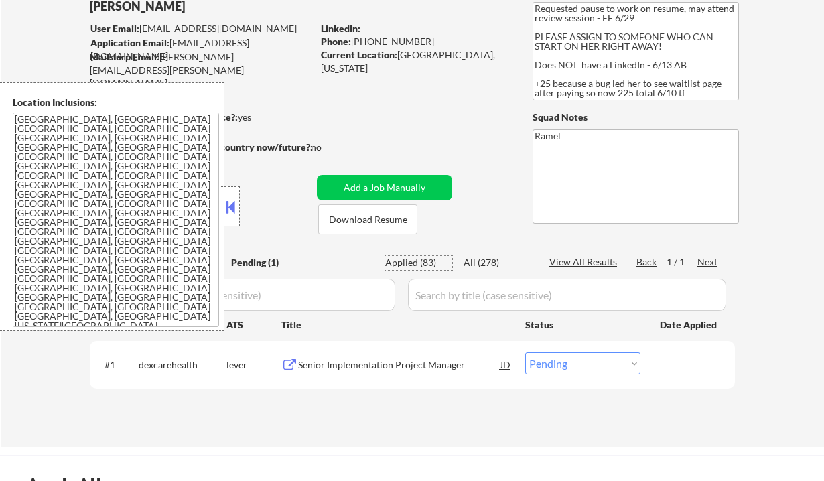
select select ""applied""
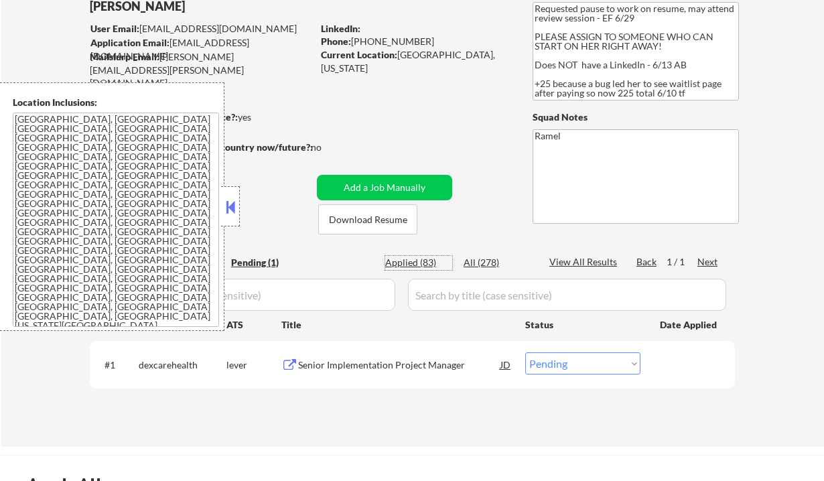
select select ""applied""
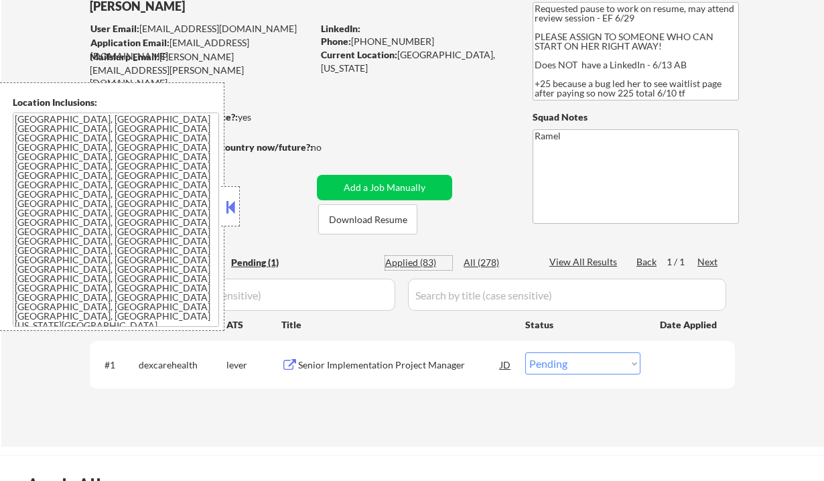
select select ""applied""
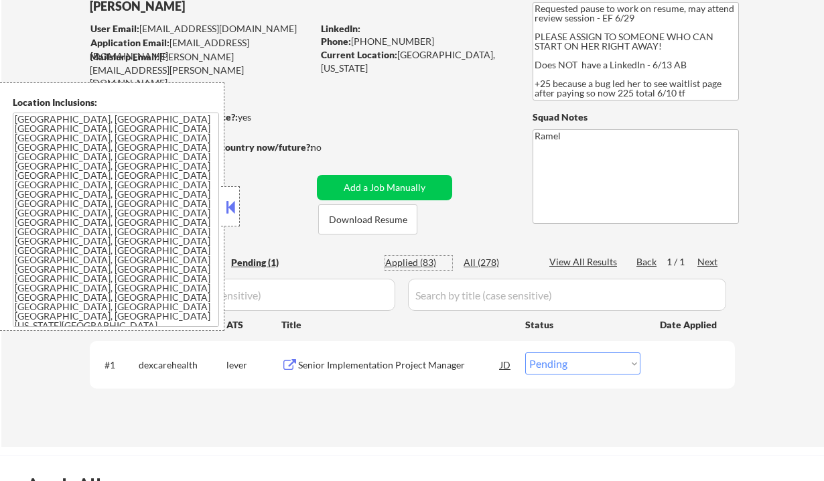
select select ""applied""
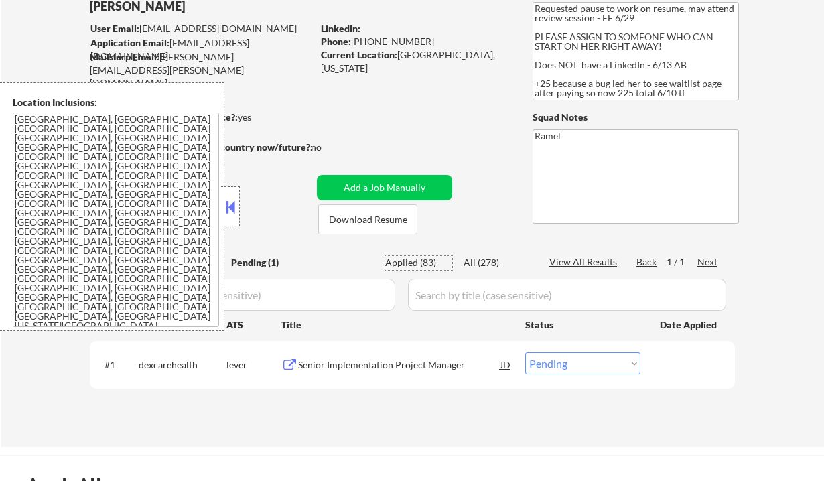
select select ""applied""
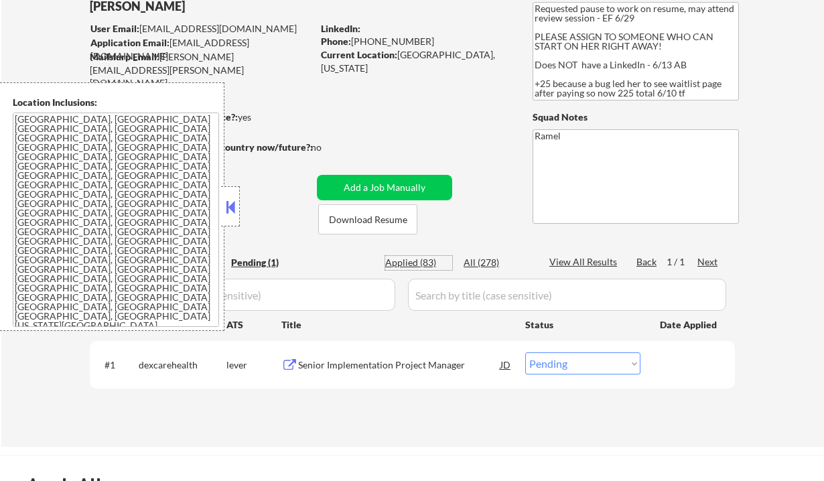
select select ""applied""
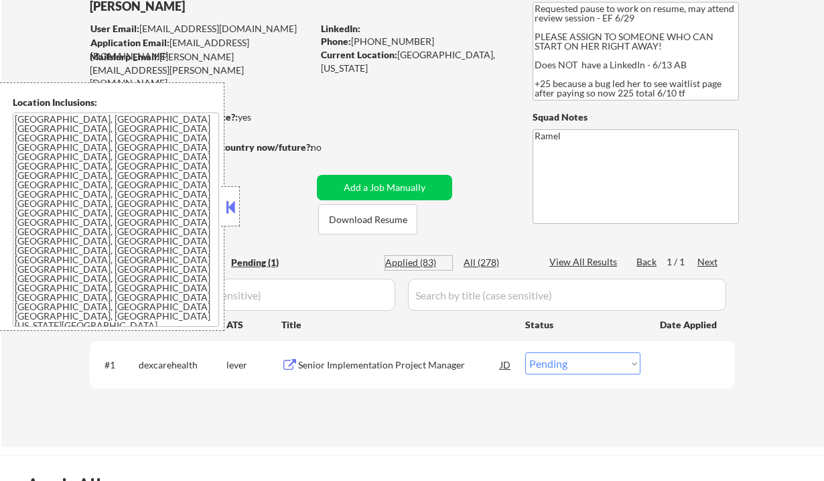
select select ""applied""
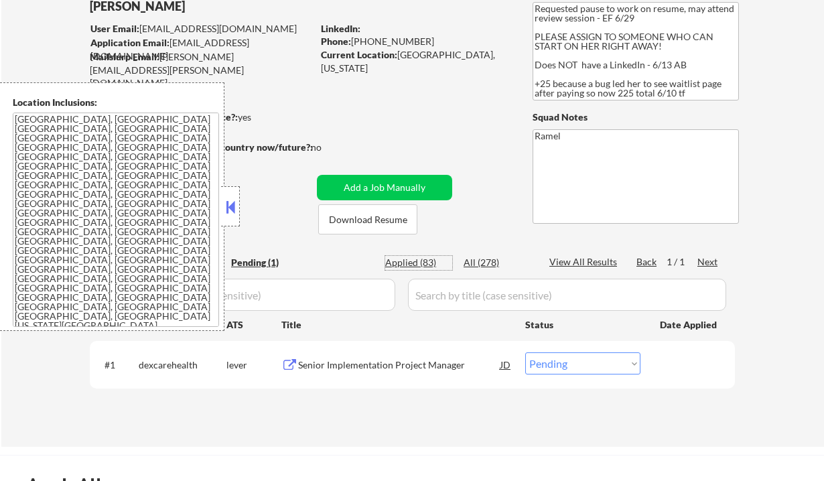
select select ""applied""
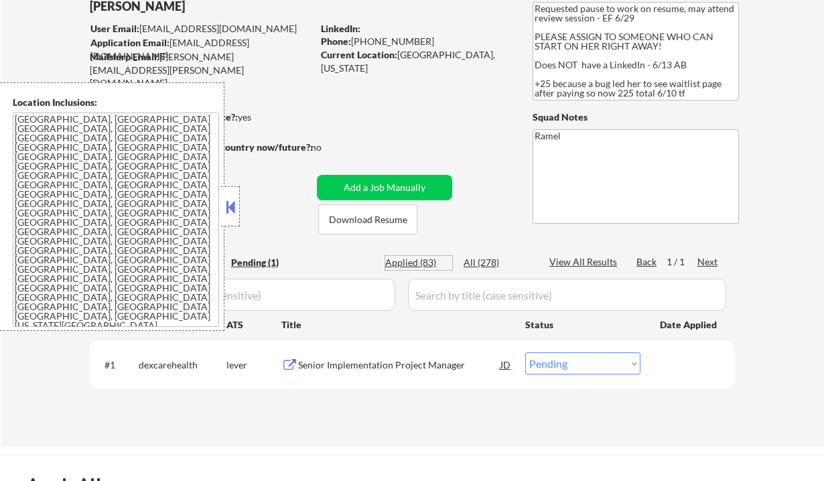
select select ""applied""
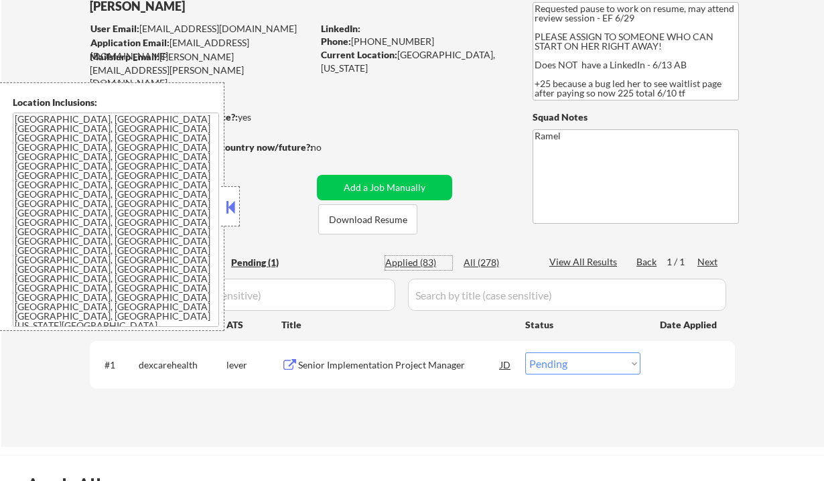
select select ""applied""
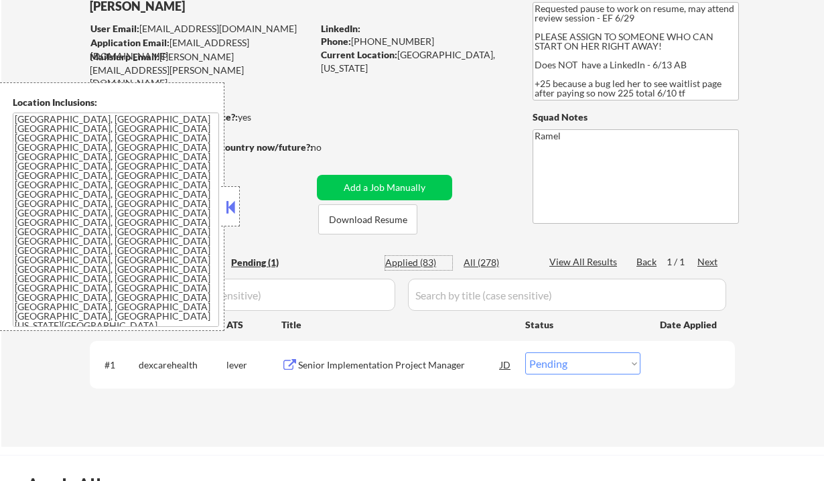
select select ""applied""
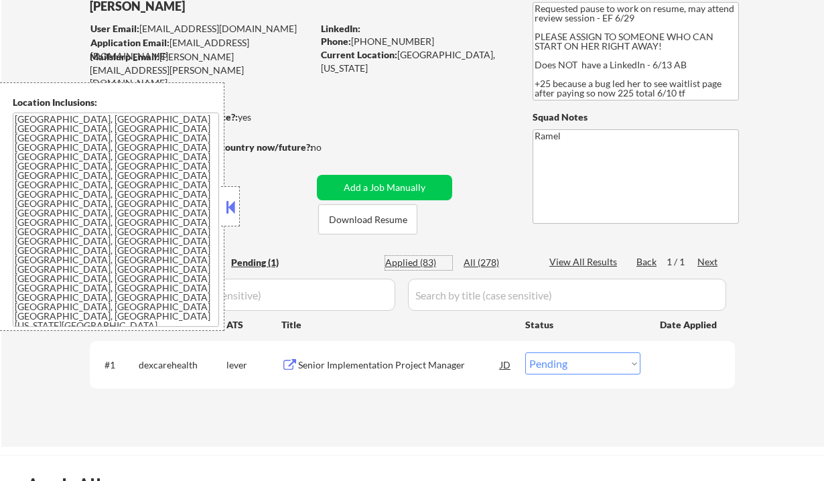
select select ""applied""
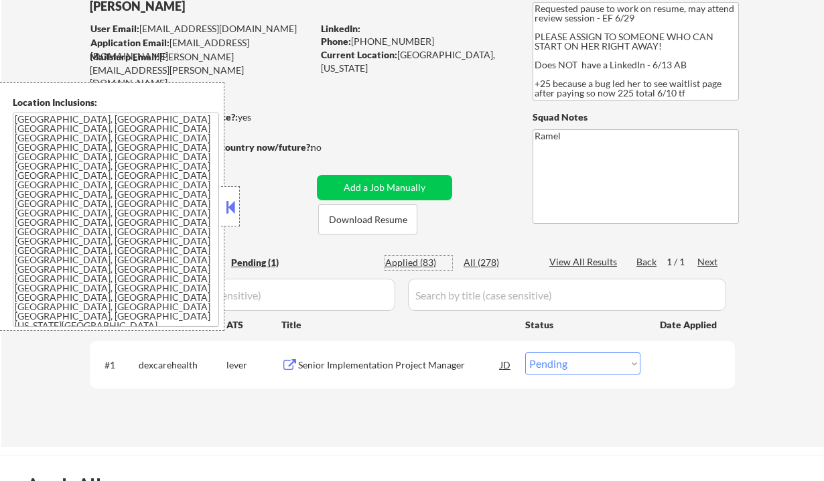
select select ""applied""
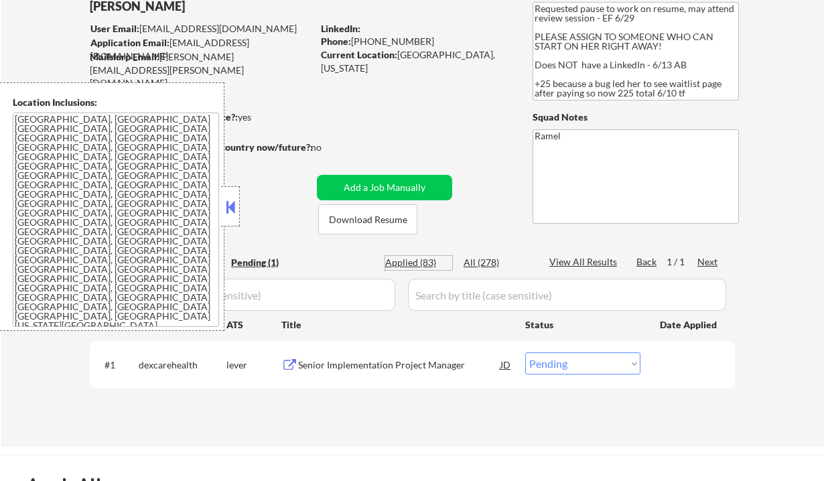
select select ""applied""
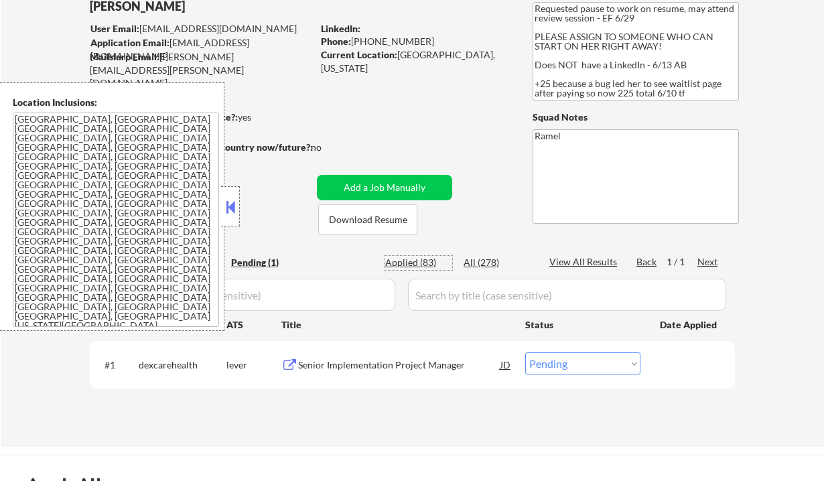
select select ""applied""
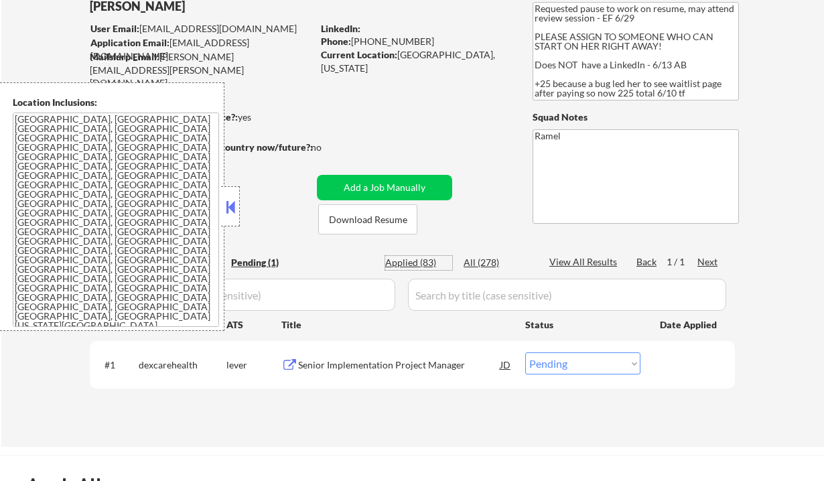
select select ""applied""
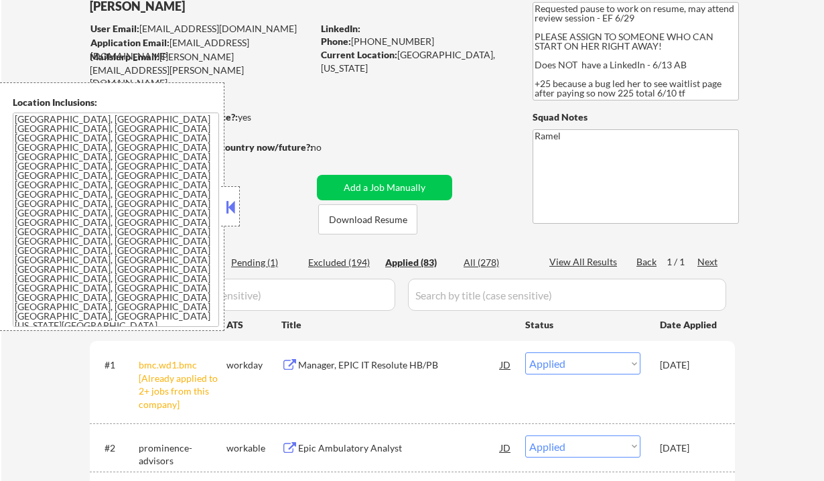
click at [232, 211] on button at bounding box center [230, 207] width 15 height 20
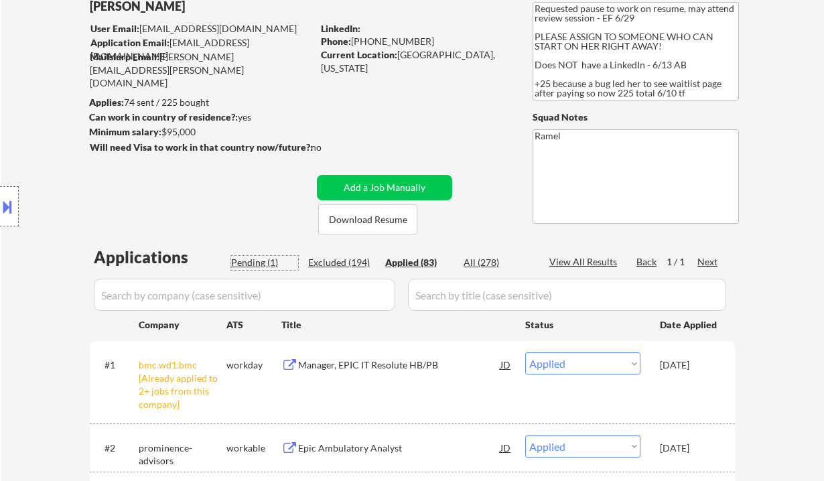
click at [248, 265] on div "Pending (1)" at bounding box center [264, 262] width 67 height 13
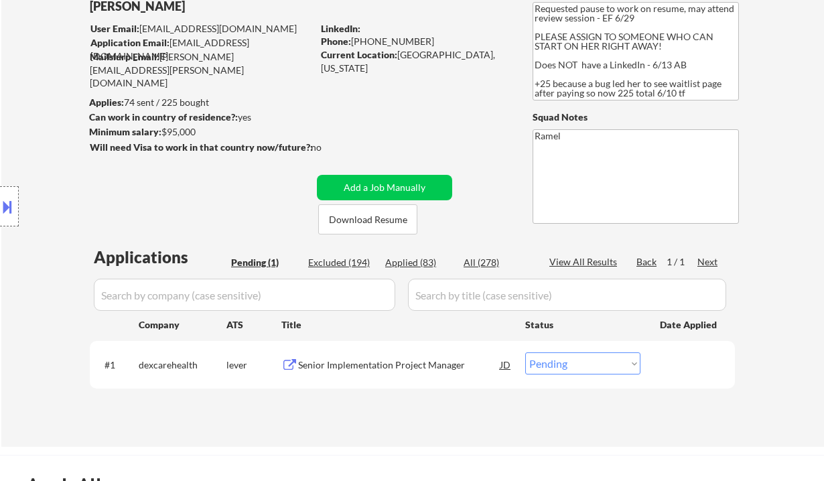
click at [437, 263] on div "Applied (83)" at bounding box center [418, 262] width 67 height 13
select select ""applied""
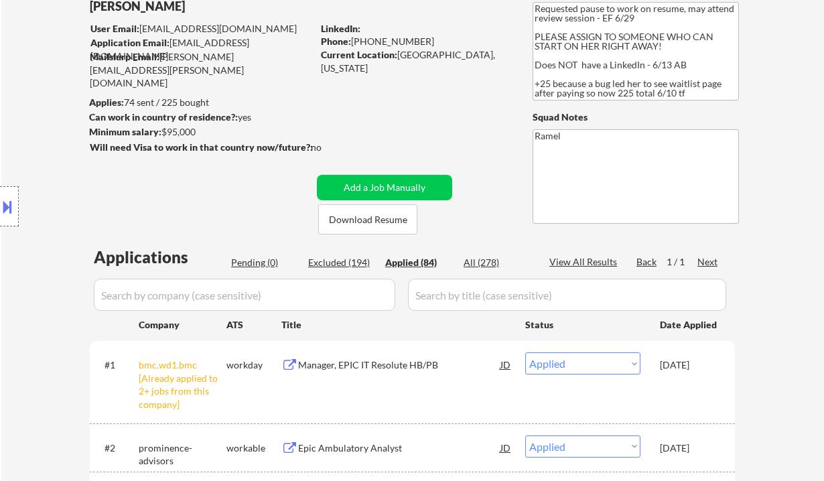
select select ""applied""
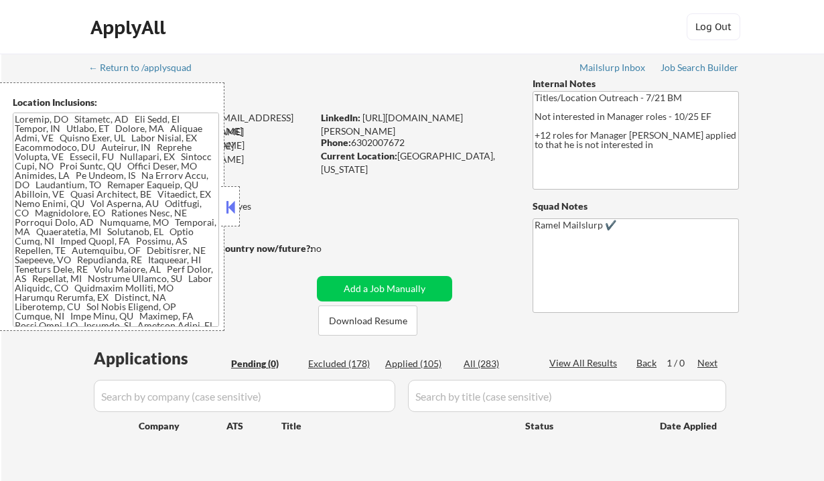
click at [234, 210] on button at bounding box center [230, 207] width 15 height 20
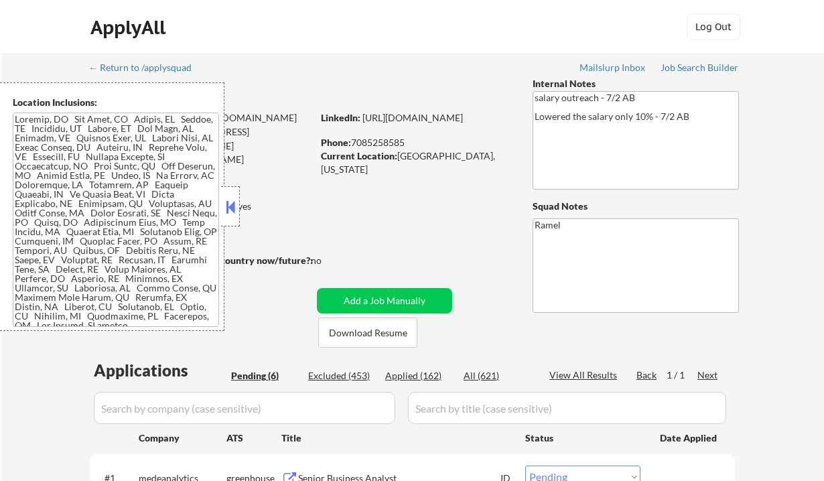
select select ""pending""
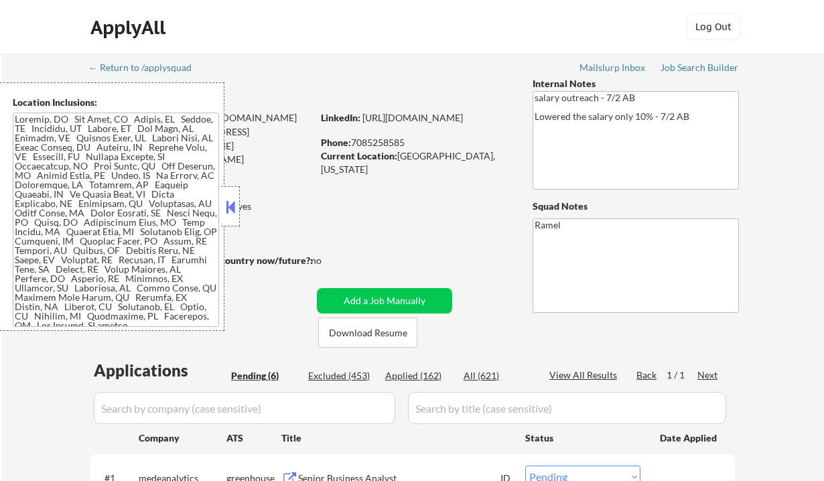
select select ""pending""
drag, startPoint x: 0, startPoint y: 0, endPoint x: 232, endPoint y: 208, distance: 312.0
click at [232, 208] on button at bounding box center [230, 207] width 15 height 20
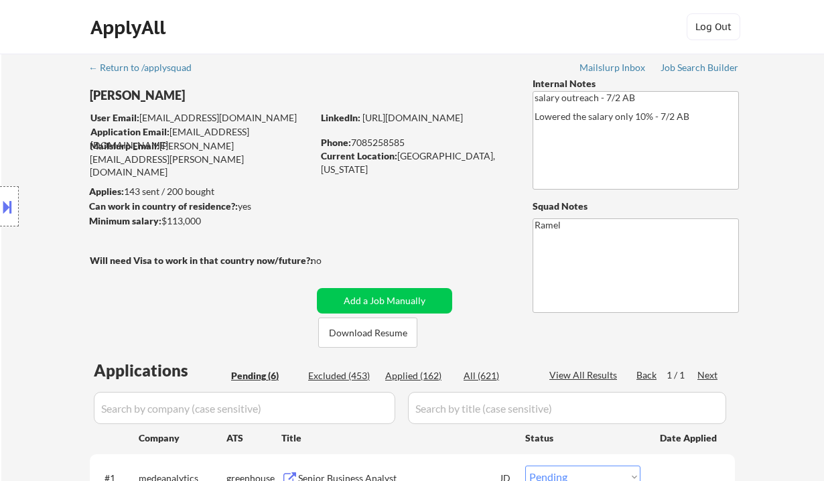
scroll to position [178, 0]
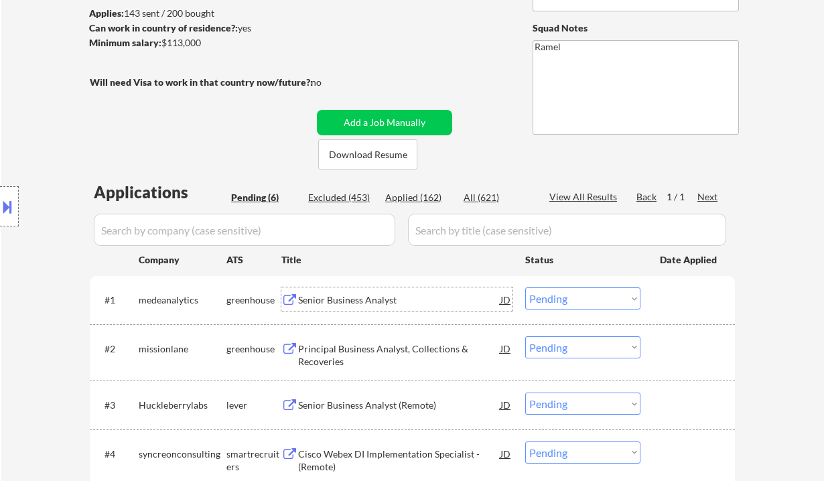
click at [344, 307] on div "Senior Business Analyst" at bounding box center [399, 299] width 202 height 24
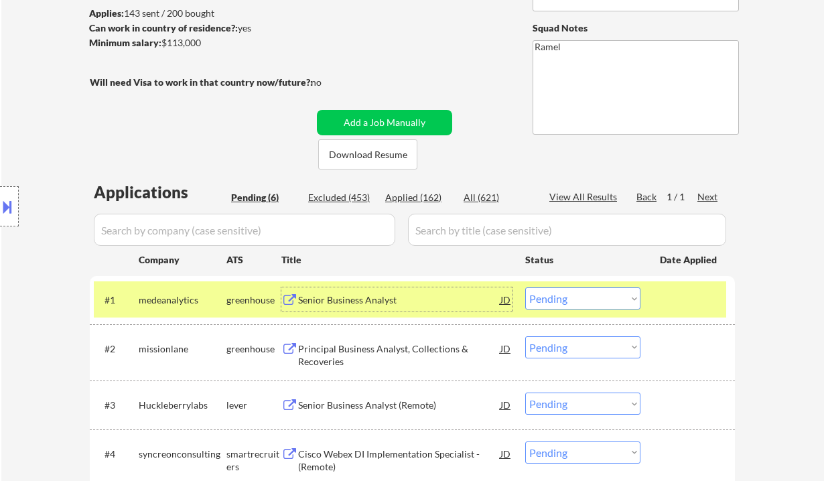
drag, startPoint x: 560, startPoint y: 298, endPoint x: 567, endPoint y: 307, distance: 11.0
click at [560, 298] on select "Choose an option... Pending Applied Excluded (Questions) Excluded (Expired) Exc…" at bounding box center [582, 298] width 115 height 22
click at [525, 287] on select "Choose an option... Pending Applied Excluded (Questions) Excluded (Expired) Exc…" at bounding box center [582, 298] width 115 height 22
click at [377, 355] on div "Principal Business Analyst, Collections & Recoveries" at bounding box center [399, 355] width 202 height 26
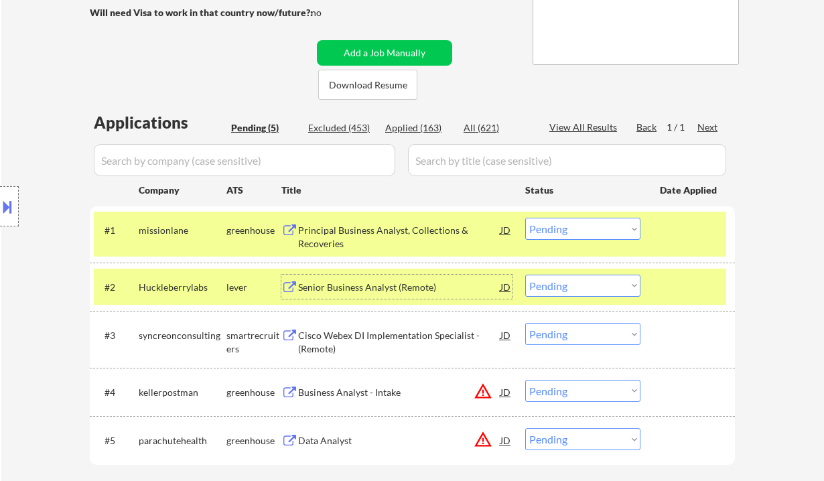
scroll to position [268, 0]
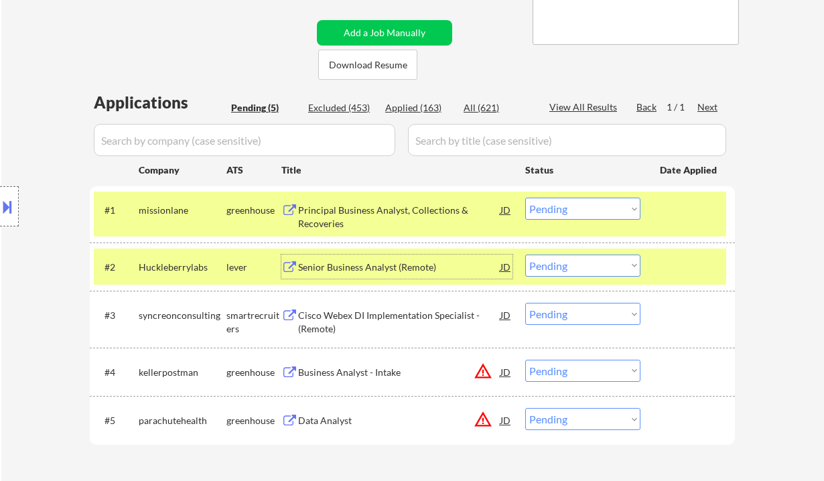
click at [550, 207] on select "Choose an option... Pending Applied Excluded (Questions) Excluded (Expired) Exc…" at bounding box center [582, 209] width 115 height 22
click at [525, 198] on select "Choose an option... Pending Applied Excluded (Questions) Excluded (Expired) Exc…" at bounding box center [582, 209] width 115 height 22
click at [344, 273] on div "Senior Business Analyst (Remote)" at bounding box center [399, 266] width 202 height 13
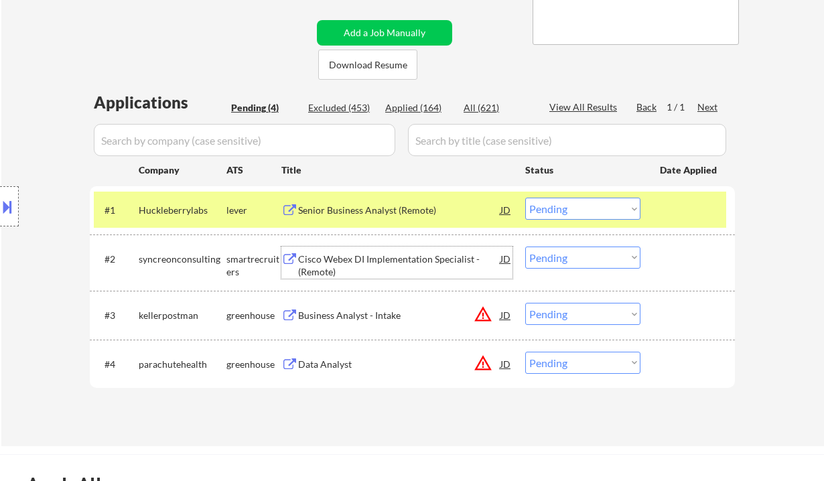
click at [577, 211] on select "Choose an option... Pending Applied Excluded (Questions) Excluded (Expired) Exc…" at bounding box center [582, 209] width 115 height 22
click at [525, 198] on select "Choose an option... Pending Applied Excluded (Questions) Excluded (Expired) Exc…" at bounding box center [582, 209] width 115 height 22
click at [406, 262] on div "Cisco Webex DI Implementation Specialist - (Remote)" at bounding box center [399, 265] width 202 height 26
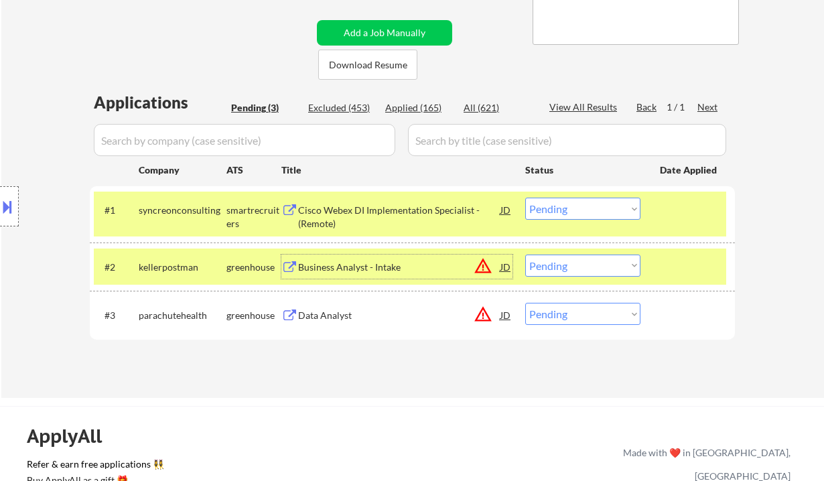
drag, startPoint x: 553, startPoint y: 204, endPoint x: 580, endPoint y: 219, distance: 30.6
click at [553, 204] on select "Choose an option... Pending Applied Excluded (Questions) Excluded (Expired) Exc…" at bounding box center [582, 209] width 115 height 22
click at [525, 198] on select "Choose an option... Pending Applied Excluded (Questions) Excluded (Expired) Exc…" at bounding box center [582, 209] width 115 height 22
click at [364, 271] on div "Business Analyst - Intake" at bounding box center [399, 266] width 202 height 13
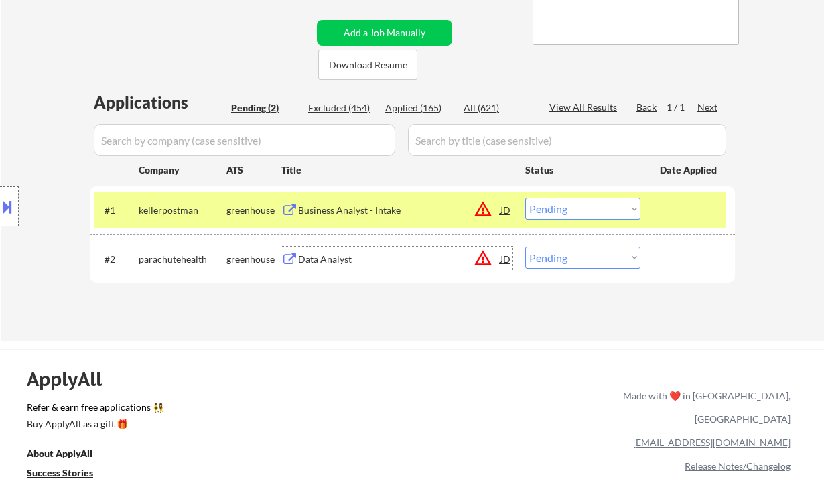
click at [596, 208] on select "Choose an option... Pending Applied Excluded (Questions) Excluded (Expired) Exc…" at bounding box center [582, 209] width 115 height 22
click at [525, 198] on select "Choose an option... Pending Applied Excluded (Questions) Excluded (Expired) Exc…" at bounding box center [582, 209] width 115 height 22
click at [350, 254] on div "Data Analyst" at bounding box center [399, 258] width 202 height 13
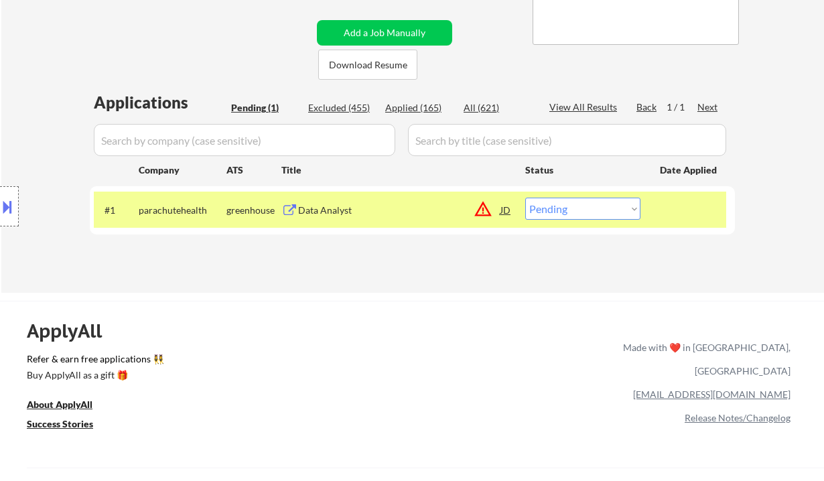
click at [548, 205] on select "Choose an option... Pending Applied Excluded (Questions) Excluded (Expired) Exc…" at bounding box center [582, 209] width 115 height 22
select select ""excluded__expired_""
click at [525, 198] on select "Choose an option... Pending Applied Excluded (Questions) Excluded (Expired) Exc…" at bounding box center [582, 209] width 115 height 22
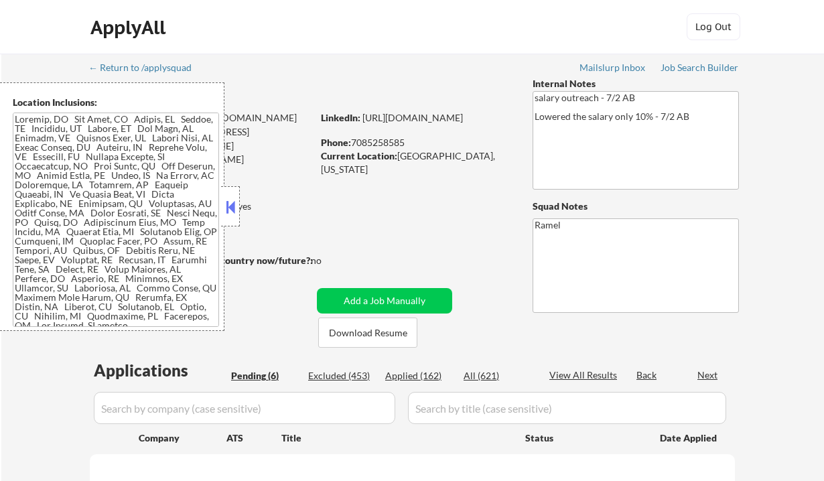
select select ""pending""
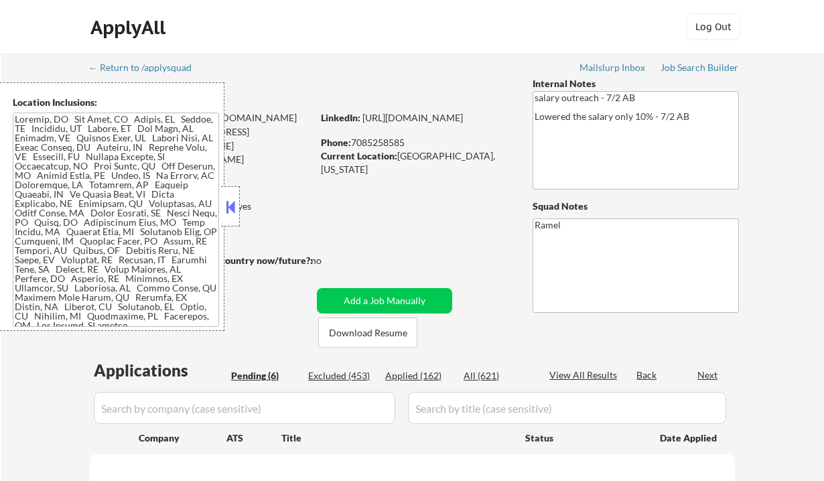
select select ""pending""
click at [234, 206] on button at bounding box center [230, 207] width 15 height 20
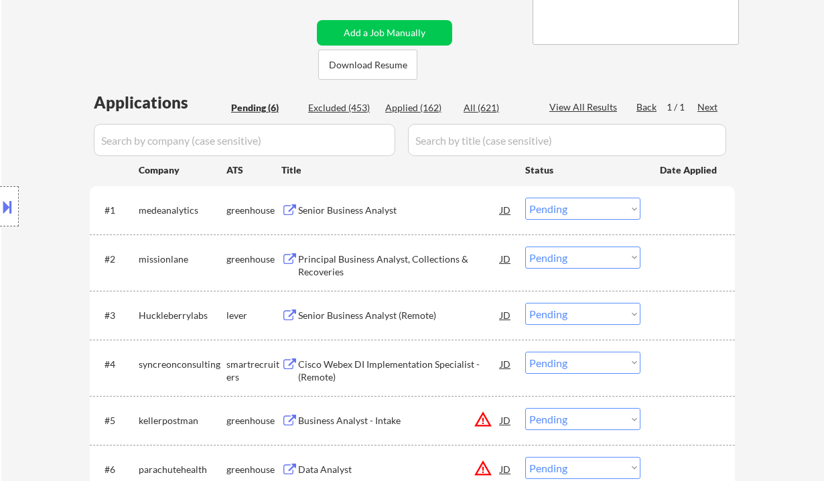
scroll to position [89, 0]
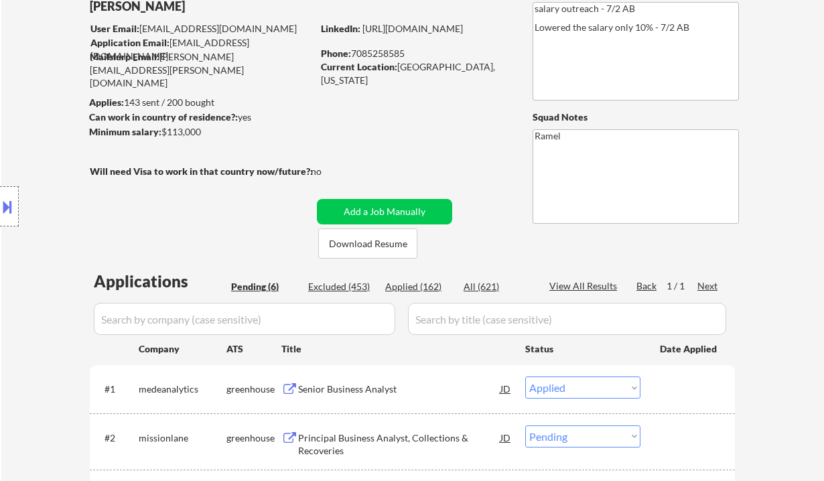
select select ""pending""
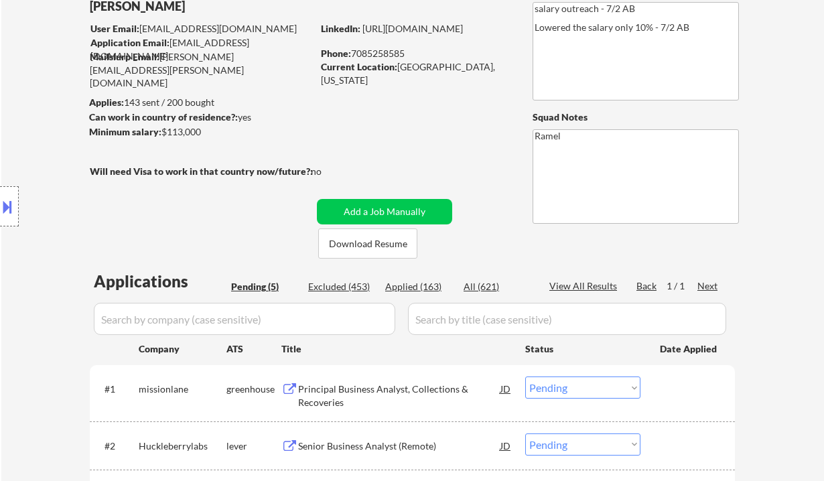
click at [431, 288] on div "Applied (163)" at bounding box center [418, 286] width 67 height 13
click at [595, 285] on div "View All Results" at bounding box center [585, 285] width 72 height 13
select select ""applied""
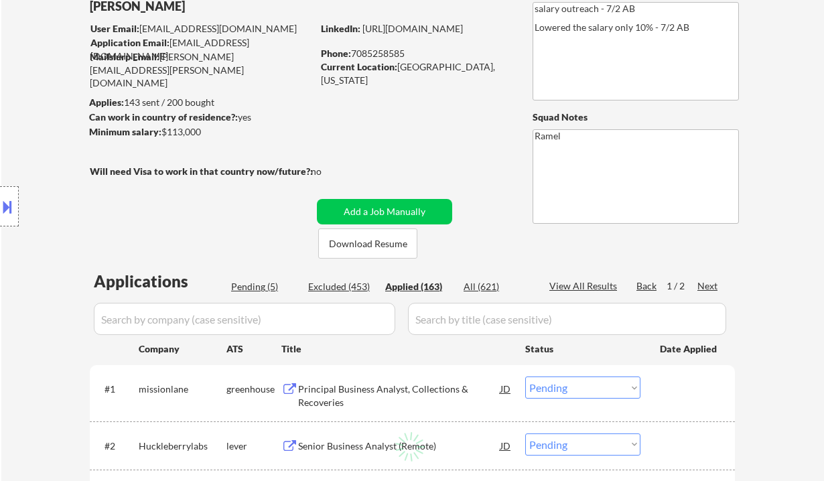
select select ""applied""
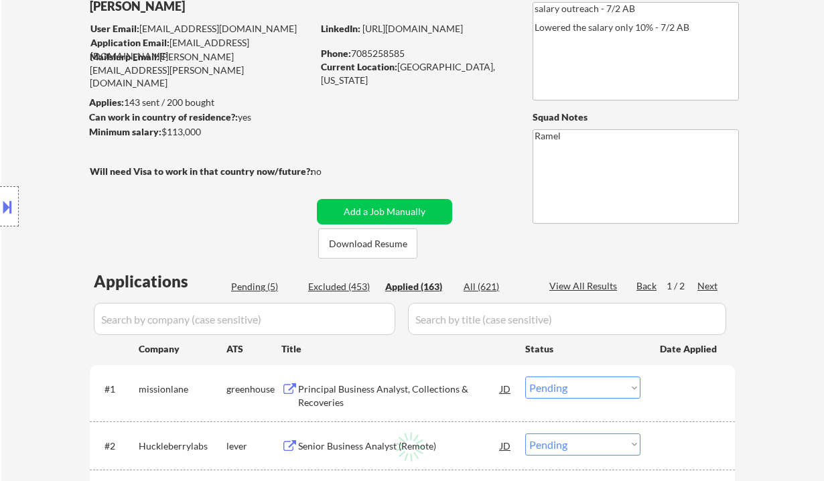
select select ""applied""
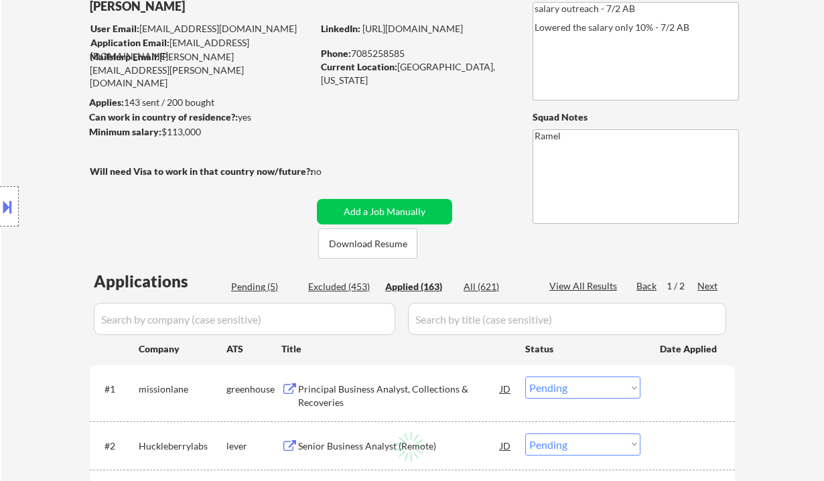
select select ""applied""
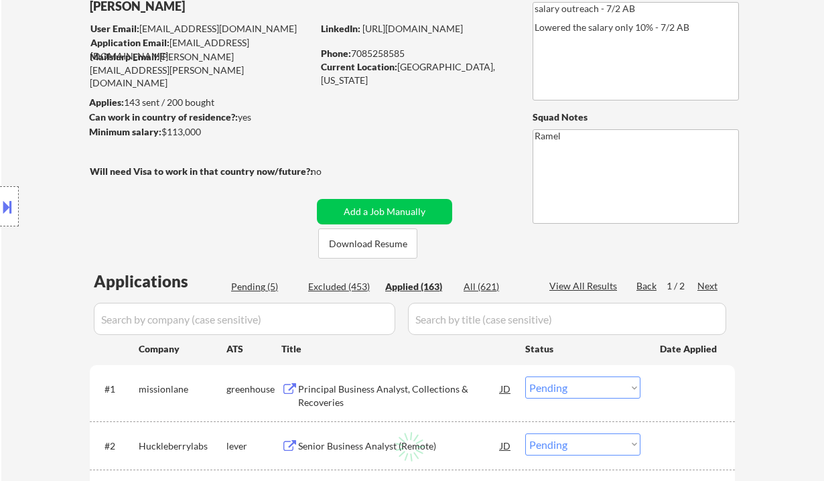
select select ""applied""
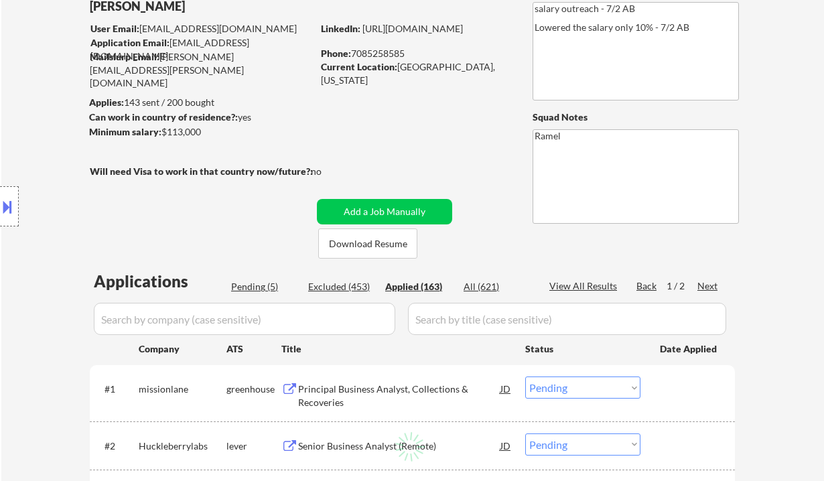
select select ""applied""
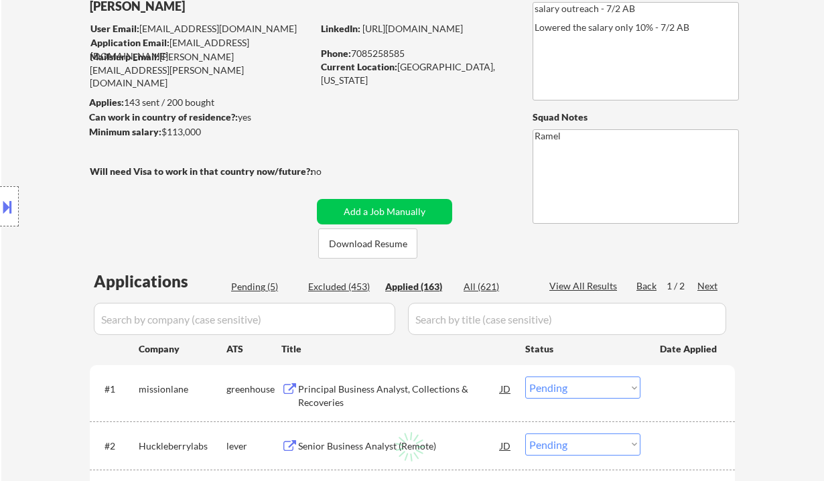
select select ""applied""
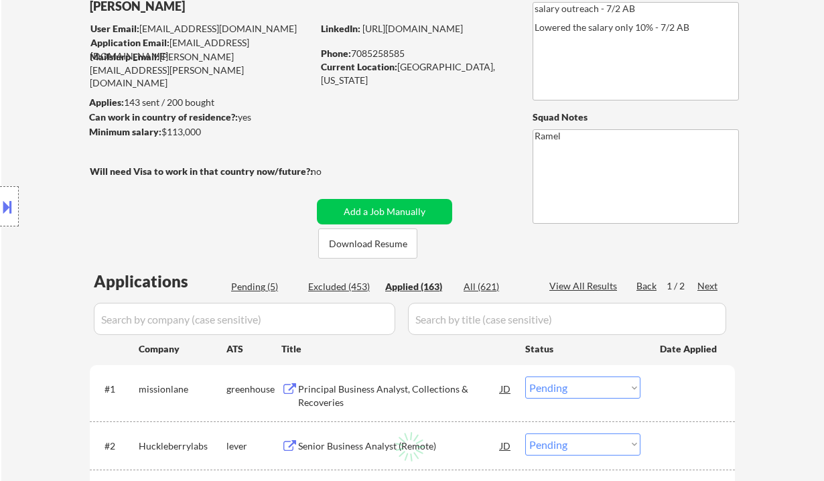
select select ""applied""
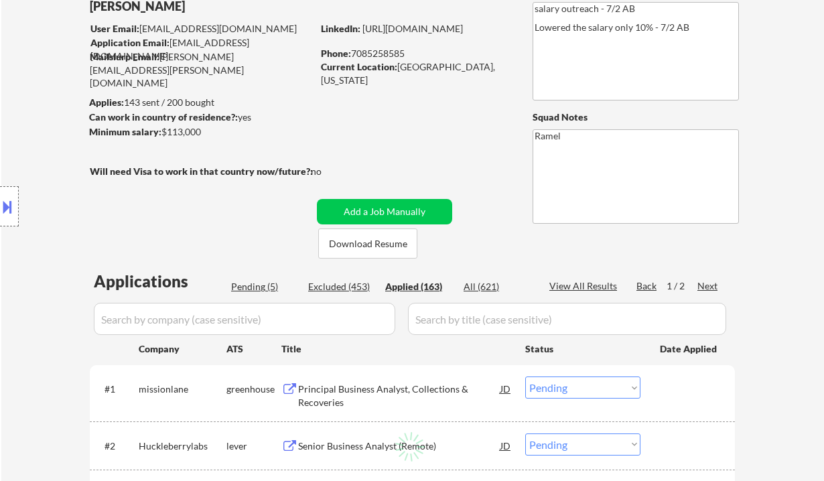
select select ""applied""
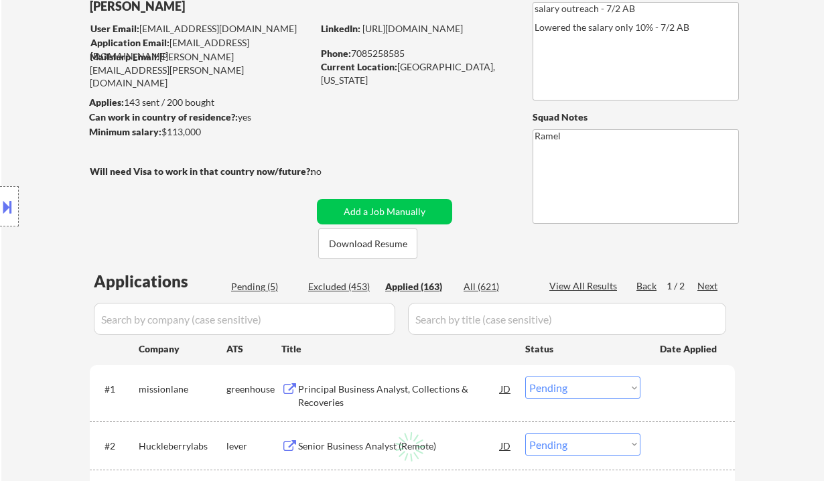
select select ""applied""
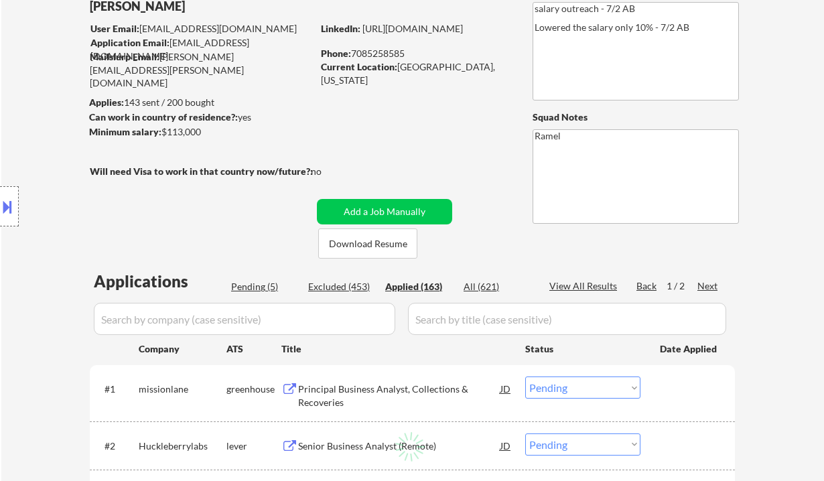
select select ""applied""
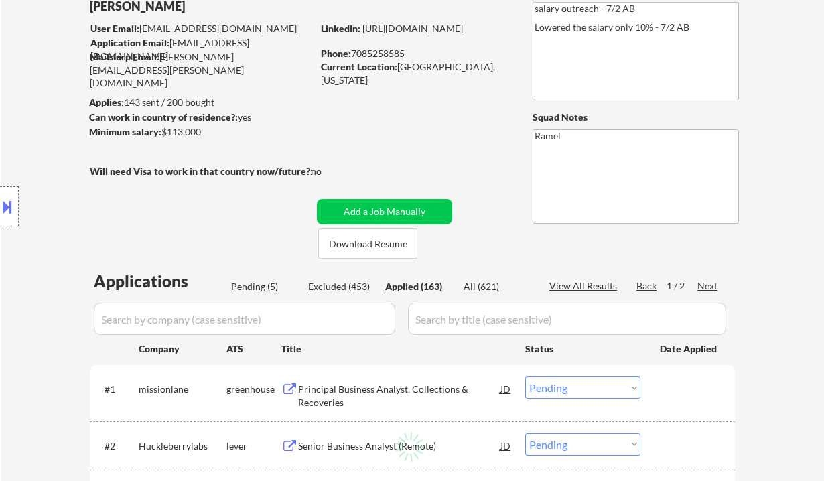
select select ""applied""
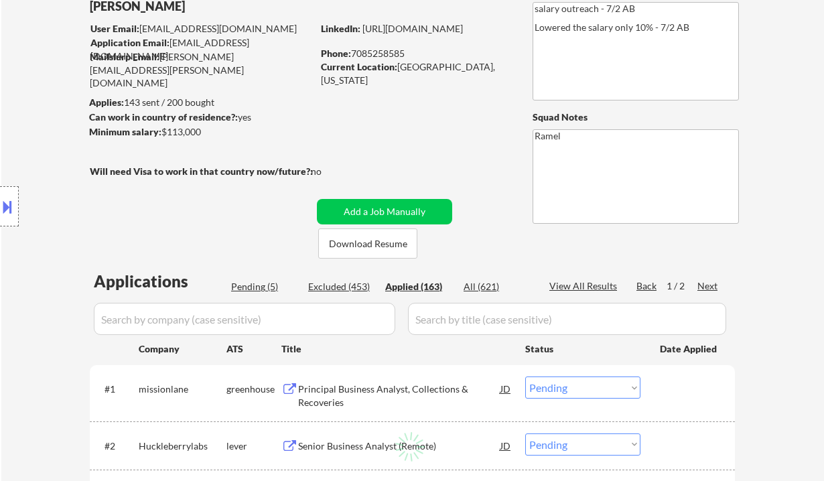
select select ""applied""
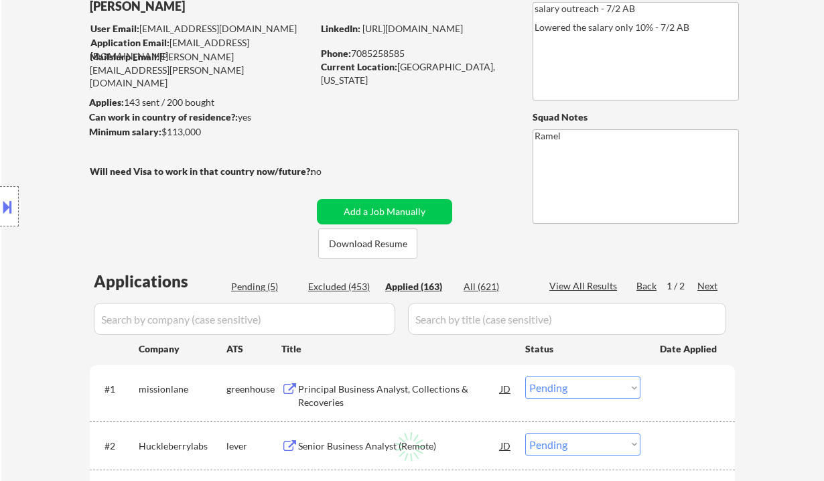
select select ""applied""
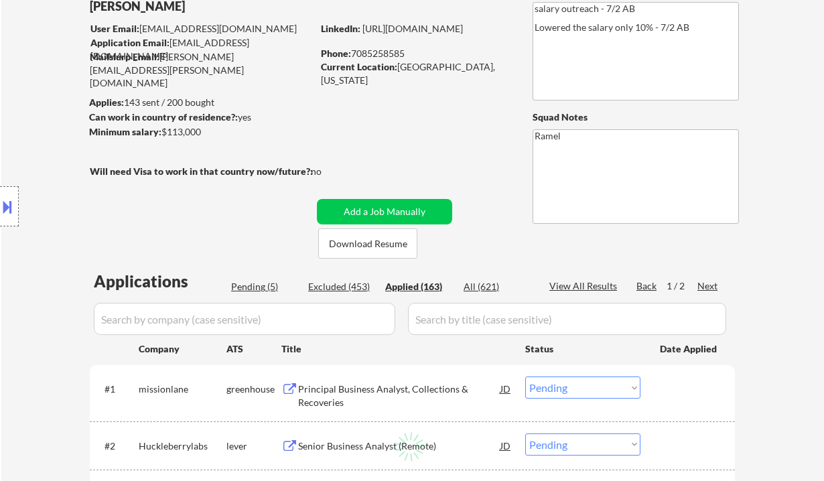
select select ""applied""
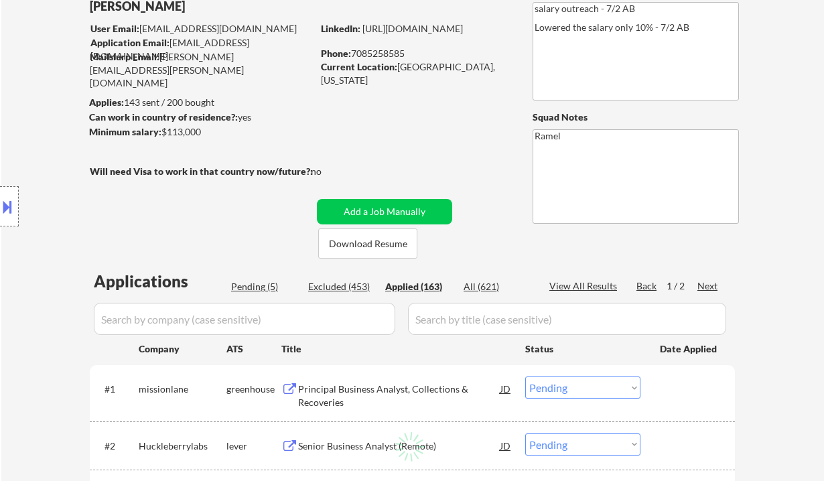
select select ""applied""
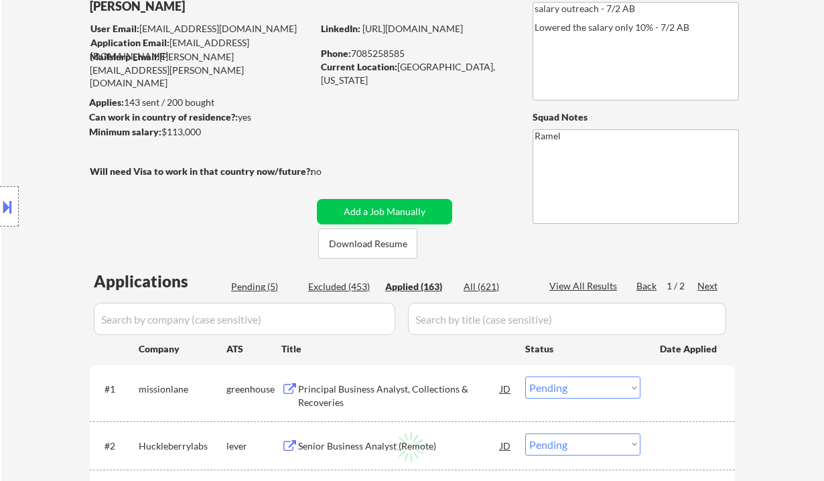
select select ""applied""
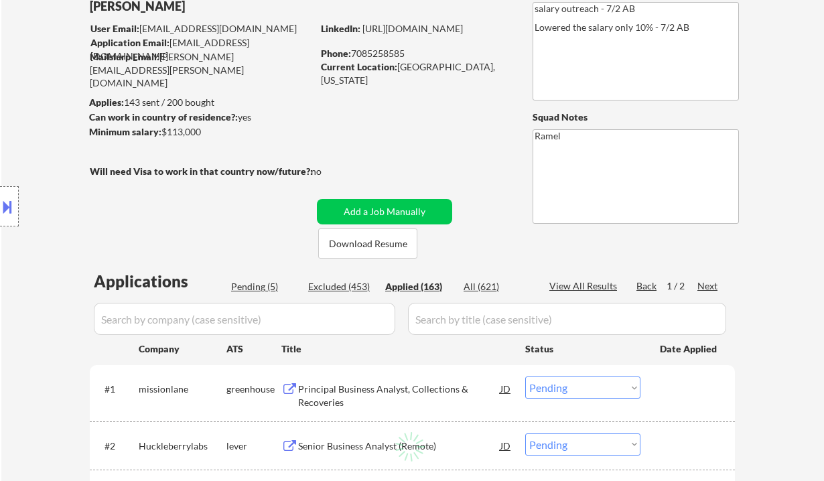
select select ""applied""
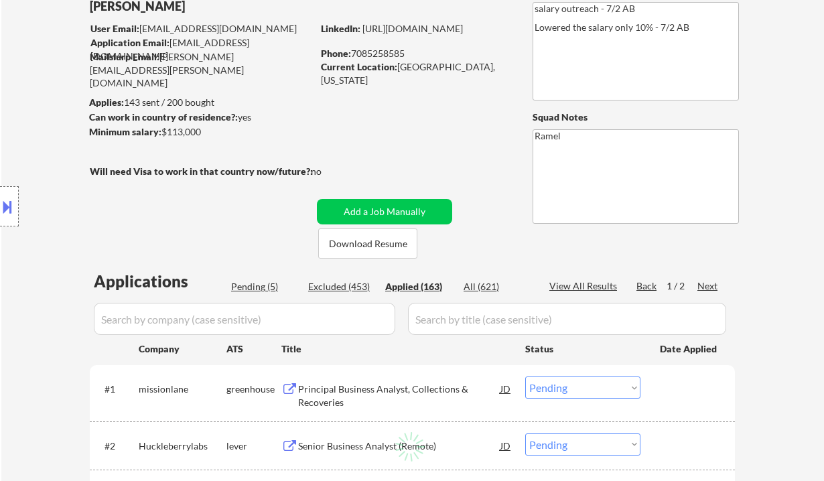
select select ""applied""
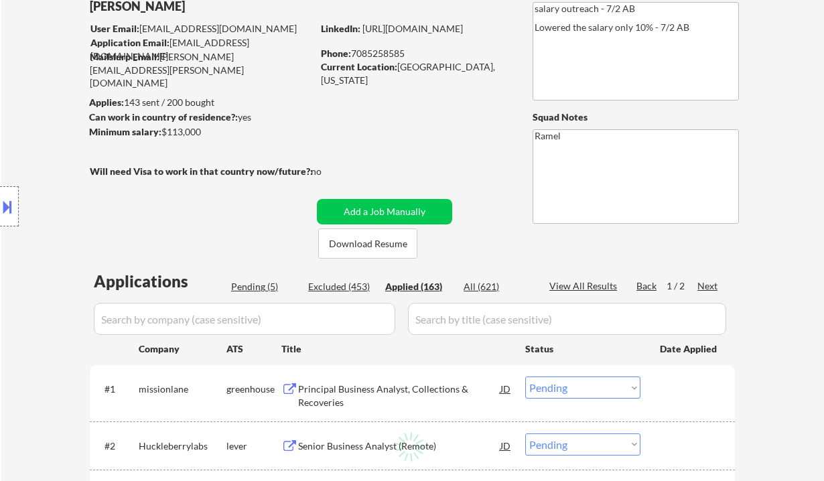
select select ""applied""
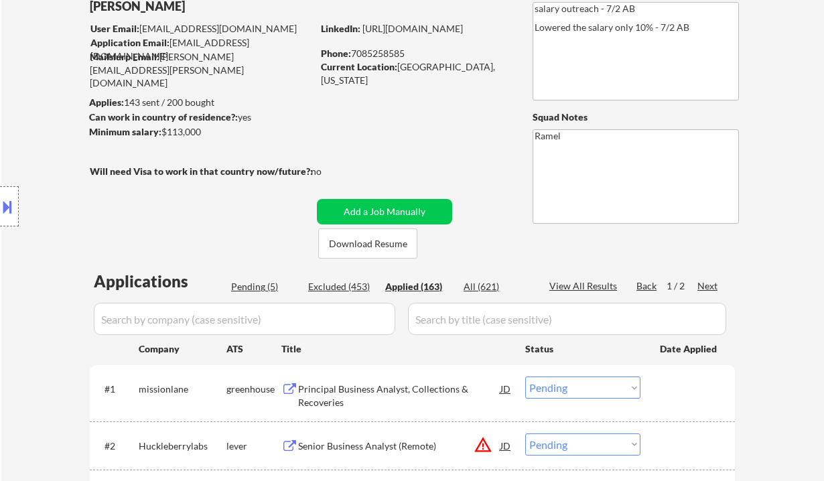
select select ""applied""
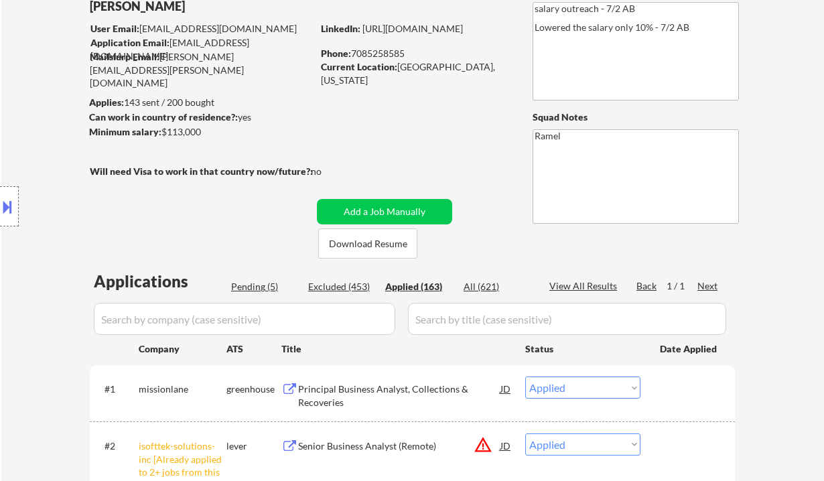
select select ""applied""
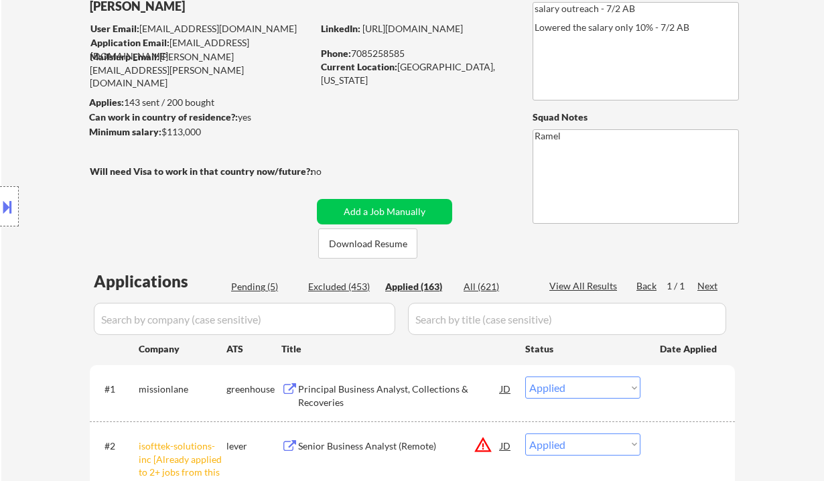
select select ""applied""
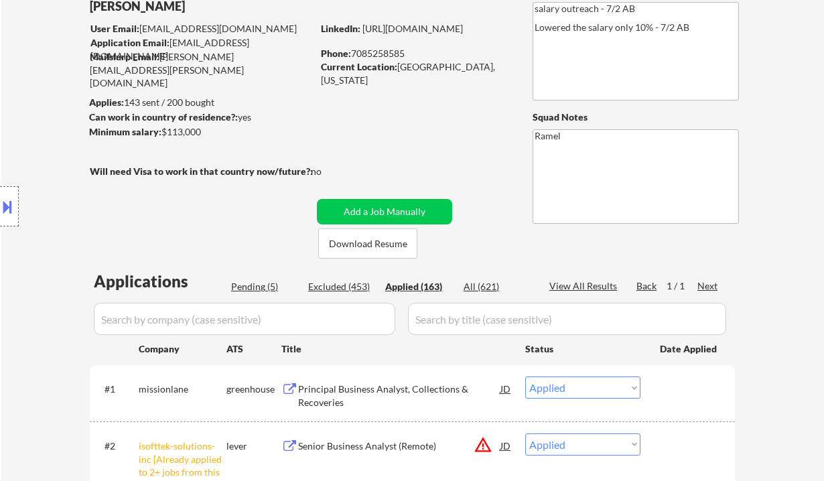
select select ""applied""
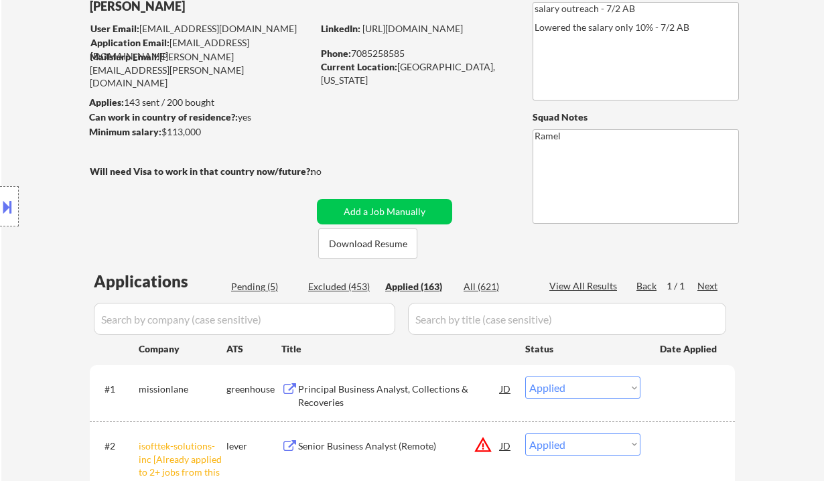
select select ""applied""
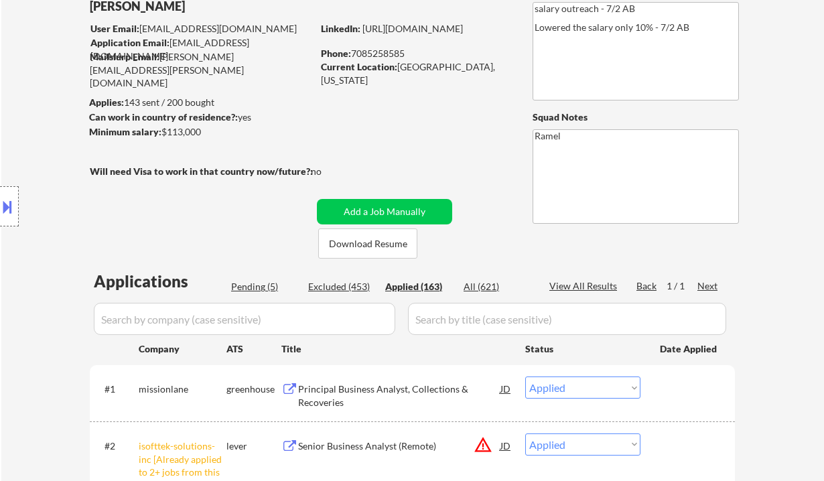
select select ""applied""
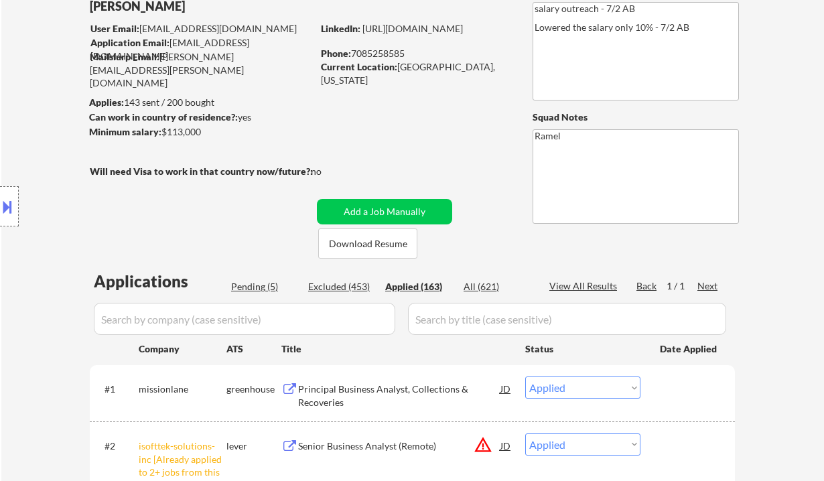
select select ""applied""
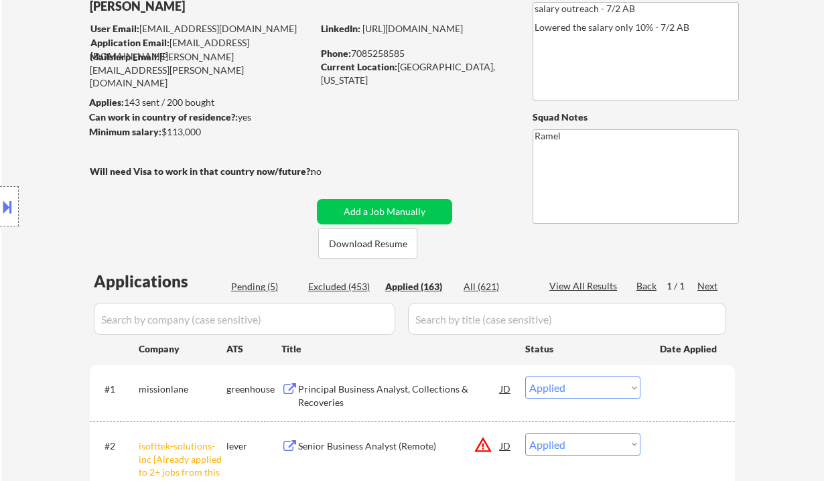
select select ""applied""
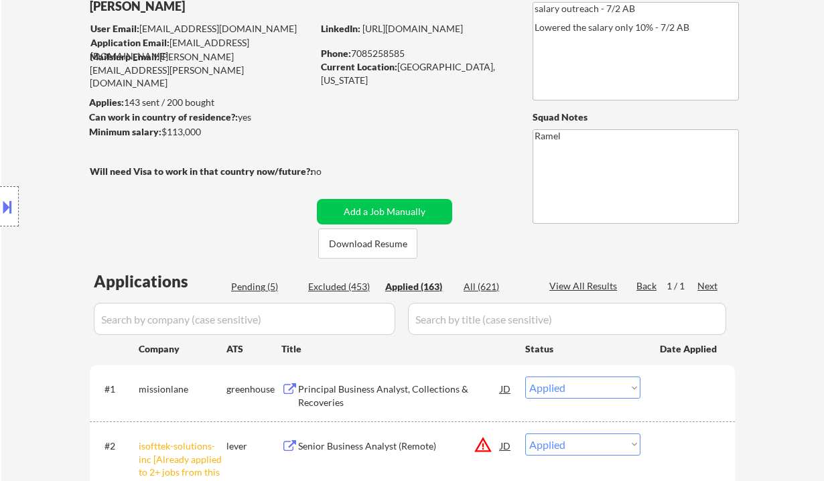
select select ""applied""
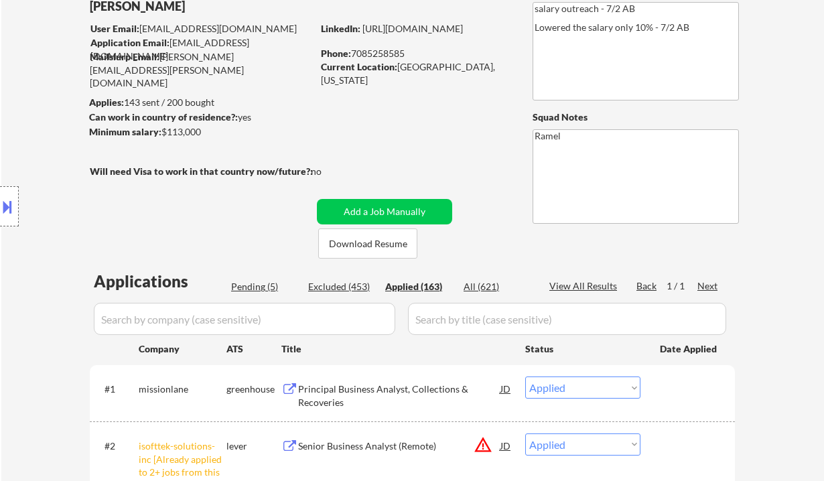
select select ""applied""
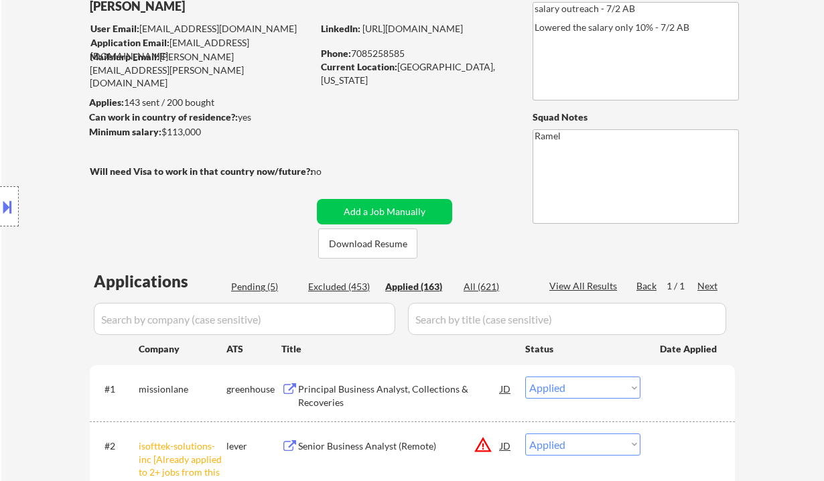
select select ""applied""
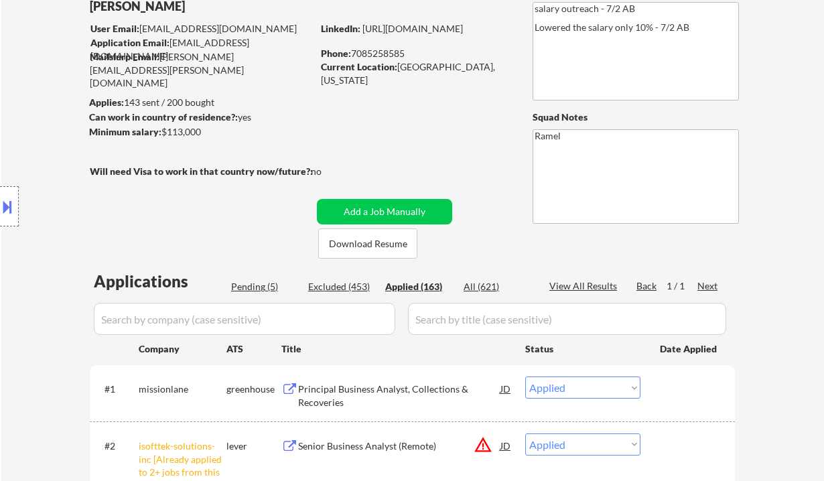
select select ""applied""
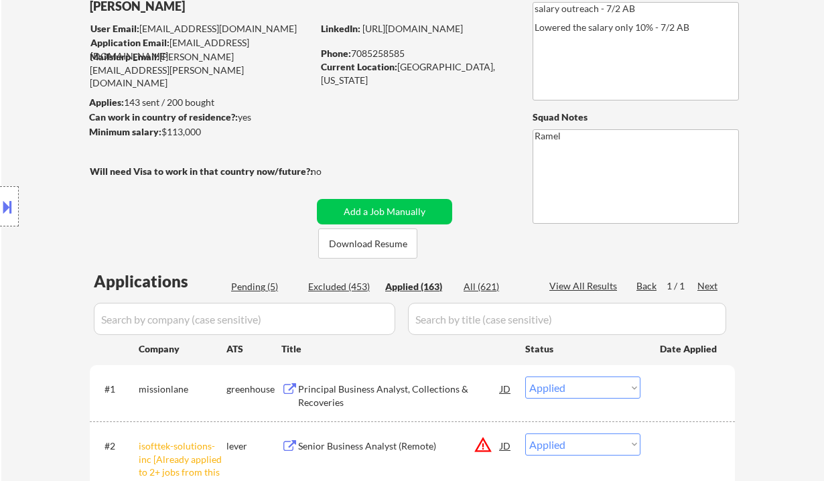
select select ""applied""
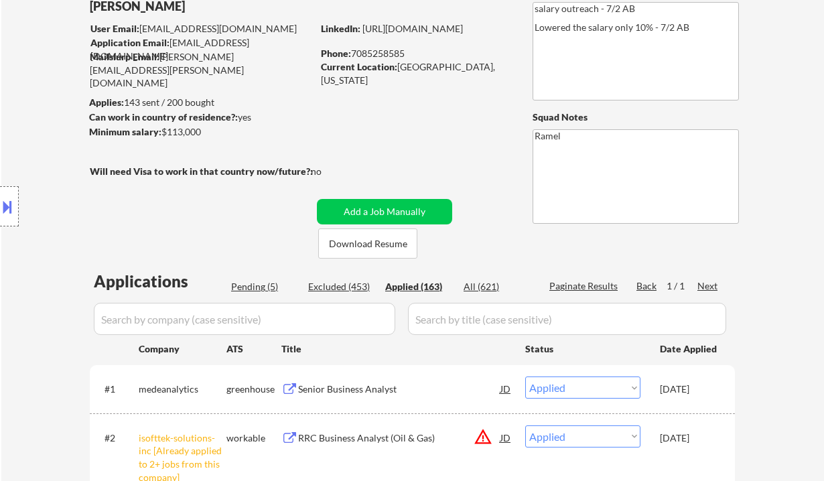
scroll to position [2917, 0]
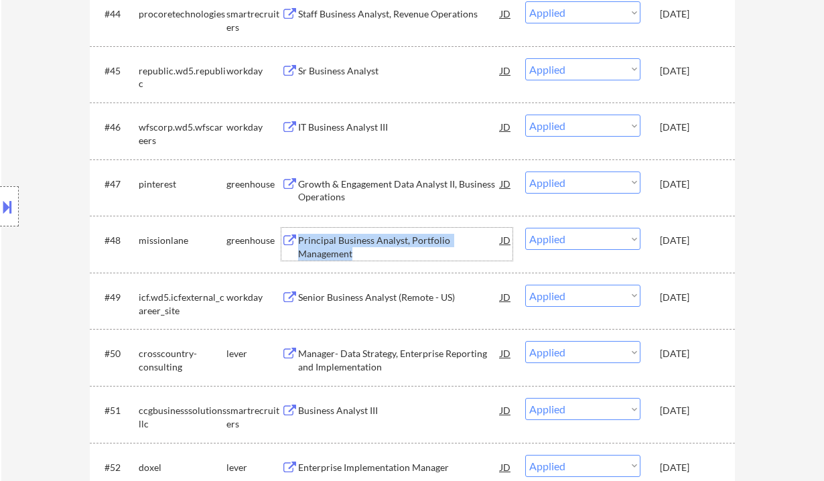
copy div "Principal Business Analyst, Portfolio Management"
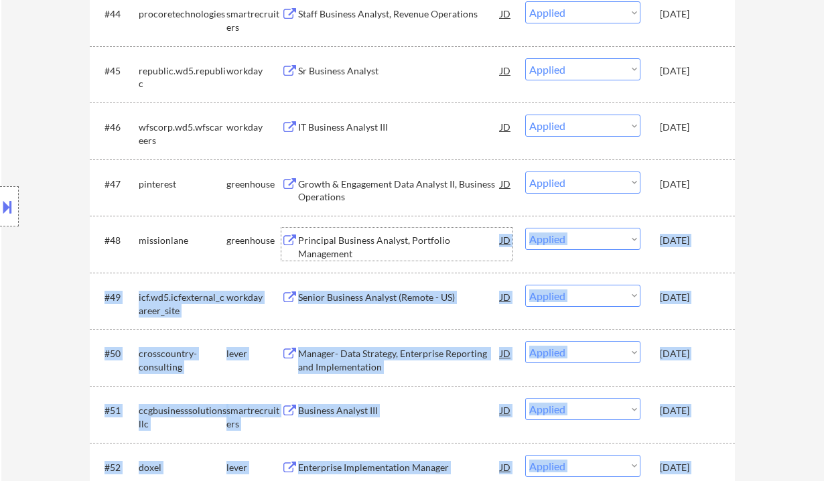
drag, startPoint x: 359, startPoint y: 254, endPoint x: 102, endPoint y: 204, distance: 261.9
click at [23, 185] on div "Location Inclusions:" at bounding box center [120, 206] width 240 height 248
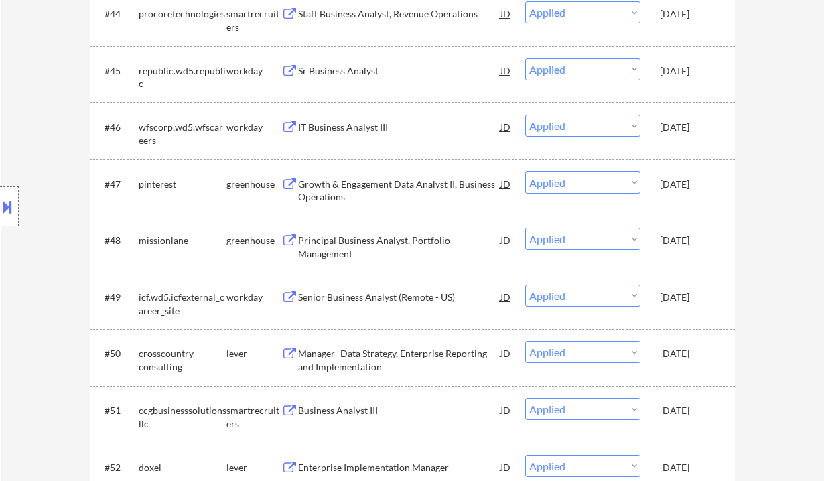
select select ""applied""
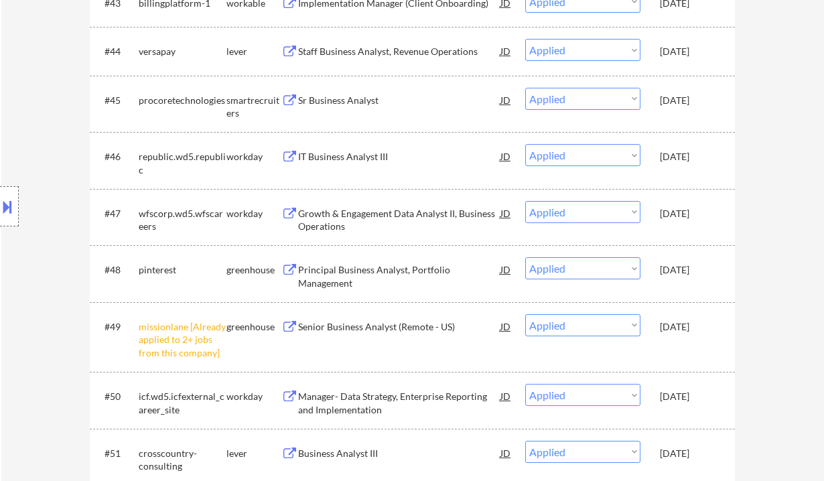
select select ""applied""
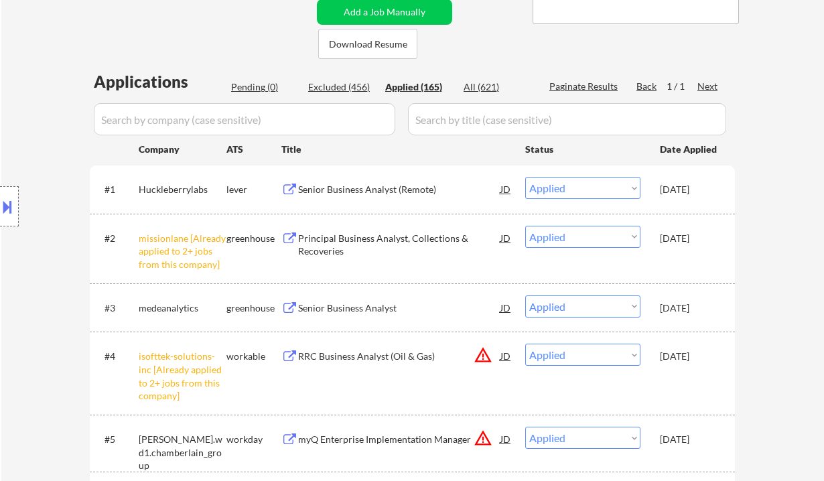
scroll to position [289, 0]
drag, startPoint x: 25, startPoint y: 110, endPoint x: 121, endPoint y: 30, distance: 124.1
click at [29, 108] on div "Location Inclusions:" at bounding box center [120, 206] width 240 height 248
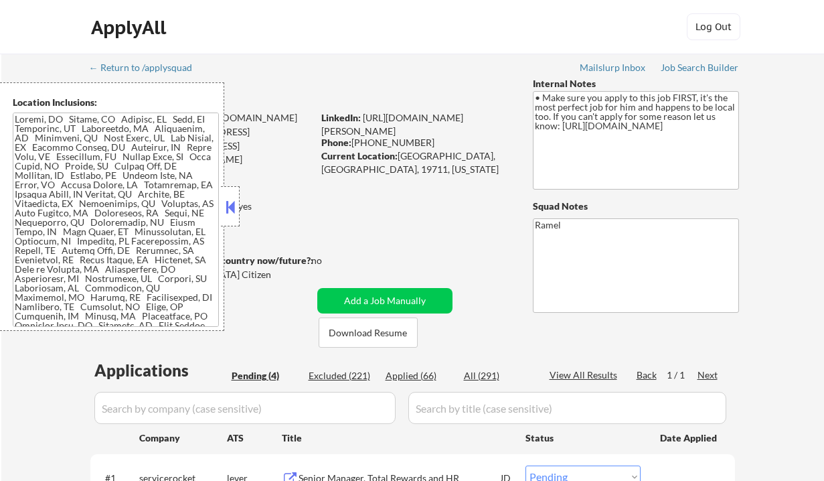
select select ""pending""
click at [238, 203] on div at bounding box center [230, 206] width 19 height 40
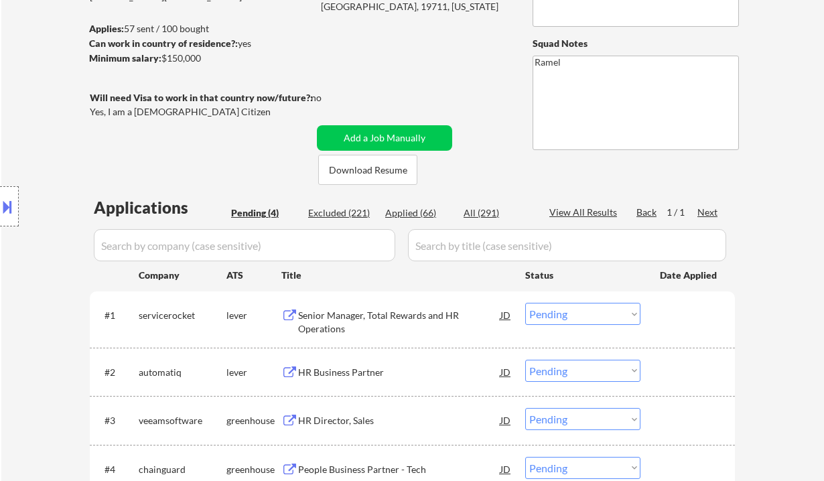
scroll to position [178, 0]
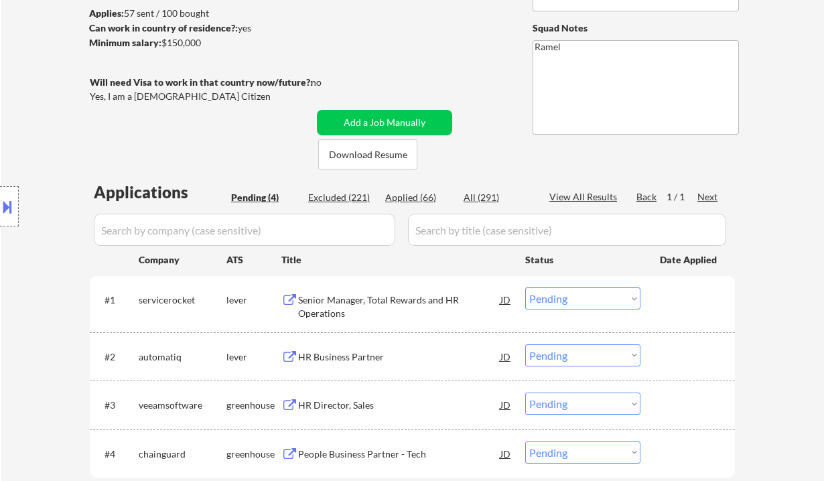
click at [390, 303] on div "Senior Manager, Total Rewards and HR Operations" at bounding box center [399, 306] width 202 height 26
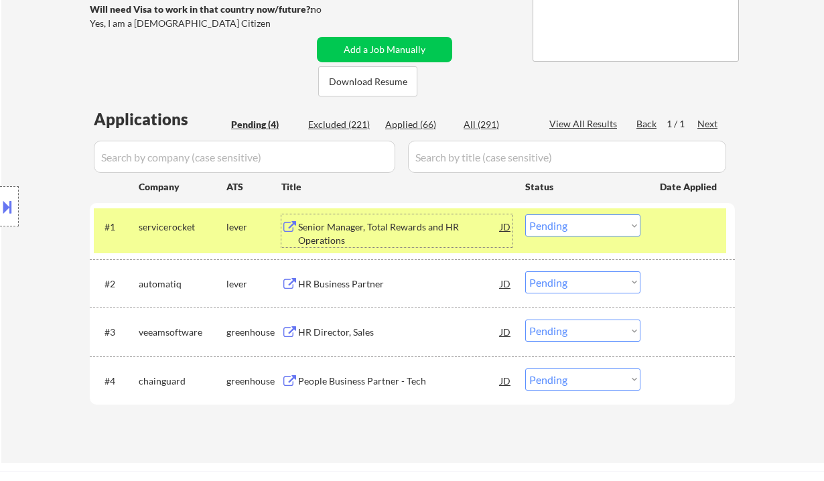
scroll to position [357, 0]
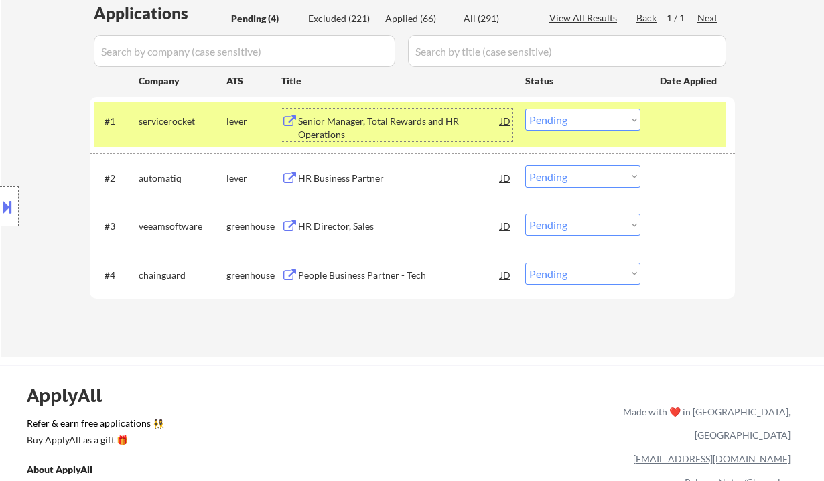
click at [555, 121] on select "Choose an option... Pending Applied Excluded (Questions) Excluded (Expired) Exc…" at bounding box center [582, 119] width 115 height 22
click at [525, 108] on select "Choose an option... Pending Applied Excluded (Questions) Excluded (Expired) Exc…" at bounding box center [582, 119] width 115 height 22
click at [341, 183] on div "HR Business Partner" at bounding box center [399, 177] width 202 height 13
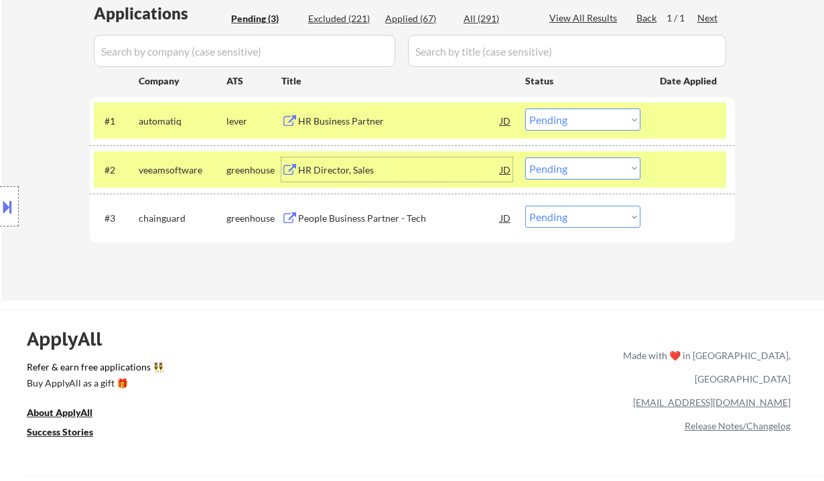
click at [579, 120] on select "Choose an option... Pending Applied Excluded (Questions) Excluded (Expired) Exc…" at bounding box center [582, 119] width 115 height 22
click at [525, 108] on select "Choose an option... Pending Applied Excluded (Questions) Excluded (Expired) Exc…" at bounding box center [582, 119] width 115 height 22
click at [348, 178] on div "HR Director, Sales" at bounding box center [399, 169] width 202 height 24
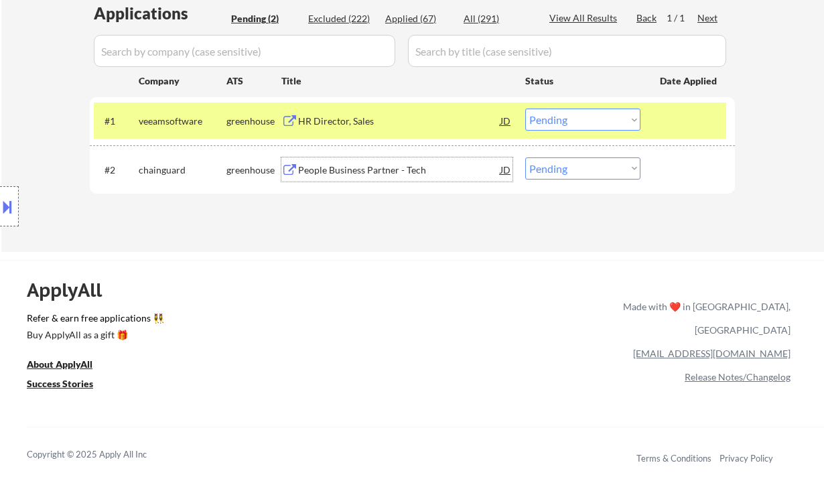
click at [581, 127] on select "Choose an option... Pending Applied Excluded (Questions) Excluded (Expired) Exc…" at bounding box center [582, 119] width 115 height 22
click at [525, 108] on select "Choose an option... Pending Applied Excluded (Questions) Excluded (Expired) Exc…" at bounding box center [582, 119] width 115 height 22
click at [366, 177] on div "People Business Partner - Tech" at bounding box center [399, 169] width 202 height 24
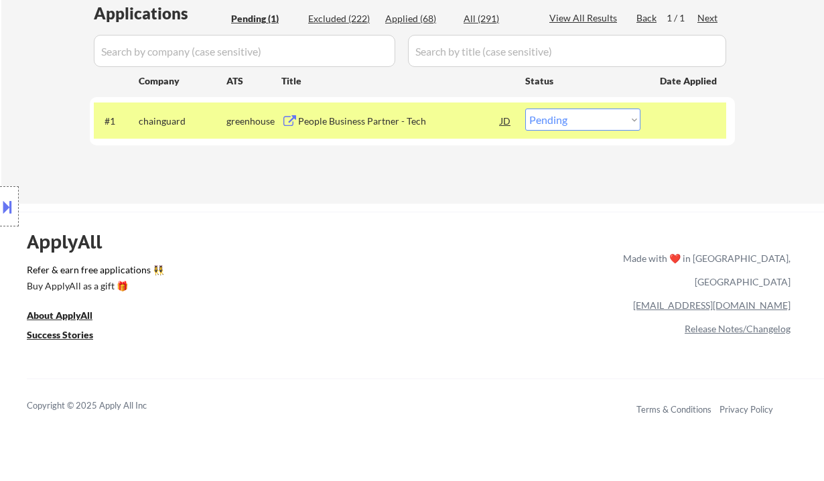
click at [549, 120] on select "Choose an option... Pending Applied Excluded (Questions) Excluded (Expired) Exc…" at bounding box center [582, 119] width 115 height 22
select select ""excluded__salary_""
click at [525, 108] on select "Choose an option... Pending Applied Excluded (Questions) Excluded (Expired) Exc…" at bounding box center [582, 119] width 115 height 22
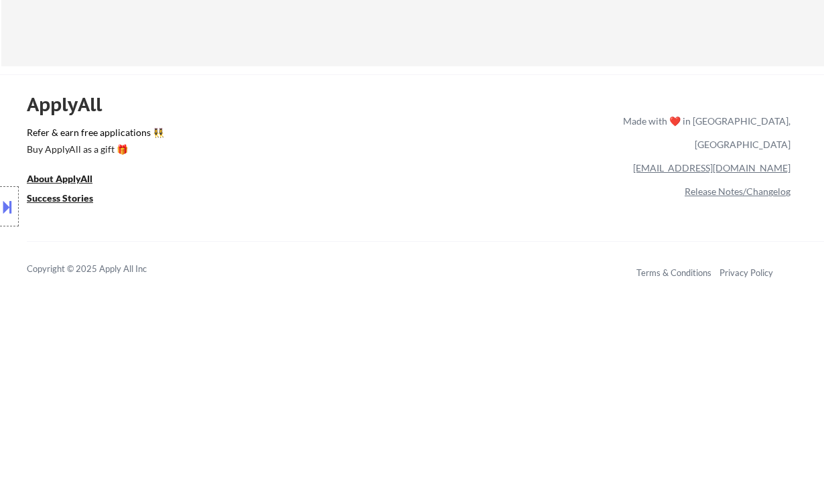
scroll to position [268, 0]
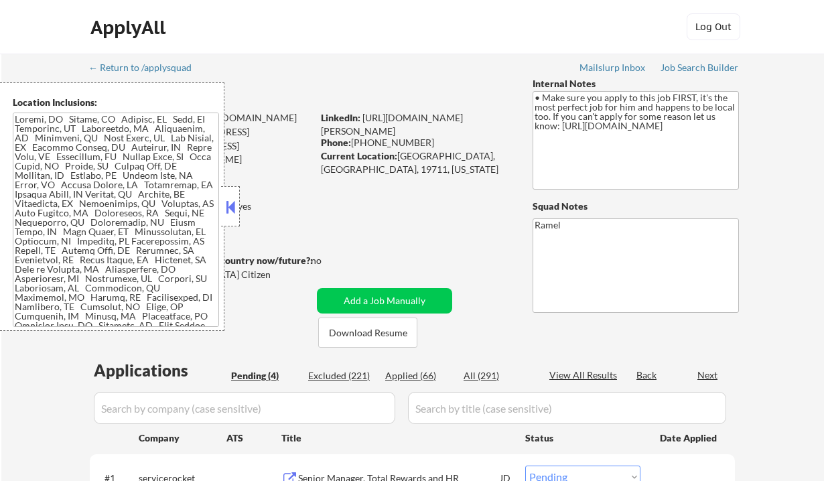
select select ""pending""
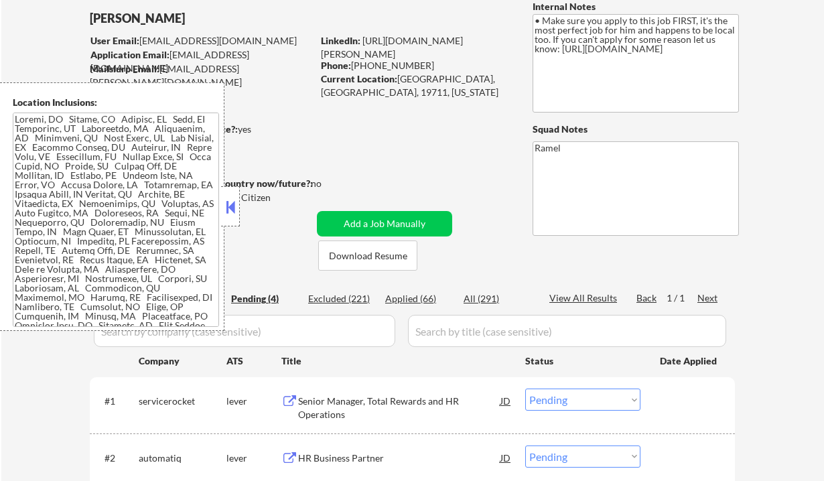
scroll to position [89, 0]
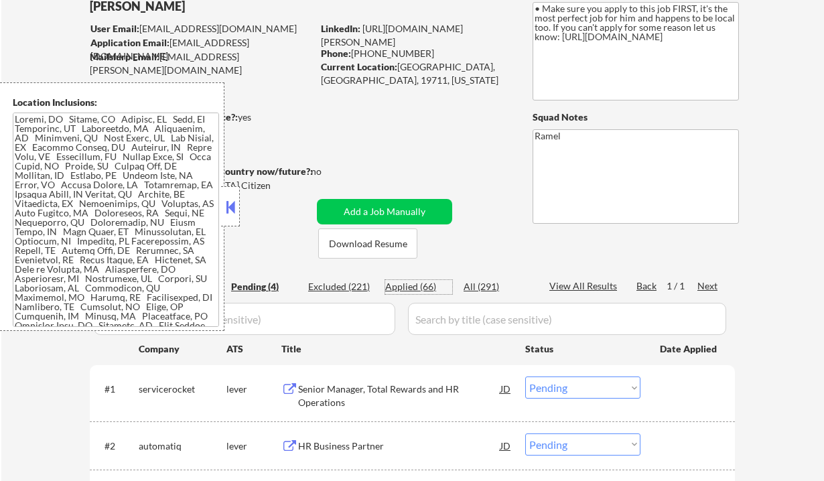
click at [423, 287] on div "Applied (66)" at bounding box center [418, 286] width 67 height 13
select select ""applied""
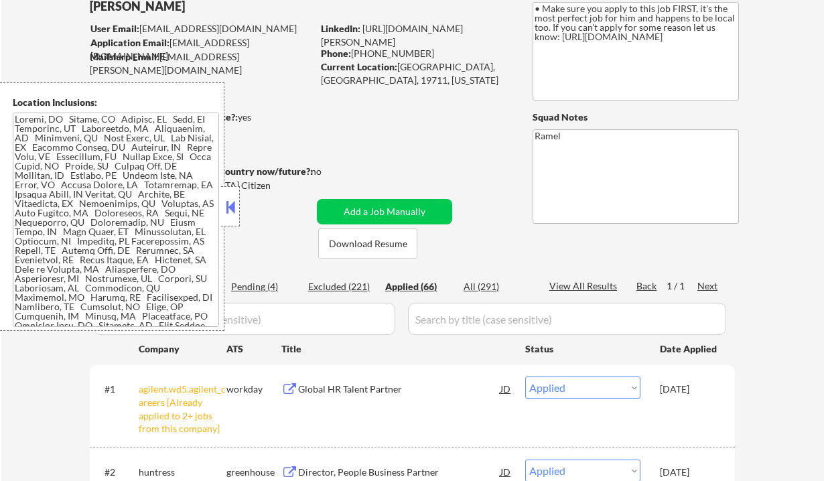
click at [230, 208] on button at bounding box center [230, 207] width 15 height 20
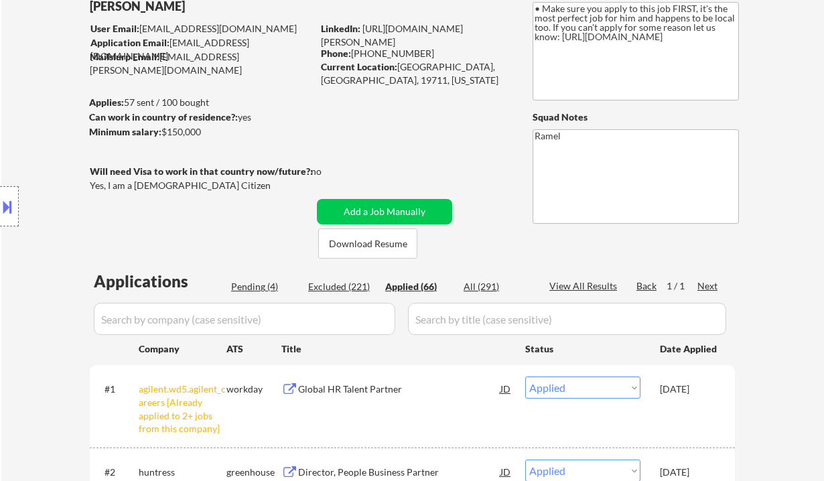
select select ""applied""
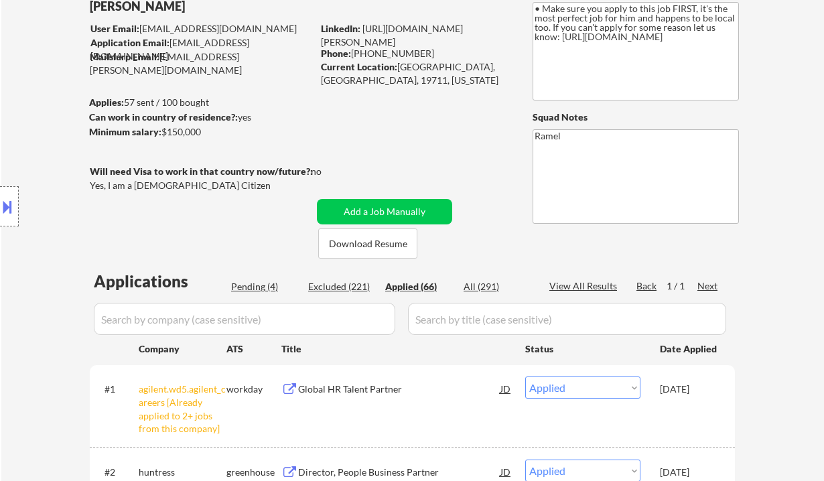
select select ""applied""
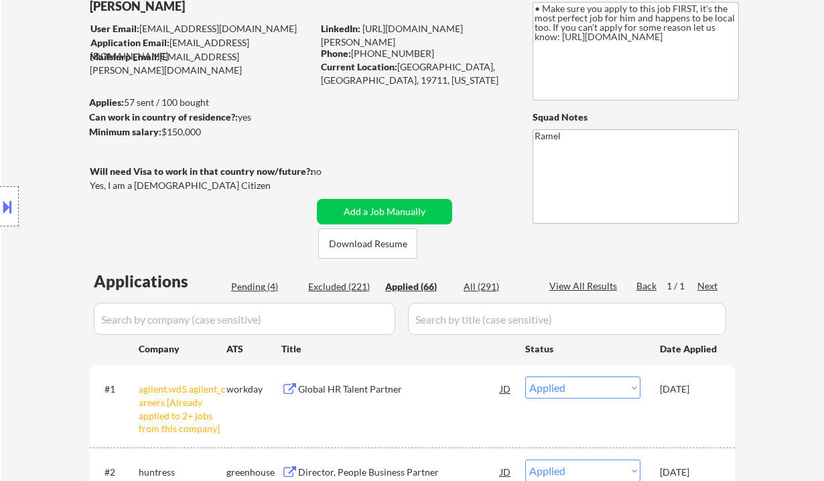
select select ""applied""
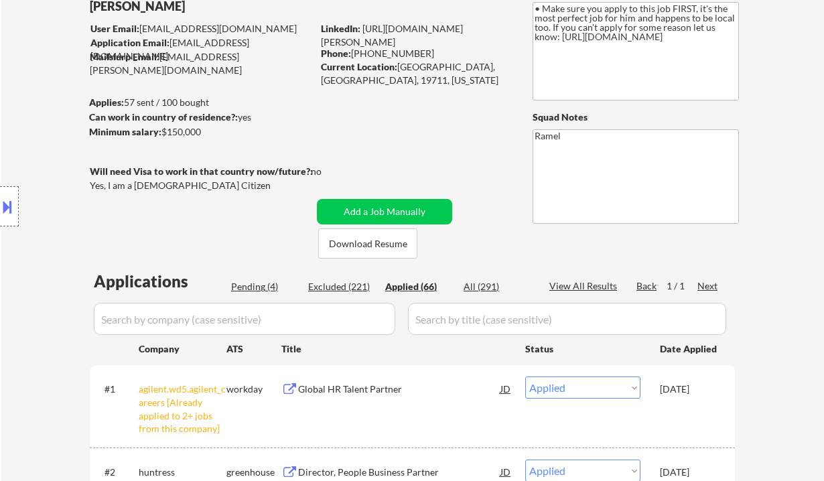
select select ""applied""
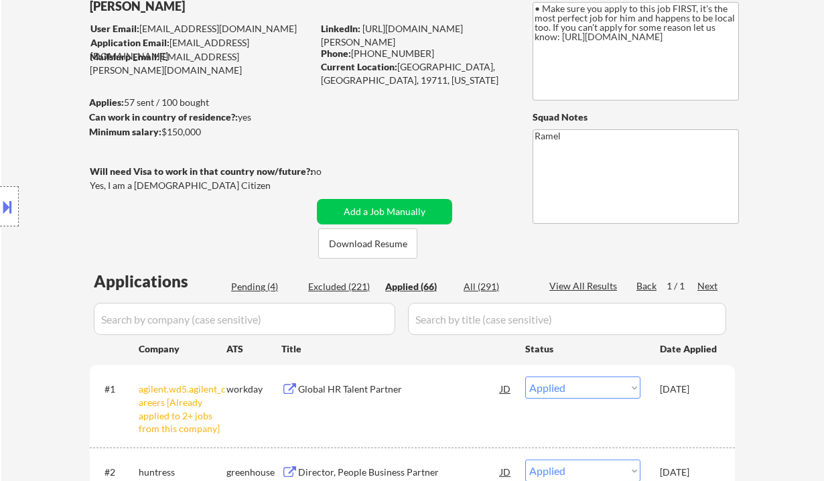
select select ""applied""
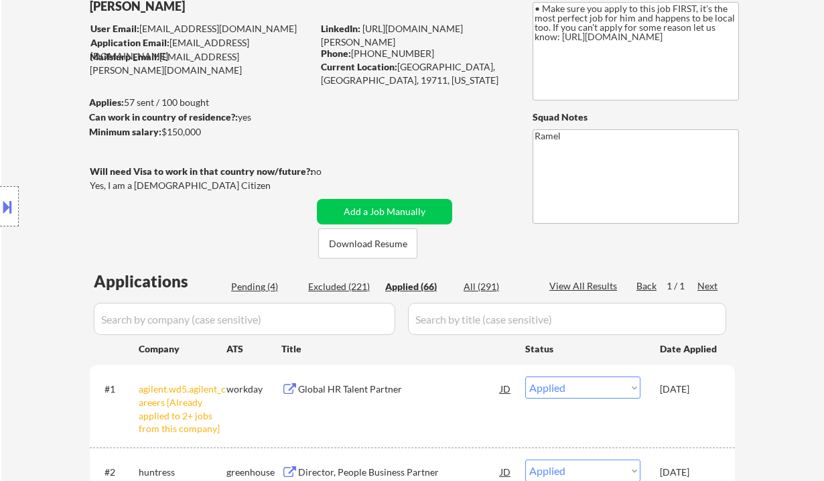
select select ""applied""
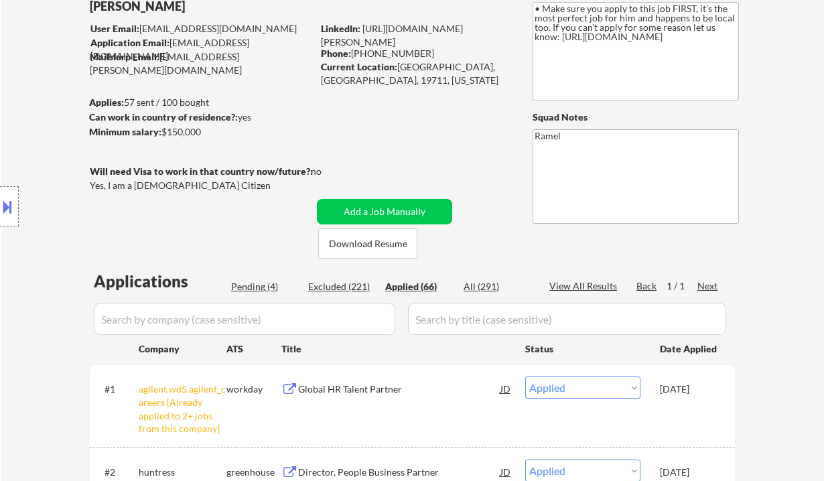
select select ""applied""
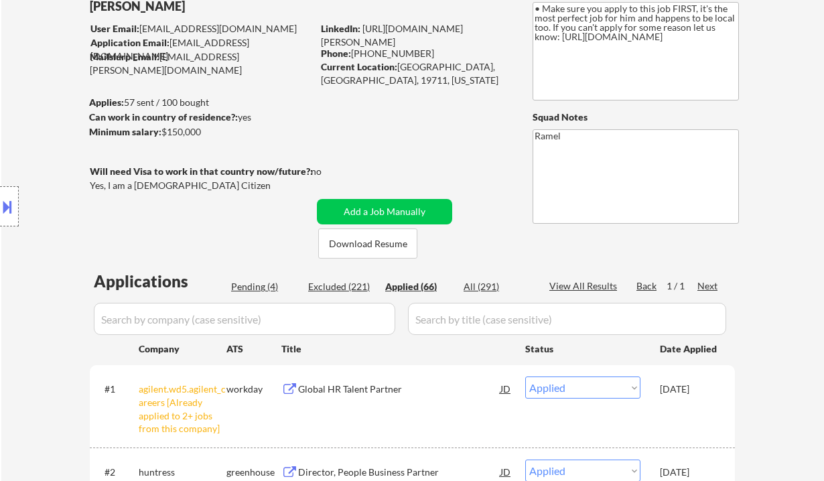
select select ""applied""
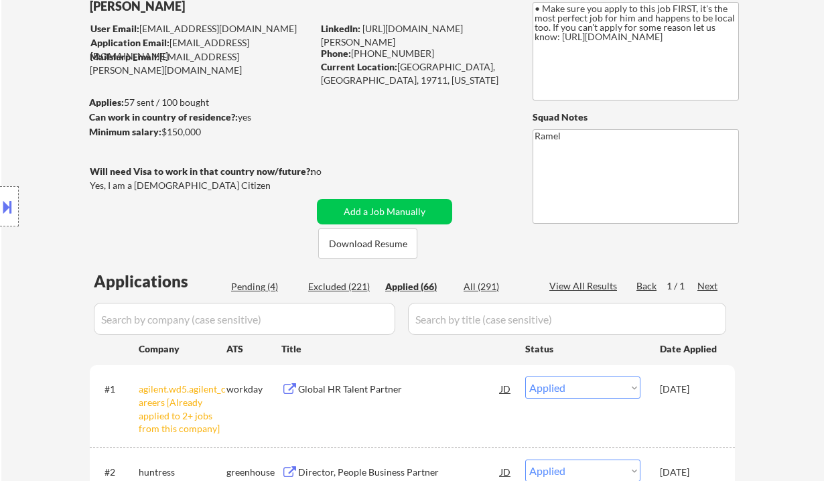
select select ""applied""
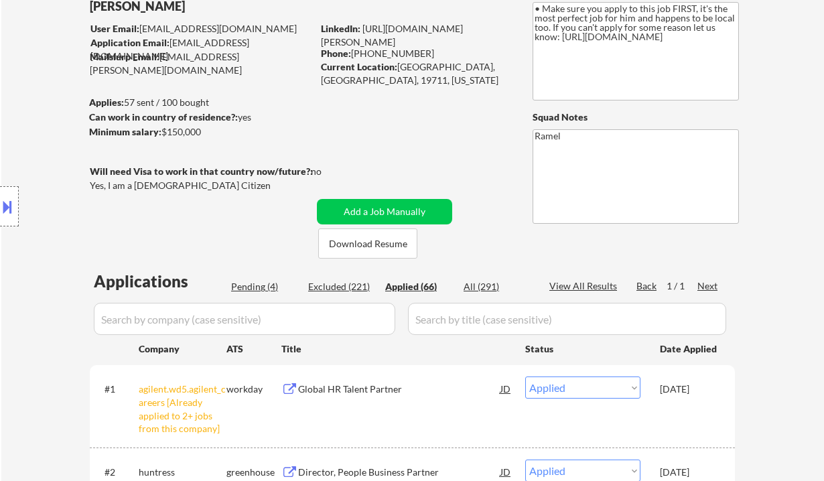
select select ""applied""
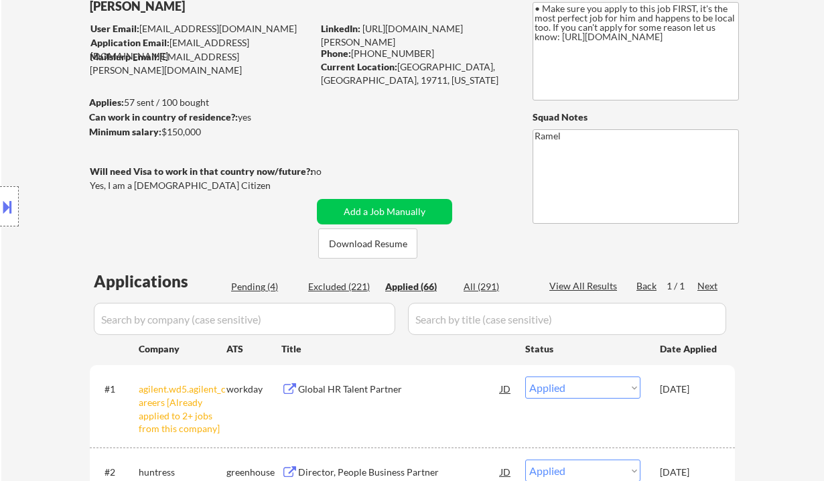
select select ""applied""
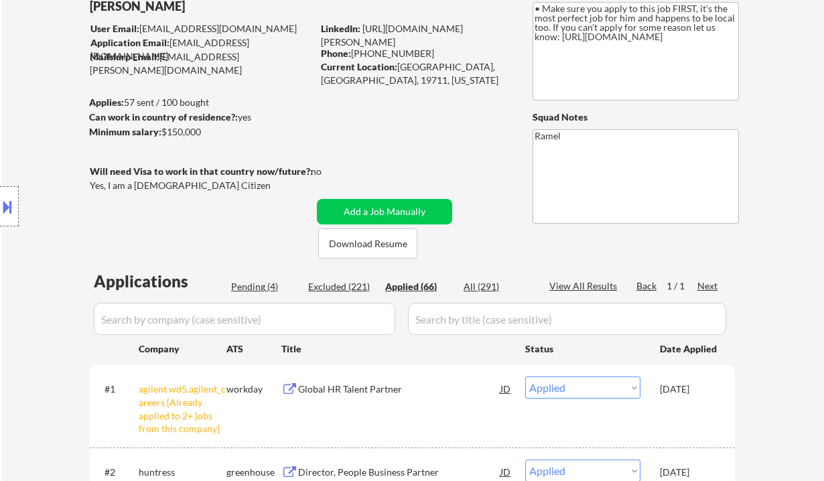
select select ""applied""
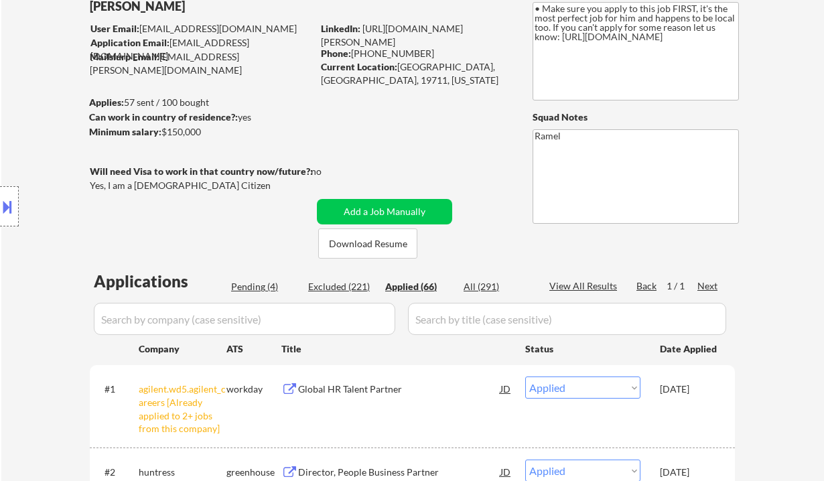
select select ""applied""
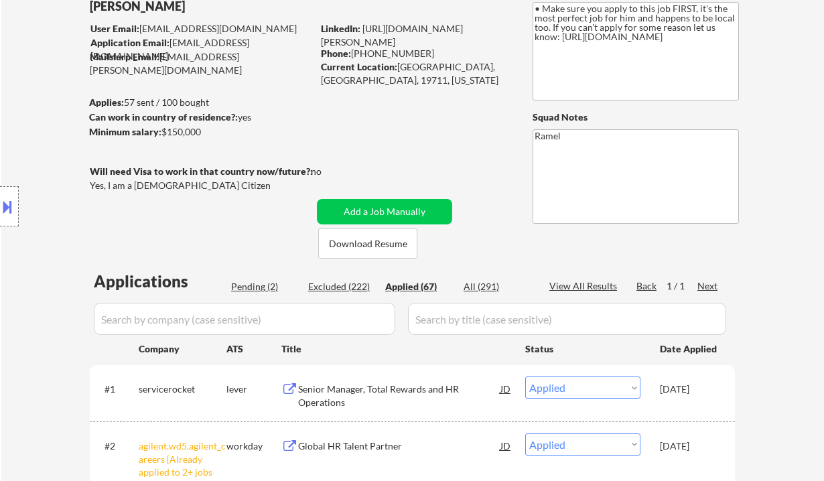
click at [428, 290] on div "Applied (67)" at bounding box center [418, 286] width 67 height 13
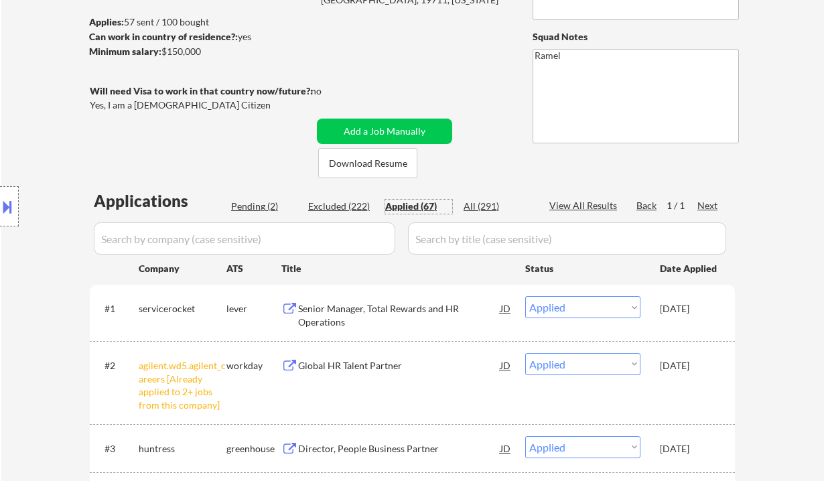
scroll to position [178, 0]
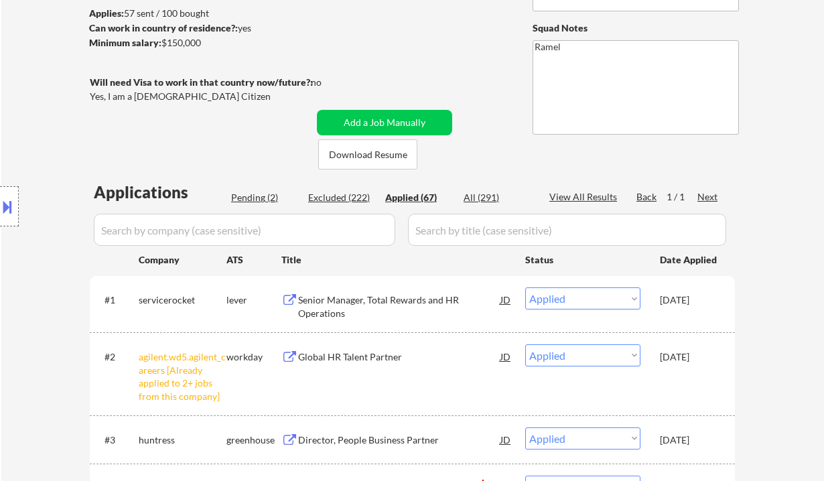
click at [54, 115] on div "Location Inclusions:" at bounding box center [120, 206] width 240 height 248
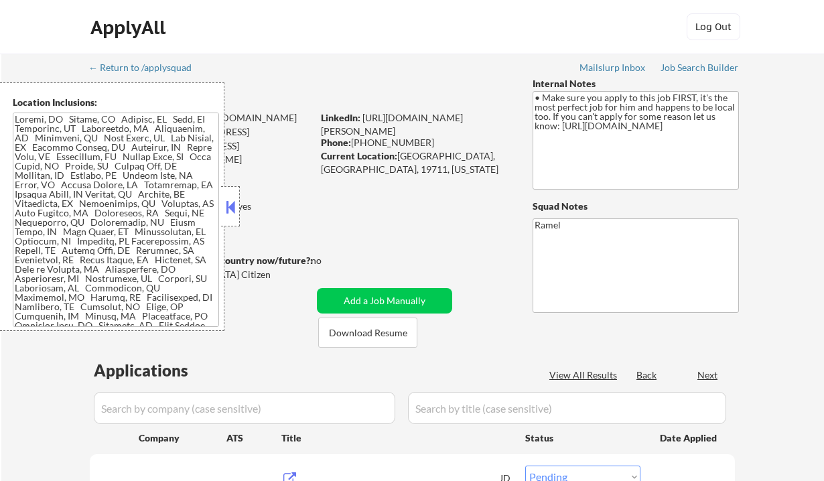
select select ""pending""
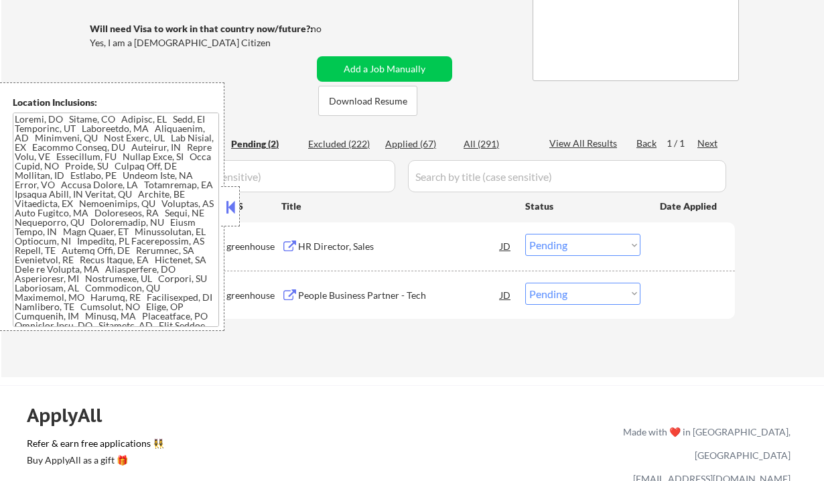
scroll to position [178, 0]
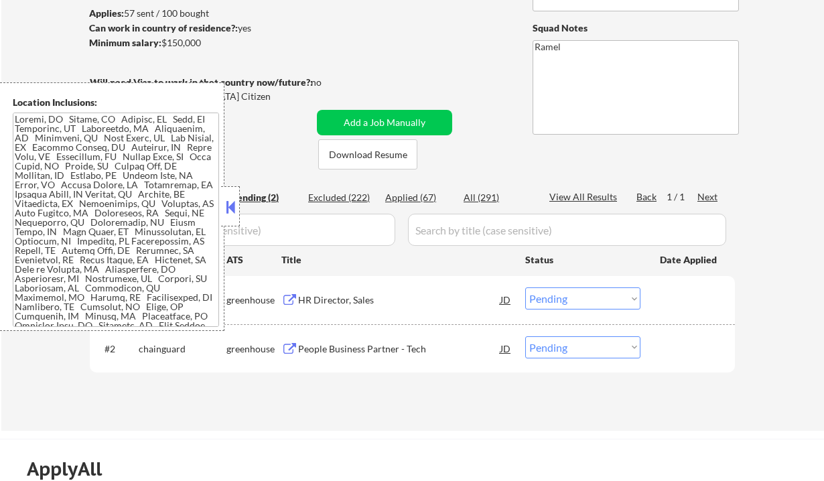
click at [25, 367] on div "← Return to /applysquad Mailslurp Inbox Job Search Builder [PERSON_NAME] User E…" at bounding box center [412, 152] width 822 height 555
click at [226, 212] on button at bounding box center [230, 207] width 15 height 20
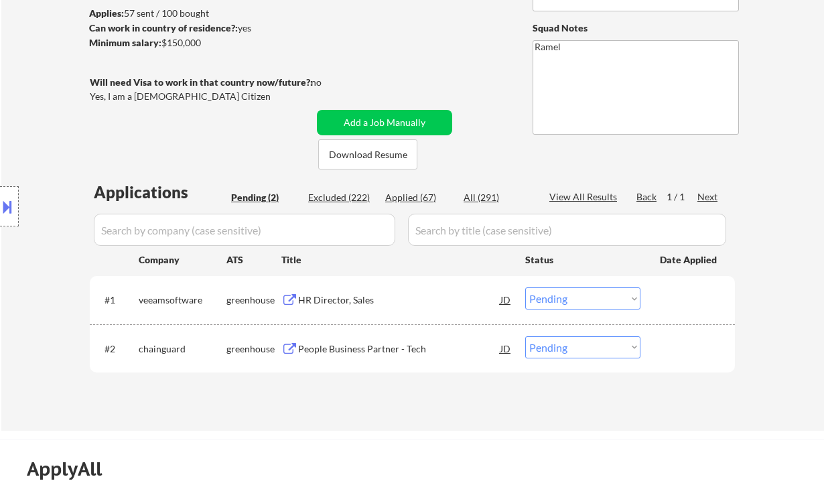
click at [416, 201] on div "Applied (67)" at bounding box center [418, 197] width 67 height 13
select select ""applied""
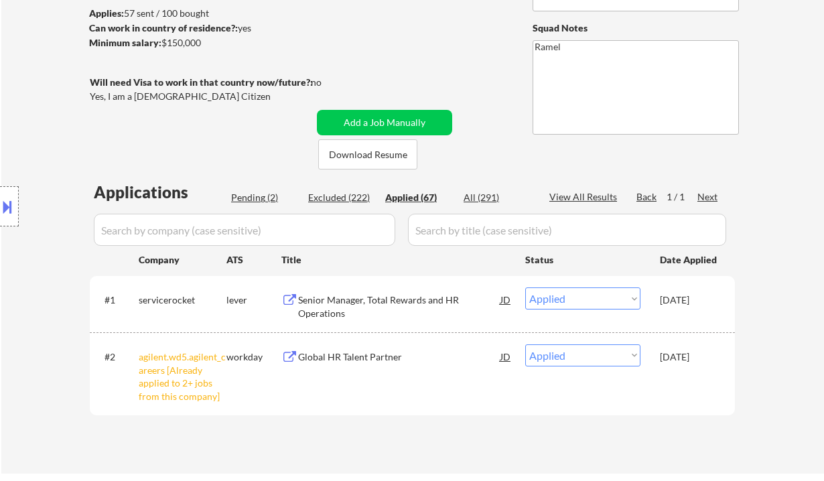
scroll to position [268, 0]
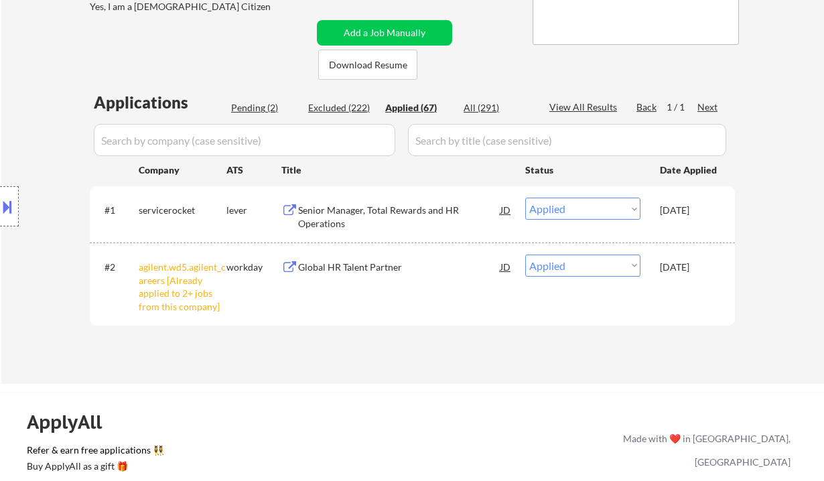
select select ""applied""
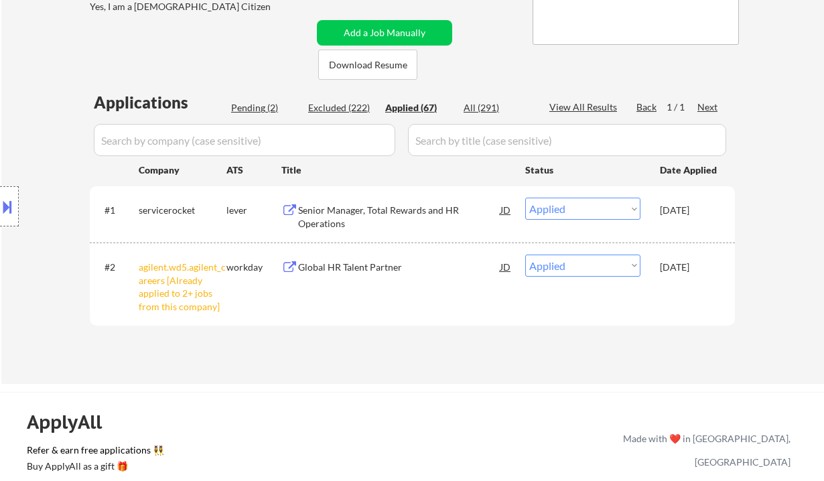
select select ""applied""
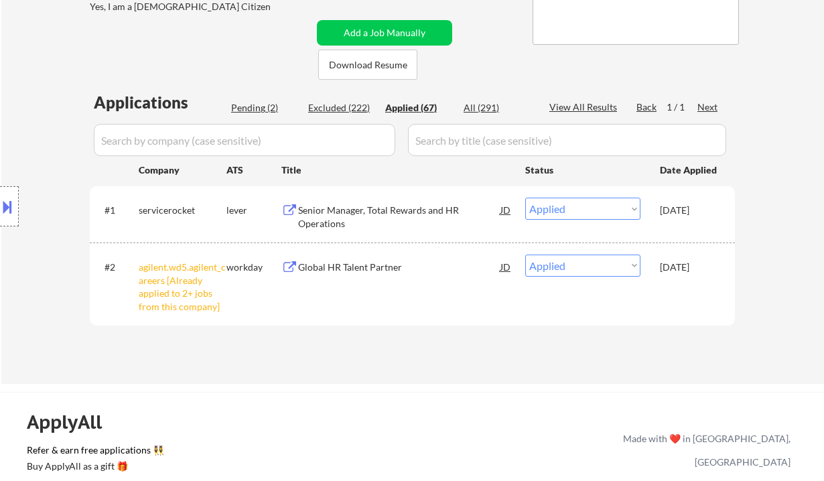
select select ""applied""
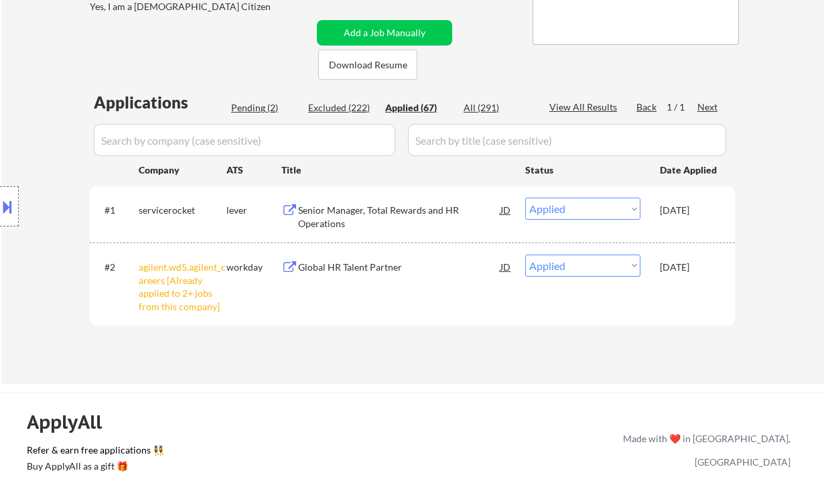
select select ""applied""
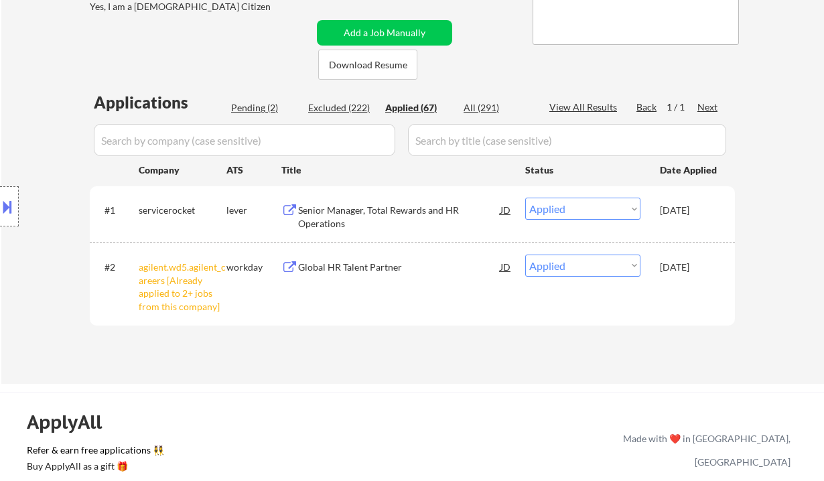
select select ""applied""
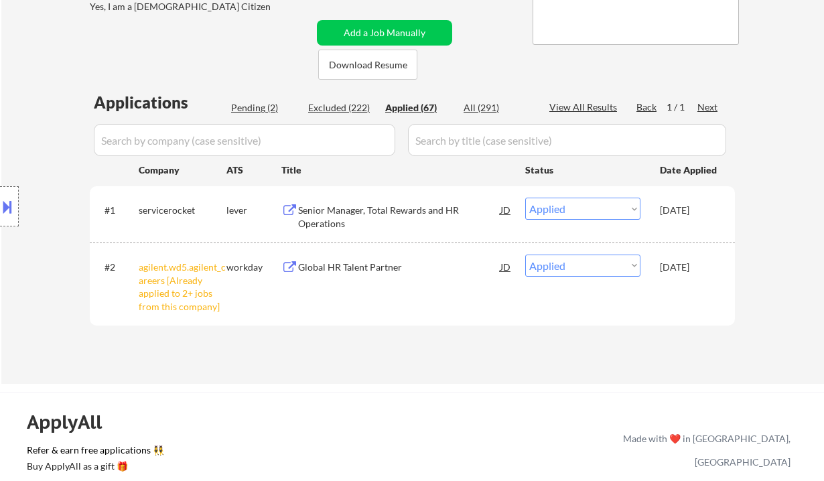
select select ""applied""
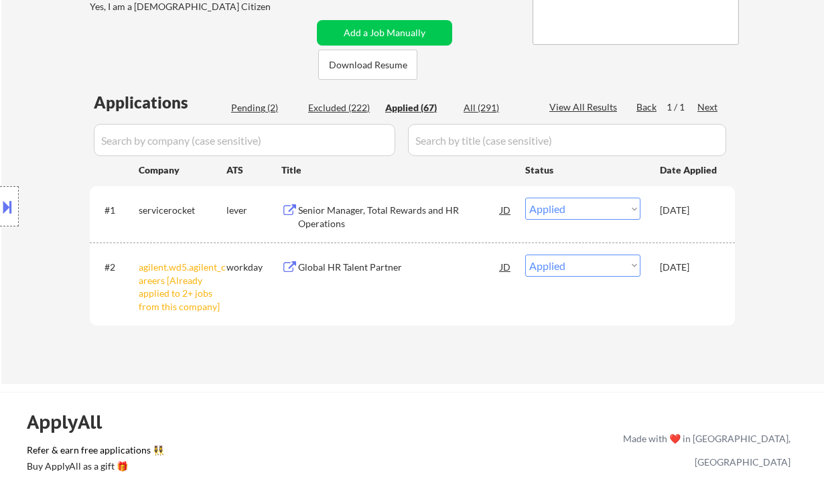
select select ""applied""
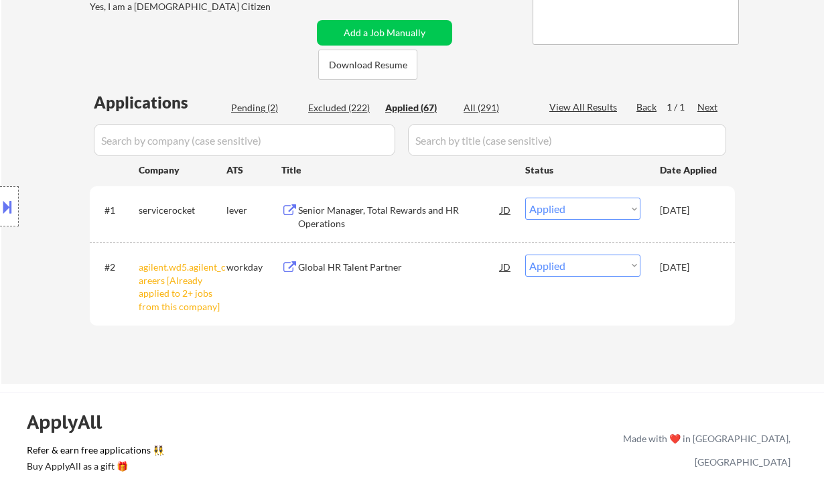
select select ""applied""
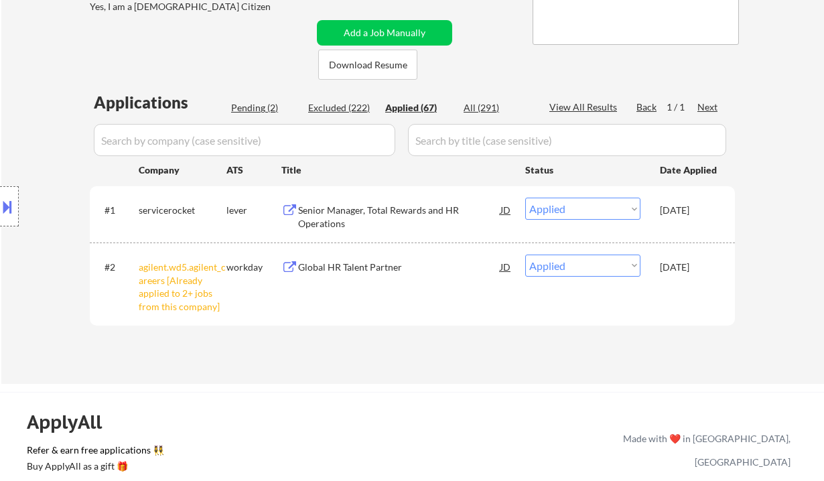
select select ""applied""
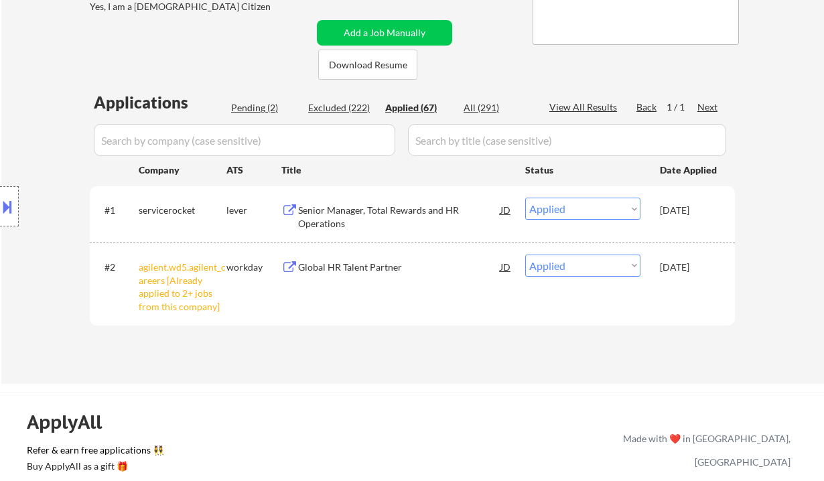
select select ""applied""
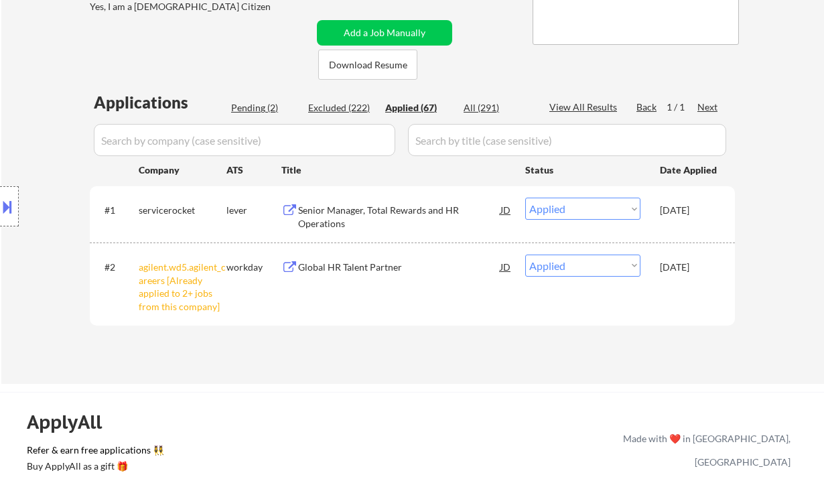
select select ""applied""
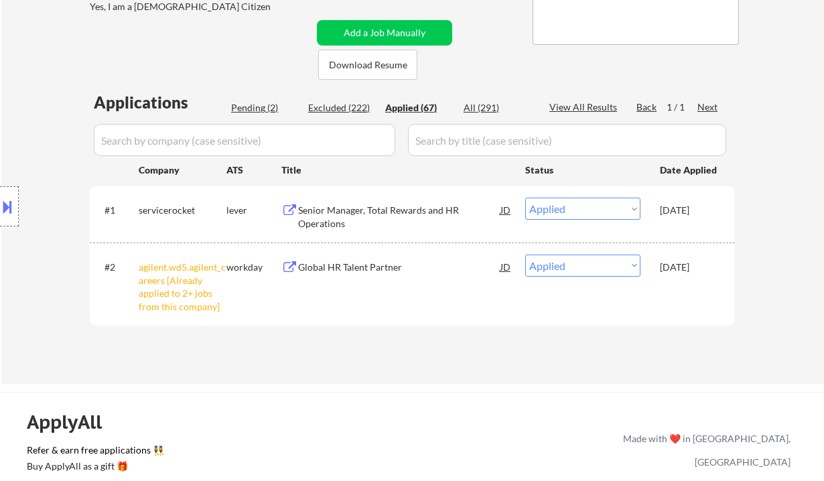
select select ""applied""
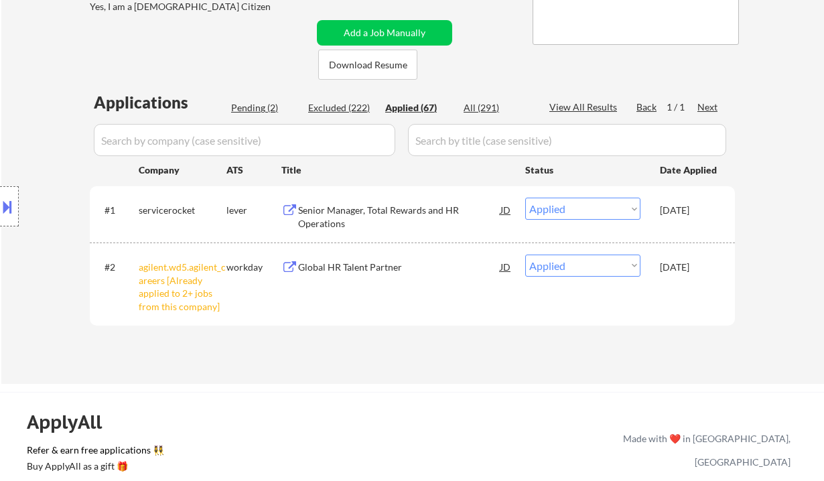
select select ""applied""
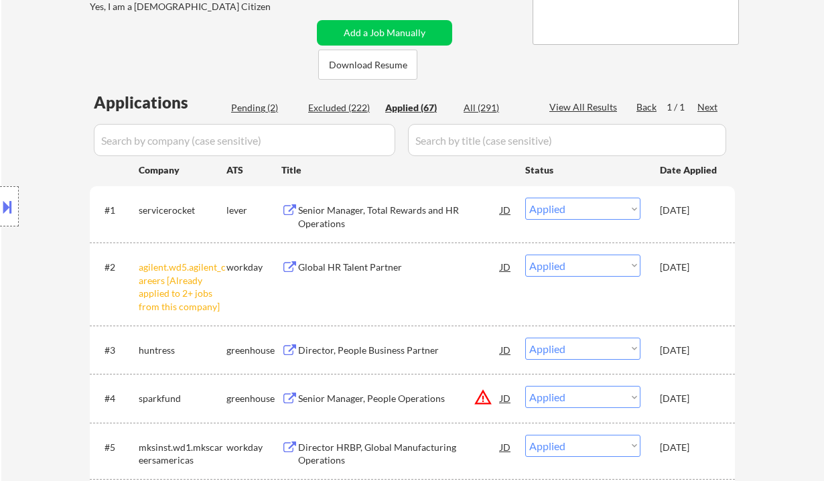
select select ""applied""
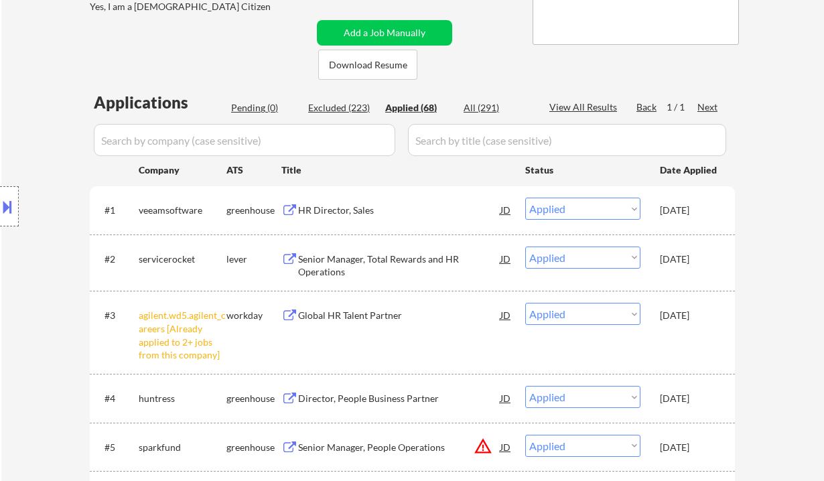
click at [49, 138] on div "Location Inclusions:" at bounding box center [120, 206] width 240 height 248
